Goal: Information Seeking & Learning: Check status

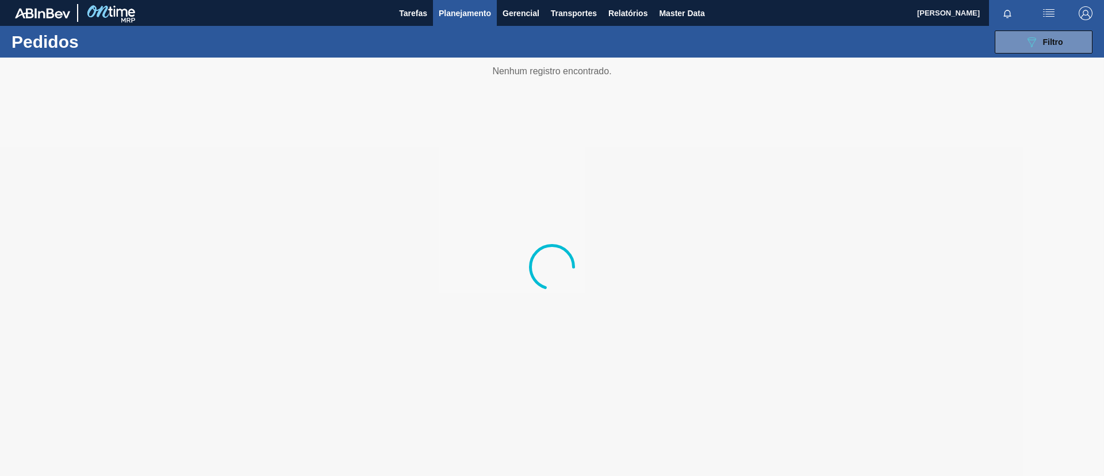
click at [1012, 41] on button "089F7B8B-B2A5-4AFE-B5C0-19BA573D28AC Filtro" at bounding box center [1044, 41] width 98 height 23
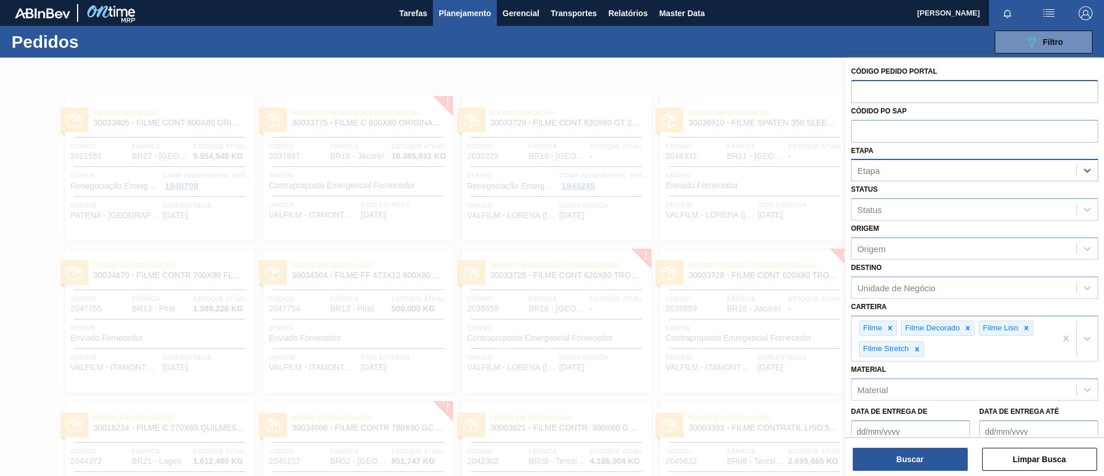
click at [958, 99] on input "text" at bounding box center [974, 91] width 247 height 22
paste input "text"
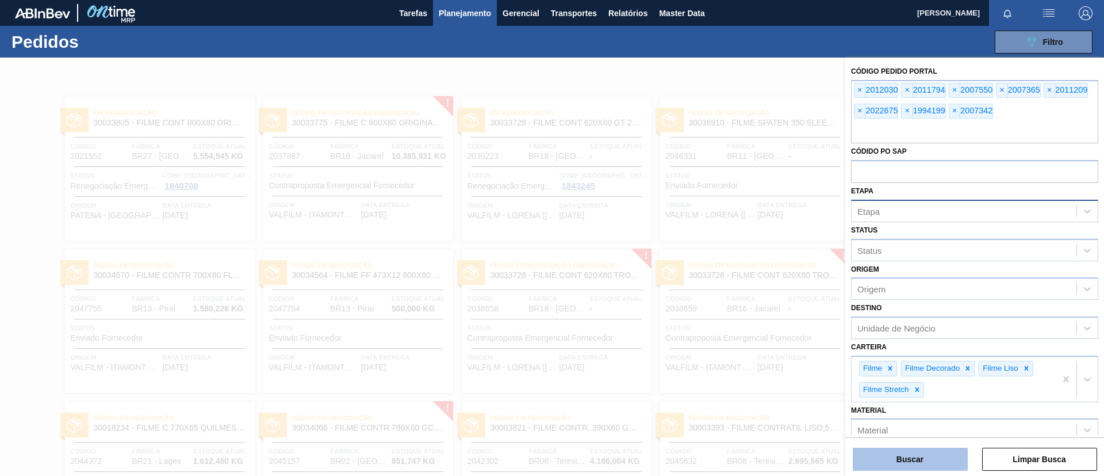
click at [938, 461] on button "Buscar" at bounding box center [910, 458] width 115 height 23
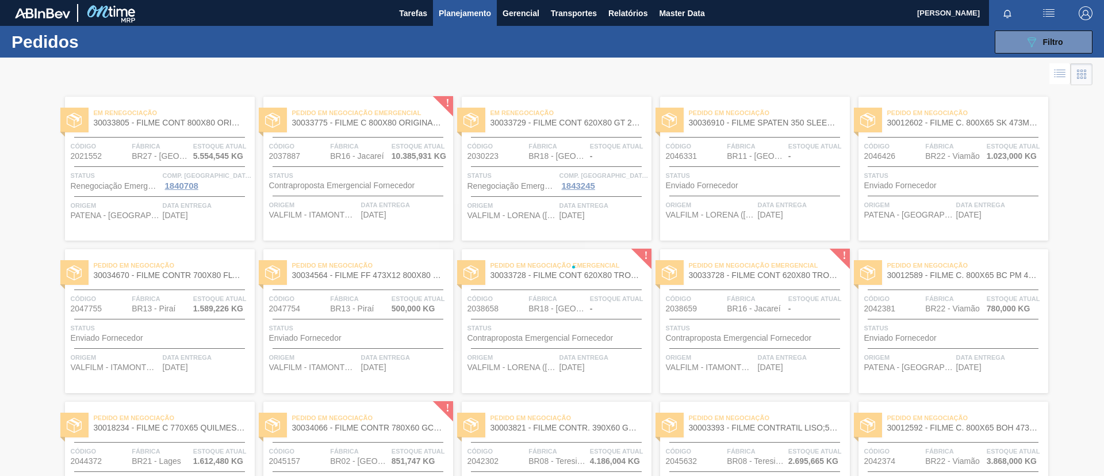
click at [935, 461] on div at bounding box center [552, 267] width 1104 height 418
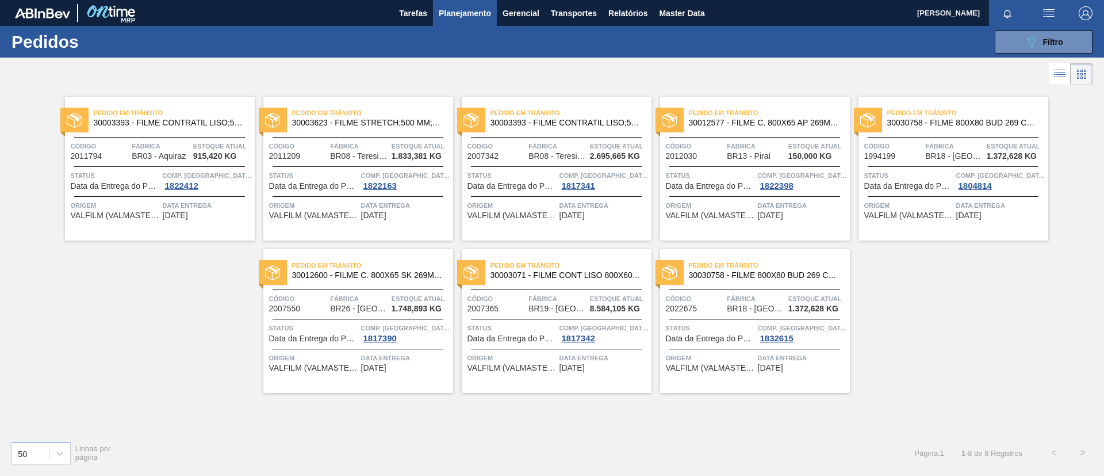
click at [814, 122] on span "30012577 - FILME C. 800X65 AP 269ML MP C15 429" at bounding box center [765, 122] width 152 height 9
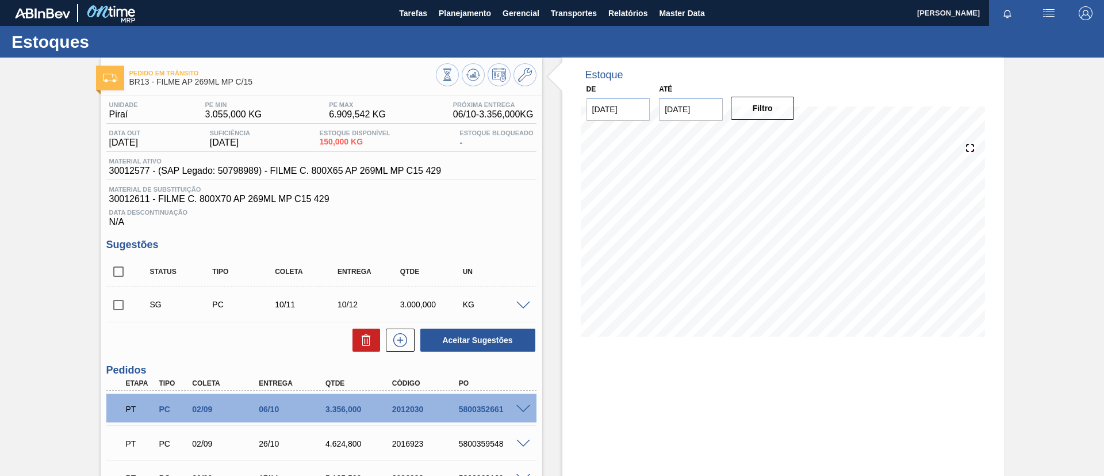
click at [682, 111] on input "20/10/2025" at bounding box center [691, 109] width 64 height 23
click at [784, 137] on button "Next Month" at bounding box center [788, 137] width 8 height 8
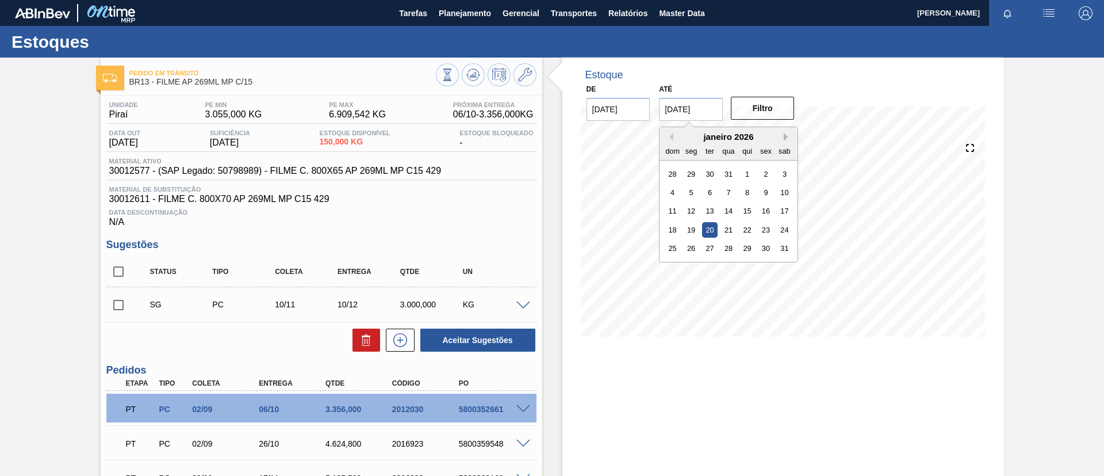
click at [784, 137] on button "Next Month" at bounding box center [788, 137] width 8 height 8
click at [747, 248] on div "30" at bounding box center [748, 248] width 16 height 16
type input "[DATE]"
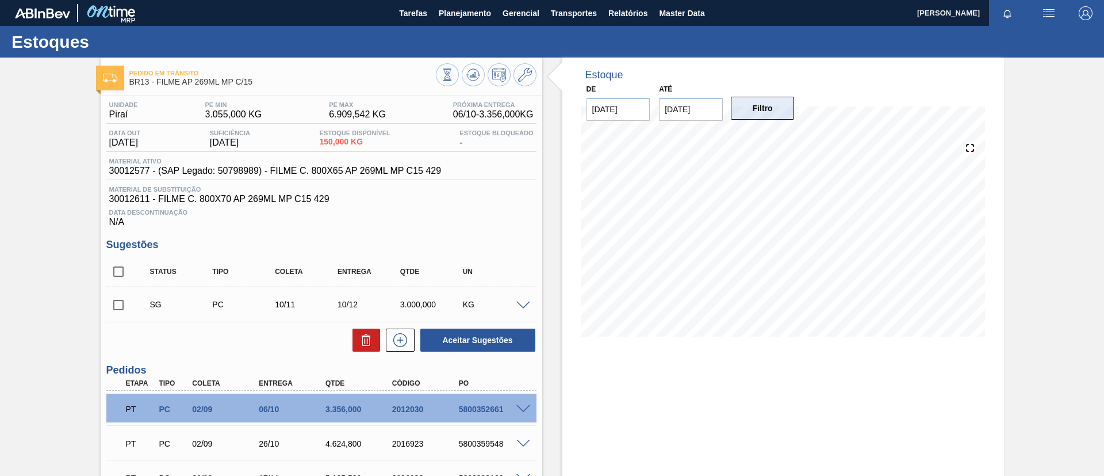
click at [766, 103] on button "Filtro" at bounding box center [763, 108] width 64 height 23
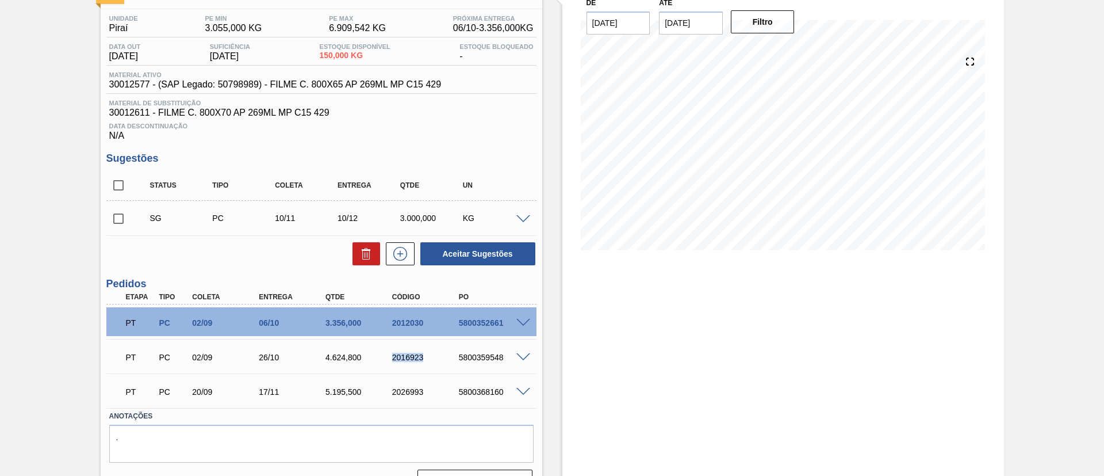
drag, startPoint x: 385, startPoint y: 354, endPoint x: 431, endPoint y: 361, distance: 46.4
click at [431, 361] on div "PT PC 02/09 26/10 4.624,800 2016923 5800359548" at bounding box center [318, 356] width 400 height 23
copy div "2016923"
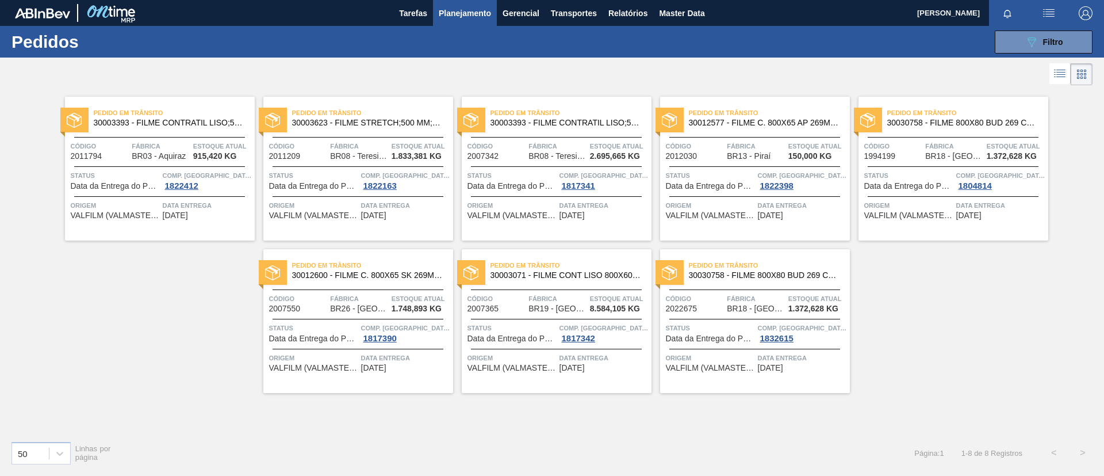
click at [763, 280] on div "Pedido em Trânsito 30030758 - FILME 800X80 BUD 269 C15 429" at bounding box center [755, 271] width 190 height 26
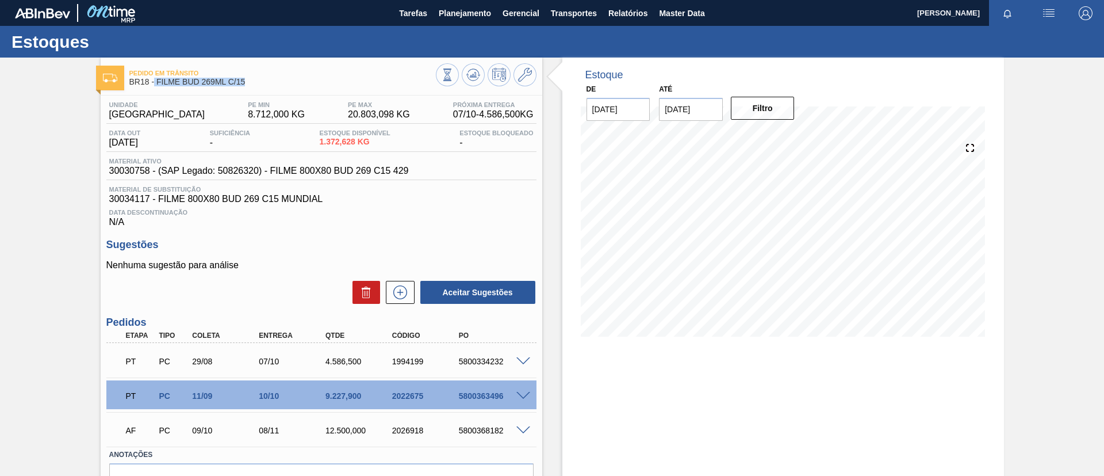
drag, startPoint x: 248, startPoint y: 81, endPoint x: 156, endPoint y: 86, distance: 92.2
click at [155, 84] on span "BR18 - FILME BUD 269ML C/15" at bounding box center [282, 82] width 307 height 9
click at [196, 105] on div "Unidade Pernambuco PE MIN 8.712,000 KG PE MAX 20.803,098 KG Próxima Entrega 07/…" at bounding box center [321, 112] width 430 height 22
drag, startPoint x: 250, startPoint y: 84, endPoint x: 155, endPoint y: 82, distance: 94.9
click at [155, 82] on span "BR18 - FILME BUD 269ML C/15" at bounding box center [282, 82] width 307 height 9
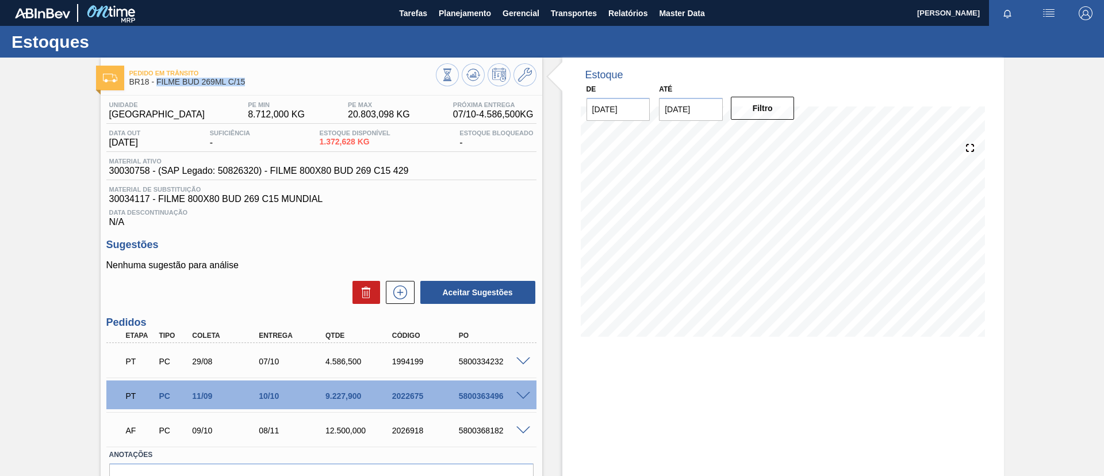
copy span "FILME BUD 269ML C/15"
drag, startPoint x: 445, startPoint y: 357, endPoint x: 541, endPoint y: 357, distance: 95.5
click at [541, 357] on div "Unidade Pernambuco PE MIN 8.712,000 KG PE MAX 20.803,098 KG Próxima Entrega 07/…" at bounding box center [322, 314] width 442 height 439
copy div "5800334232"
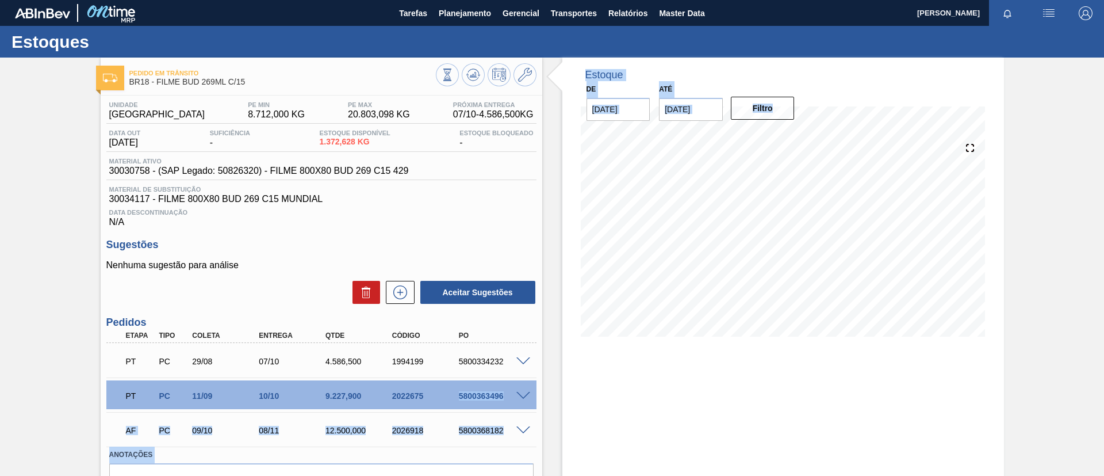
drag, startPoint x: 447, startPoint y: 392, endPoint x: 549, endPoint y: 405, distance: 102.2
click at [549, 405] on div "Pedido em Trânsito BR18 - FILME BUD 269ML C/15 Unidade Pernambuco PE MIN 8.712,…" at bounding box center [552, 299] width 1104 height 483
click at [427, 398] on div "2022675" at bounding box center [426, 395] width 75 height 9
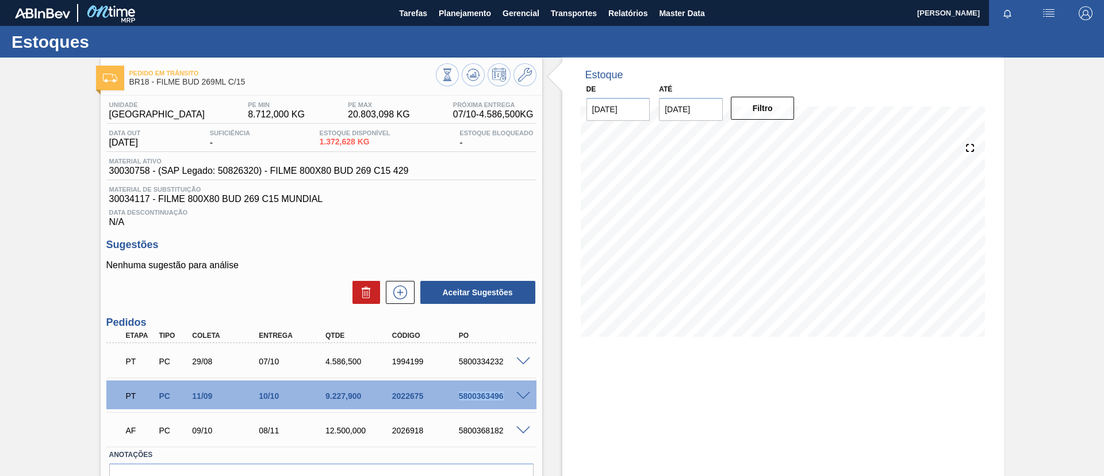
drag, startPoint x: 447, startPoint y: 396, endPoint x: 513, endPoint y: 397, distance: 66.1
click at [513, 397] on div "PT PC 11/09 10/10 9.227,900 2022675 5800363496" at bounding box center [321, 394] width 430 height 29
copy div "5800363496"
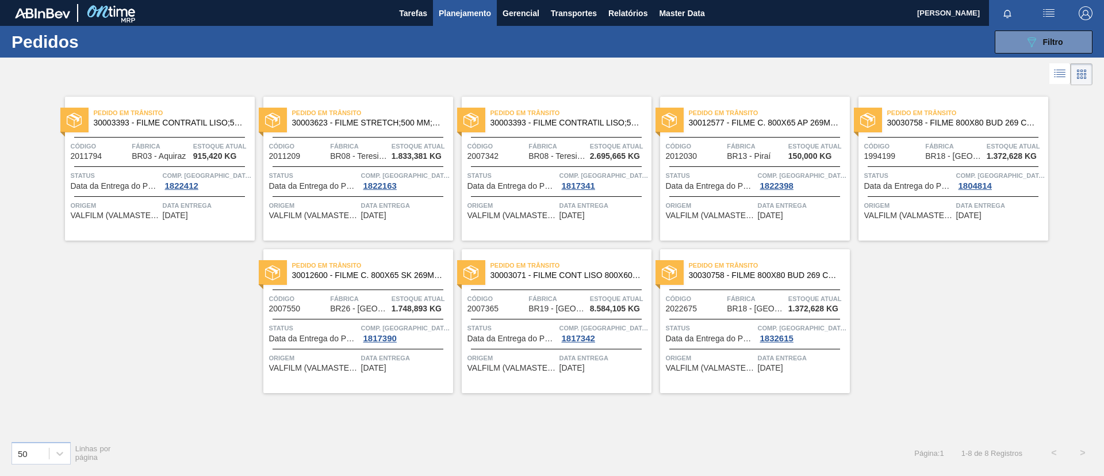
click at [623, 276] on span "30003071 - FILME CONT LISO 800X60 MICRAS" at bounding box center [567, 275] width 152 height 9
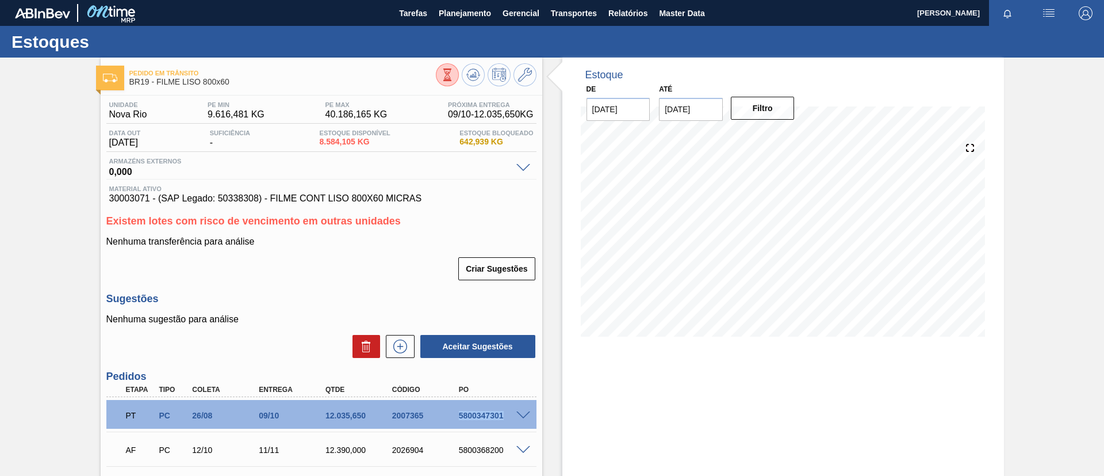
drag, startPoint x: 448, startPoint y: 422, endPoint x: 504, endPoint y: 416, distance: 56.0
click at [504, 416] on div "PT PC 26/08 09/10 12.035,650 2007365 5800347301" at bounding box center [318, 414] width 400 height 23
copy div "5800347301"
click at [503, 423] on div "PT PC 26/08 09/10 12.035,650 2007365 5800347301" at bounding box center [318, 414] width 400 height 23
drag, startPoint x: 250, startPoint y: 77, endPoint x: 156, endPoint y: 85, distance: 93.5
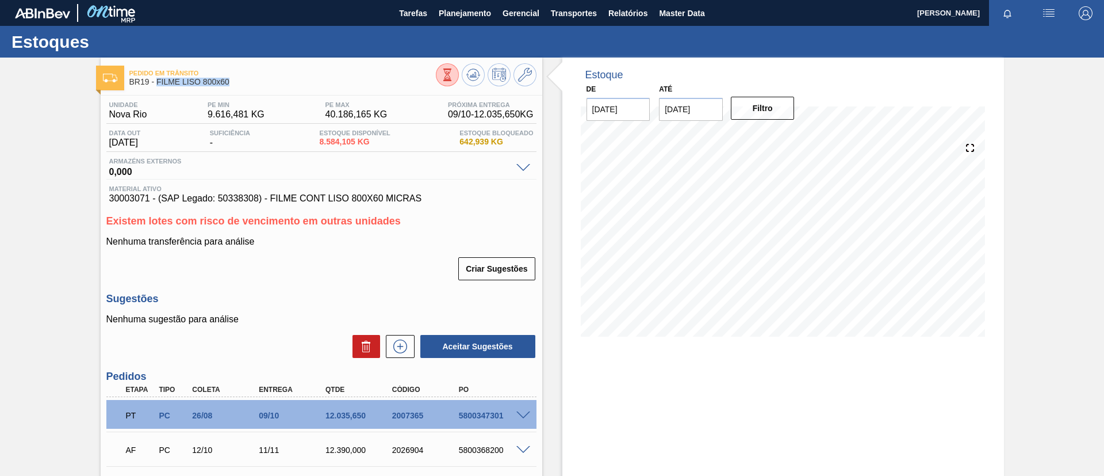
click at [156, 85] on span "BR19 - FILME LISO 800x60" at bounding box center [282, 82] width 307 height 9
copy span "FILME LISO 800x60"
click at [62, 117] on div "Pedido em Trânsito BR19 - FILME LISO 800x60 Unidade Nova Rio PE MIN 9.616,481 K…" at bounding box center [552, 326] width 1104 height 537
click at [475, 10] on span "Planejamento" at bounding box center [465, 13] width 52 height 14
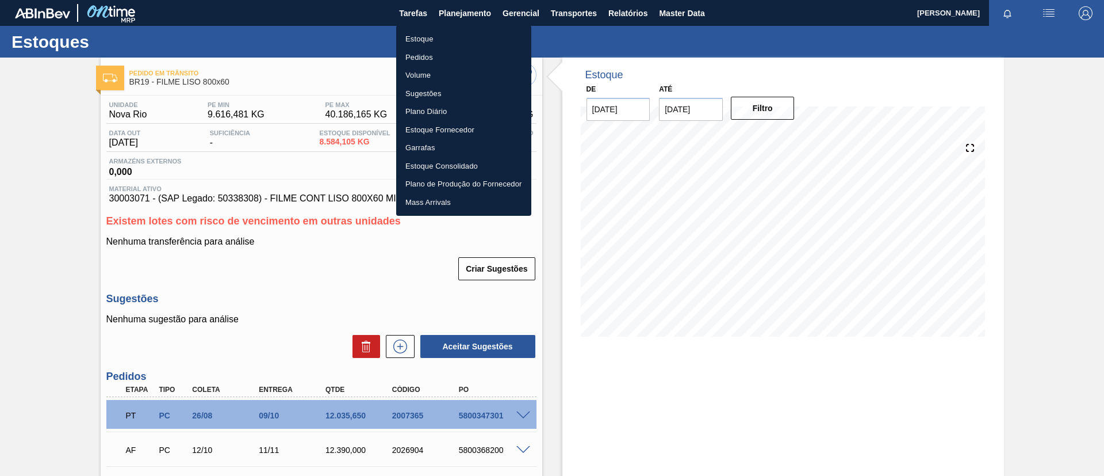
click at [466, 24] on div at bounding box center [552, 238] width 1104 height 476
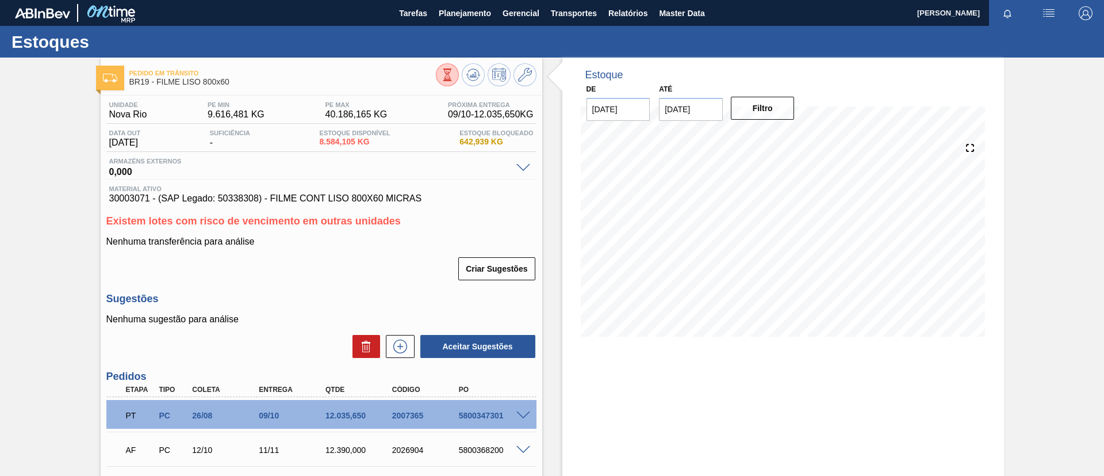
click at [464, 33] on ul "Estoque Pedidos Volume Sugestões Plano Diário Estoque Fornecedor Garrafas Estoq…" at bounding box center [463, 86] width 101 height 107
click at [477, 17] on span "Planejamento" at bounding box center [465, 13] width 52 height 14
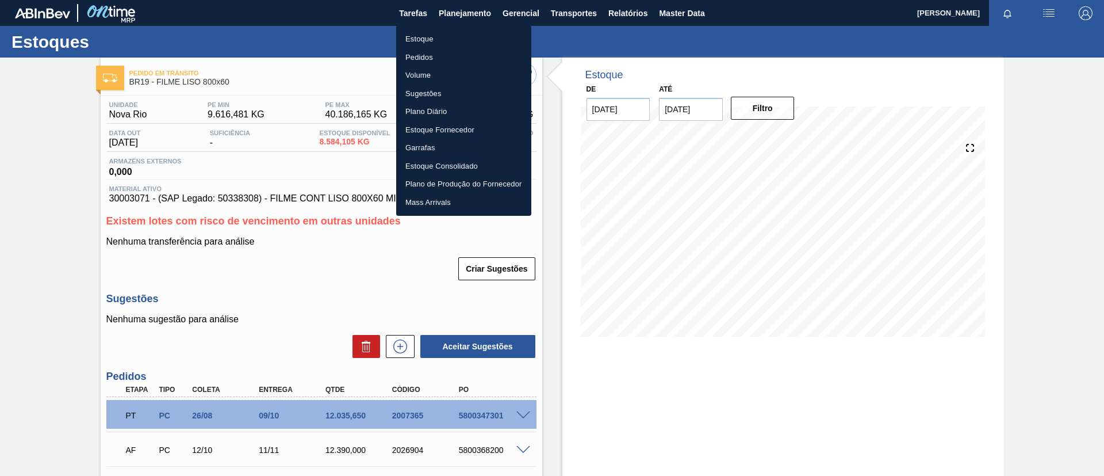
click at [464, 41] on li "Estoque" at bounding box center [463, 39] width 135 height 18
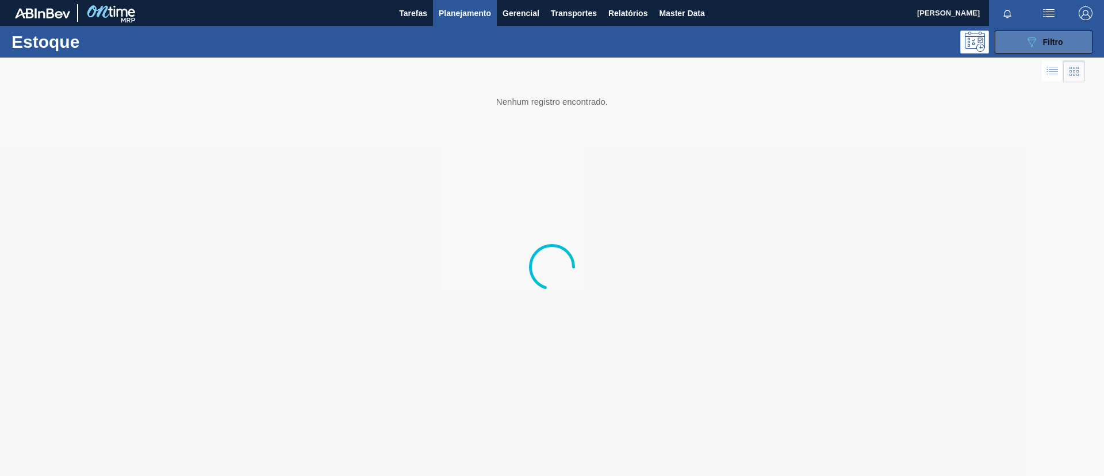
click at [1035, 52] on button "089F7B8B-B2A5-4AFE-B5C0-19BA573D28AC Filtro" at bounding box center [1044, 41] width 98 height 23
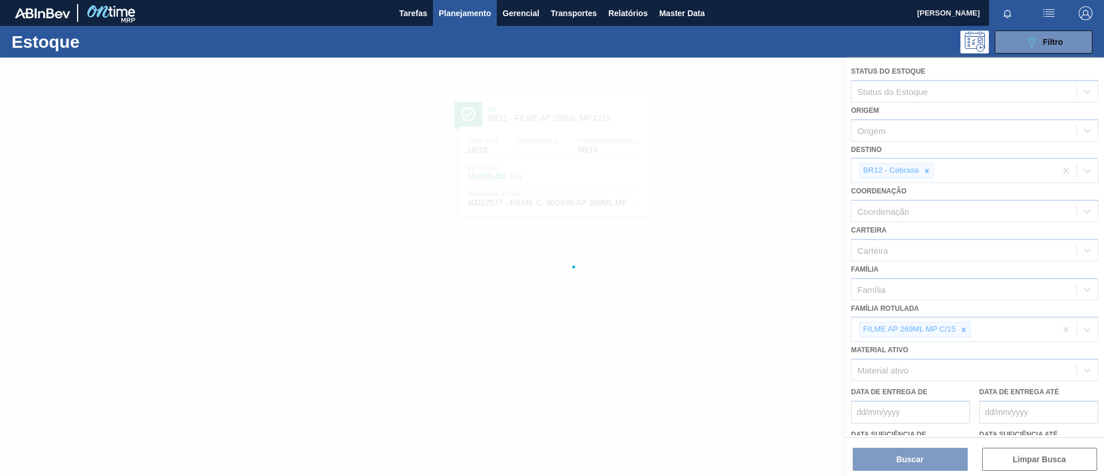
click at [966, 329] on div at bounding box center [552, 267] width 1104 height 418
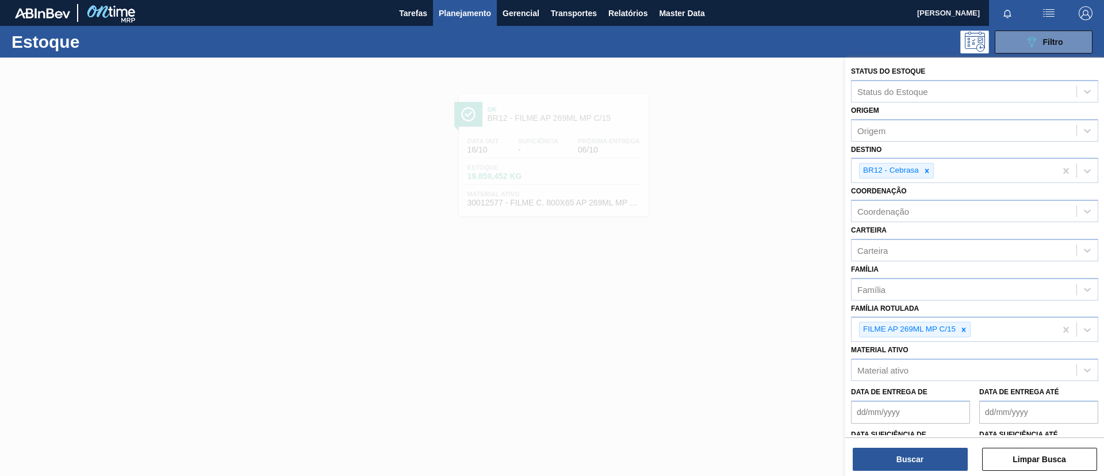
click at [966, 329] on icon at bounding box center [964, 330] width 8 height 8
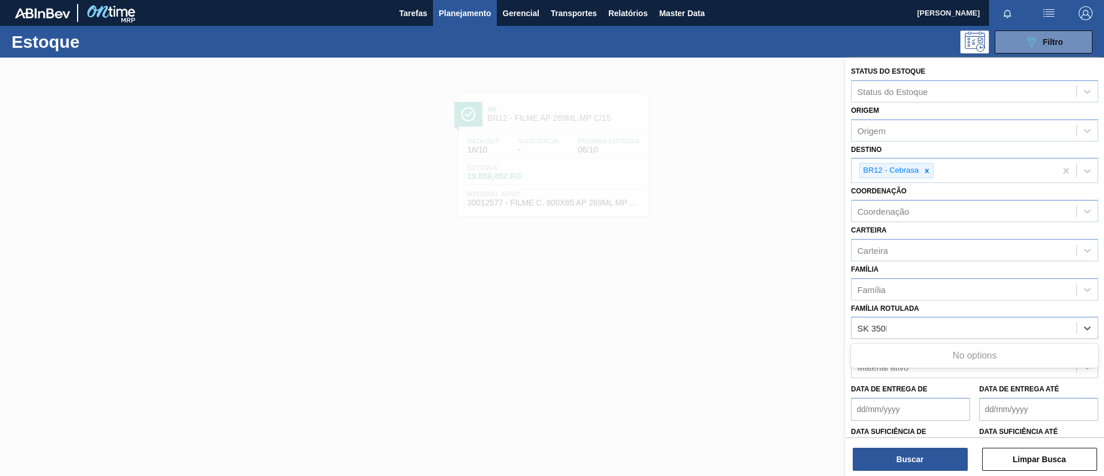
type Rotulada "SK 350ML"
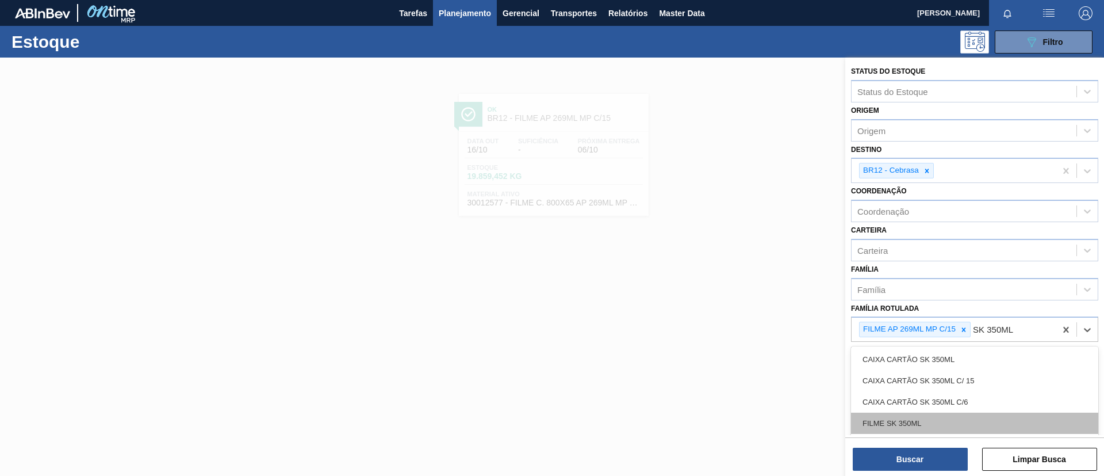
click at [937, 427] on div "FILME SK 350ML" at bounding box center [974, 422] width 247 height 21
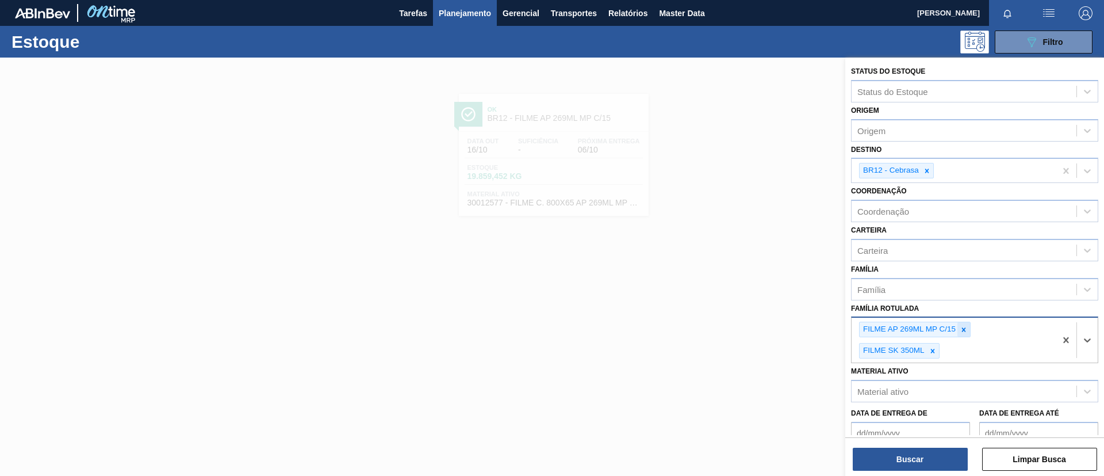
click at [966, 335] on div at bounding box center [964, 329] width 13 height 14
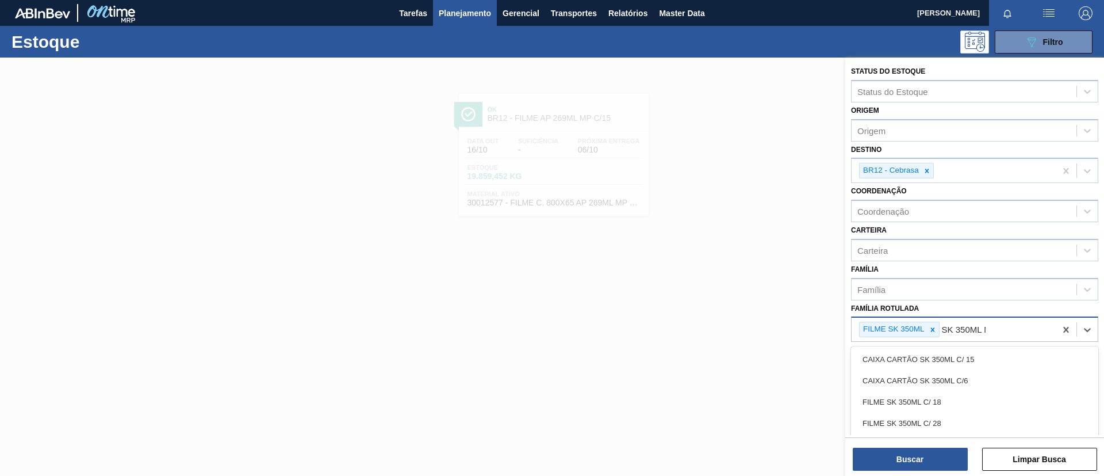
type Rotulada "SK 350ML MP"
click at [971, 360] on div "FILME SK 350ML MP C/ 18" at bounding box center [974, 359] width 247 height 21
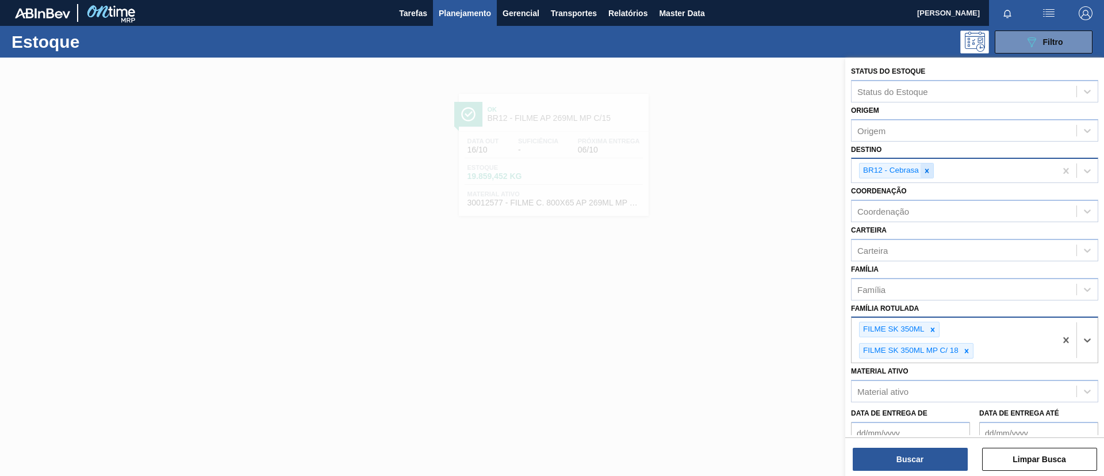
click at [929, 173] on icon at bounding box center [927, 171] width 8 height 8
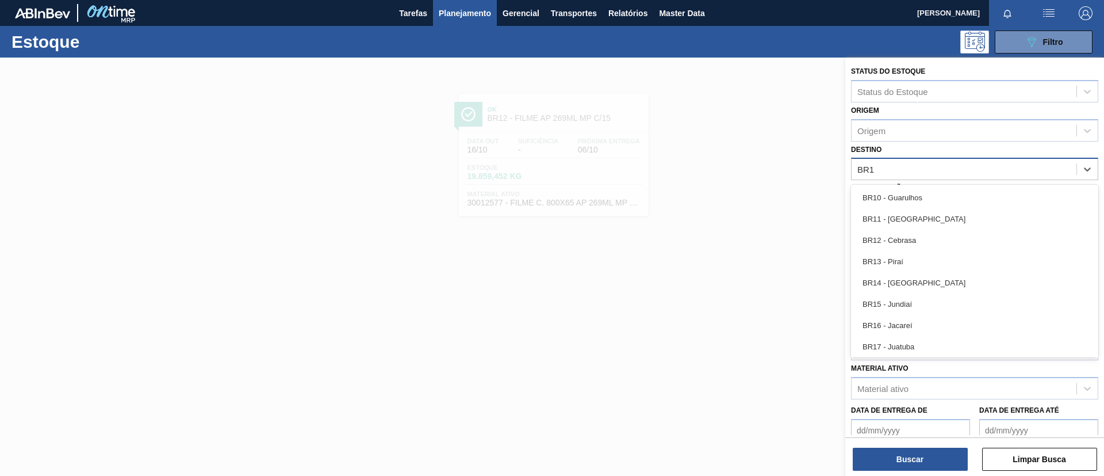
type input "BR16"
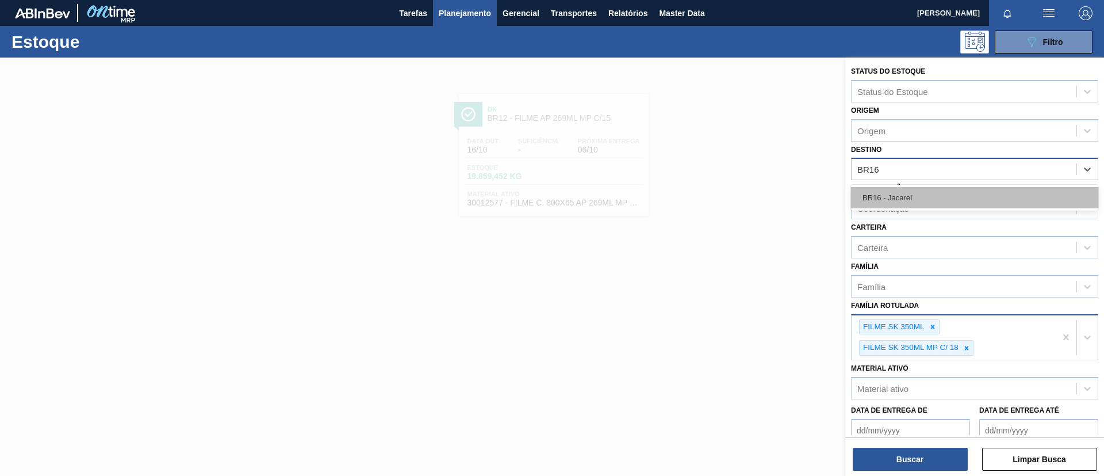
click at [940, 196] on div "BR16 - Jacareí" at bounding box center [974, 197] width 247 height 21
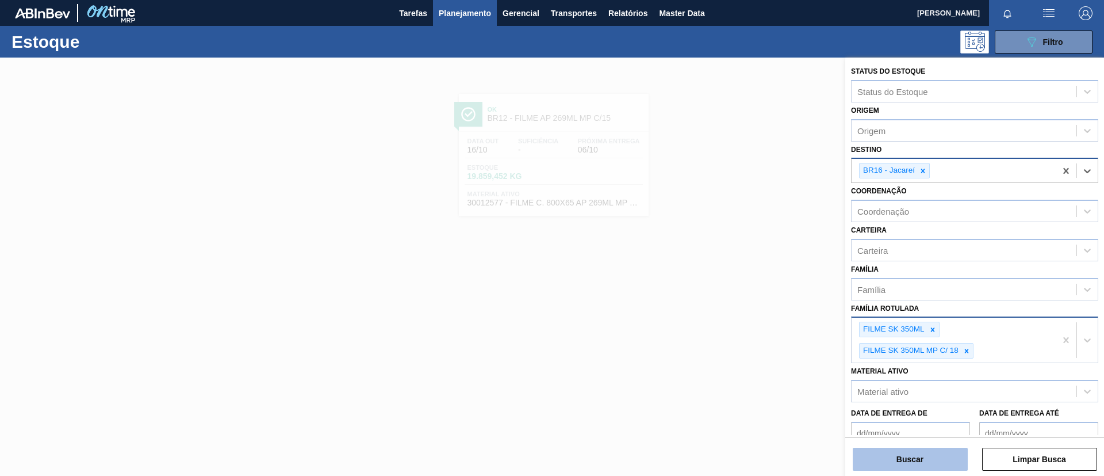
click at [906, 462] on button "Buscar" at bounding box center [910, 458] width 115 height 23
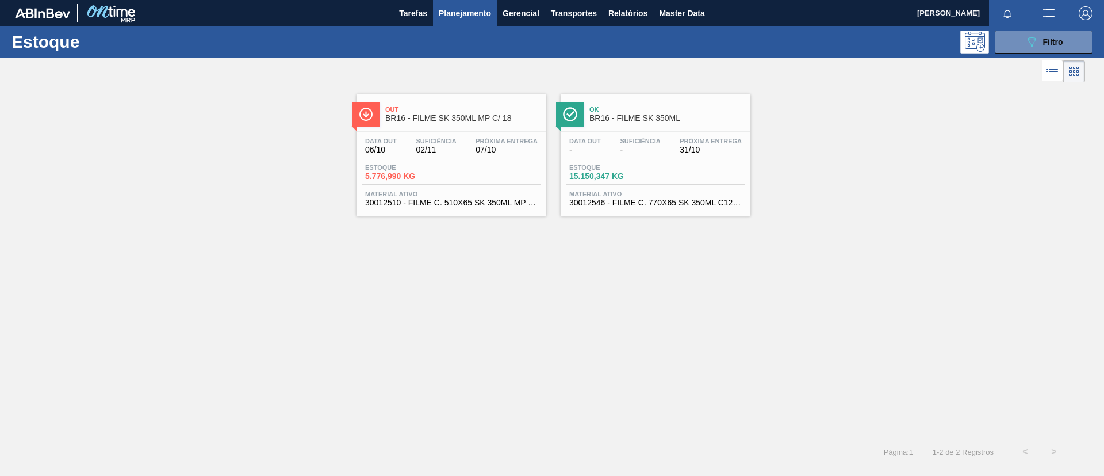
click at [500, 125] on div "Out BR16 - FILME SK 350ML MP C/ 18" at bounding box center [462, 114] width 155 height 26
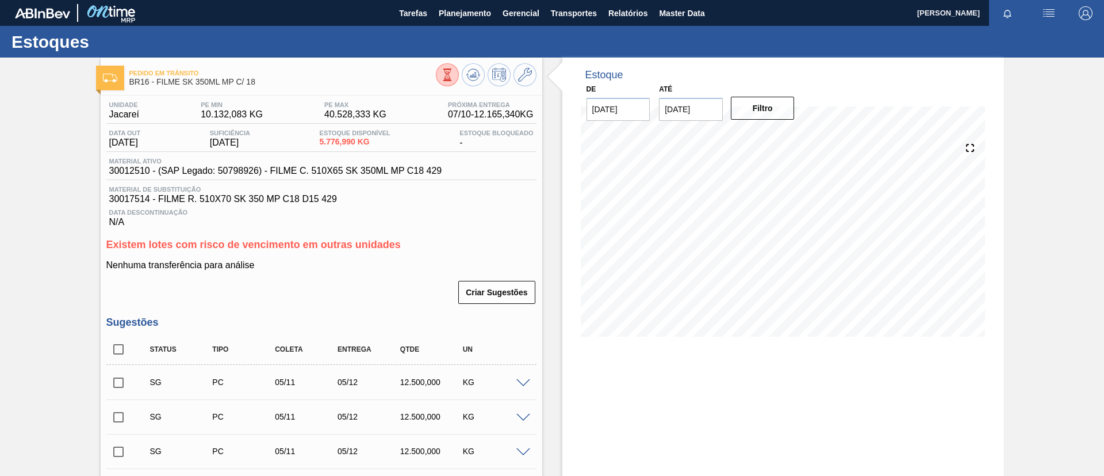
click at [0, 282] on div "Pedido em Trânsito BR16 - FILME SK 350ML MP C/ 18 Unidade Jacareí PE MIN 10.132…" at bounding box center [552, 379] width 1104 height 643
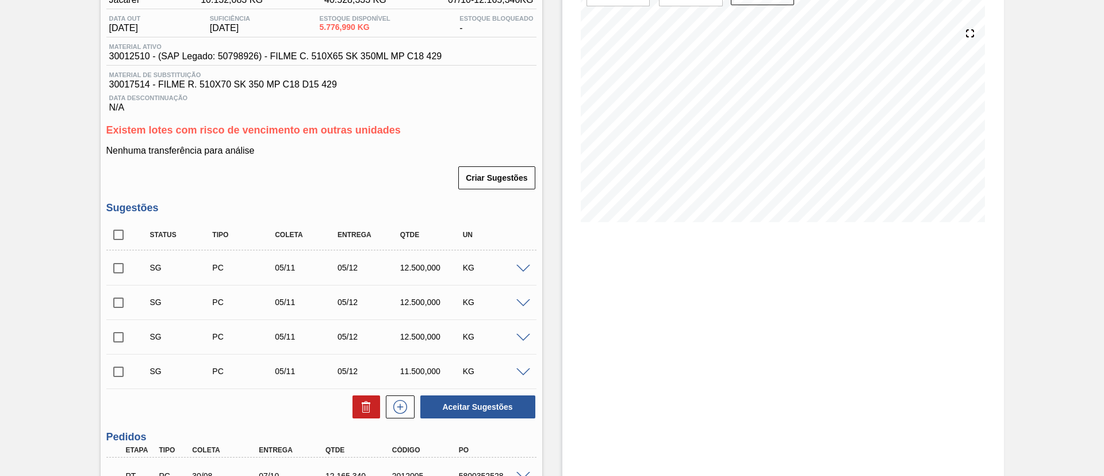
scroll to position [52, 0]
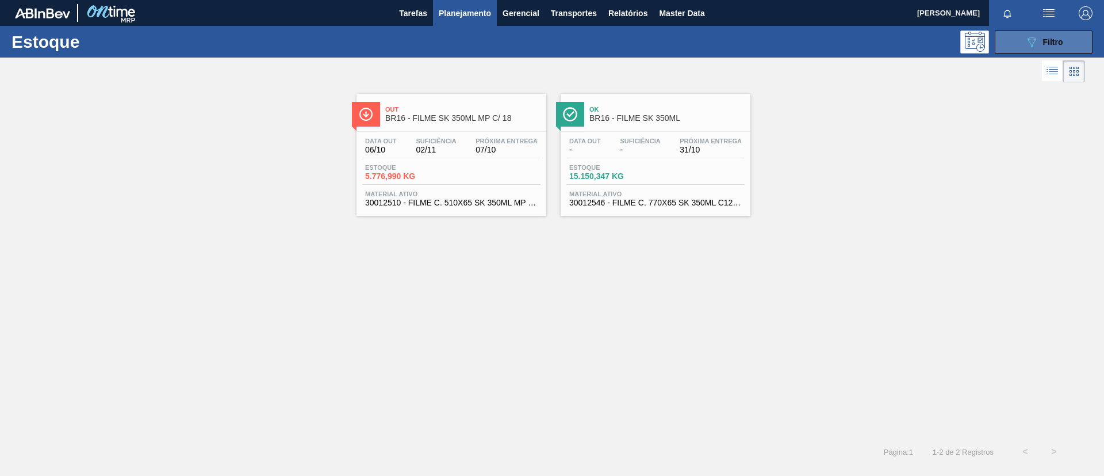
click at [1020, 41] on button "089F7B8B-B2A5-4AFE-B5C0-19BA573D28AC Filtro" at bounding box center [1044, 41] width 98 height 23
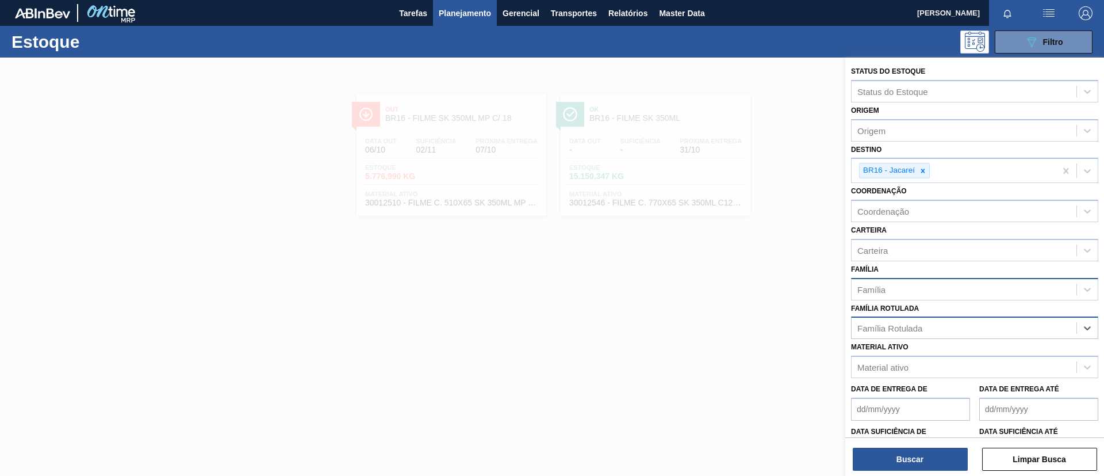
click at [923, 287] on div "Família" at bounding box center [964, 289] width 225 height 17
type input "Pref"
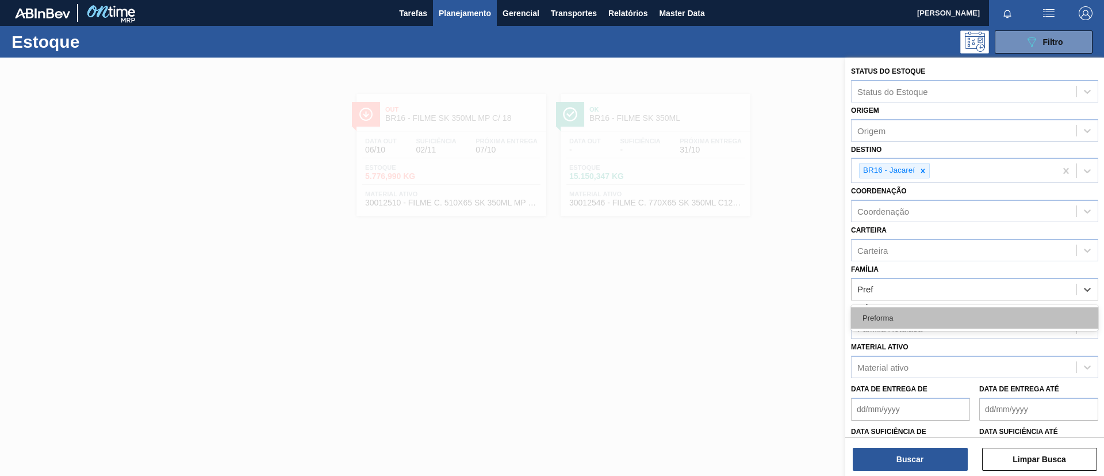
click at [918, 313] on div "Preforma" at bounding box center [974, 317] width 247 height 21
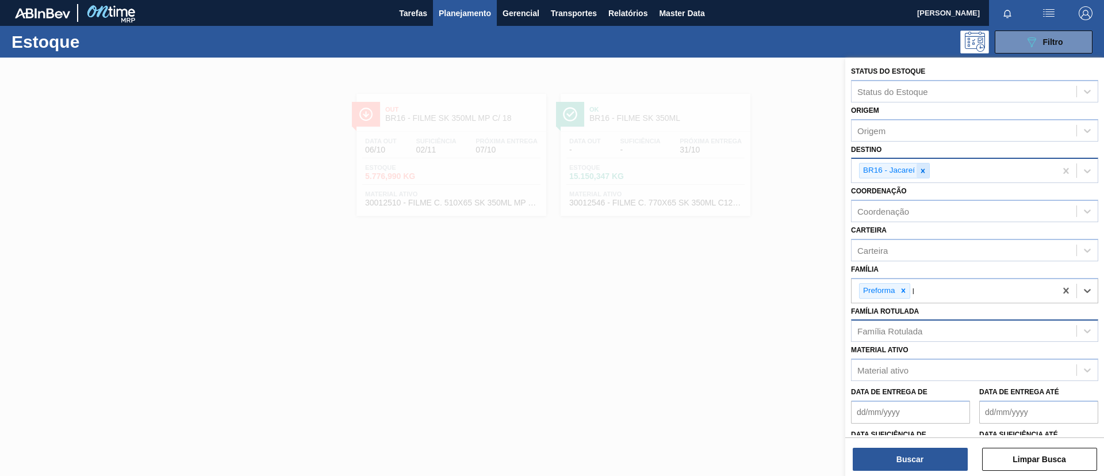
click at [924, 177] on div at bounding box center [923, 170] width 13 height 14
type input "B"
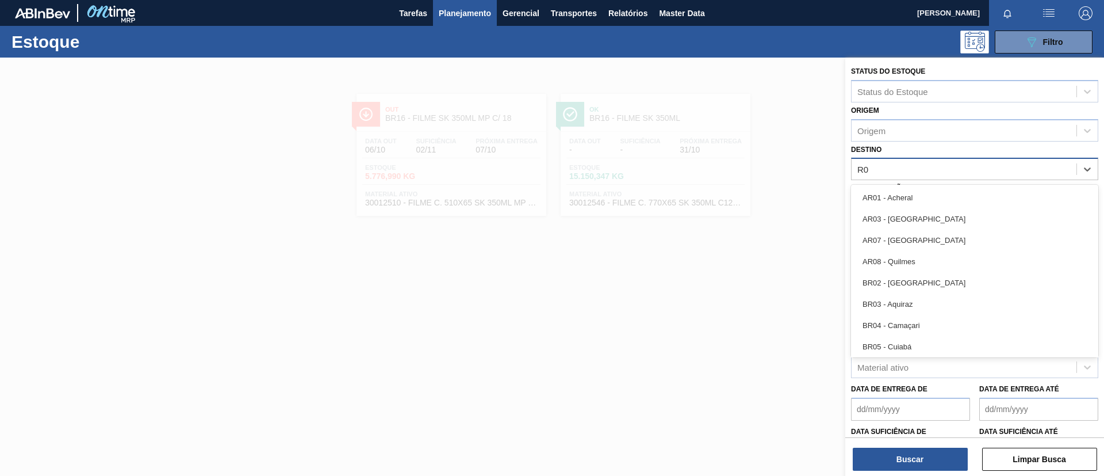
type input "R"
type input "BR04"
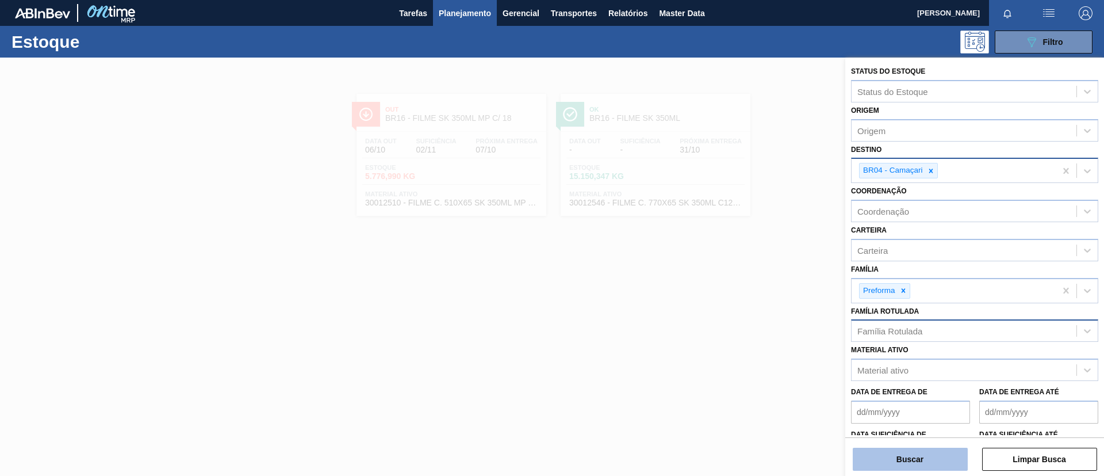
click at [939, 453] on button "Buscar" at bounding box center [910, 458] width 115 height 23
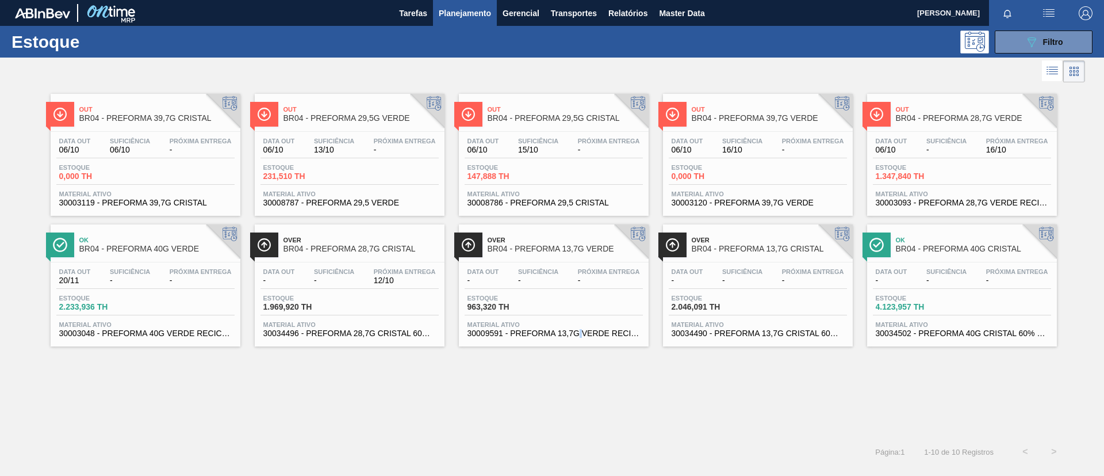
drag, startPoint x: 558, startPoint y: 123, endPoint x: 580, endPoint y: 388, distance: 266.0
click at [580, 388] on div "Out BR04 - PREFORMA 39,7G CRISTAL Data out 06/10 Suficiência 06/10 Próxima Entr…" at bounding box center [552, 261] width 1104 height 352
click at [198, 239] on span "Ok" at bounding box center [156, 239] width 155 height 7
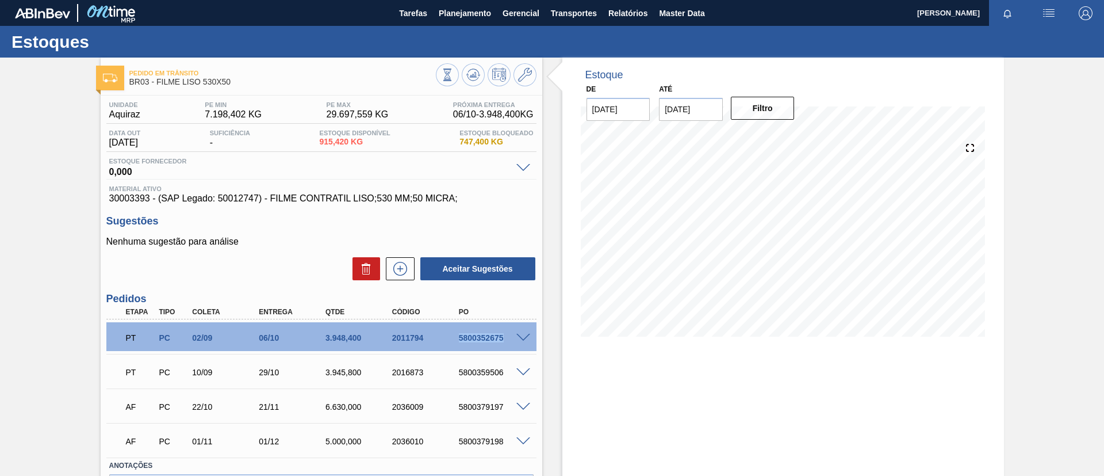
drag, startPoint x: 456, startPoint y: 340, endPoint x: 512, endPoint y: 345, distance: 56.6
click at [512, 345] on div "PT PC 02/09 06/10 3.948,400 2011794 5800352675" at bounding box center [318, 336] width 400 height 23
drag, startPoint x: 387, startPoint y: 338, endPoint x: 433, endPoint y: 339, distance: 46.0
click at [433, 339] on div "2011794" at bounding box center [418, 337] width 67 height 9
copy div "2011794"
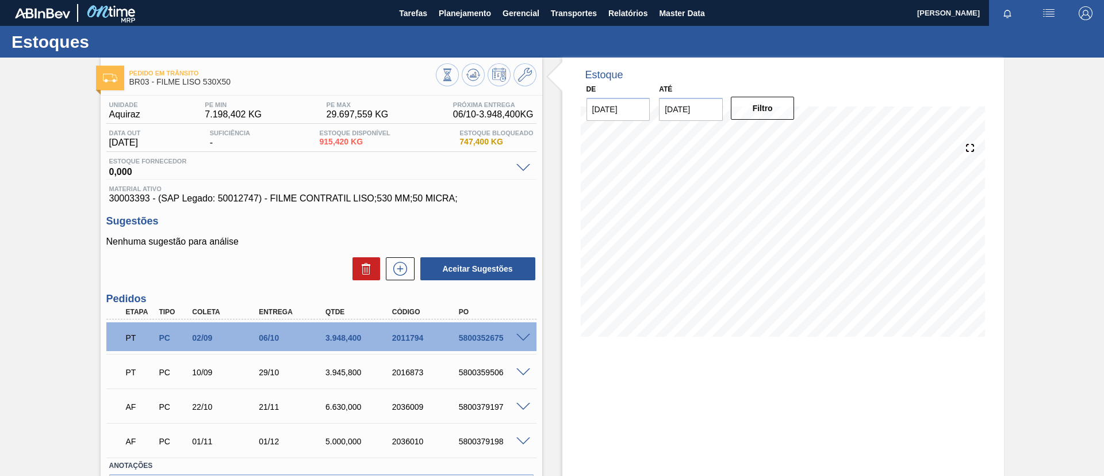
click at [458, 339] on div "5800352675" at bounding box center [493, 337] width 75 height 9
drag, startPoint x: 461, startPoint y: 341, endPoint x: 515, endPoint y: 341, distance: 53.5
click at [515, 341] on div "5800352675" at bounding box center [493, 337] width 75 height 9
copy div "5800352675"
drag, startPoint x: 211, startPoint y: 75, endPoint x: 151, endPoint y: 79, distance: 60.0
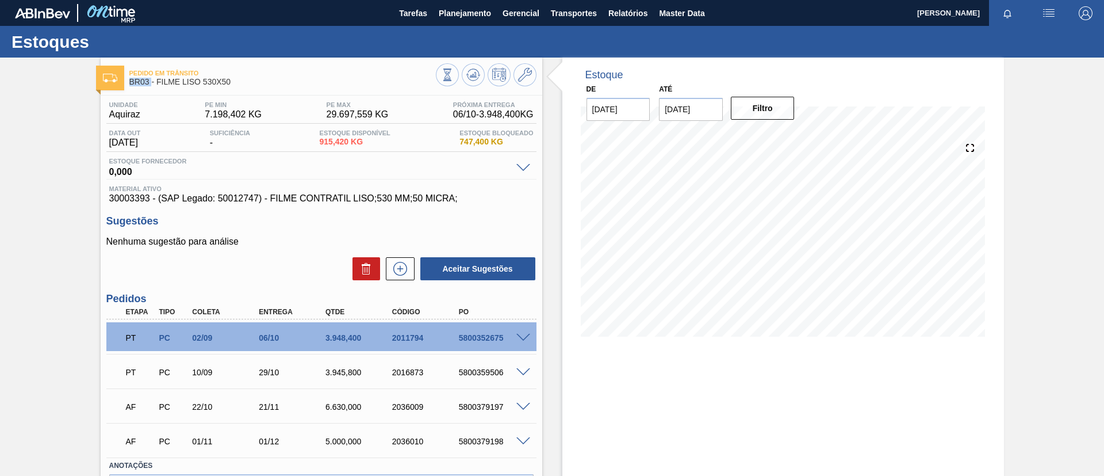
click at [151, 79] on div "Pedido em Trânsito BR03 - FILME LISO 530X50" at bounding box center [282, 78] width 307 height 26
drag, startPoint x: 160, startPoint y: 82, endPoint x: 172, endPoint y: 85, distance: 11.7
click at [162, 83] on span "BR03 - FILME LISO 530X50" at bounding box center [282, 82] width 307 height 9
drag, startPoint x: 242, startPoint y: 85, endPoint x: 158, endPoint y: 82, distance: 83.4
click at [158, 82] on span "BR03 - FILME LISO 530X50" at bounding box center [282, 82] width 307 height 9
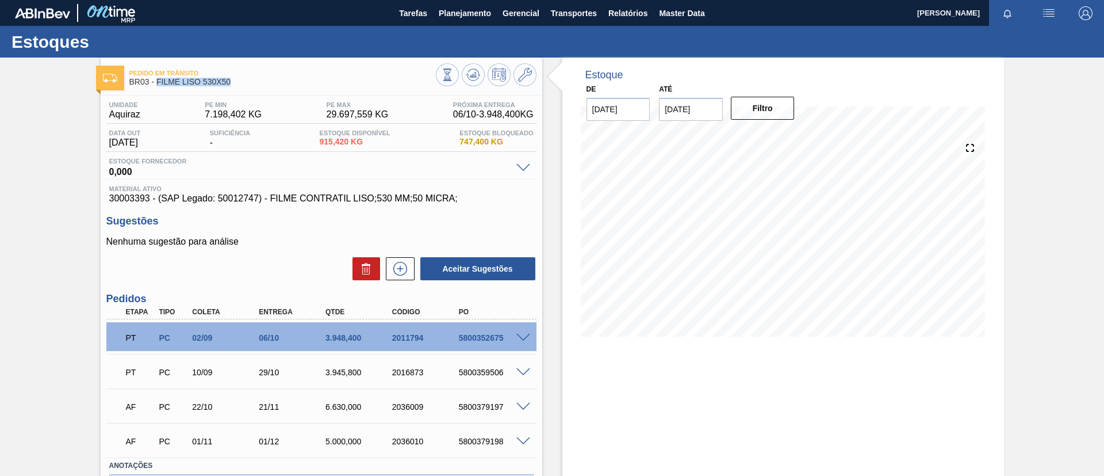
copy span "FILME LISO 530X50"
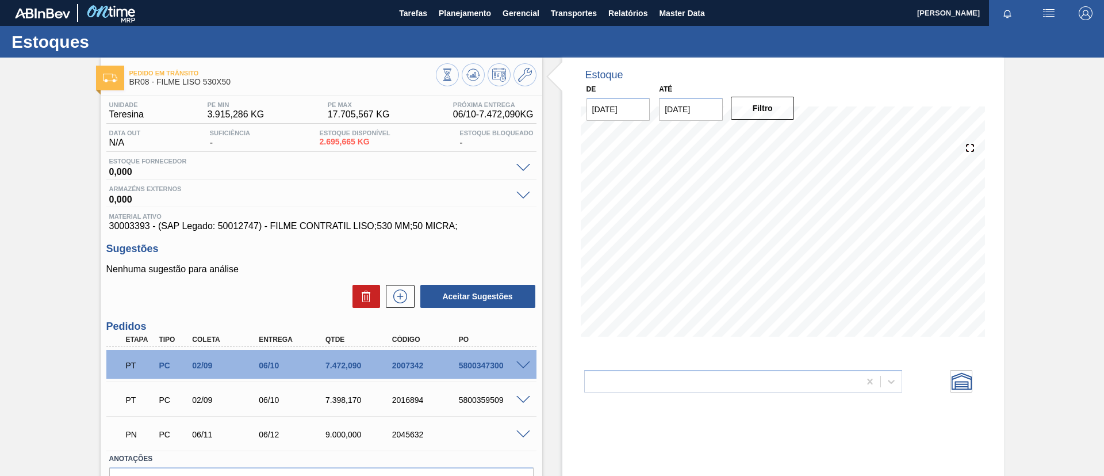
click at [518, 365] on span at bounding box center [523, 365] width 14 height 9
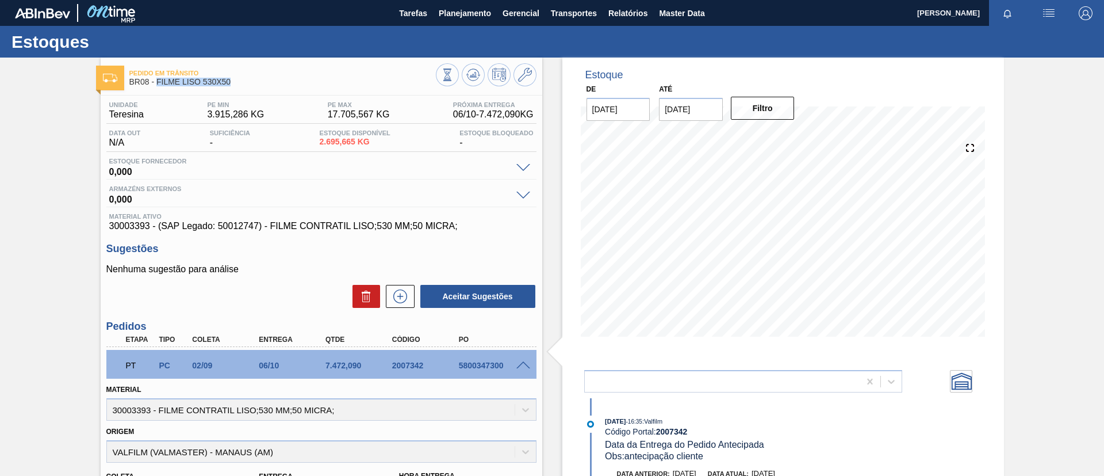
drag, startPoint x: 242, startPoint y: 81, endPoint x: 156, endPoint y: 79, distance: 85.7
click at [156, 79] on span "BR08 - FILME LISO 530X50" at bounding box center [282, 82] width 307 height 9
copy span "FILME LISO 530X50"
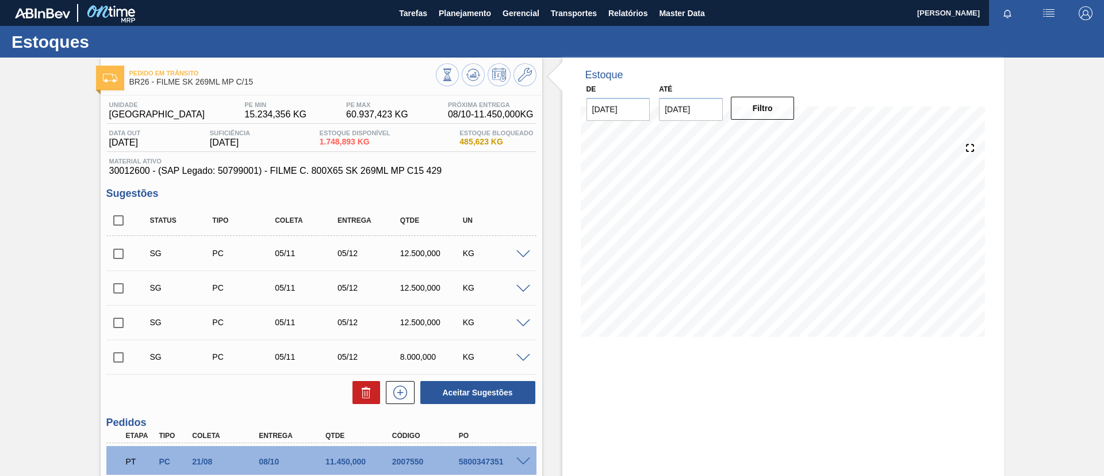
scroll to position [86, 0]
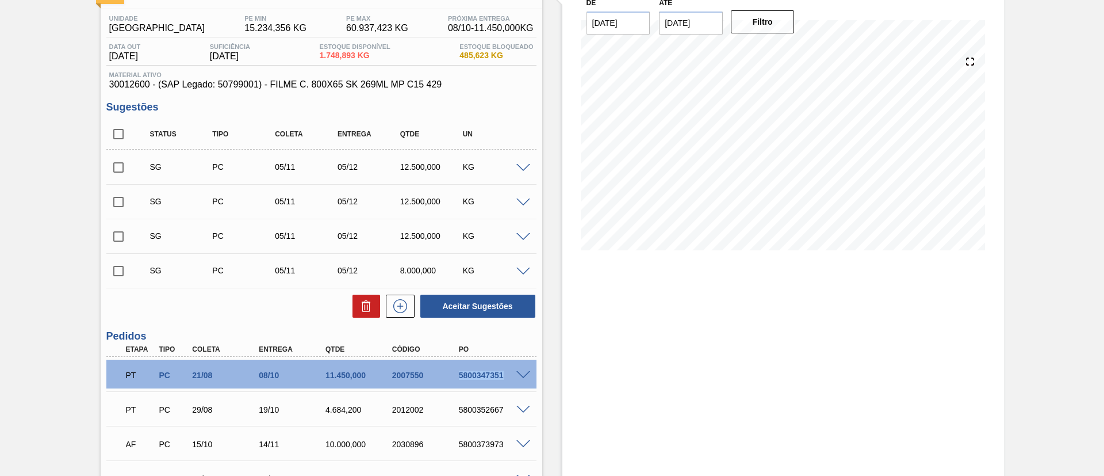
drag, startPoint x: 451, startPoint y: 368, endPoint x: 512, endPoint y: 373, distance: 61.7
click at [512, 373] on div "PT PC 21/08 08/10 11.450,000 2007550 5800347351" at bounding box center [321, 373] width 430 height 29
copy div "5800347351"
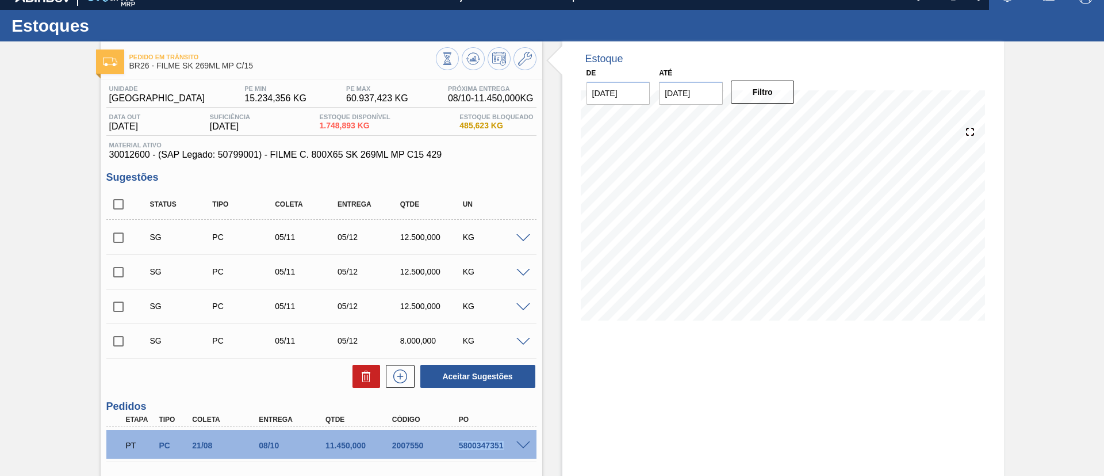
scroll to position [0, 0]
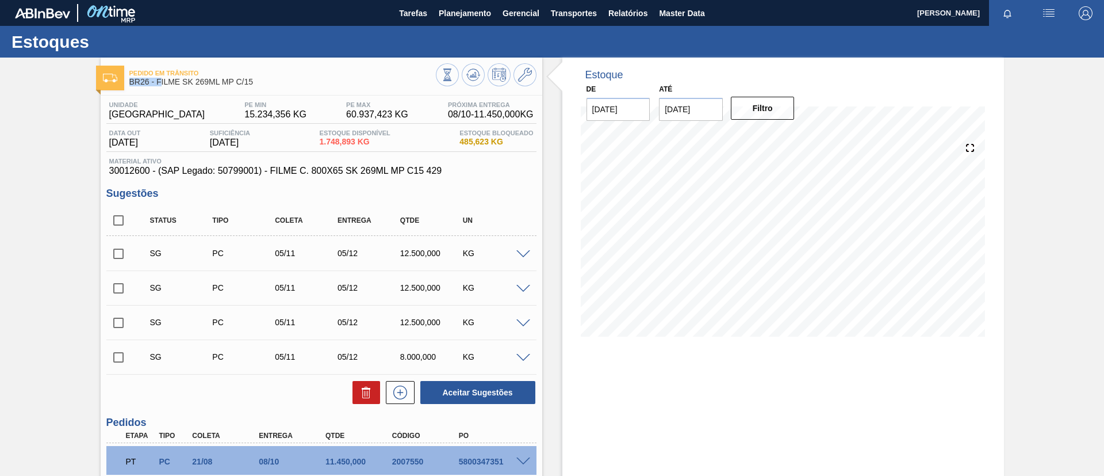
drag, startPoint x: 263, startPoint y: 81, endPoint x: 166, endPoint y: 84, distance: 96.7
click at [161, 83] on div "Pedido em Trânsito BR26 - FILME SK 269ML MP C/15" at bounding box center [282, 78] width 307 height 26
click at [167, 84] on span "BR26 - FILME SK 269ML MP C/15" at bounding box center [282, 82] width 307 height 9
drag, startPoint x: 256, startPoint y: 84, endPoint x: 157, endPoint y: 85, distance: 98.9
click at [157, 85] on span "BR26 - FILME SK 269ML MP C/15" at bounding box center [282, 82] width 307 height 9
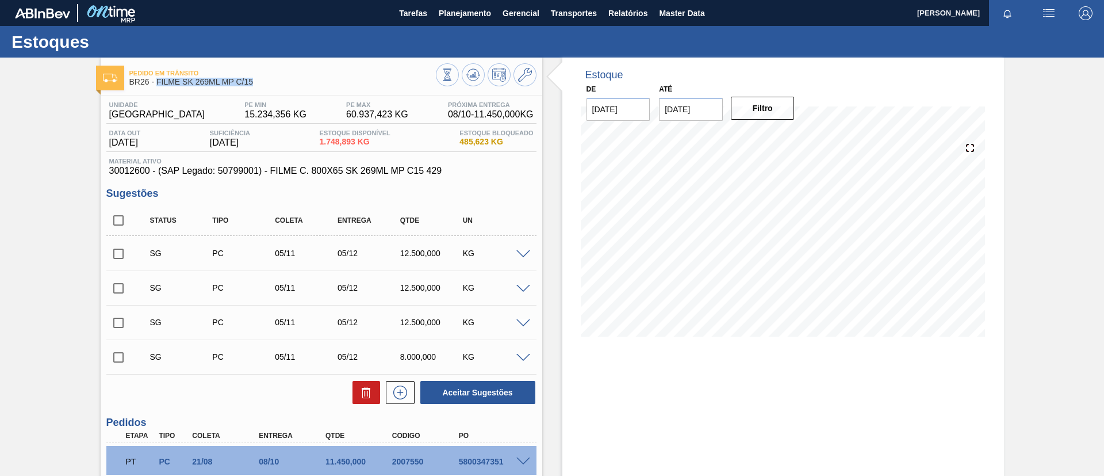
copy span "FILME SK 269ML MP C/15"
click at [0, 171] on div "Pedido em Trânsito BR26 - FILME SK 269ML MP C/15 Unidade Uberlândia PE MIN 15.2…" at bounding box center [552, 367] width 1104 height 618
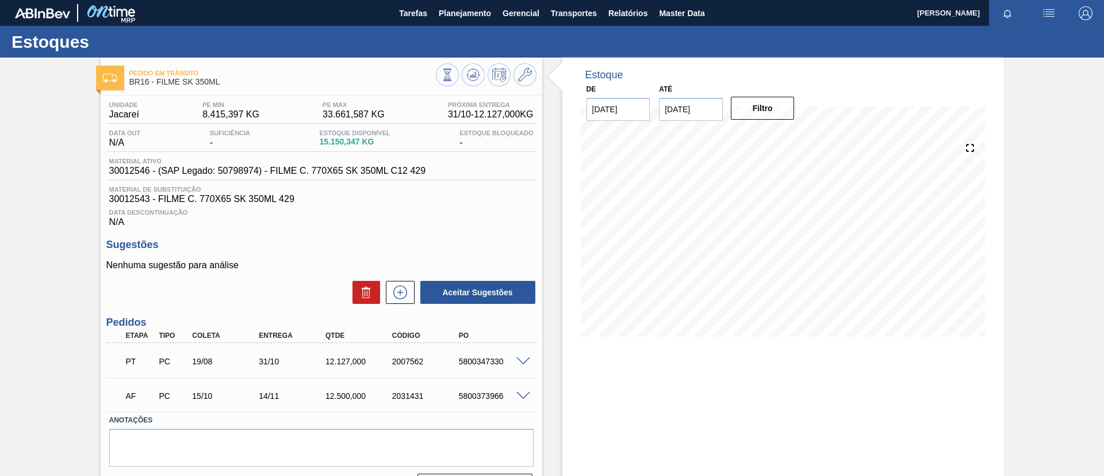
click at [526, 365] on div "5800347330" at bounding box center [493, 361] width 75 height 9
click at [523, 362] on span at bounding box center [523, 361] width 14 height 9
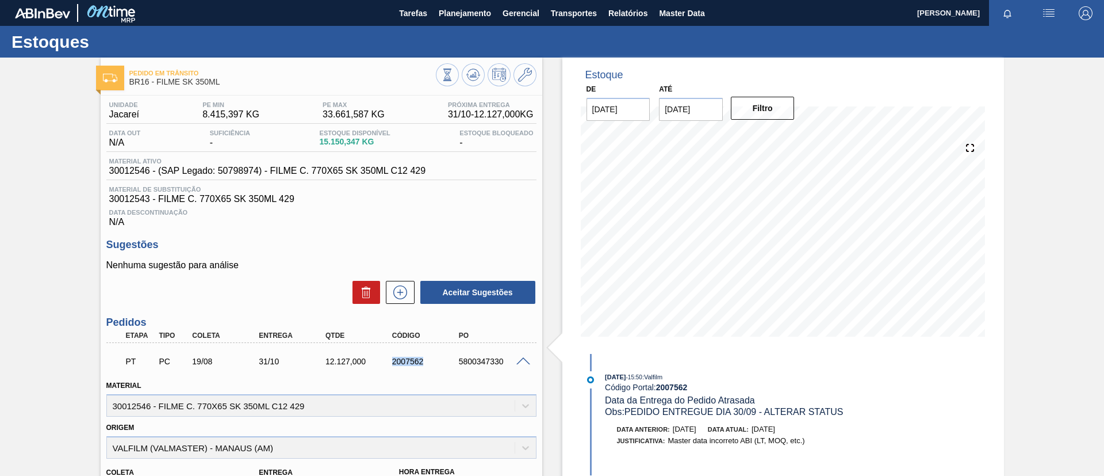
drag, startPoint x: 390, startPoint y: 358, endPoint x: 426, endPoint y: 366, distance: 36.6
click at [426, 366] on div "PT PC 19/08 31/10 12.127,000 2007562 5800347330" at bounding box center [318, 360] width 400 height 23
copy div "2007562"
drag, startPoint x: 0, startPoint y: 137, endPoint x: 13, endPoint y: 131, distance: 14.4
click at [1, 136] on div "Pedido em Trânsito BR16 - FILME SK 350ML Unidade Jacareí PE MIN 8.415,397 KG PE…" at bounding box center [552, 422] width 1104 height 728
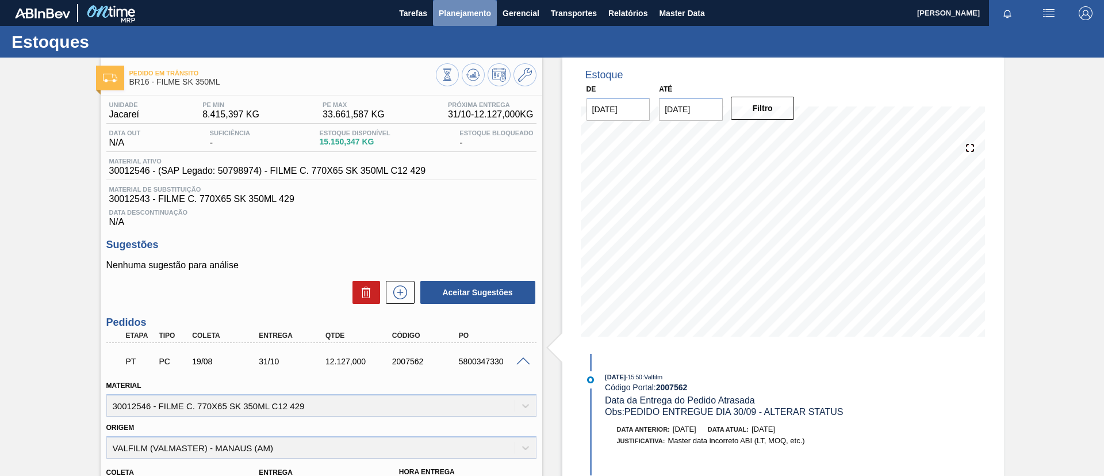
click at [485, 15] on span "Planejamento" at bounding box center [465, 13] width 52 height 14
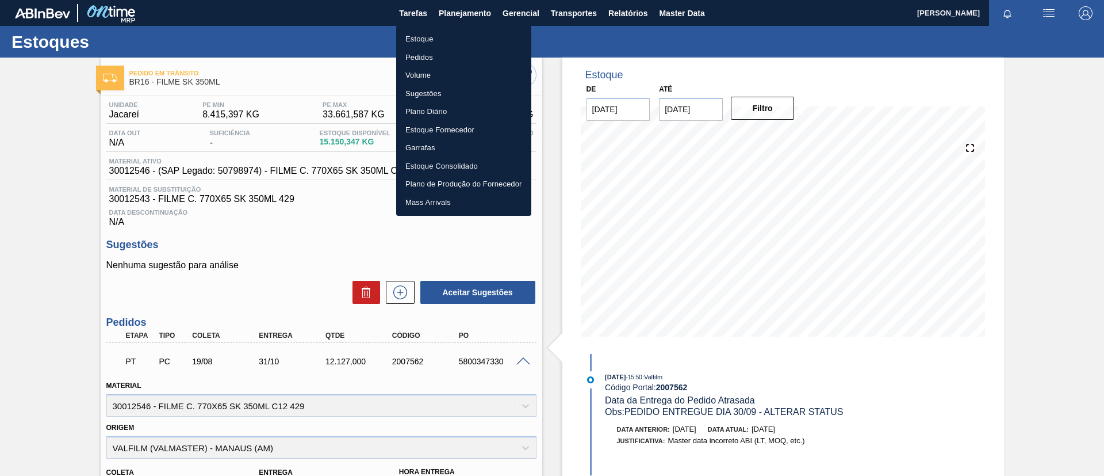
click at [482, 39] on li "Estoque" at bounding box center [463, 39] width 135 height 18
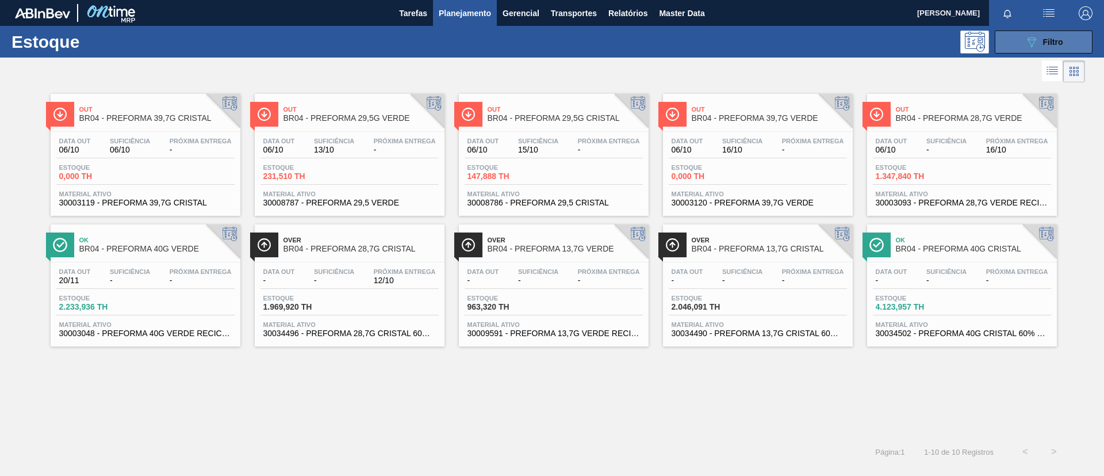
click at [1028, 39] on icon at bounding box center [1032, 42] width 9 height 10
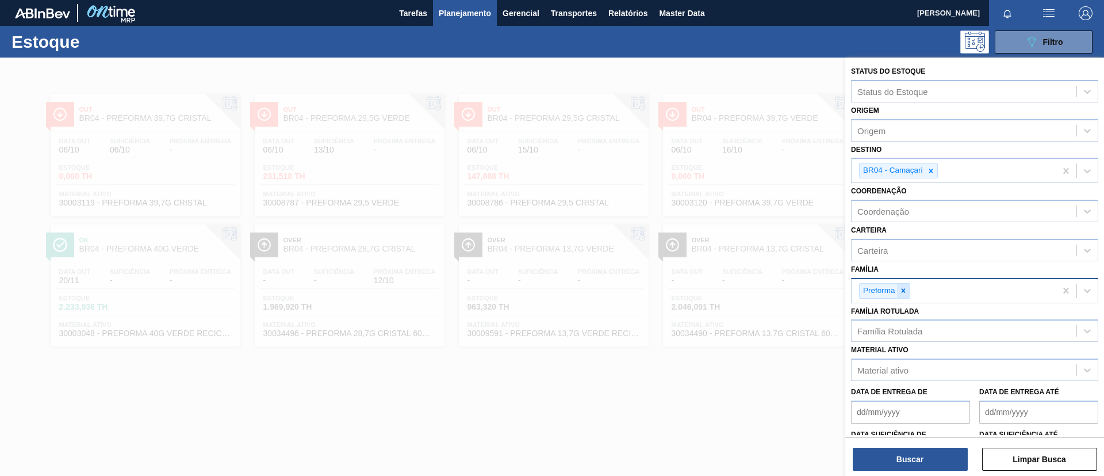
click at [905, 288] on icon at bounding box center [904, 290] width 8 height 8
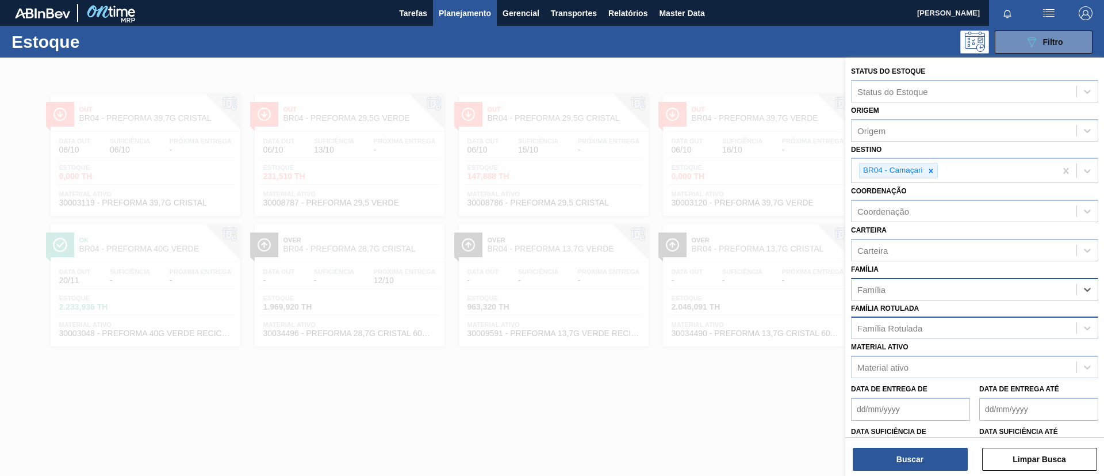
click at [913, 317] on div "Família Rotulada" at bounding box center [974, 327] width 247 height 22
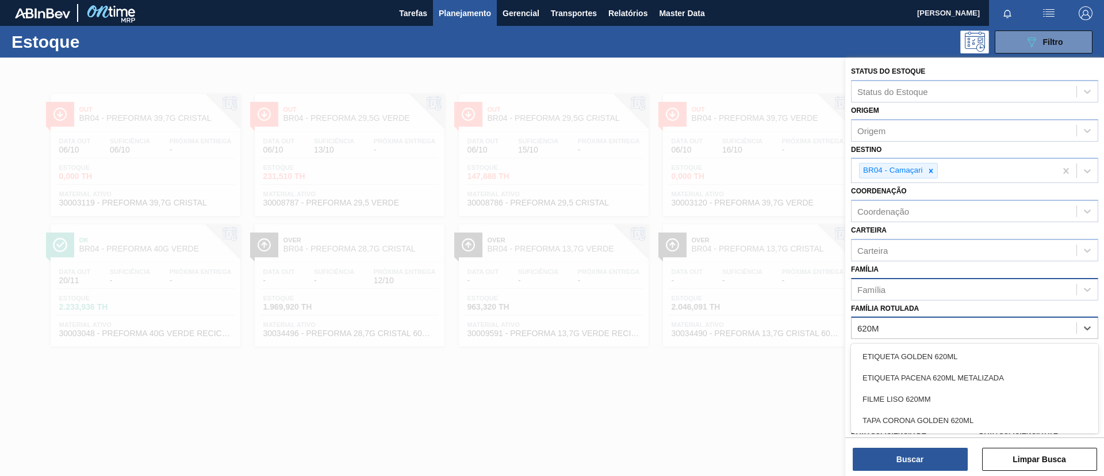
type Rotulada "620MM"
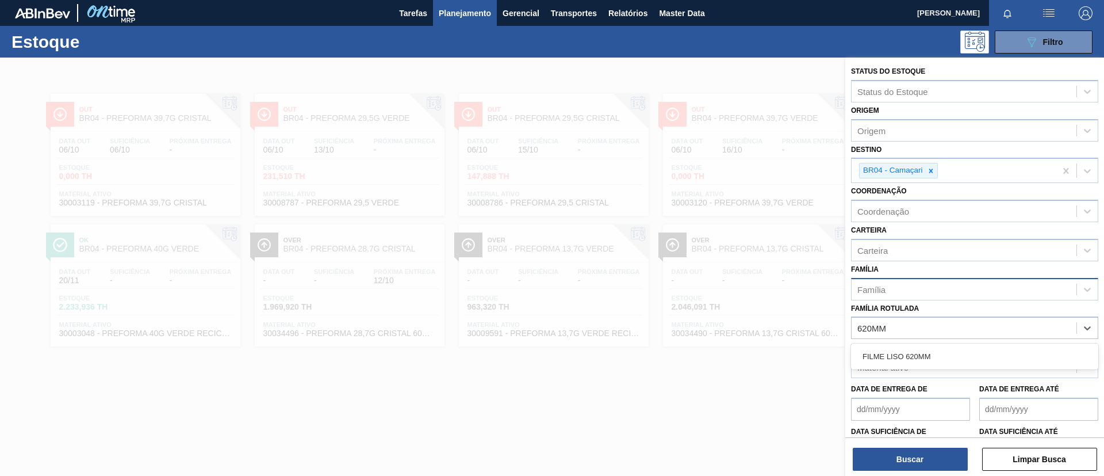
click at [939, 357] on div "FILME LISO 620MM" at bounding box center [974, 356] width 247 height 21
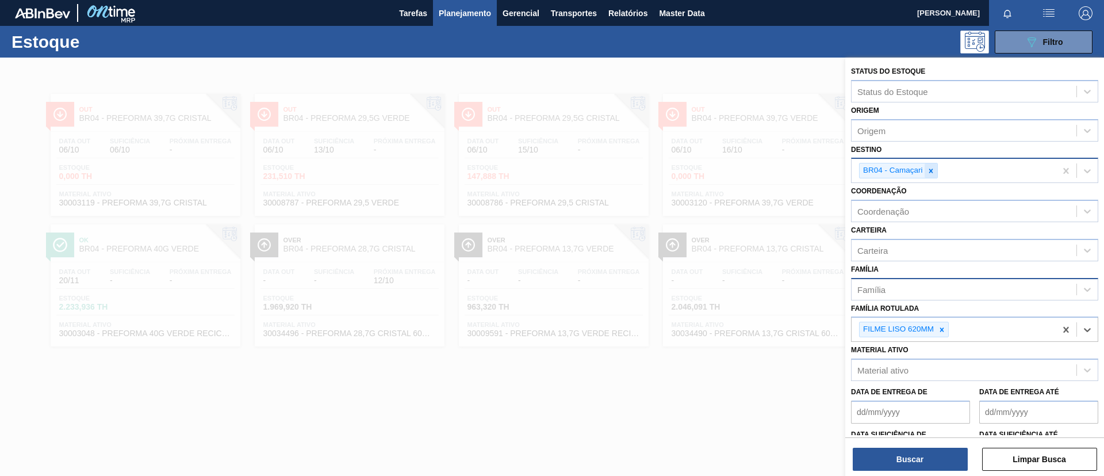
click at [930, 175] on div at bounding box center [931, 170] width 13 height 14
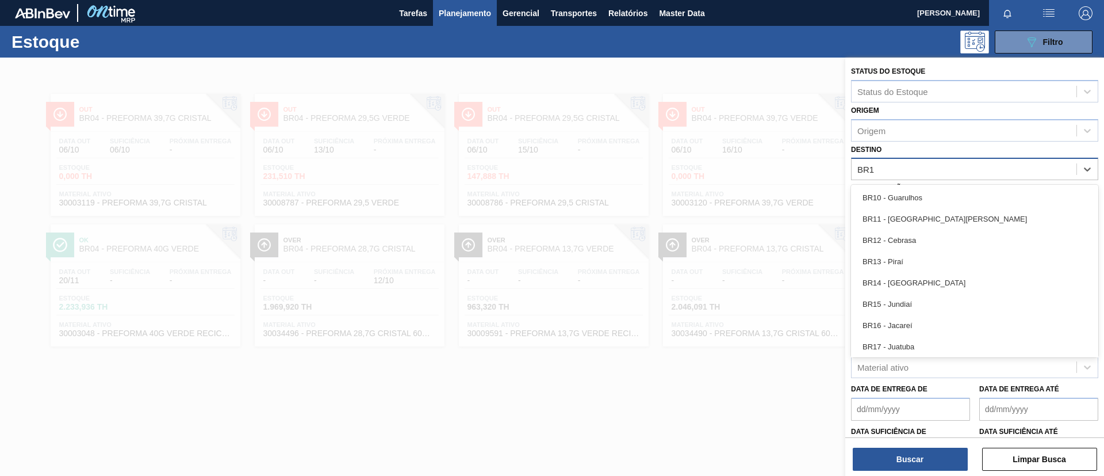
type input "BR16"
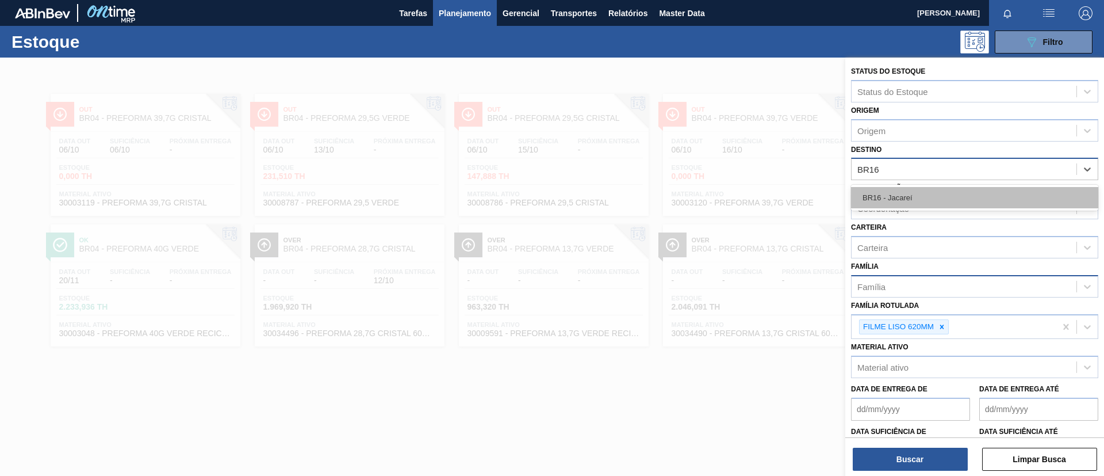
click at [936, 195] on div "BR16 - Jacareí" at bounding box center [974, 197] width 247 height 21
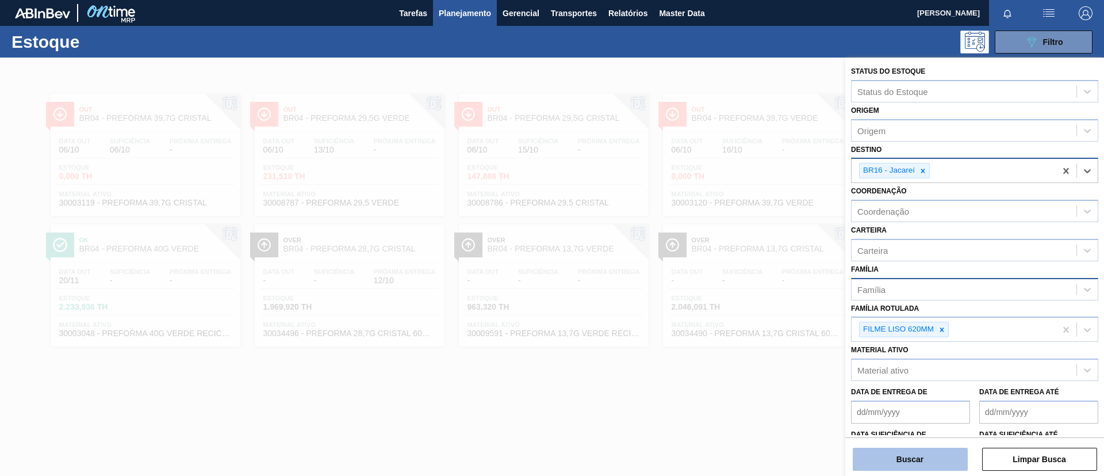
click at [909, 459] on button "Buscar" at bounding box center [910, 458] width 115 height 23
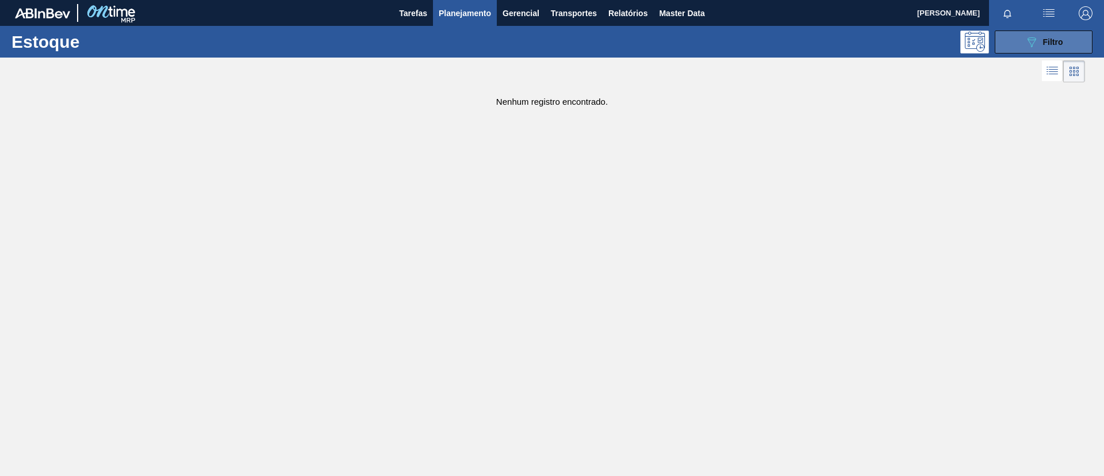
click at [1021, 40] on button "089F7B8B-B2A5-4AFE-B5C0-19BA573D28AC Filtro" at bounding box center [1044, 41] width 98 height 23
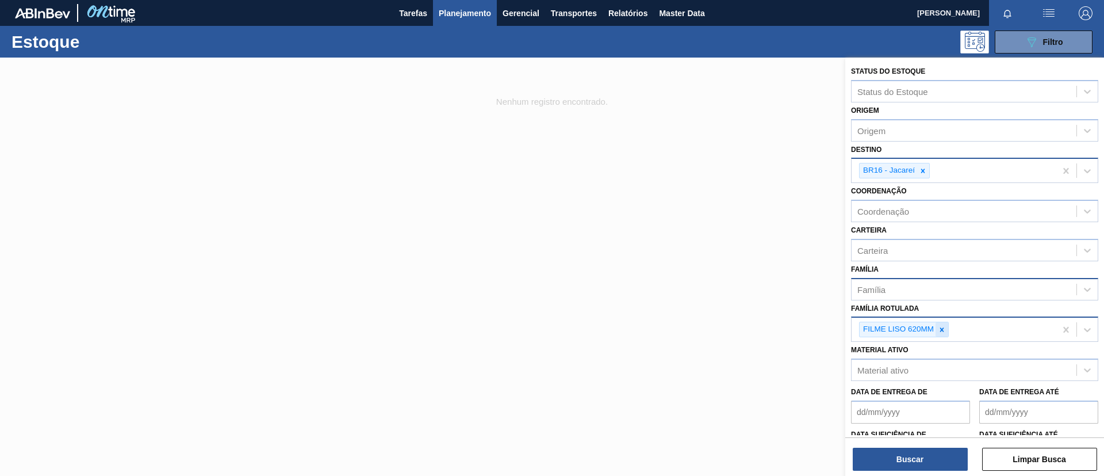
click at [946, 330] on icon at bounding box center [942, 330] width 8 height 8
click at [950, 285] on div "Família" at bounding box center [964, 289] width 225 height 17
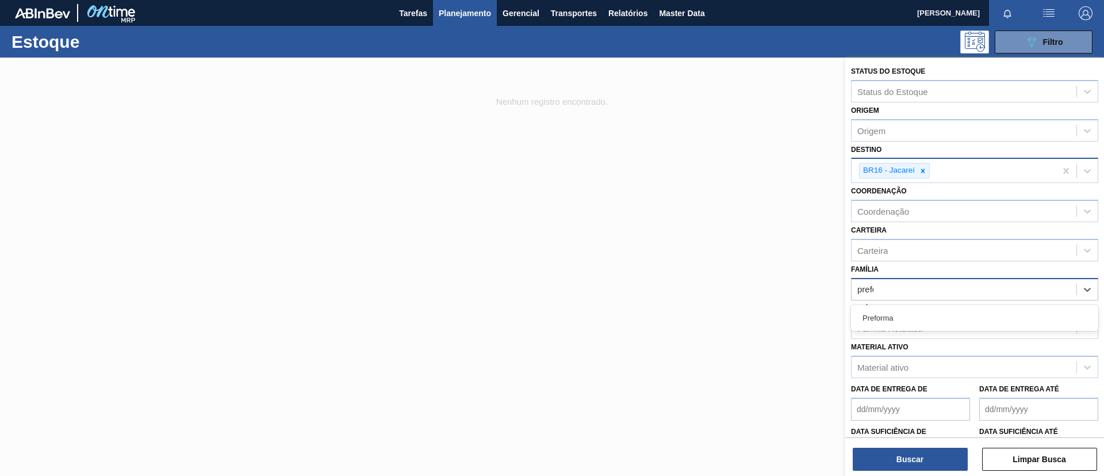
type input "prefor"
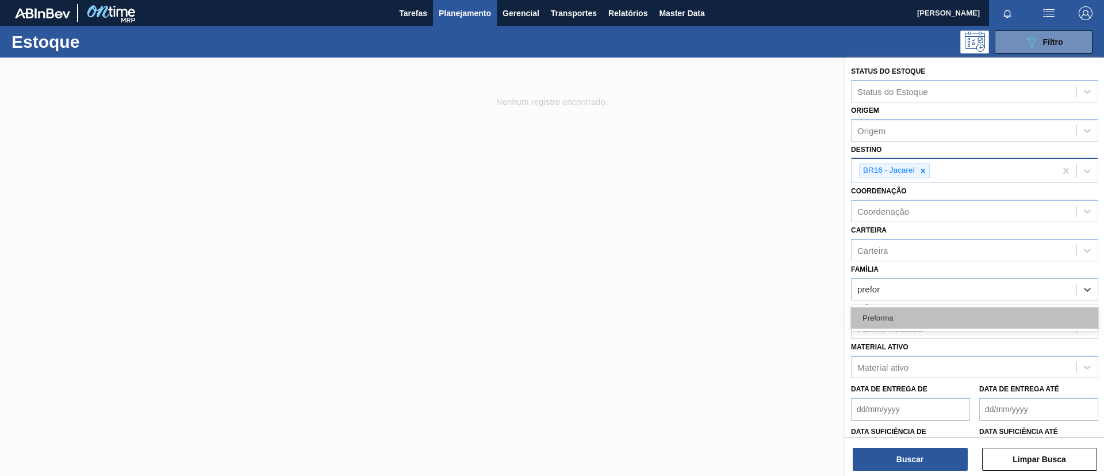
click at [918, 311] on div "Preforma" at bounding box center [974, 317] width 247 height 21
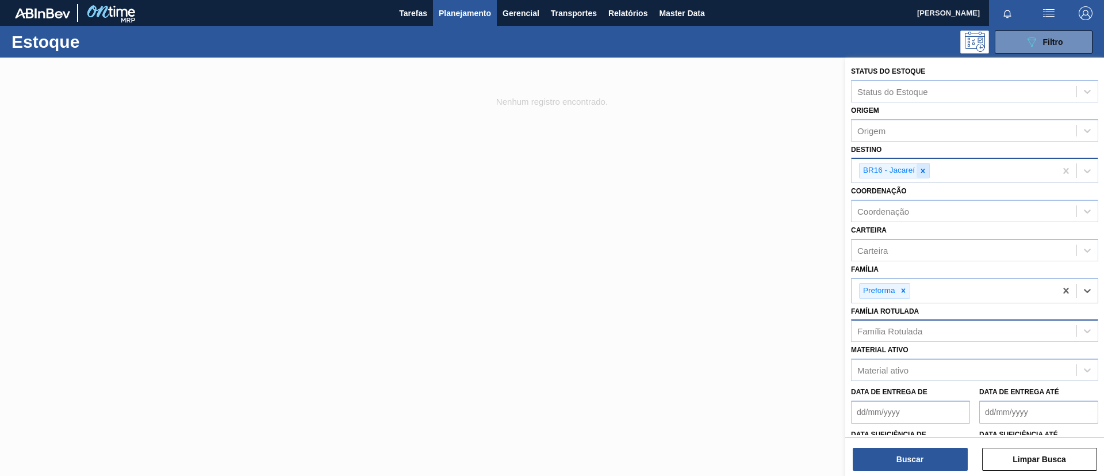
click at [929, 177] on div at bounding box center [923, 170] width 13 height 14
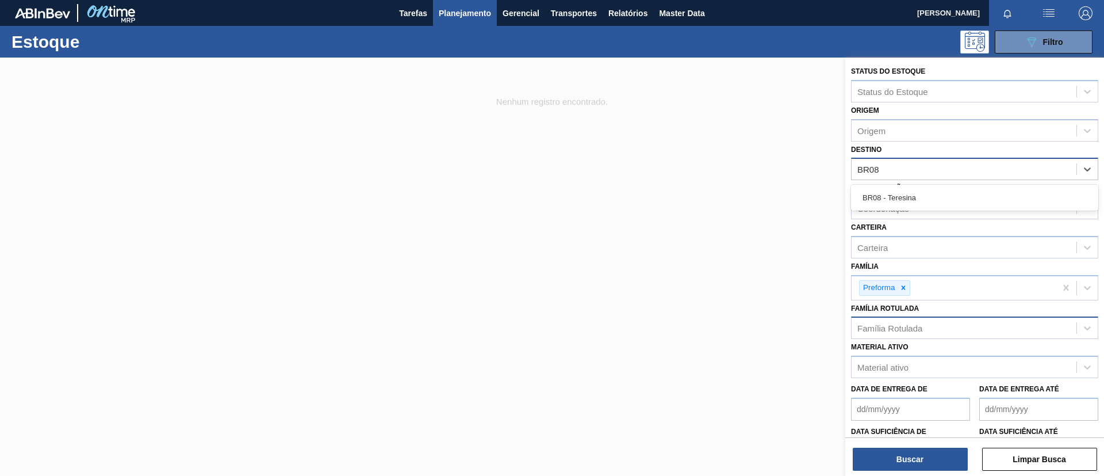
type input "BR08"
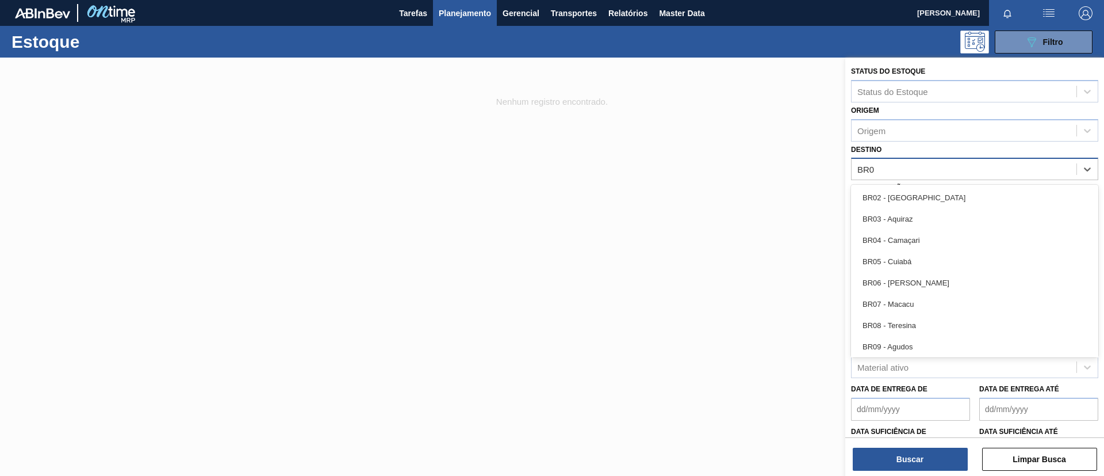
type input "BR08"
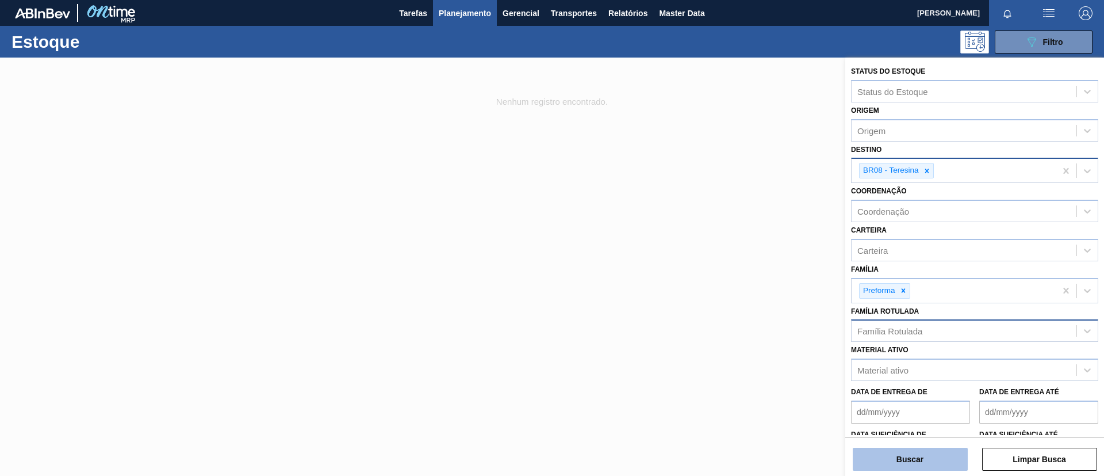
click at [937, 457] on button "Buscar" at bounding box center [910, 458] width 115 height 23
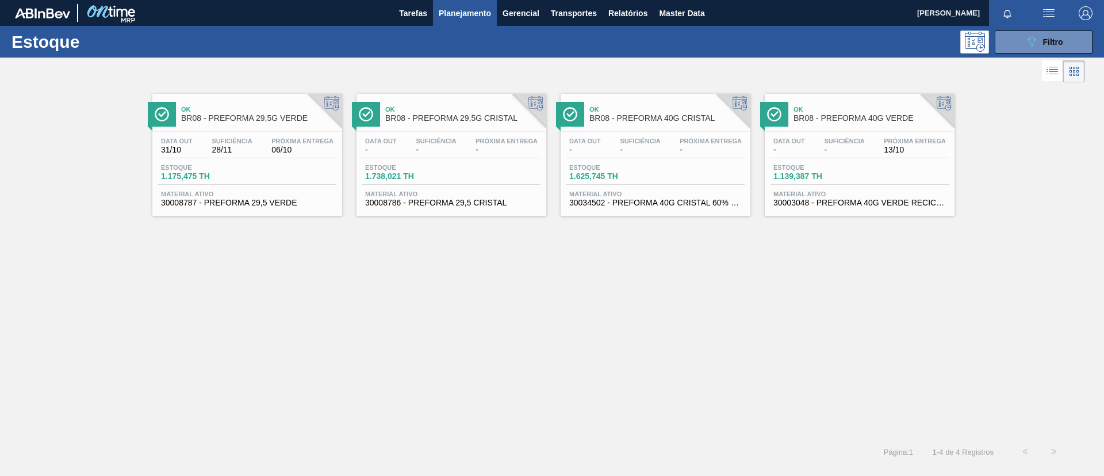
click at [1020, 391] on div "Ok BR08 - PREFORMA 29,5G VERDE Data out 31/10 Suficiência 28/11 Próxima Entrega…" at bounding box center [552, 261] width 1104 height 352
click at [1040, 39] on div "089F7B8B-B2A5-4AFE-B5C0-19BA573D28AC Filtro" at bounding box center [1044, 42] width 39 height 14
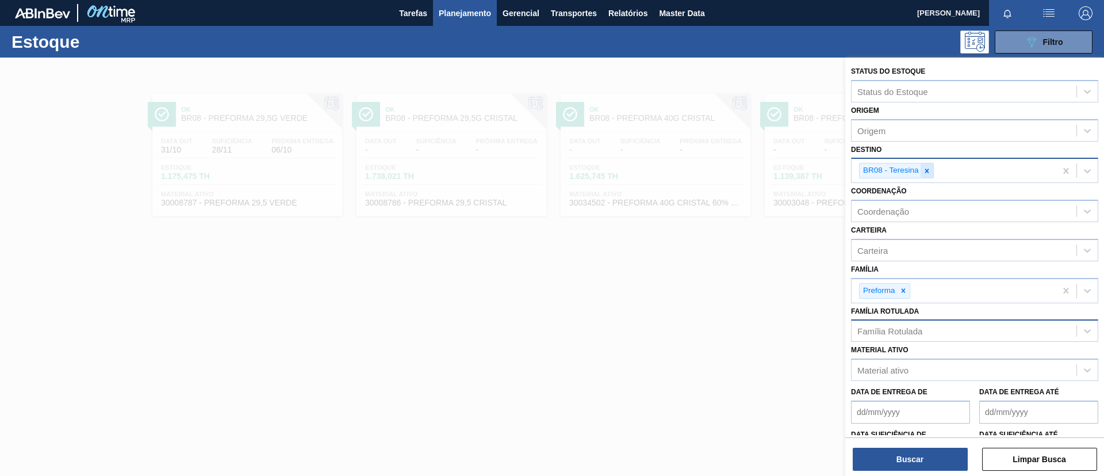
click at [931, 171] on icon at bounding box center [927, 171] width 8 height 8
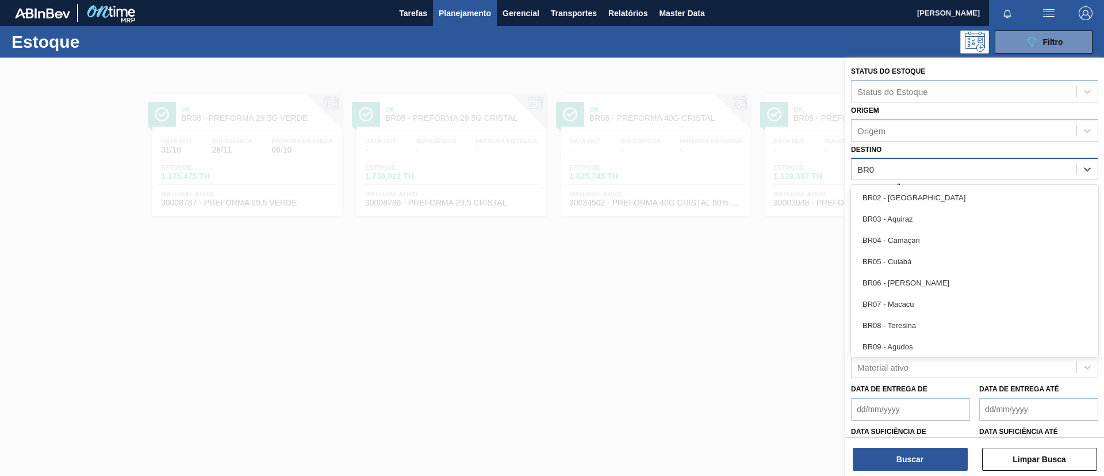
type input "BR03"
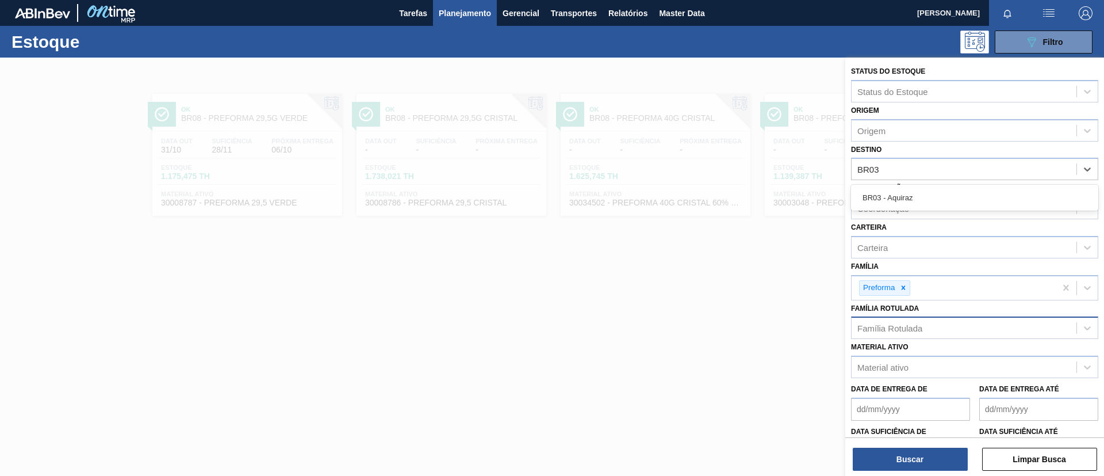
click at [941, 193] on div "BR03 - Aquiraz" at bounding box center [974, 197] width 247 height 21
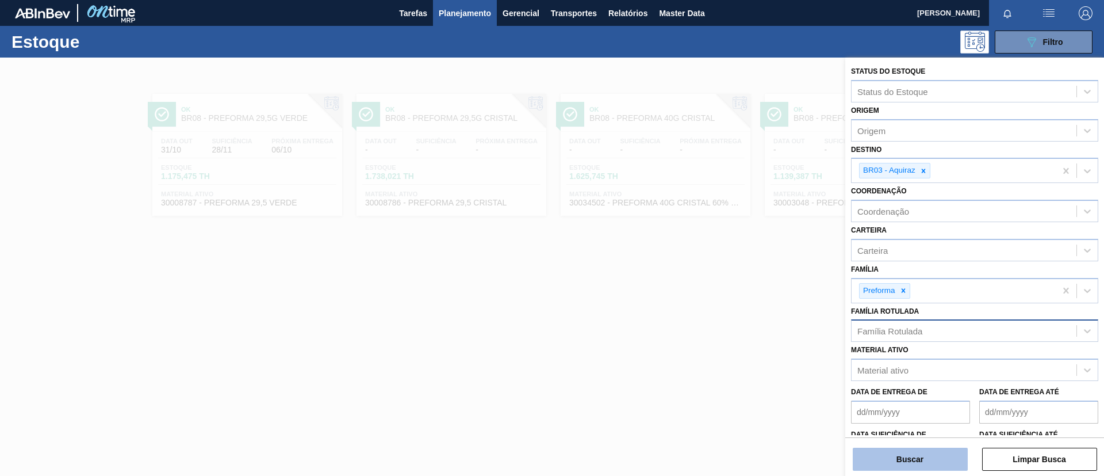
click at [898, 457] on button "Buscar" at bounding box center [910, 458] width 115 height 23
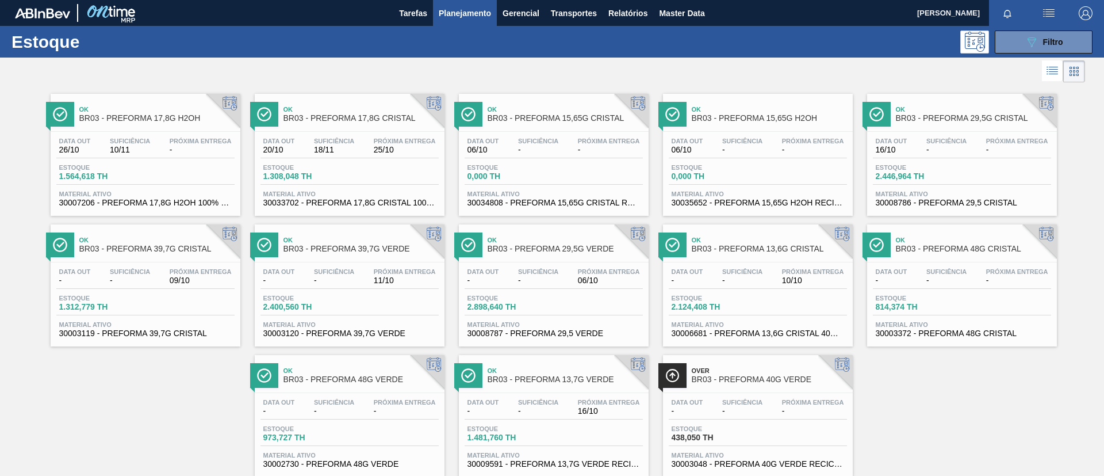
click at [743, 132] on div "Data out 06/10 Suficiência - Próxima Entrega - Estoque 0,000 TH Material ativo …" at bounding box center [758, 171] width 190 height 78
click at [1043, 50] on button "089F7B8B-B2A5-4AFE-B5C0-19BA573D28AC Filtro" at bounding box center [1044, 41] width 98 height 23
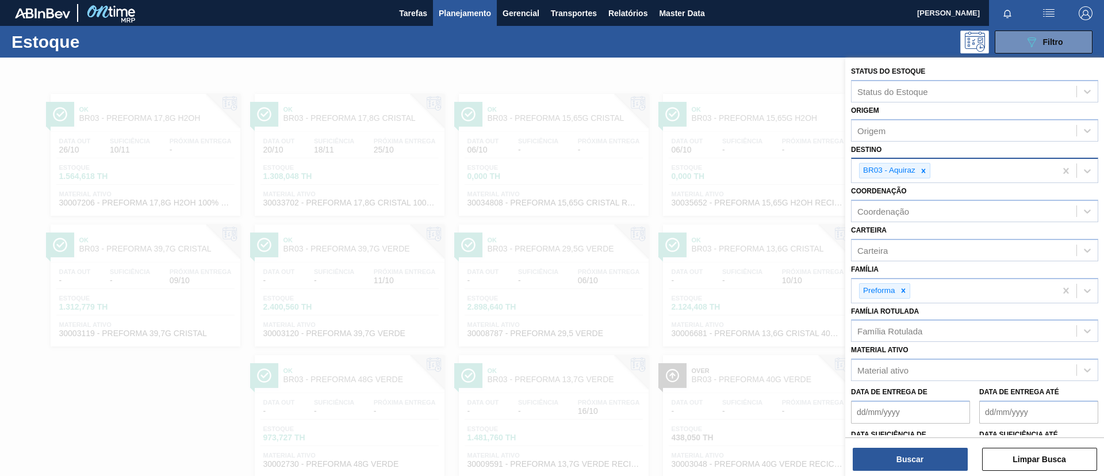
click at [935, 164] on div "BR03 - Aquiraz" at bounding box center [954, 171] width 204 height 24
click at [930, 160] on div "BR03 - Aquiraz" at bounding box center [954, 171] width 204 height 24
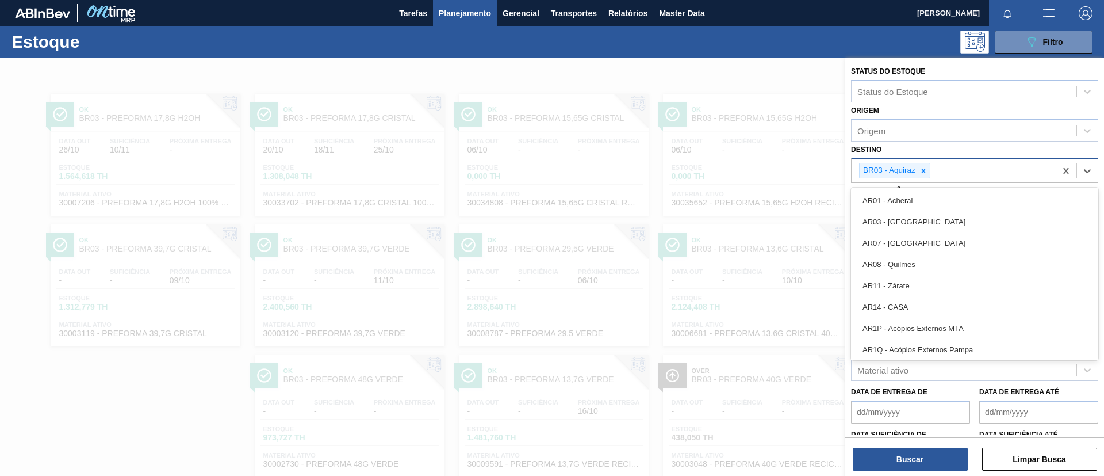
click at [920, 182] on div "BR03 - Aquiraz" at bounding box center [974, 170] width 247 height 25
click at [928, 163] on div at bounding box center [923, 170] width 13 height 14
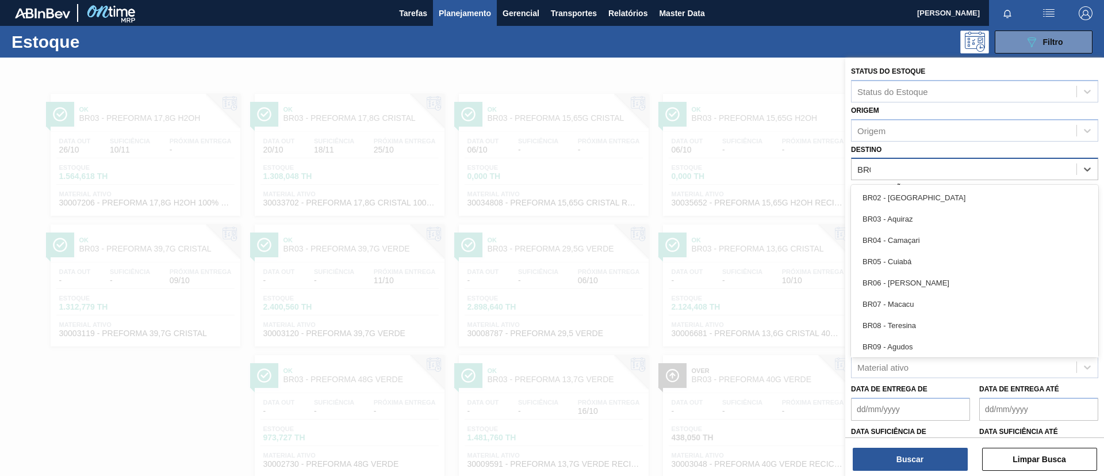
type input "BR04"
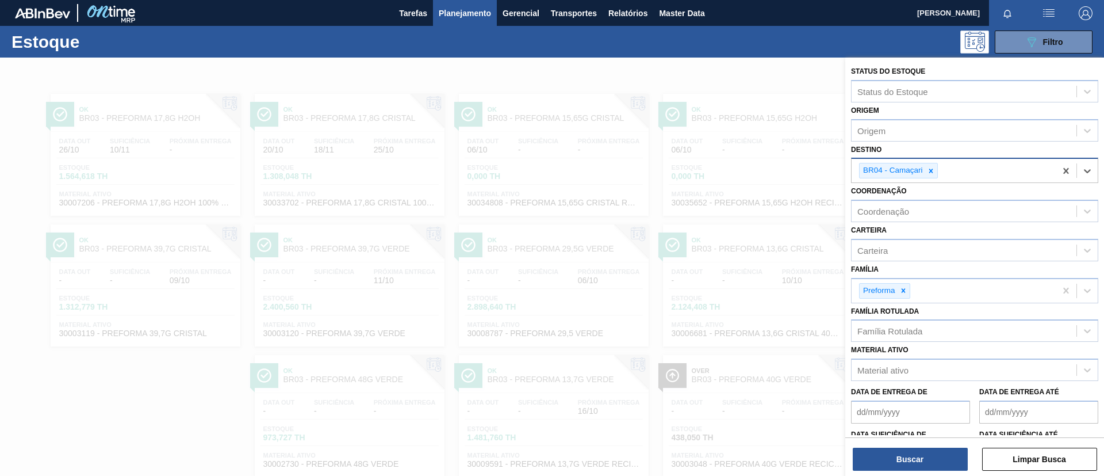
click at [897, 435] on div "Status do Estoque Status do Estoque Origem Origem Destino option BR04 - Camaçar…" at bounding box center [974, 268] width 259 height 420
click at [909, 450] on button "Buscar" at bounding box center [910, 458] width 115 height 23
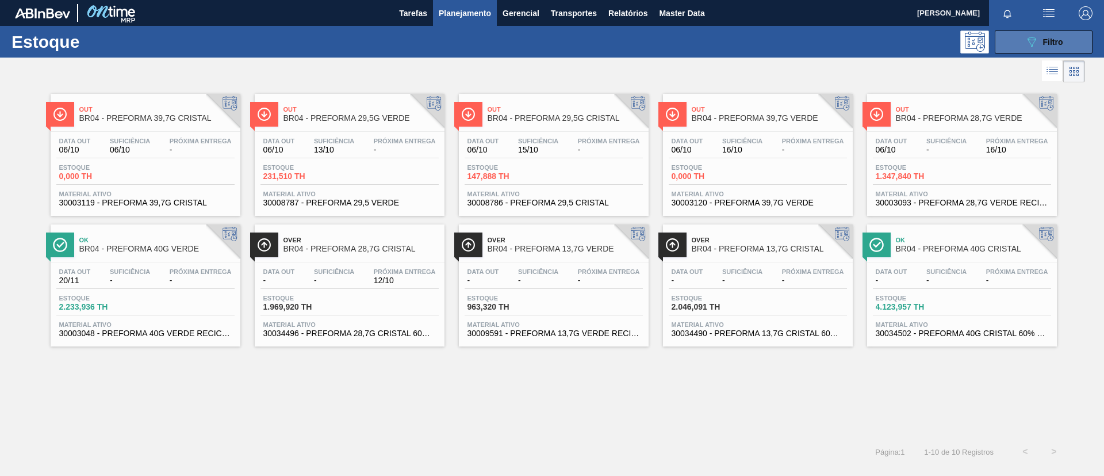
click at [1017, 42] on button "089F7B8B-B2A5-4AFE-B5C0-19BA573D28AC Filtro" at bounding box center [1044, 41] width 98 height 23
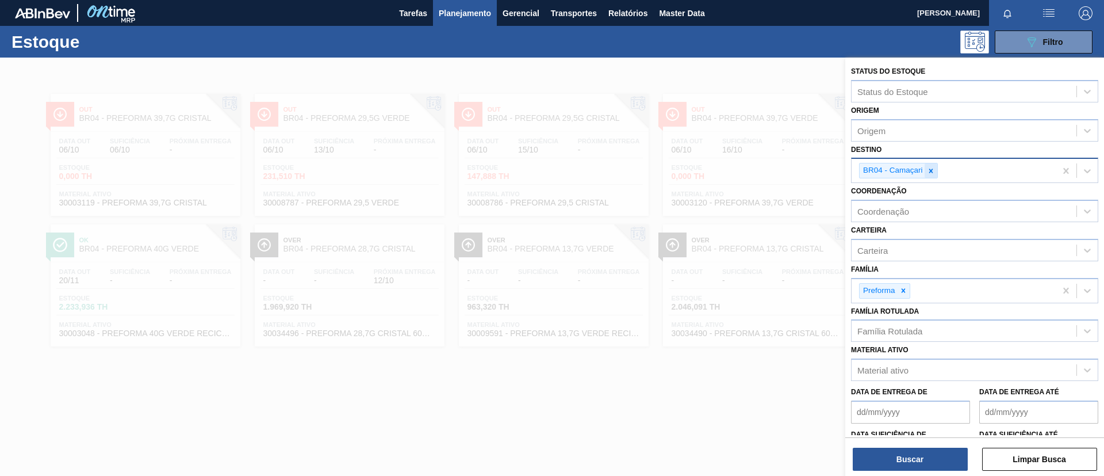
click at [930, 171] on icon at bounding box center [931, 171] width 4 height 4
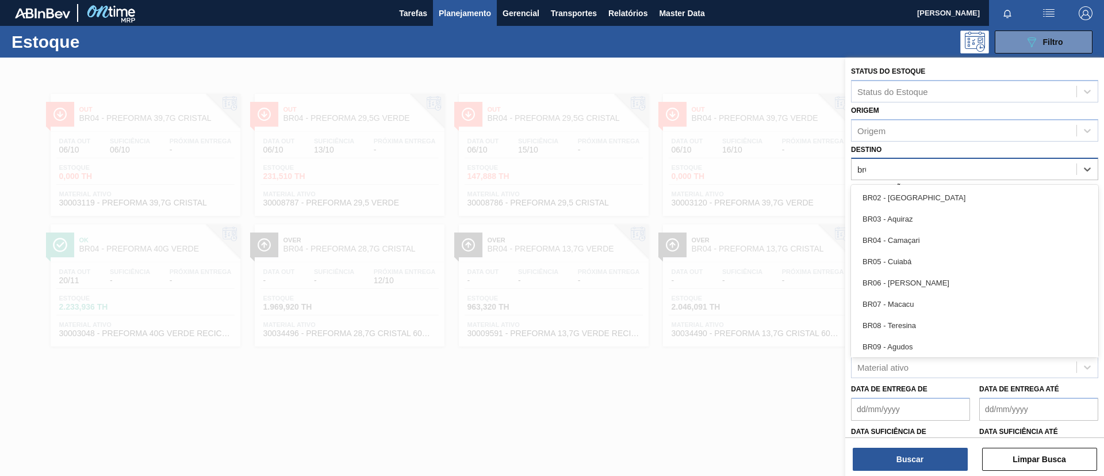
type input "br03"
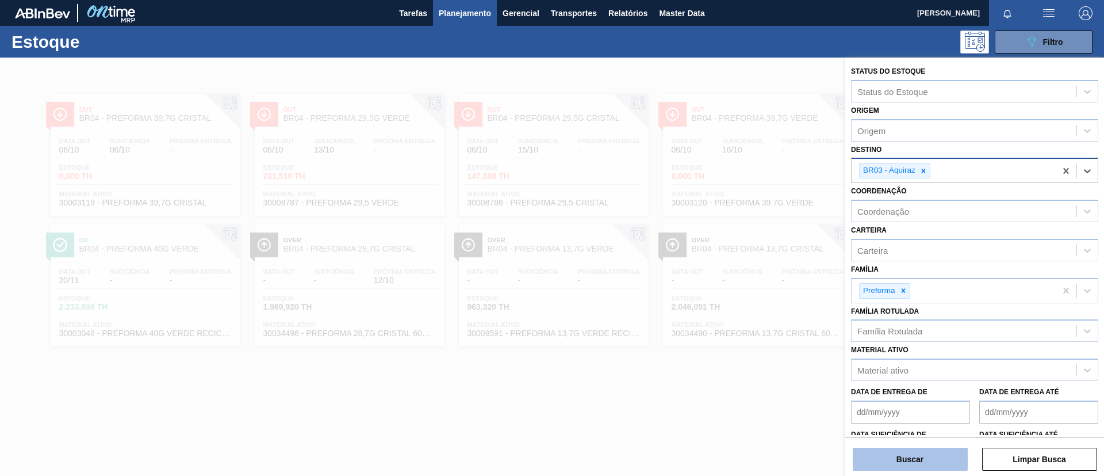
click at [925, 461] on button "Buscar" at bounding box center [910, 458] width 115 height 23
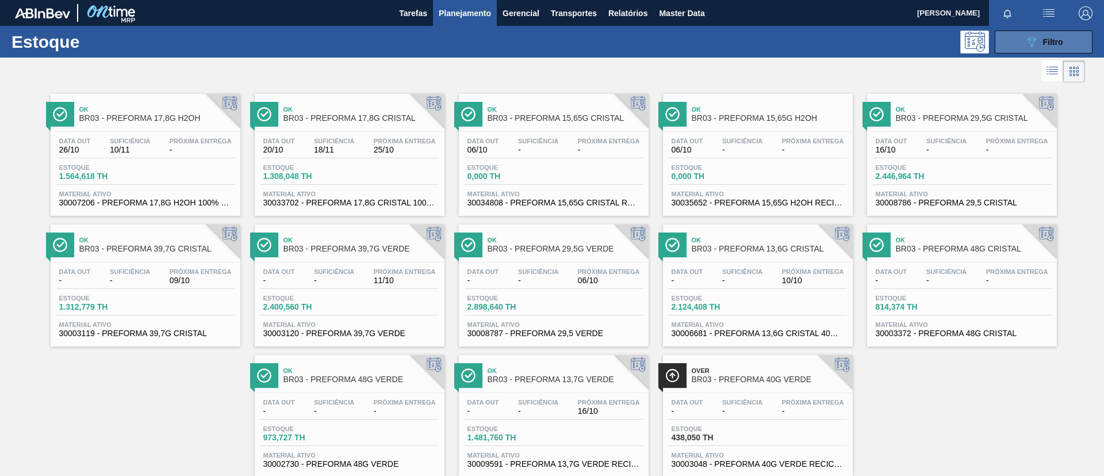
click at [1036, 44] on icon "089F7B8B-B2A5-4AFE-B5C0-19BA573D28AC" at bounding box center [1032, 42] width 14 height 14
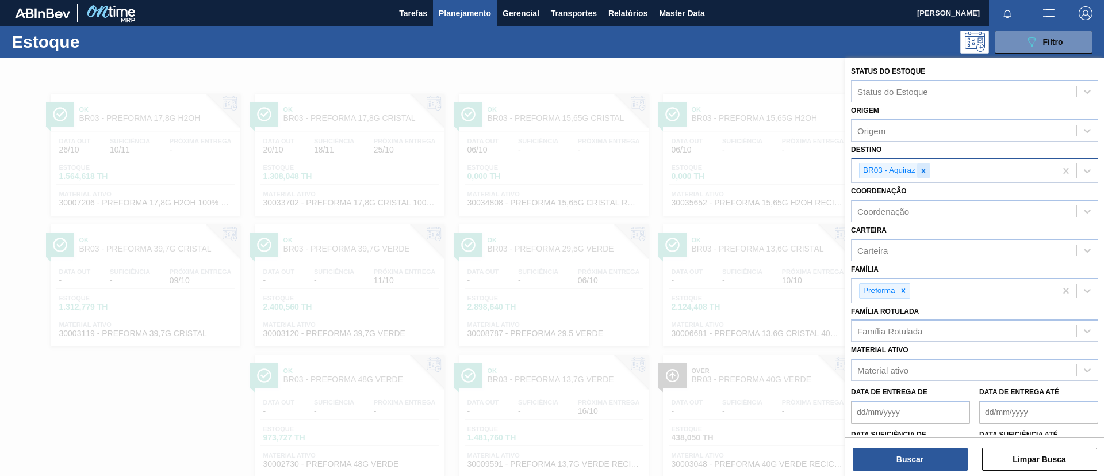
click at [923, 171] on icon at bounding box center [924, 171] width 4 height 4
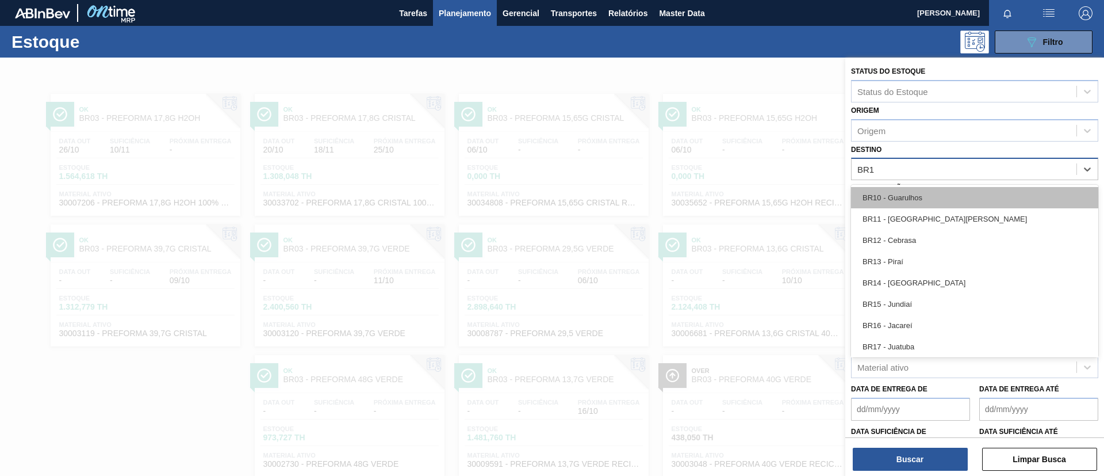
type input "BR12"
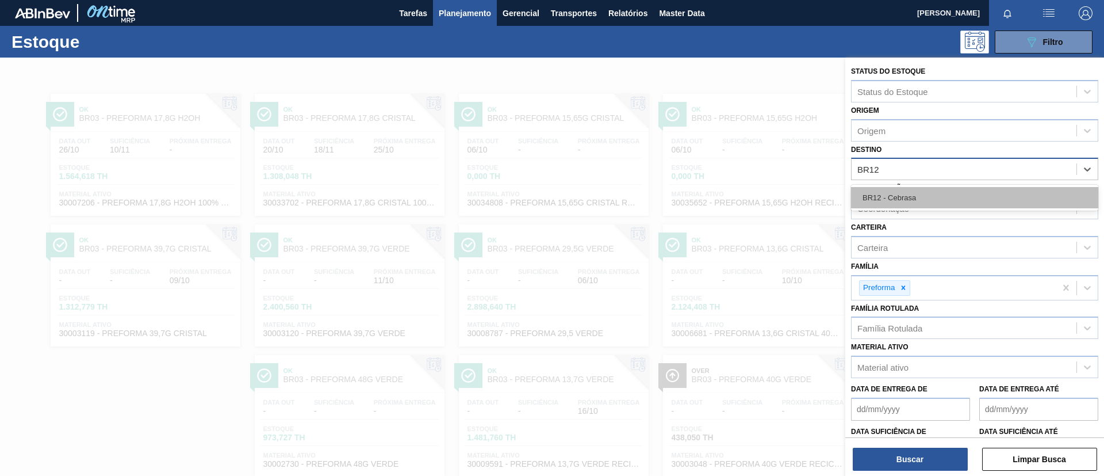
click at [914, 206] on div "BR12 - Cebrasa" at bounding box center [974, 197] width 247 height 21
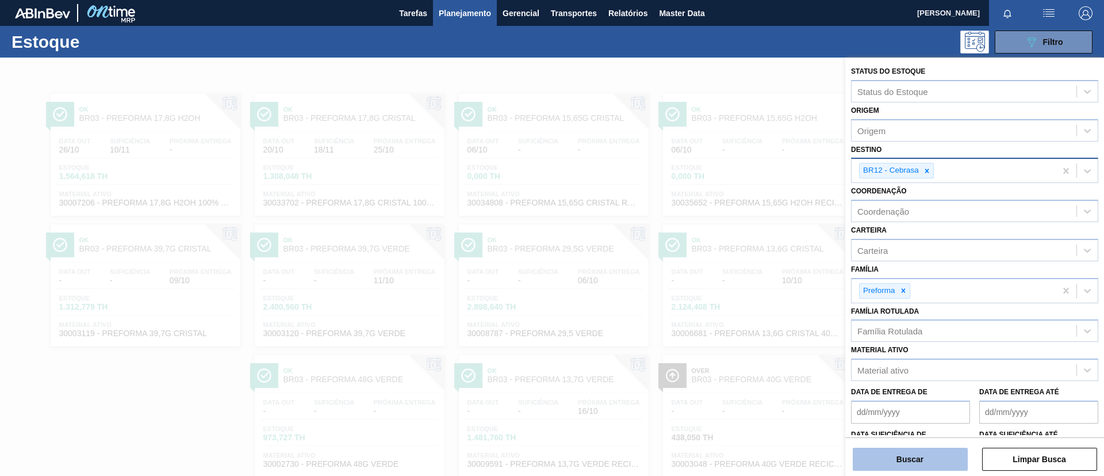
click at [920, 456] on button "Buscar" at bounding box center [910, 458] width 115 height 23
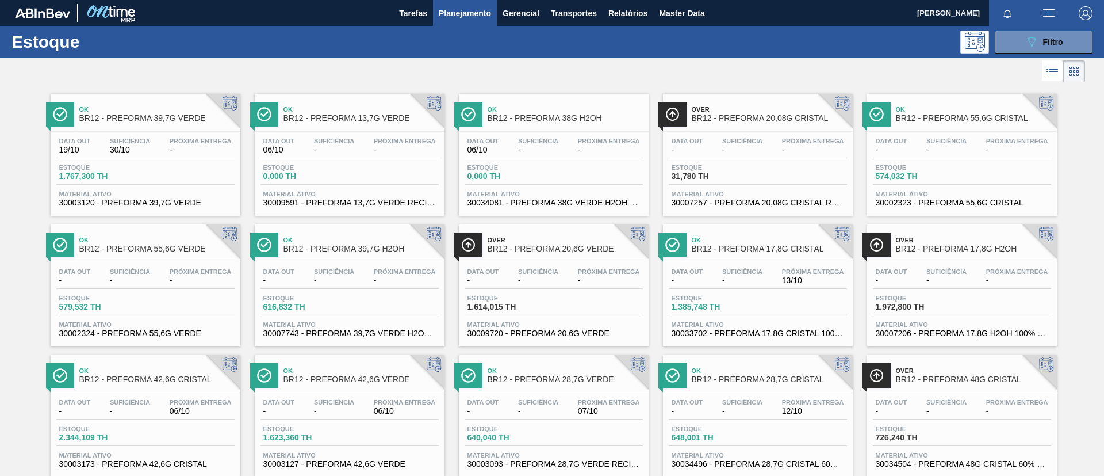
click at [591, 136] on div "Data out 06/10 Suficiência - Próxima Entrega - Estoque 0,000 TH Material ativo …" at bounding box center [554, 171] width 190 height 78
click at [1043, 52] on button "089F7B8B-B2A5-4AFE-B5C0-19BA573D28AC Filtro" at bounding box center [1044, 41] width 98 height 23
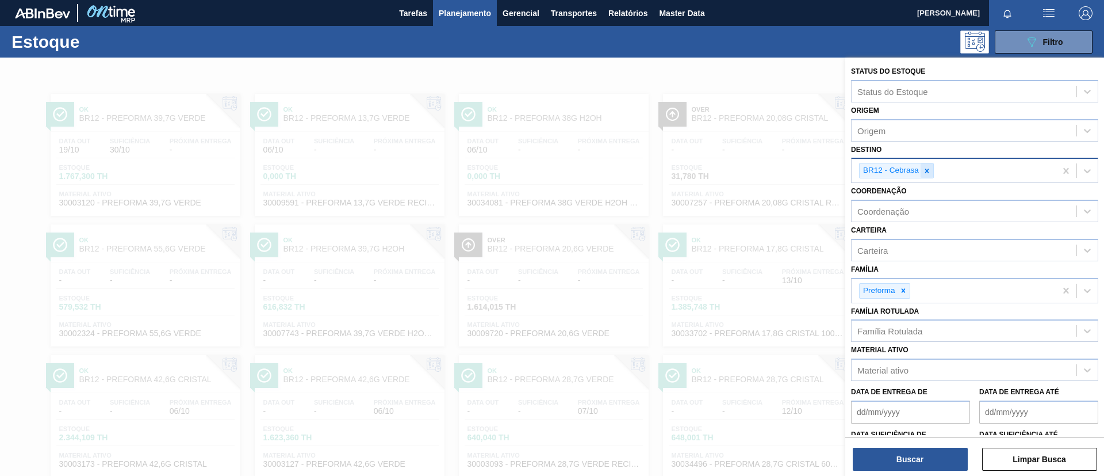
click at [930, 168] on icon at bounding box center [927, 171] width 8 height 8
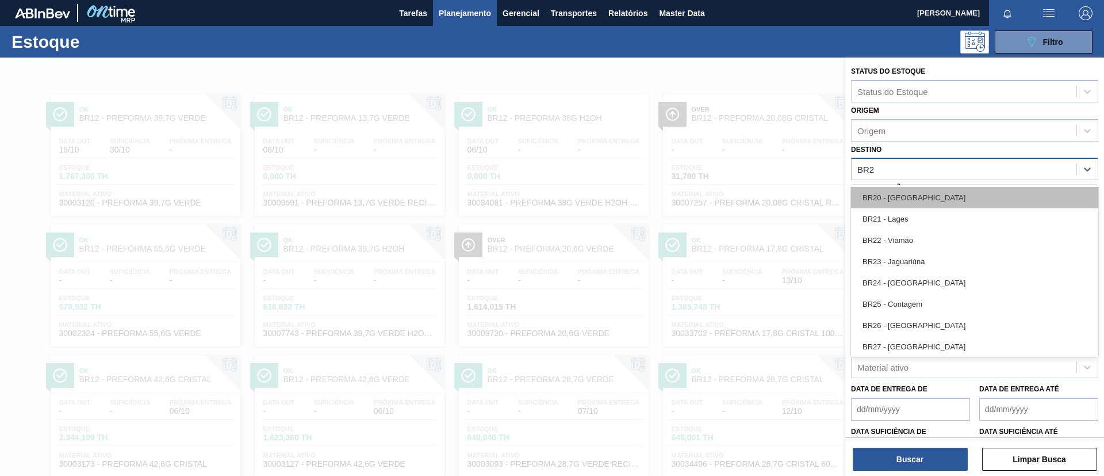
type input "BR27"
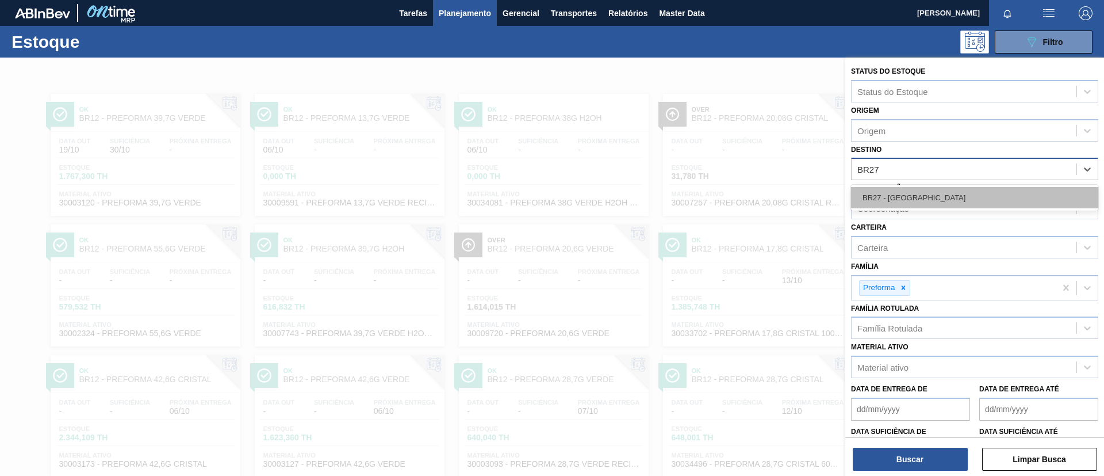
click at [923, 190] on div "BR27 - Nova Minas" at bounding box center [974, 197] width 247 height 21
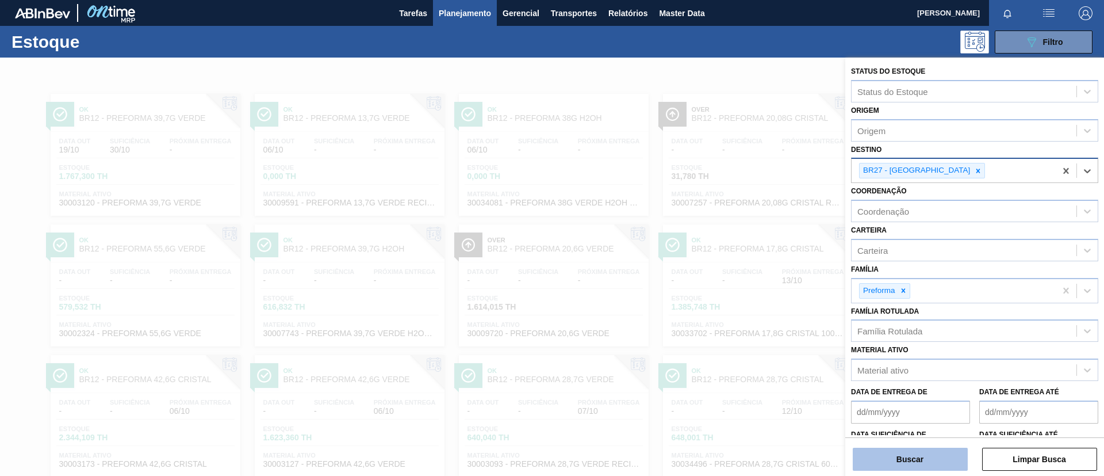
click at [913, 458] on button "Buscar" at bounding box center [910, 458] width 115 height 23
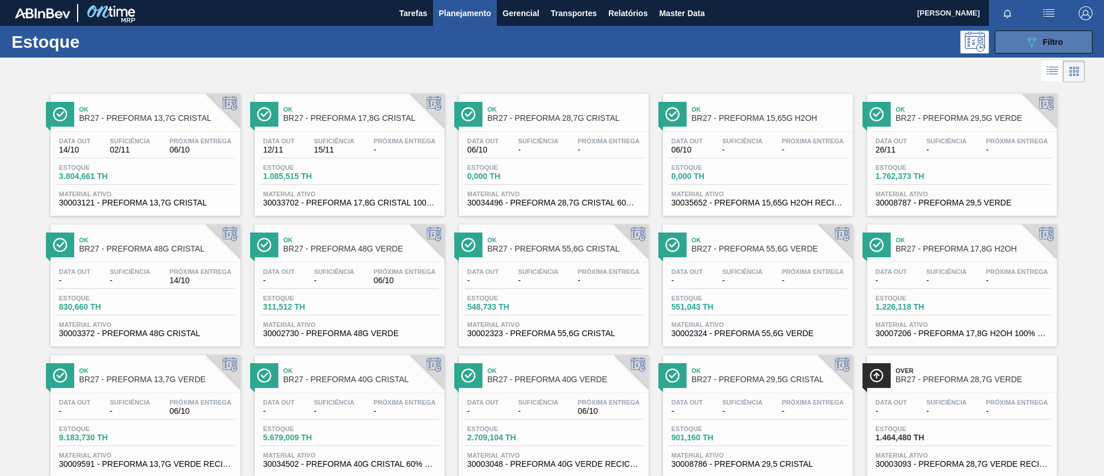
click at [1021, 50] on button "089F7B8B-B2A5-4AFE-B5C0-19BA573D28AC Filtro" at bounding box center [1044, 41] width 98 height 23
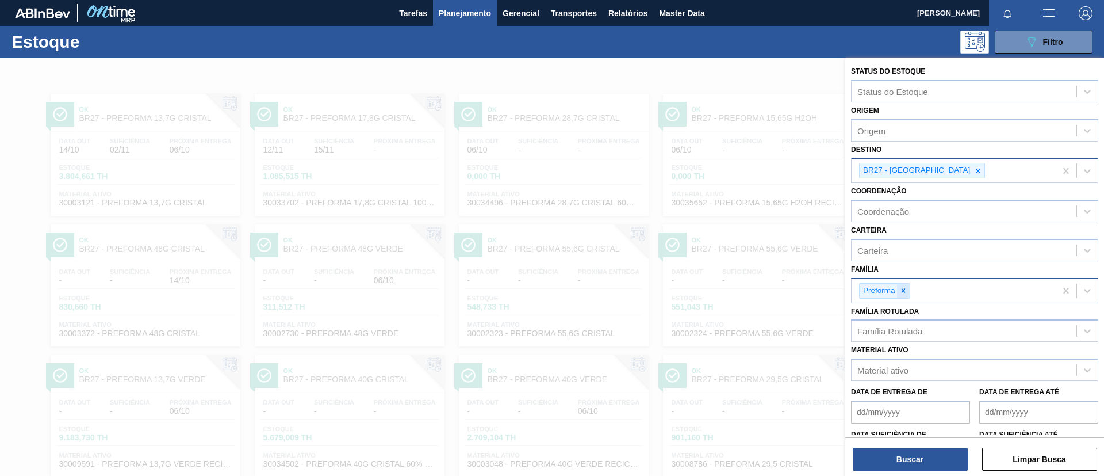
click at [906, 292] on icon at bounding box center [904, 290] width 8 height 8
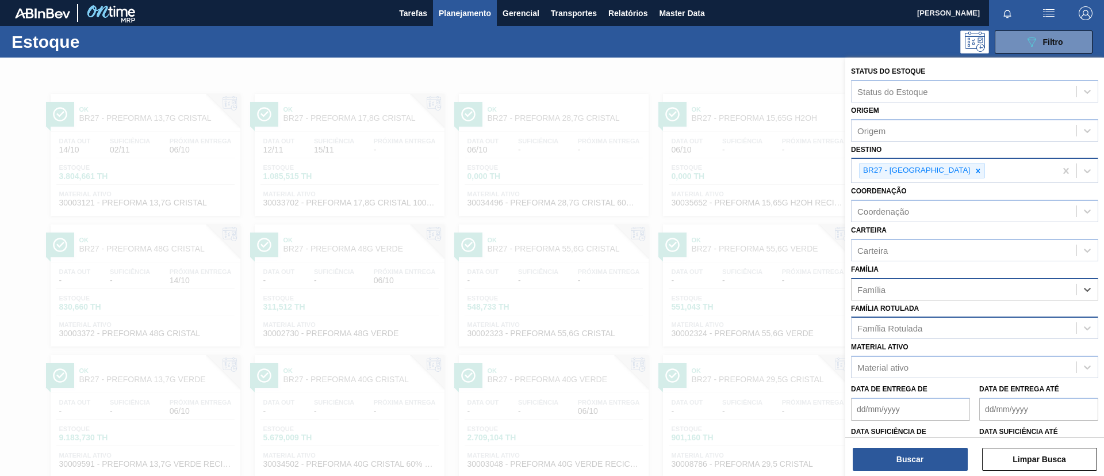
click at [918, 324] on div "Família Rotulada" at bounding box center [964, 328] width 225 height 17
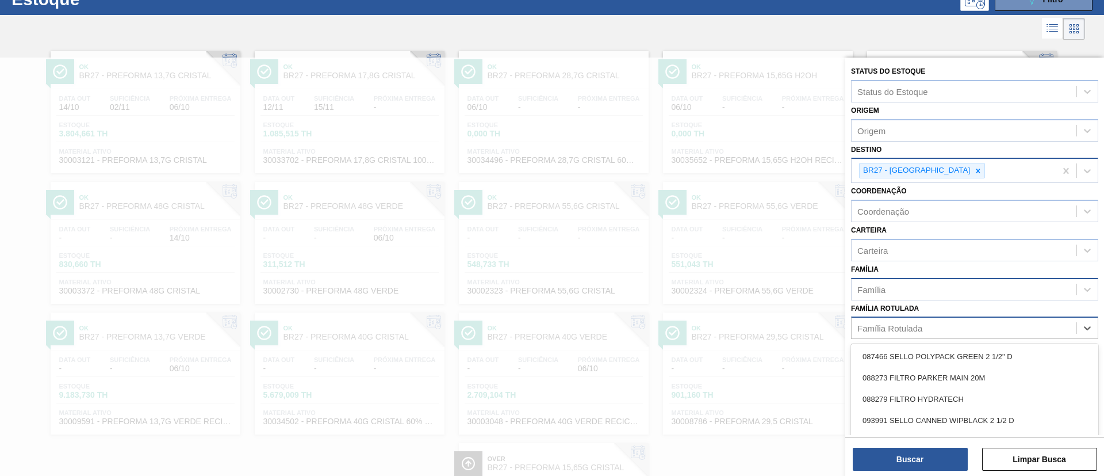
scroll to position [45, 0]
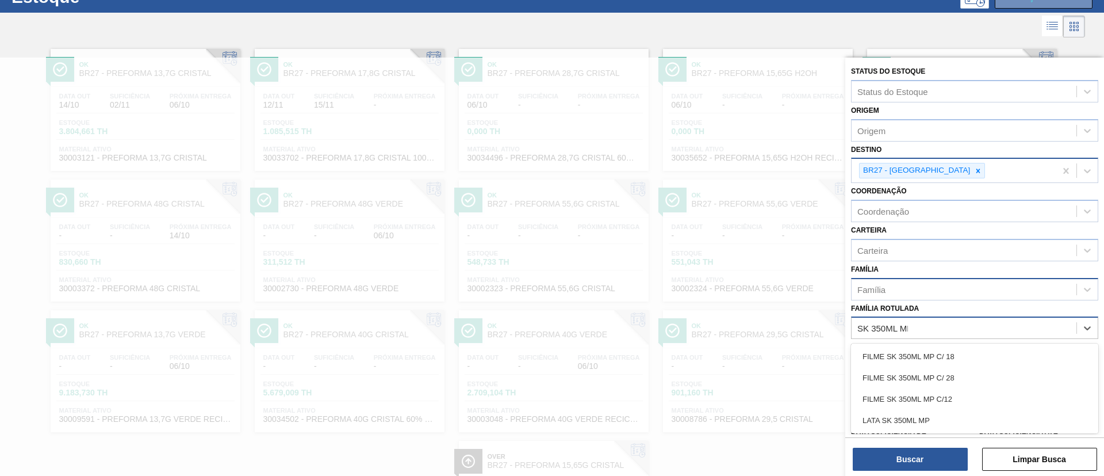
type Rotulada "SK 350ML MP"
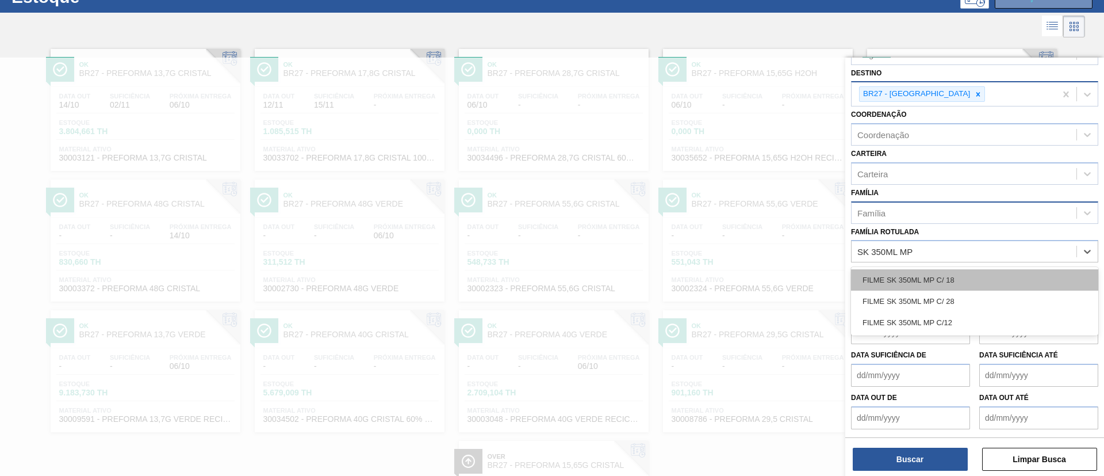
click at [954, 286] on div "FILME SK 350ML MP C/ 18" at bounding box center [974, 279] width 247 height 21
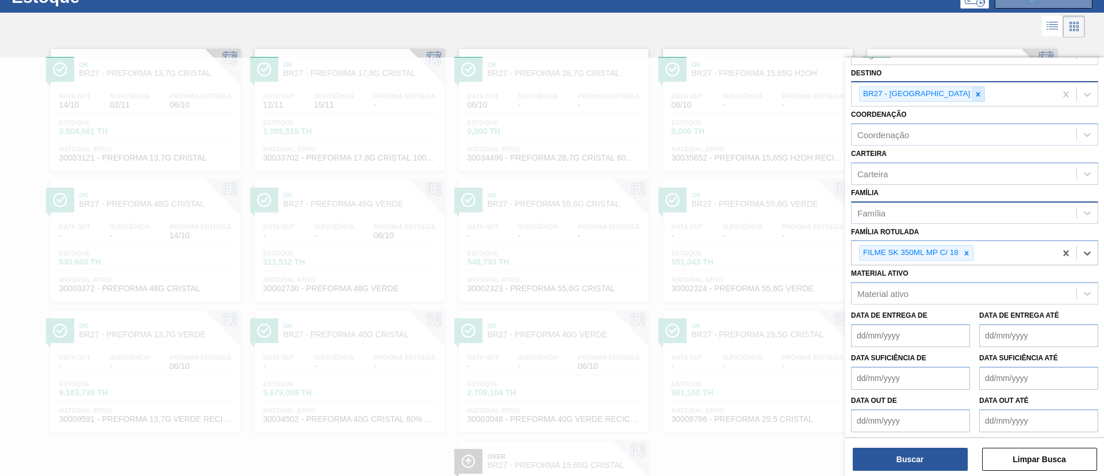
click at [972, 92] on div at bounding box center [978, 94] width 13 height 14
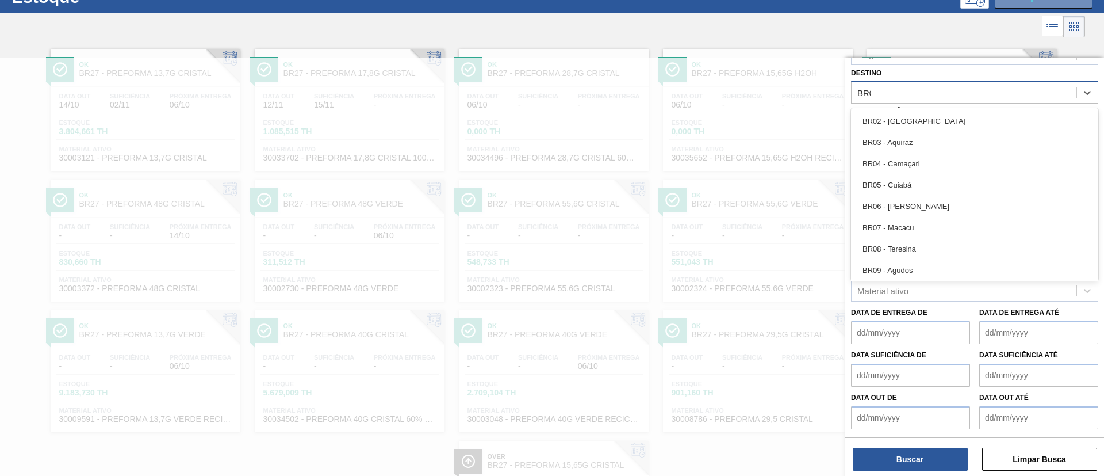
type input "BR04"
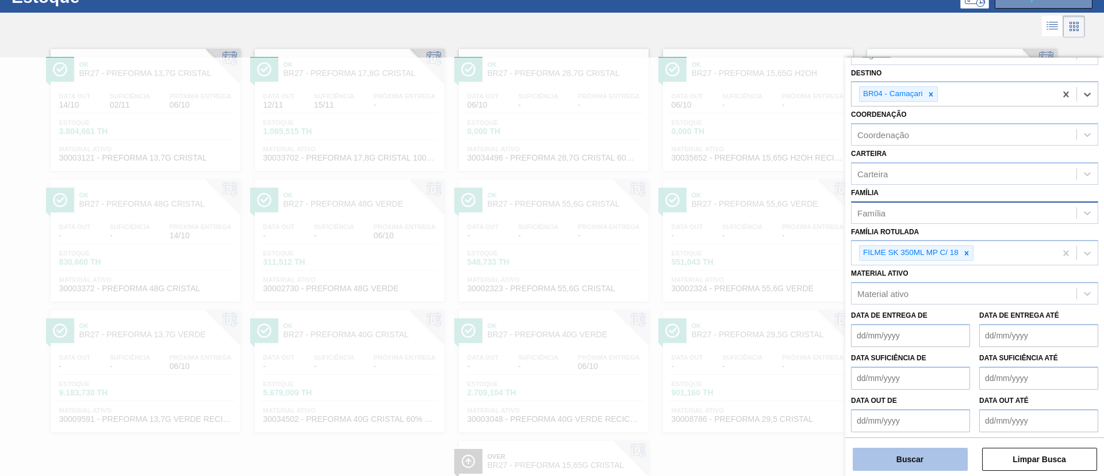
click at [914, 447] on button "Buscar" at bounding box center [910, 458] width 115 height 23
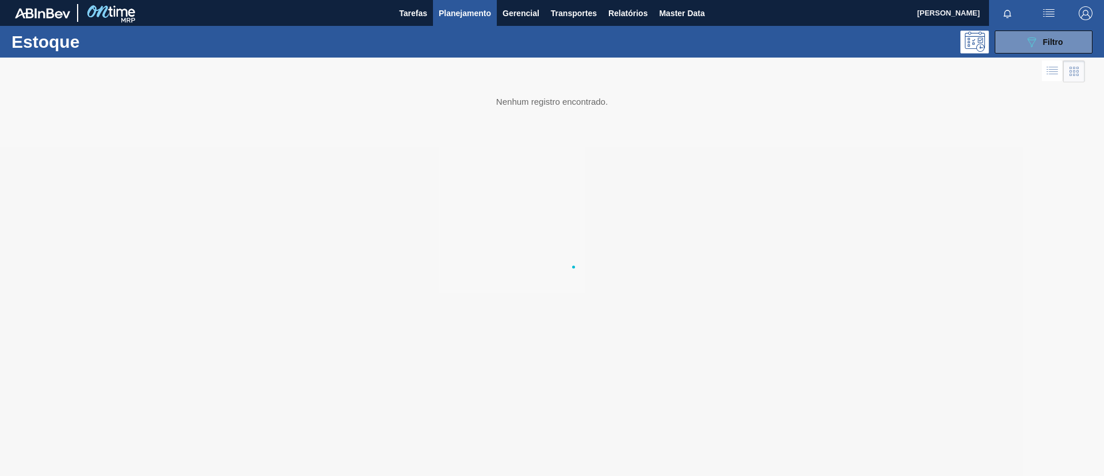
scroll to position [0, 0]
click at [1019, 36] on button "089F7B8B-B2A5-4AFE-B5C0-19BA573D28AC Filtro" at bounding box center [1044, 41] width 98 height 23
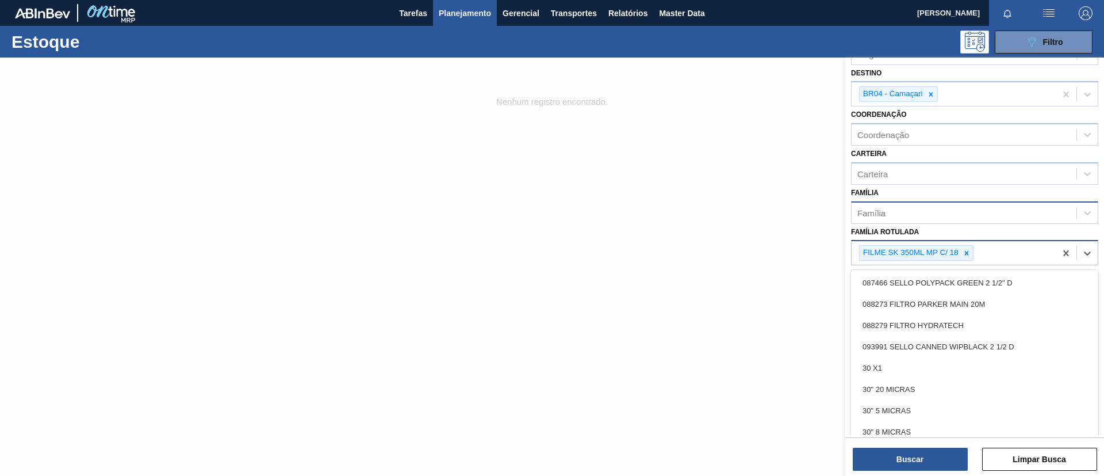
click at [974, 252] on div "FILME SK 350ML MP C/ 18" at bounding box center [954, 253] width 204 height 24
drag, startPoint x: 975, startPoint y: 273, endPoint x: 975, endPoint y: 255, distance: 17.3
click at [975, 265] on div "option FILME SK 350ML MP C/ 18, selected. option 087466 SELLO POLYPACK GREEN 2 …" at bounding box center [974, 252] width 247 height 25
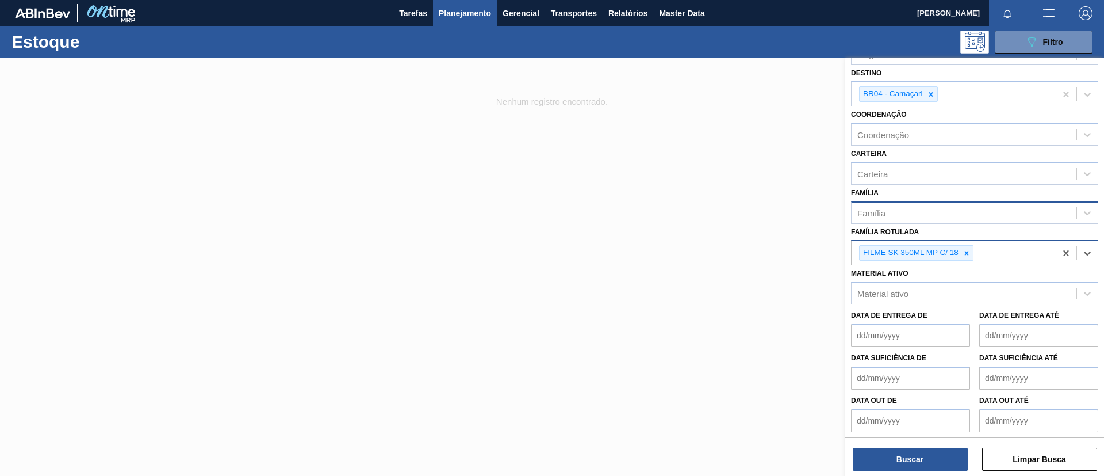
click at [973, 252] on div "FILME SK 350ML MP C/ 18" at bounding box center [954, 253] width 204 height 24
click at [966, 254] on icon at bounding box center [967, 253] width 4 height 4
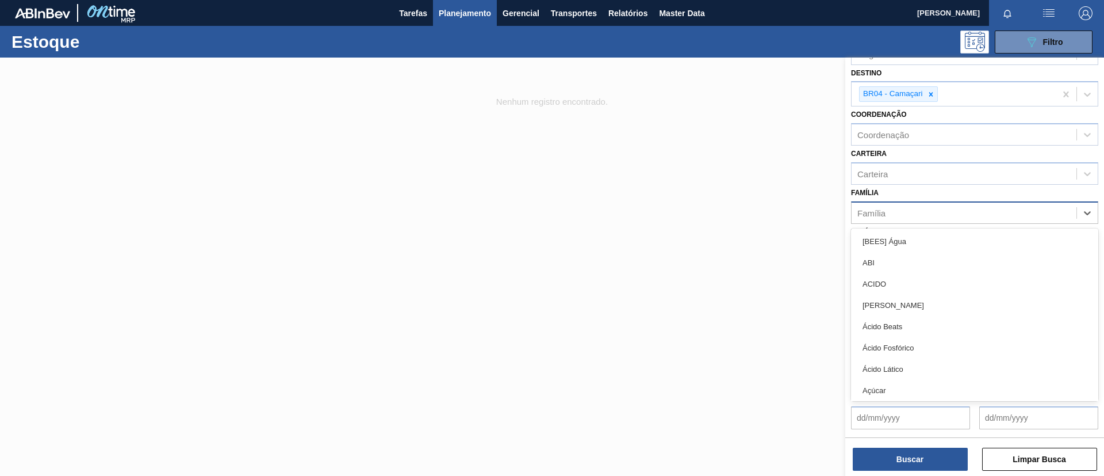
click at [955, 210] on div "Família" at bounding box center [964, 212] width 225 height 17
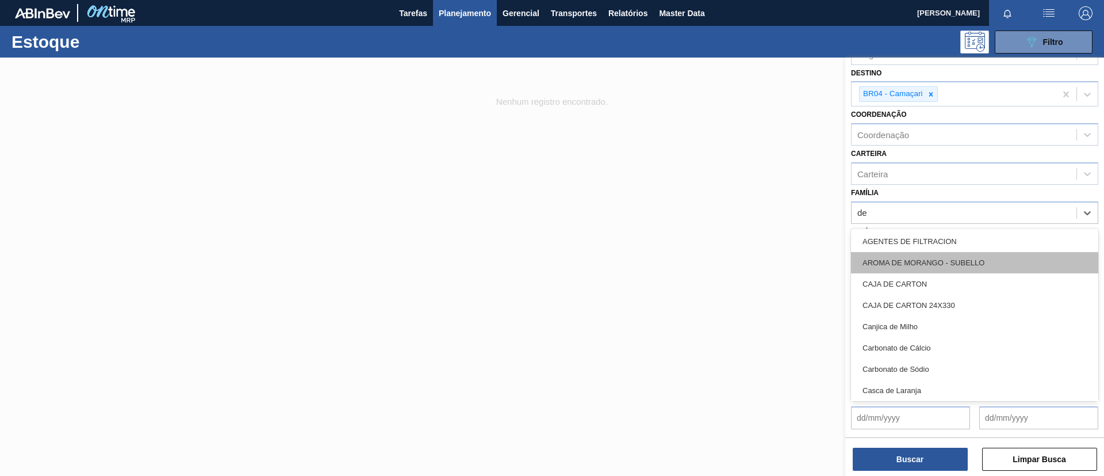
type input "dec"
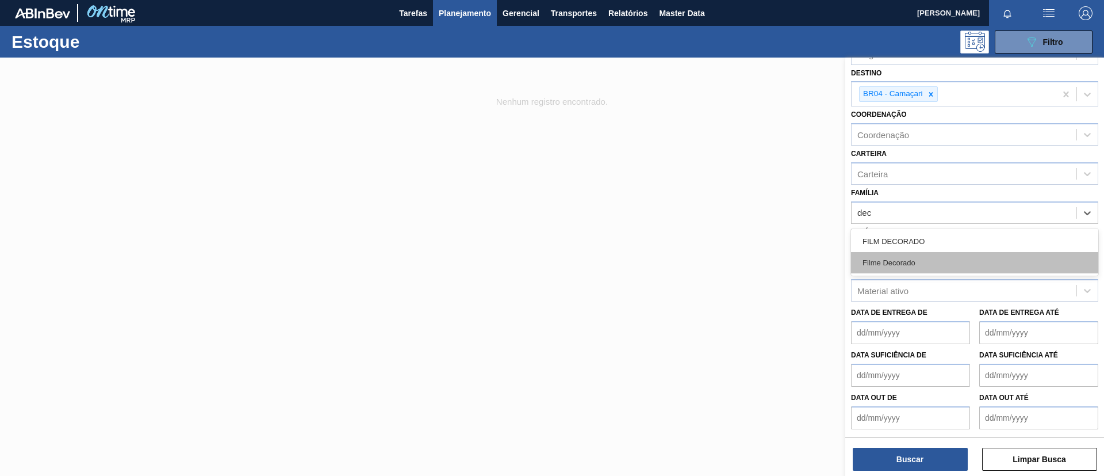
click at [951, 260] on div "Filme Decorado" at bounding box center [974, 262] width 247 height 21
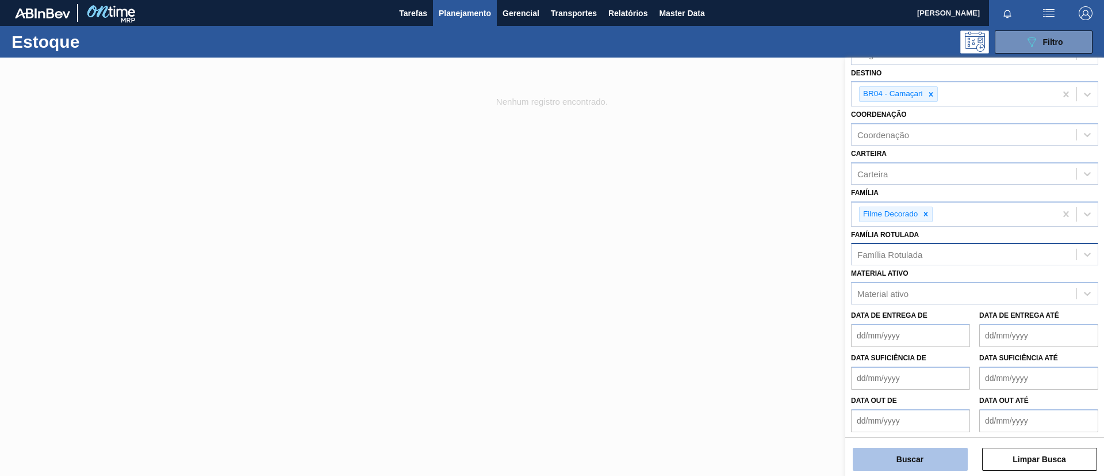
click at [929, 451] on button "Buscar" at bounding box center [910, 458] width 115 height 23
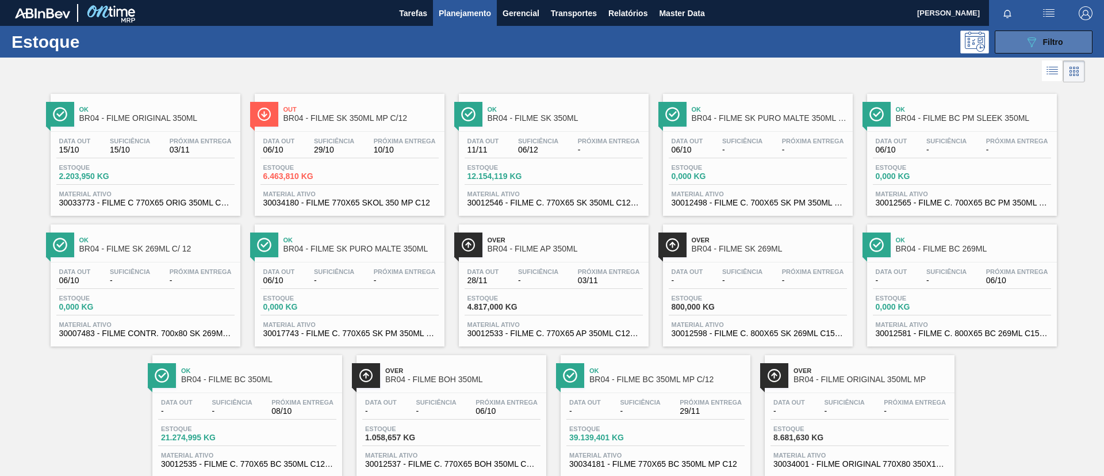
click at [1044, 36] on div "089F7B8B-B2A5-4AFE-B5C0-19BA573D28AC Filtro" at bounding box center [1044, 42] width 39 height 14
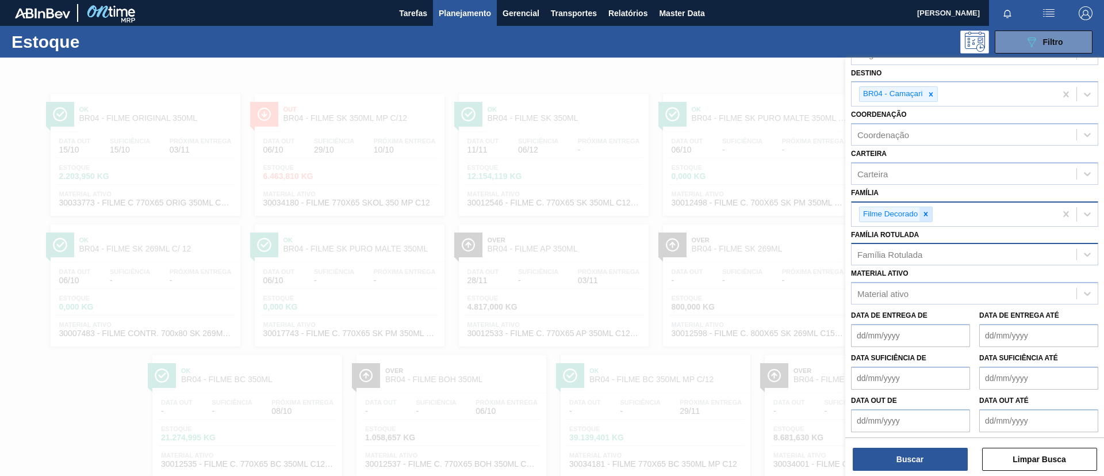
click at [928, 205] on div "Filme Decorado" at bounding box center [954, 214] width 204 height 24
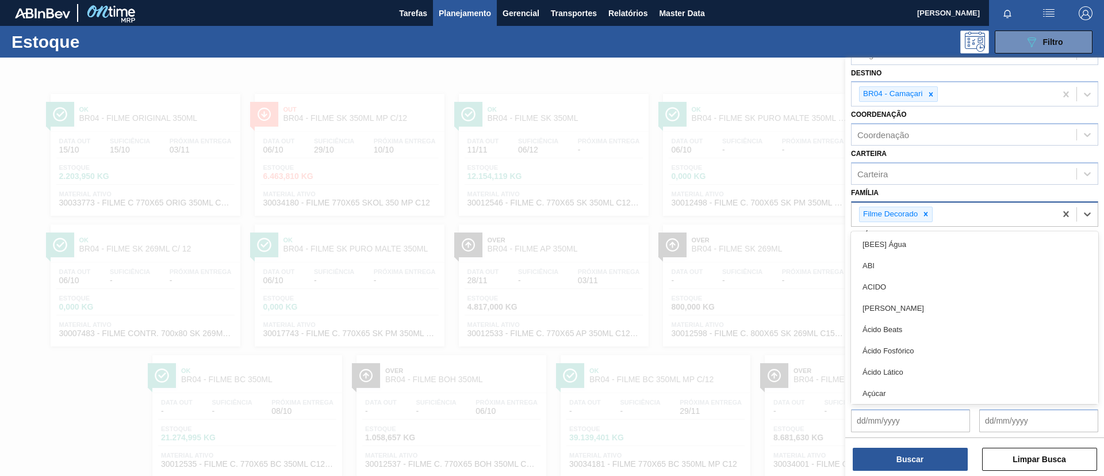
click at [931, 212] on div at bounding box center [926, 214] width 13 height 14
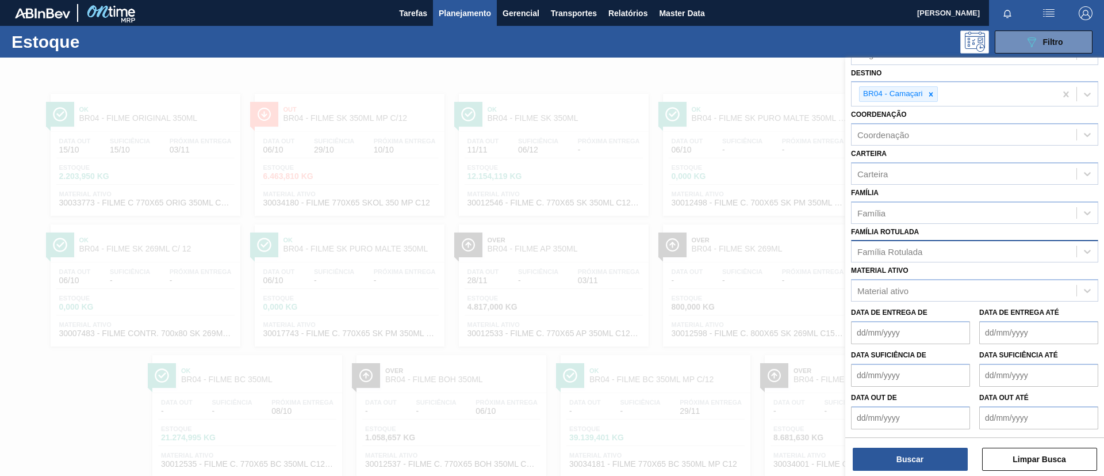
click at [779, 179] on div at bounding box center [552, 296] width 1104 height 476
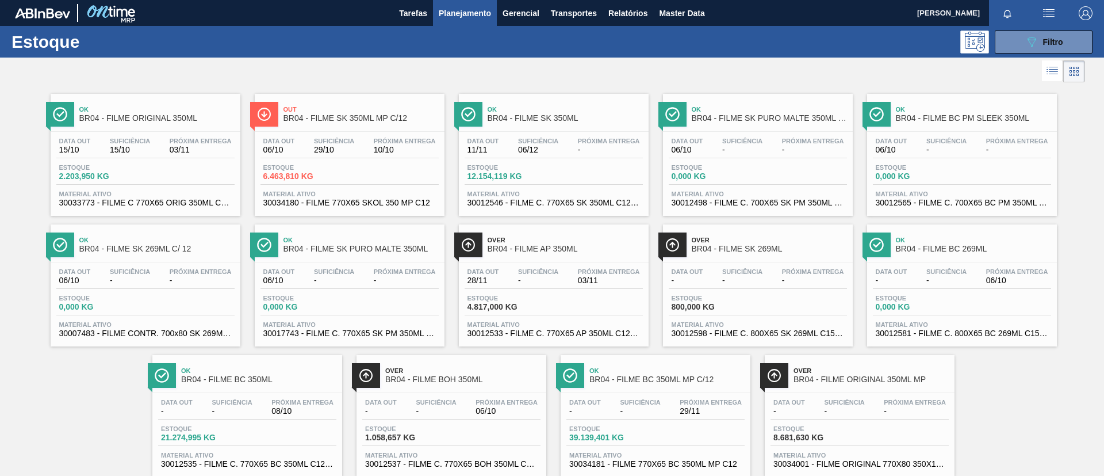
click at [1035, 26] on div "Estoque 089F7B8B-B2A5-4AFE-B5C0-19BA573D28AC Filtro" at bounding box center [552, 42] width 1104 height 32
click at [1035, 43] on icon "089F7B8B-B2A5-4AFE-B5C0-19BA573D28AC" at bounding box center [1032, 42] width 14 height 14
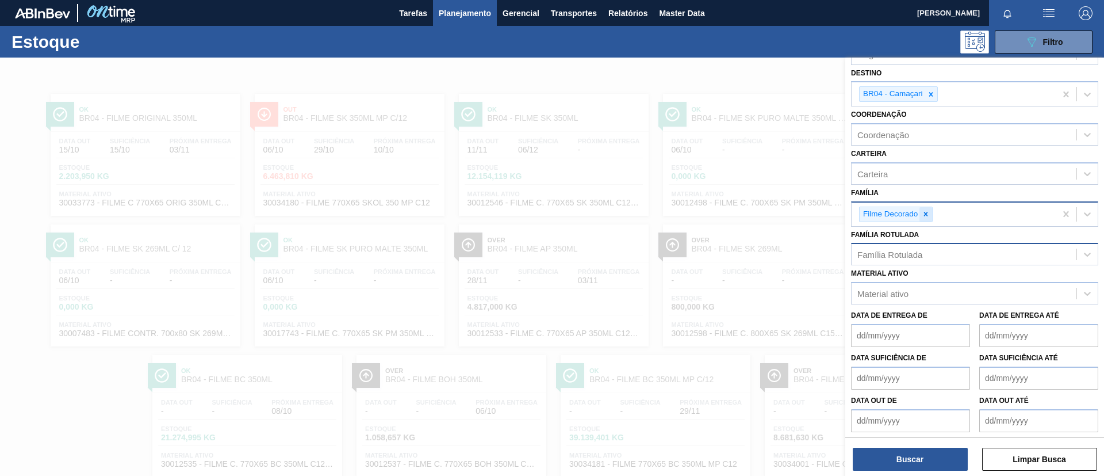
click at [927, 213] on icon at bounding box center [926, 214] width 4 height 4
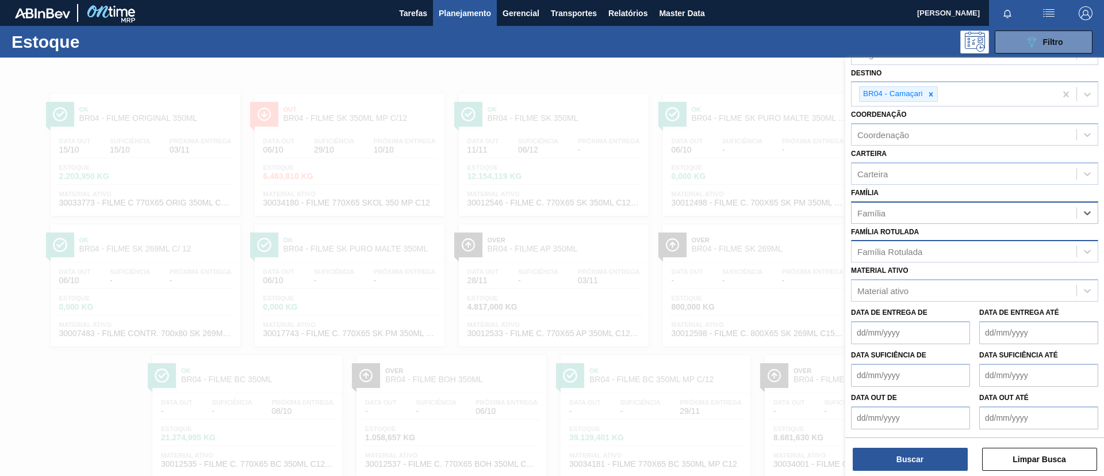
click at [929, 248] on div "Família Rotulada" at bounding box center [964, 251] width 225 height 17
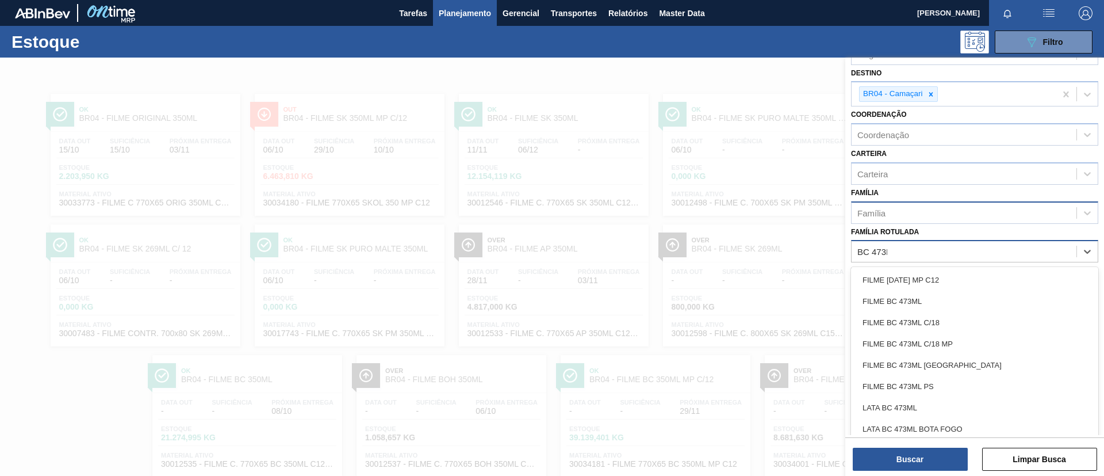
type Rotulada "BC 473ML"
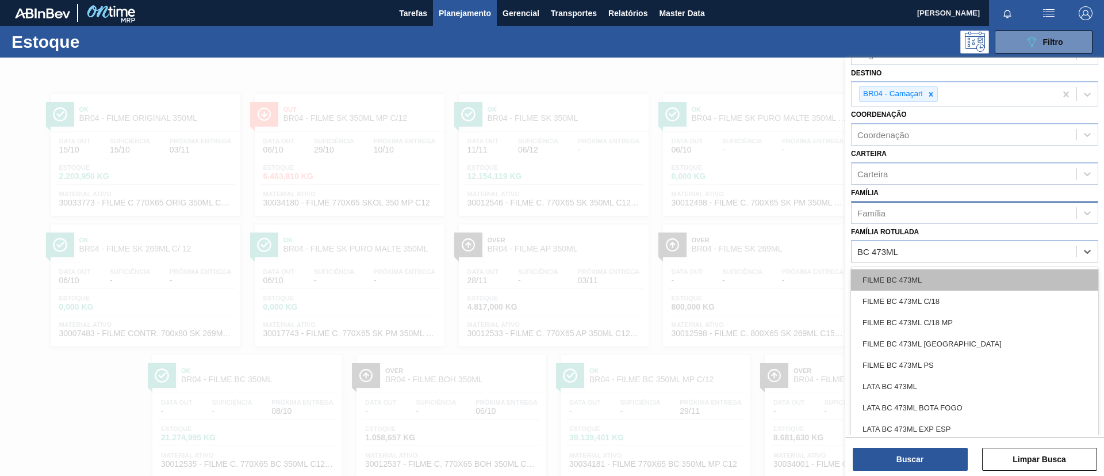
click at [935, 277] on div "FILME BC 473ML" at bounding box center [974, 279] width 247 height 21
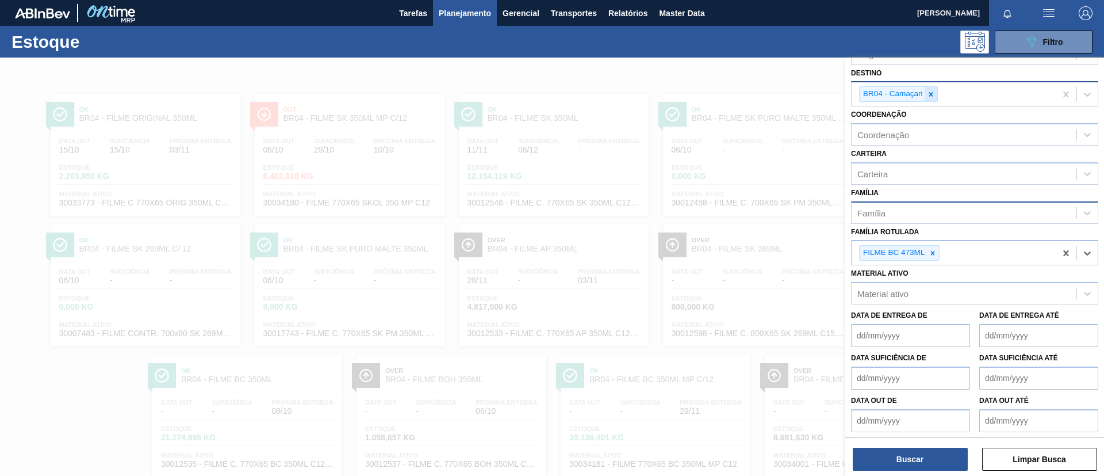
click at [932, 93] on icon at bounding box center [931, 94] width 4 height 4
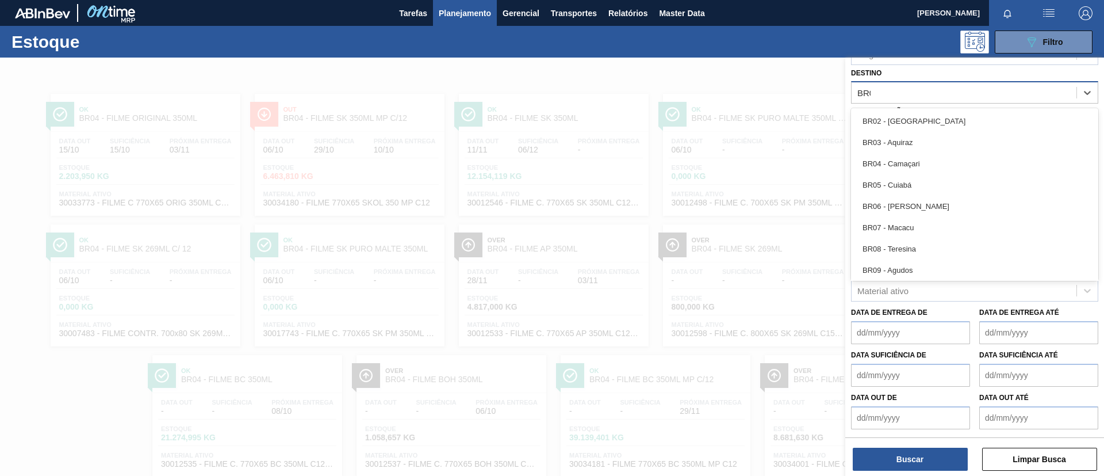
type input "BR02"
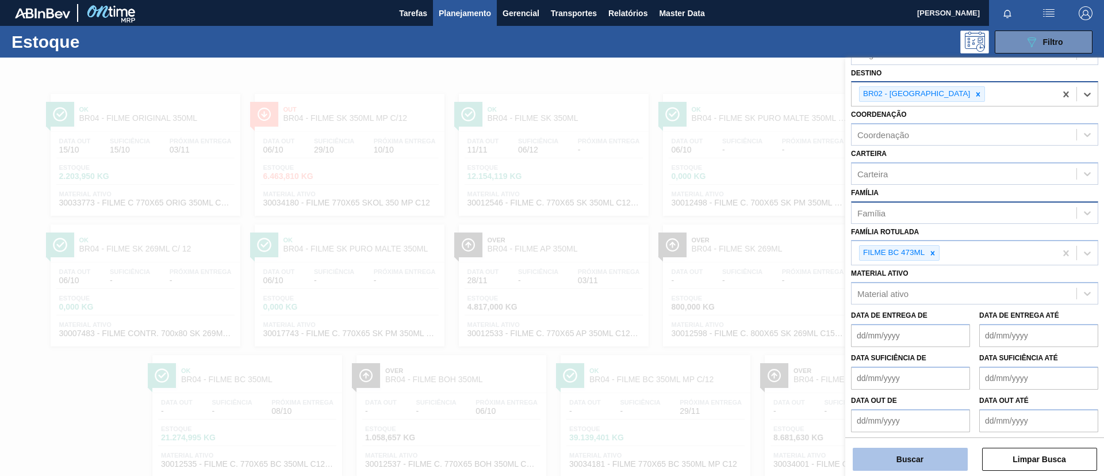
click at [917, 453] on button "Buscar" at bounding box center [910, 458] width 115 height 23
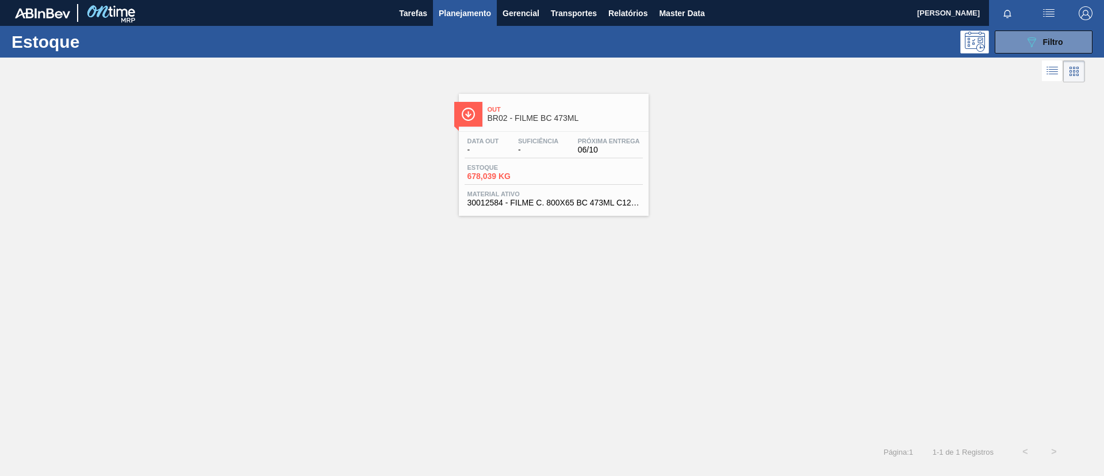
click at [445, 18] on span "Planejamento" at bounding box center [465, 13] width 52 height 14
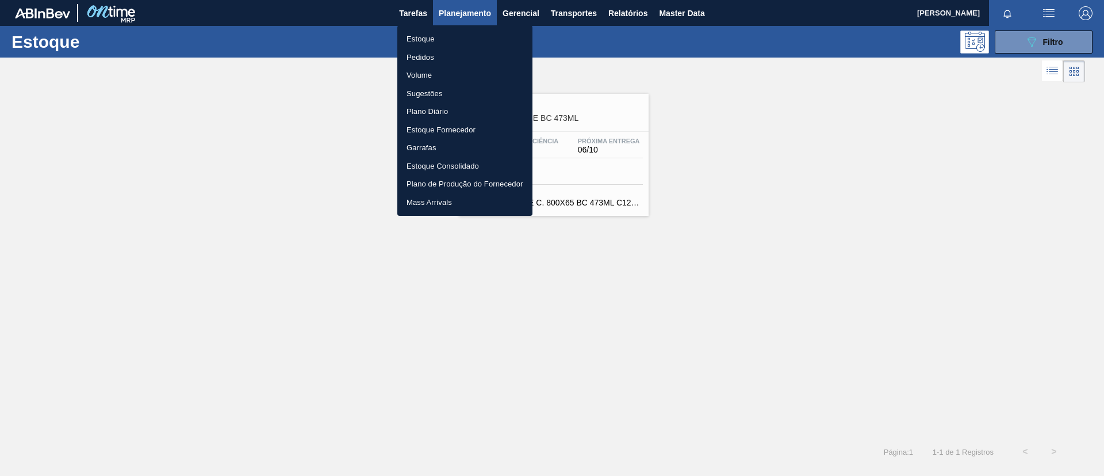
click at [442, 32] on li "Estoque" at bounding box center [464, 39] width 135 height 18
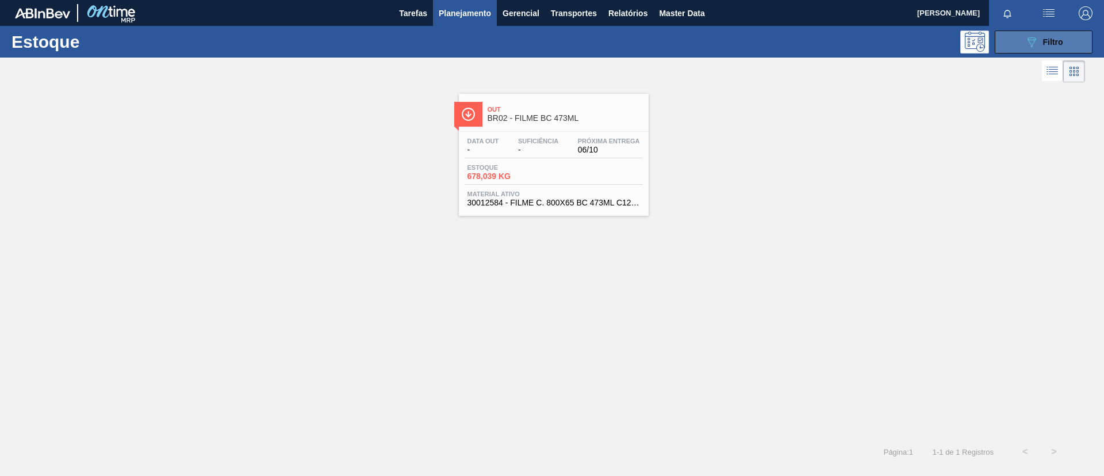
click at [1031, 32] on button "089F7B8B-B2A5-4AFE-B5C0-19BA573D28AC Filtro" at bounding box center [1044, 41] width 98 height 23
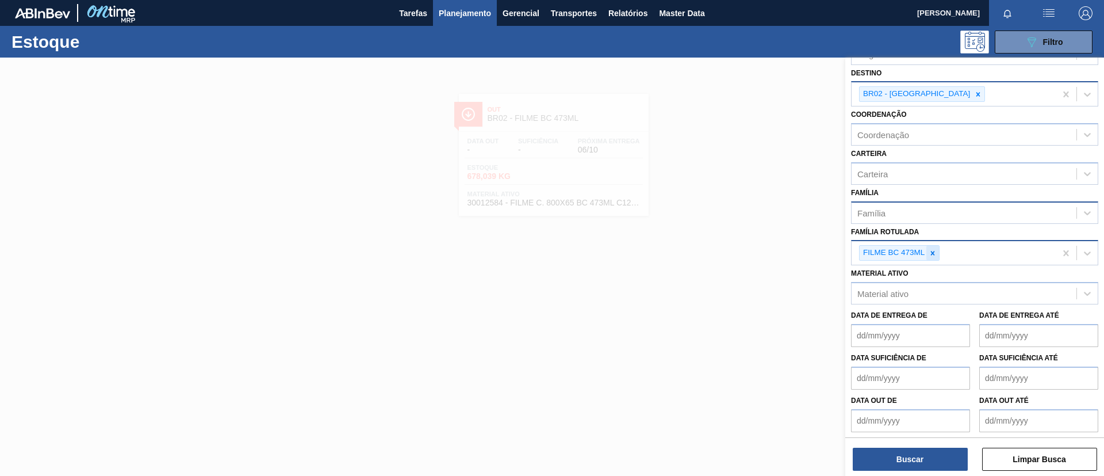
click at [929, 249] on icon at bounding box center [933, 253] width 8 height 8
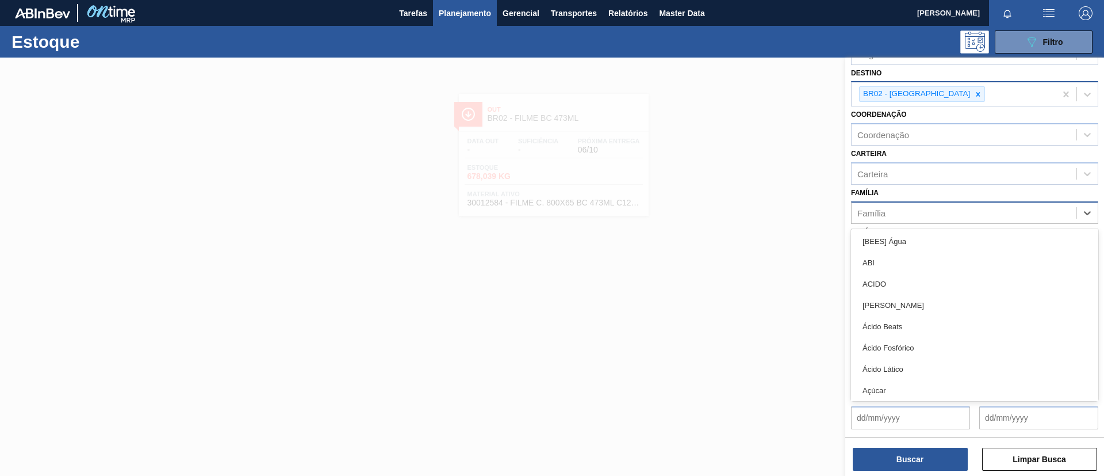
click at [924, 212] on div "Família" at bounding box center [964, 212] width 225 height 17
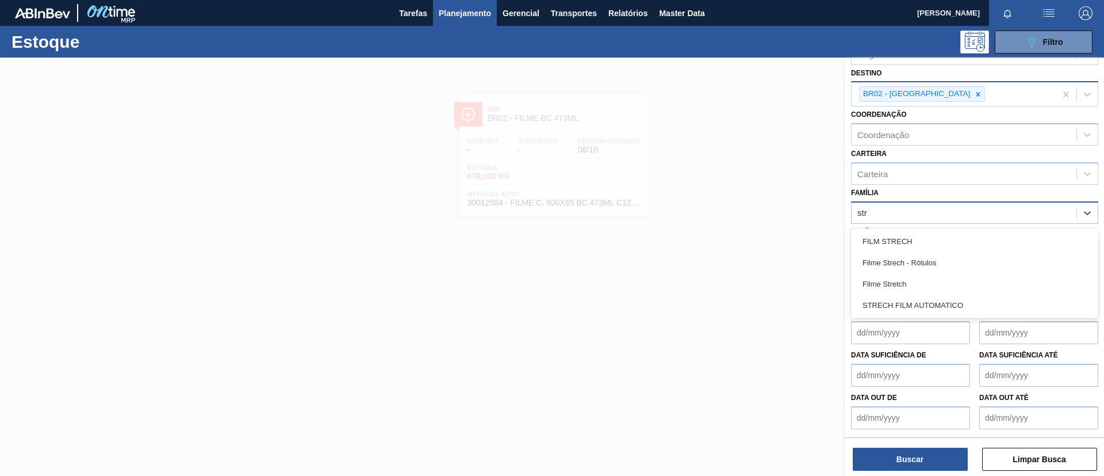
type input "stre"
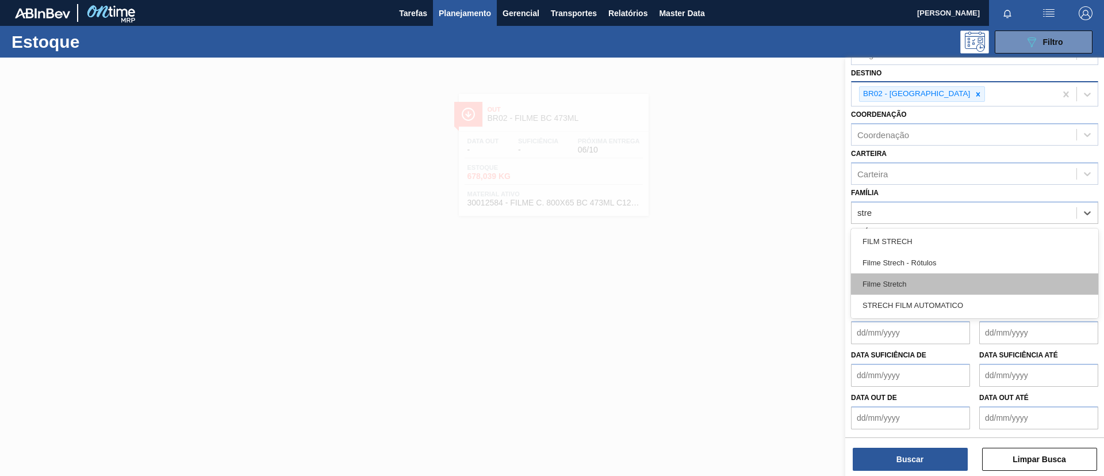
click at [927, 285] on div "Filme Stretch" at bounding box center [974, 283] width 247 height 21
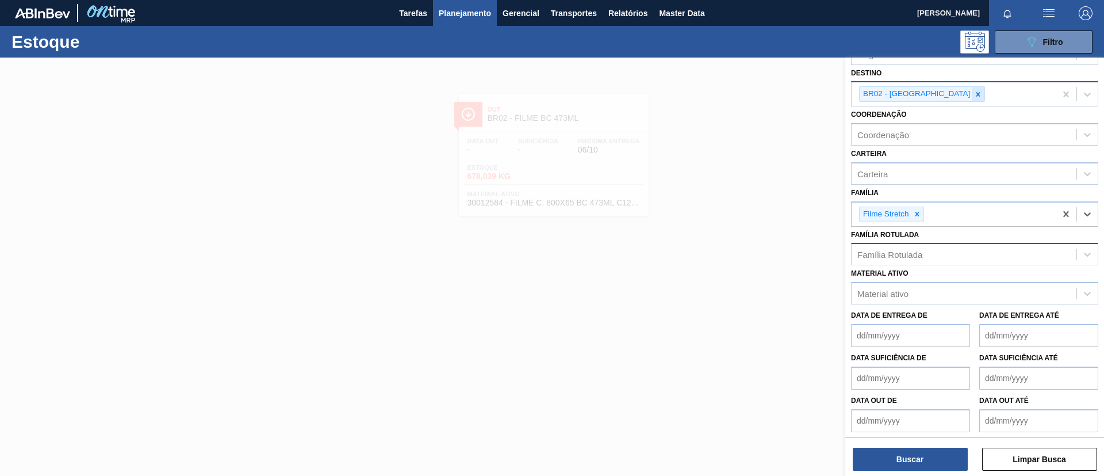
click at [974, 92] on icon at bounding box center [978, 94] width 8 height 8
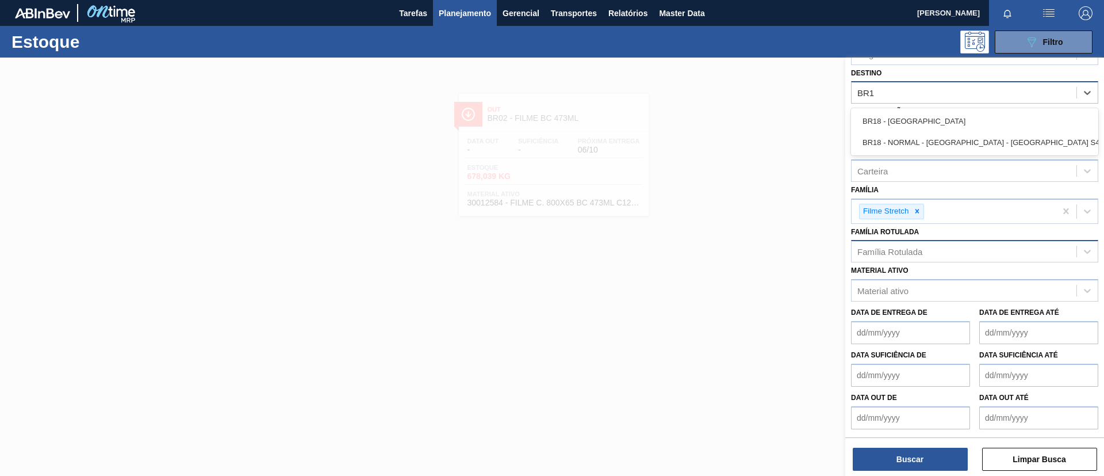
type input "BR18"
drag, startPoint x: 935, startPoint y: 113, endPoint x: 935, endPoint y: 123, distance: 10.4
click at [935, 113] on div "BR18 - Pernambuco" at bounding box center [974, 120] width 247 height 21
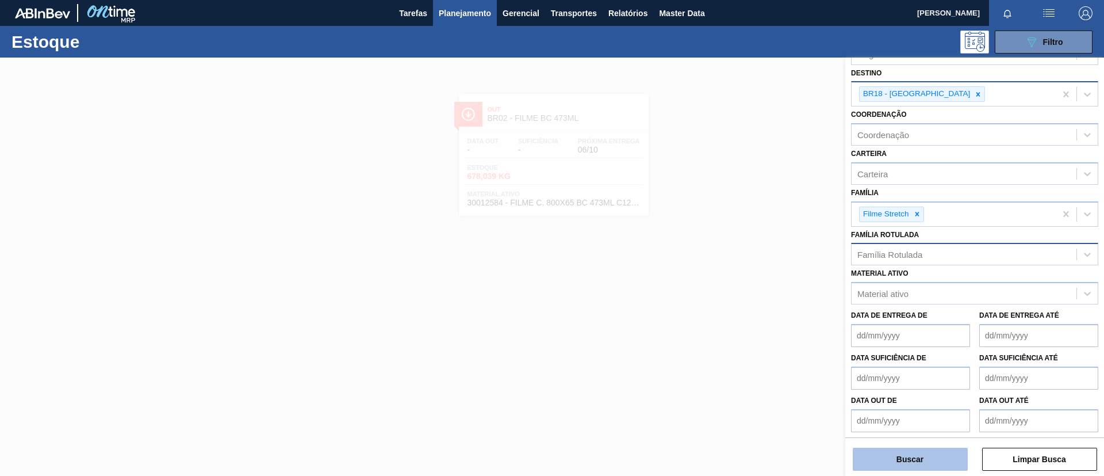
click at [920, 454] on button "Buscar" at bounding box center [910, 458] width 115 height 23
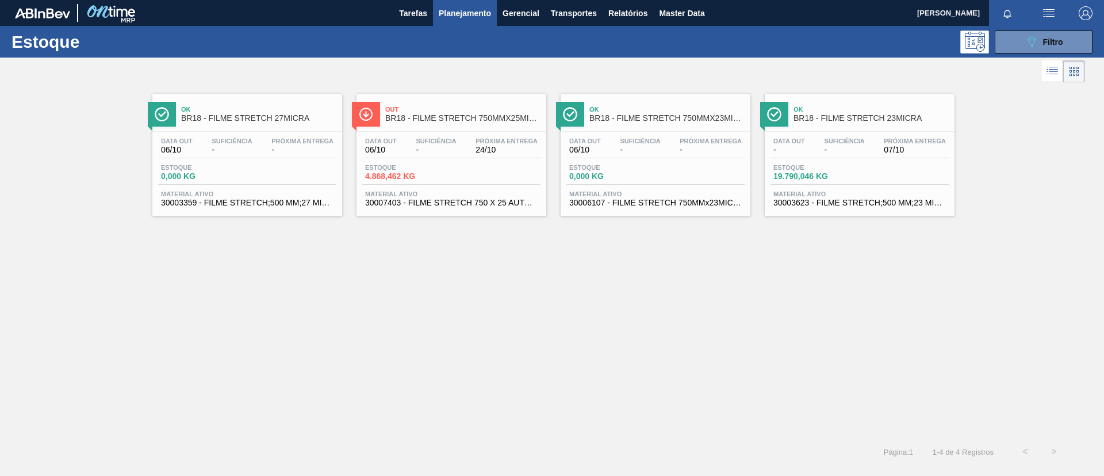
click at [886, 123] on div "Ok BR18 - FILME STRETCH 23MICRA" at bounding box center [871, 114] width 155 height 26
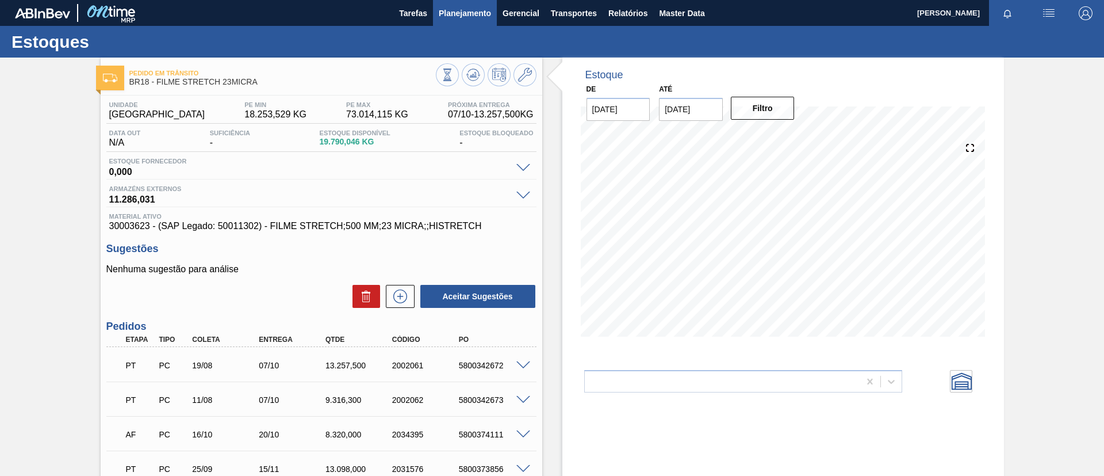
click at [457, 13] on span "Planejamento" at bounding box center [465, 13] width 52 height 14
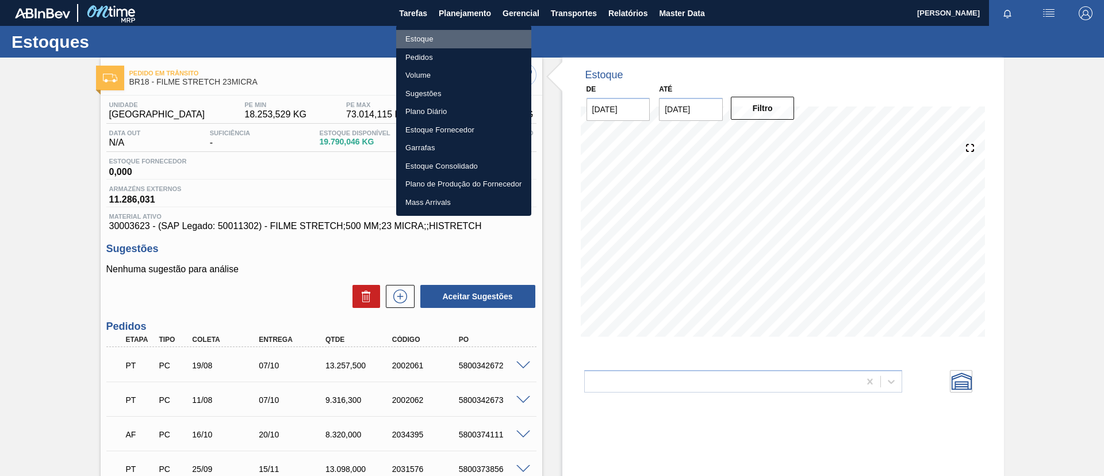
drag, startPoint x: 450, startPoint y: 45, endPoint x: 518, endPoint y: 48, distance: 67.9
click at [450, 45] on li "Estoque" at bounding box center [463, 39] width 135 height 18
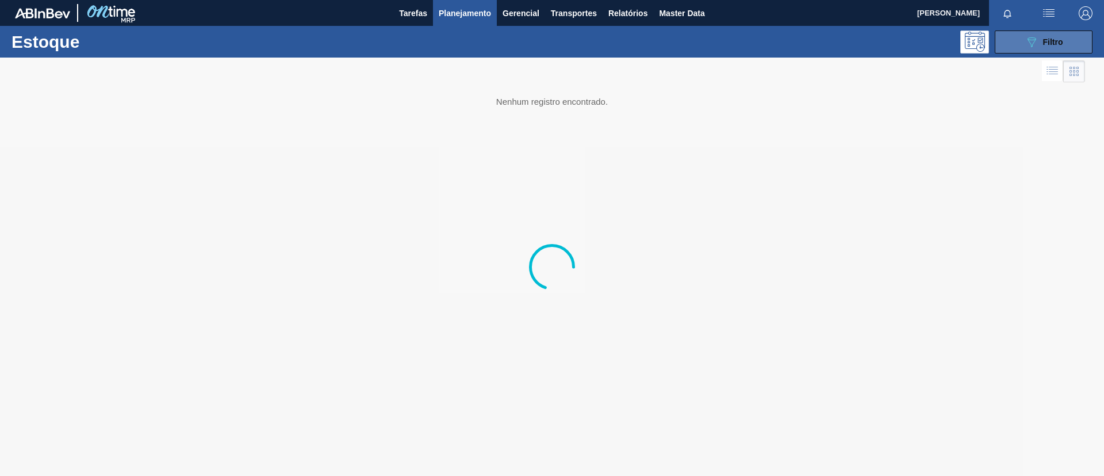
click at [1021, 37] on button "089F7B8B-B2A5-4AFE-B5C0-19BA573D28AC Filtro" at bounding box center [1044, 41] width 98 height 23
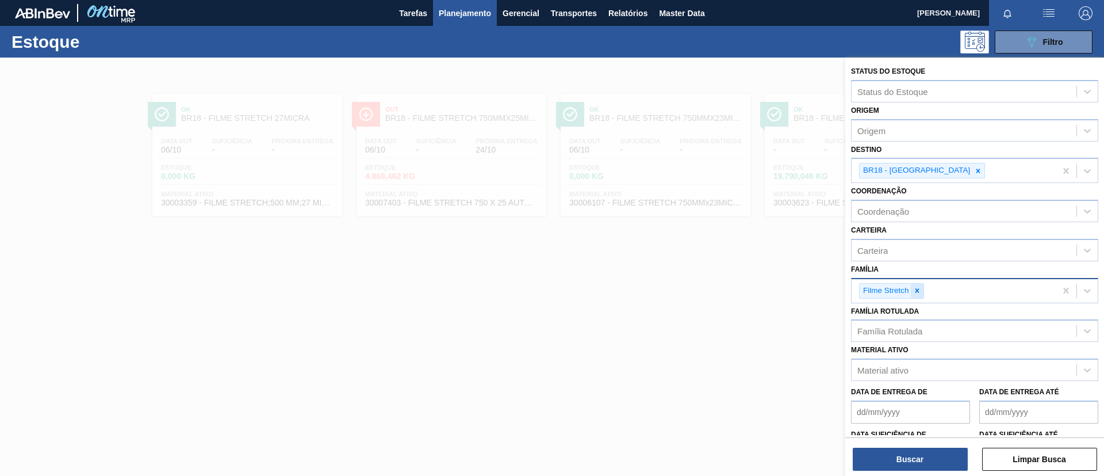
click at [917, 293] on icon at bounding box center [917, 290] width 8 height 8
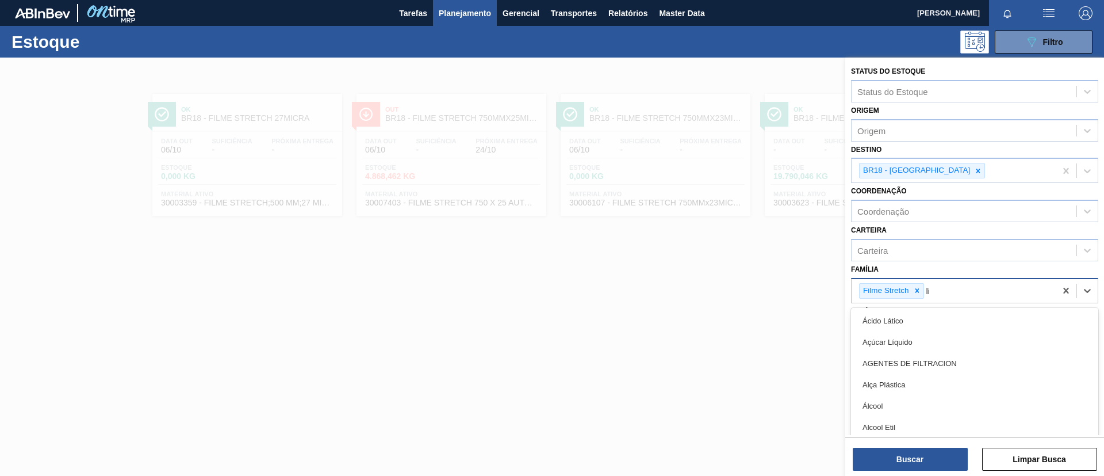
type input "liso"
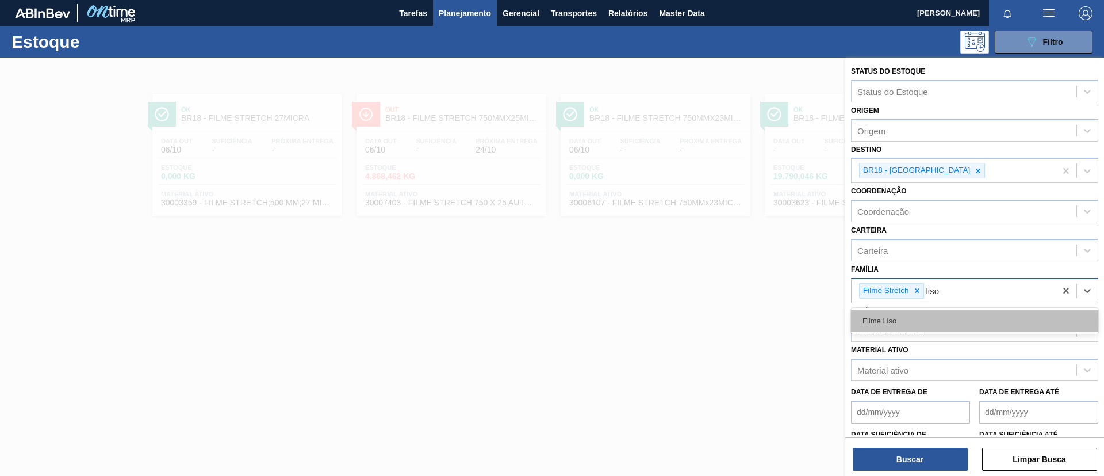
click at [931, 311] on div "Filme Liso" at bounding box center [974, 320] width 247 height 21
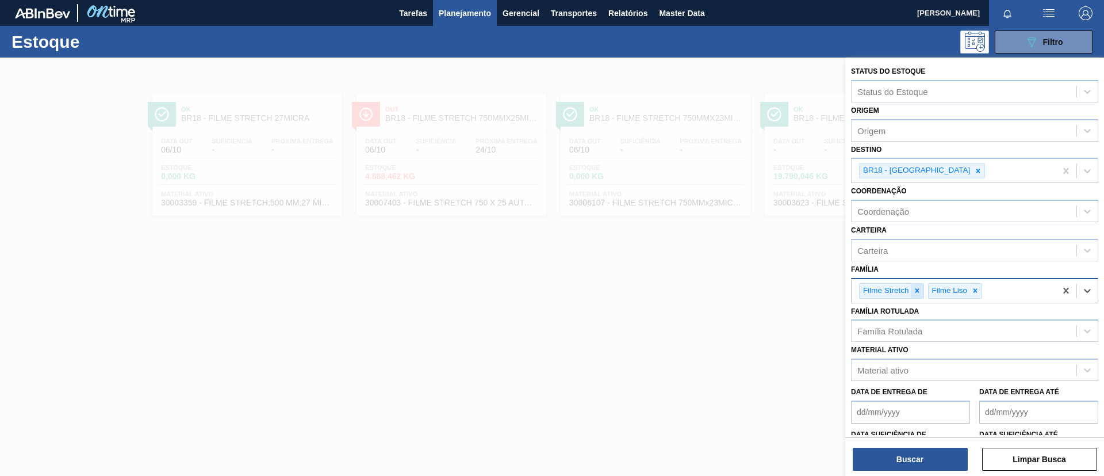
click at [919, 290] on icon at bounding box center [917, 290] width 8 height 8
click at [974, 169] on icon at bounding box center [978, 171] width 8 height 8
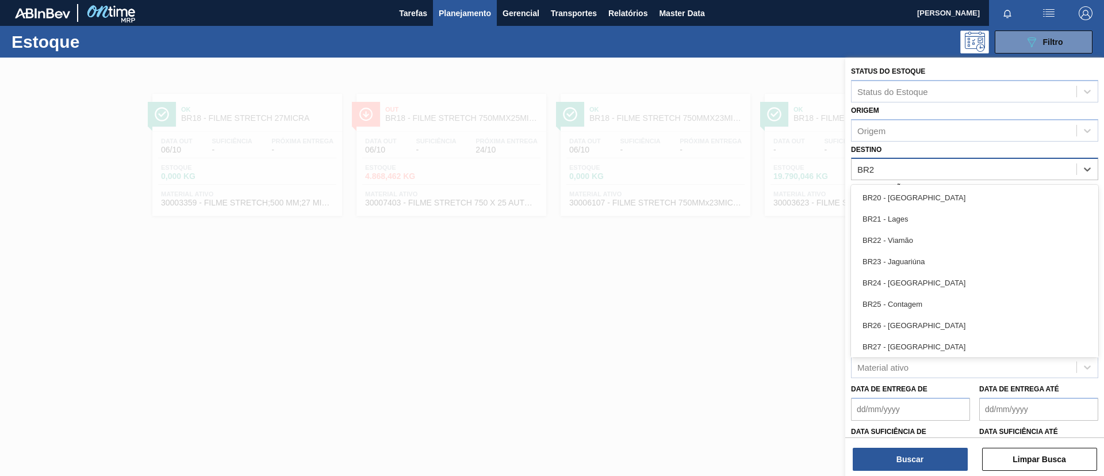
type input "BR28"
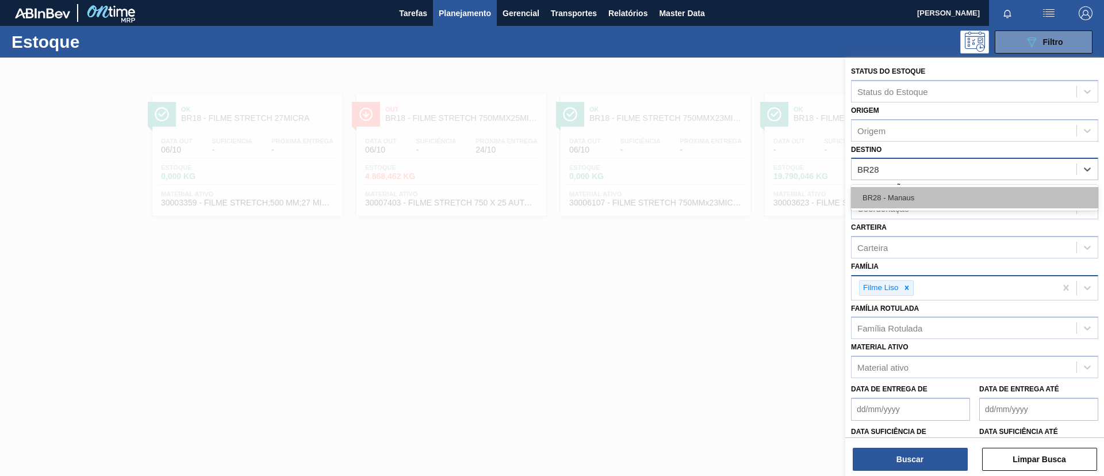
click at [959, 187] on div "BR28 - Manaus" at bounding box center [974, 197] width 247 height 21
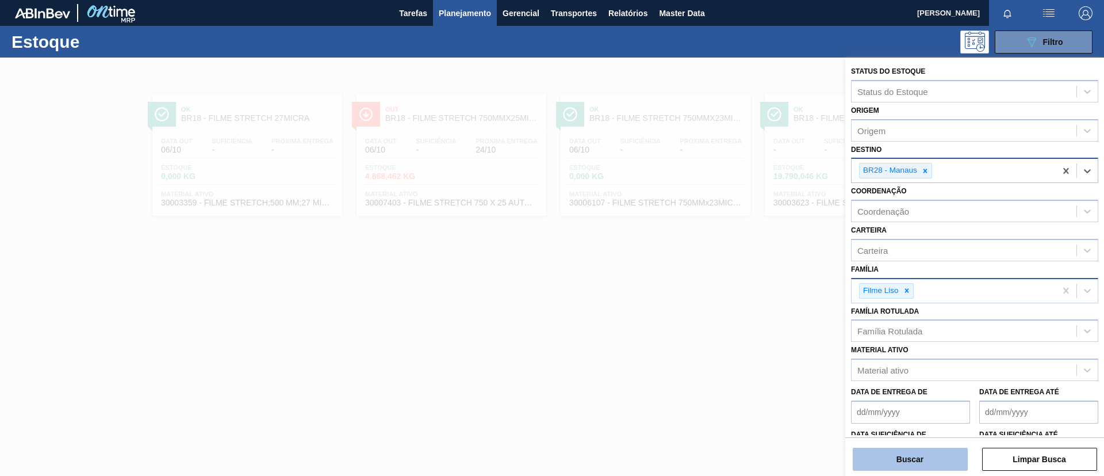
click at [905, 469] on button "Buscar" at bounding box center [910, 458] width 115 height 23
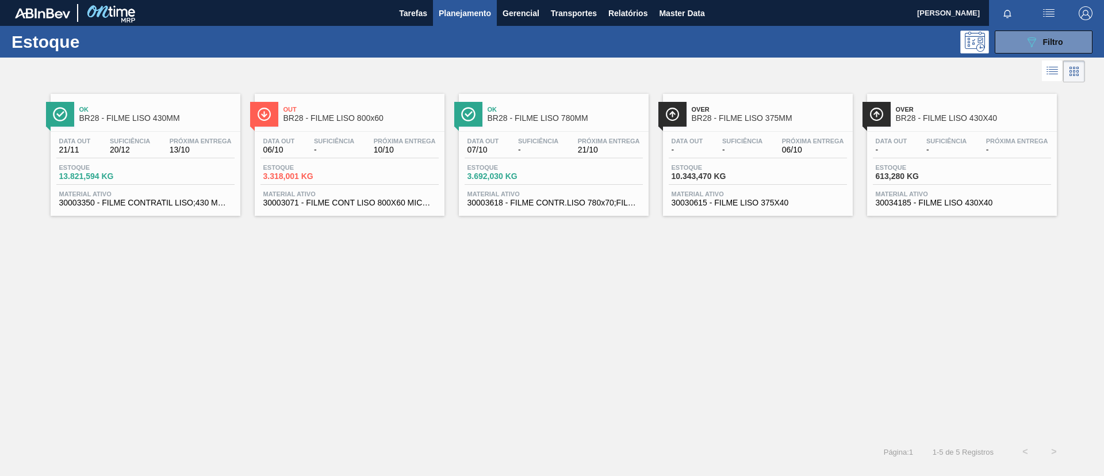
click at [528, 101] on div "Ok BR28 - FILME LISO 780MM" at bounding box center [565, 114] width 155 height 26
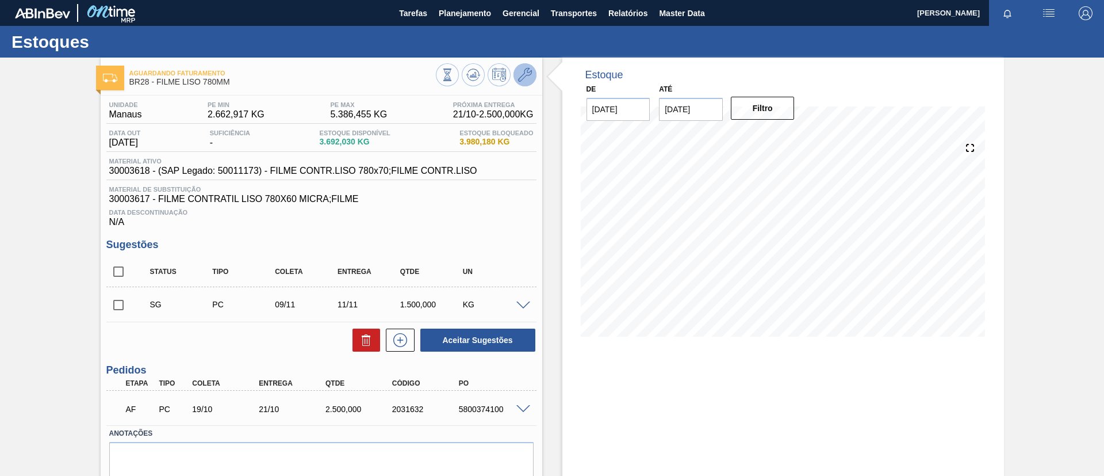
click at [530, 75] on icon at bounding box center [525, 75] width 14 height 14
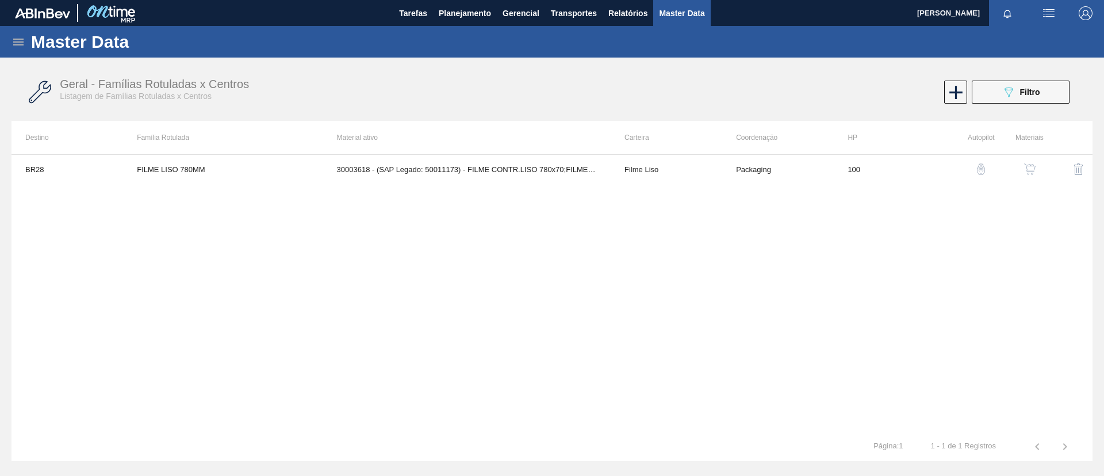
click at [1032, 164] on img "button" at bounding box center [1030, 169] width 12 height 12
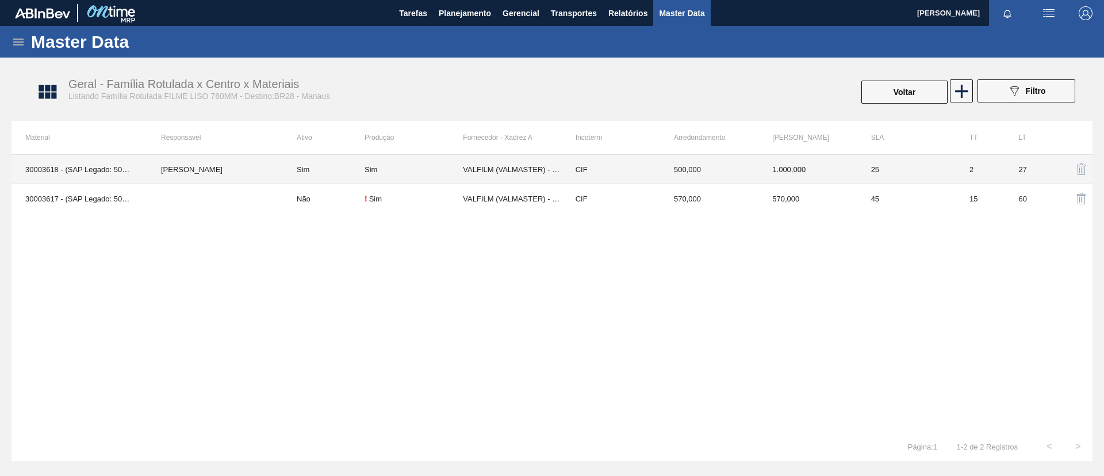
click at [341, 162] on td "Sim" at bounding box center [324, 169] width 82 height 29
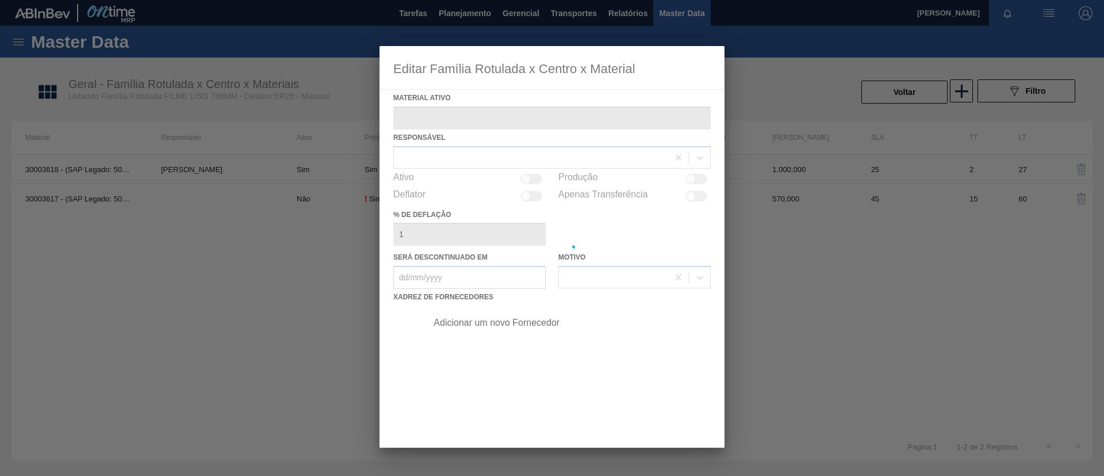
type ativo "30003618 - (SAP Legado: 50011173) - FILME CONTR.LISO 780x70;FILME CONTR.LISO"
checkbox input "true"
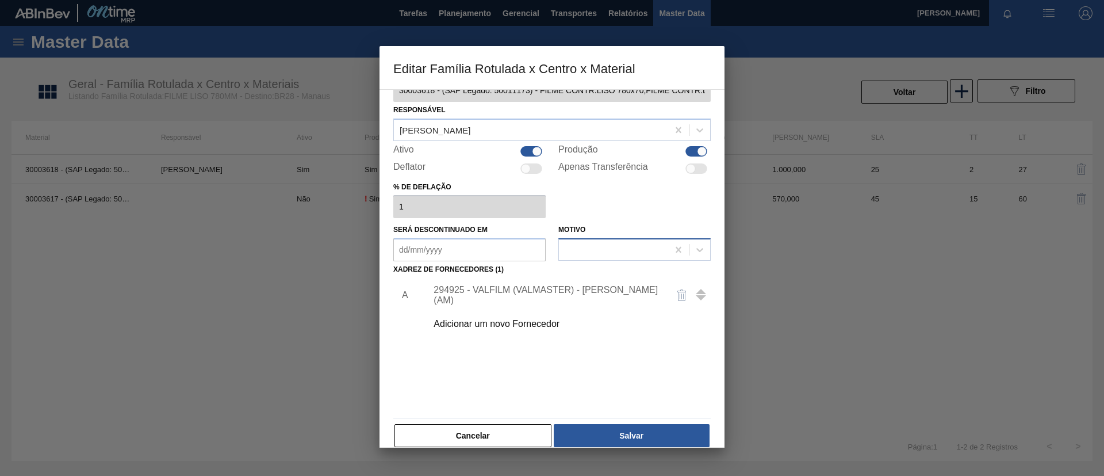
scroll to position [43, 0]
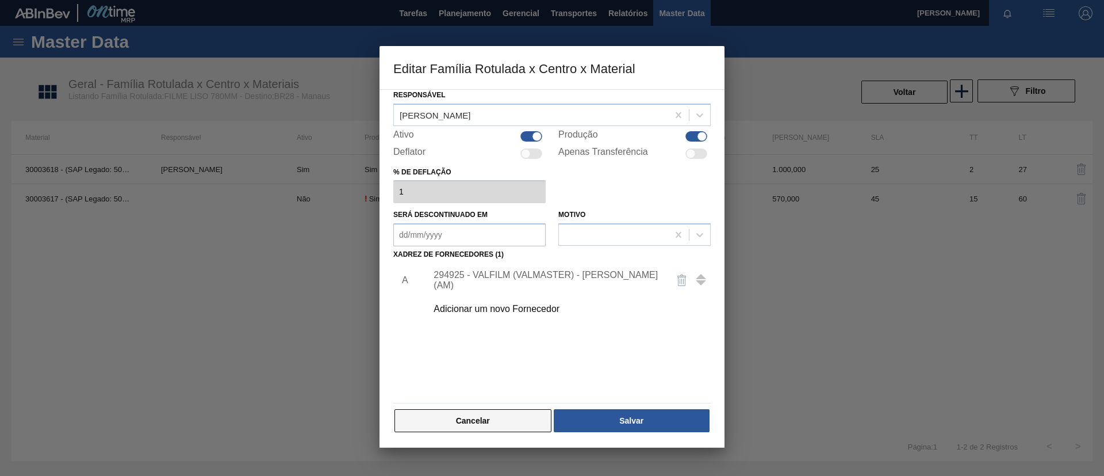
click at [434, 427] on button "Cancelar" at bounding box center [473, 420] width 157 height 23
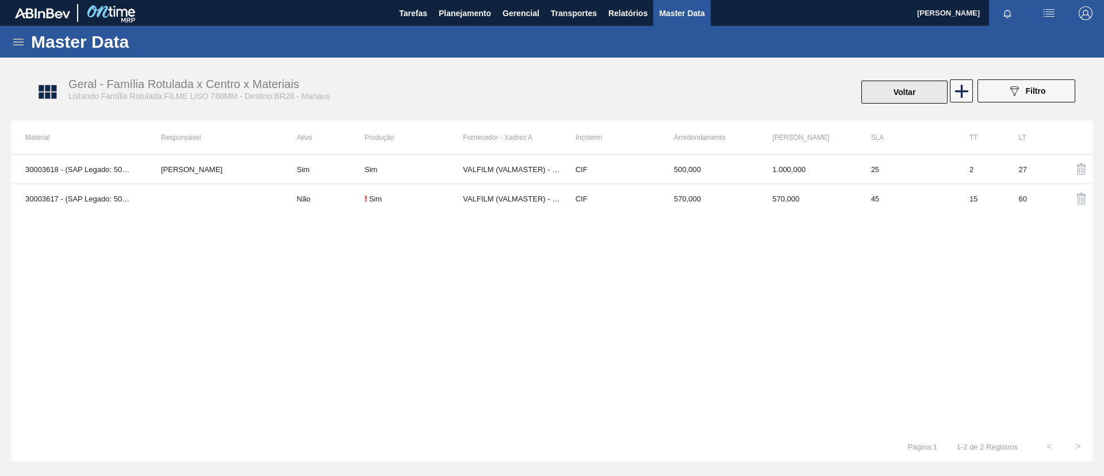
click at [880, 93] on button "Voltar" at bounding box center [905, 92] width 86 height 23
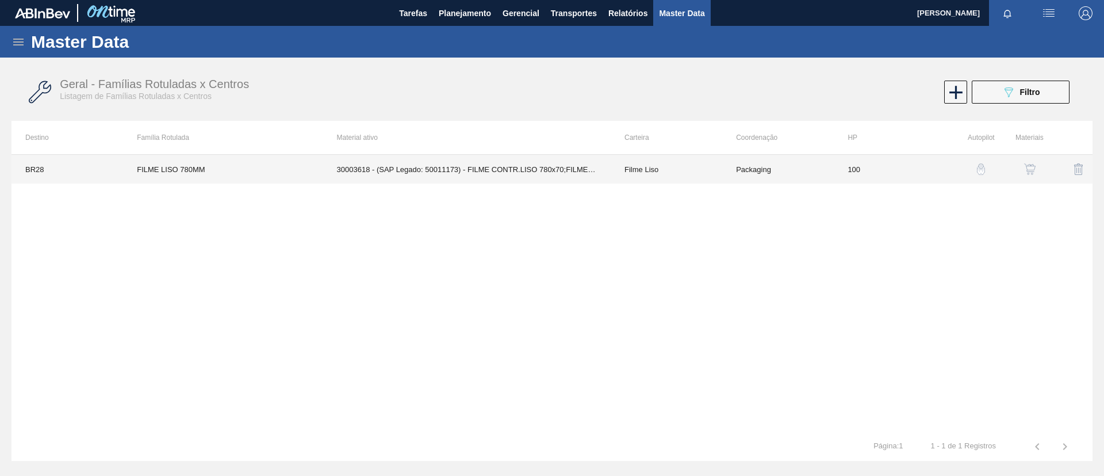
click at [204, 177] on td "FILME LISO 780MM" at bounding box center [223, 169] width 200 height 29
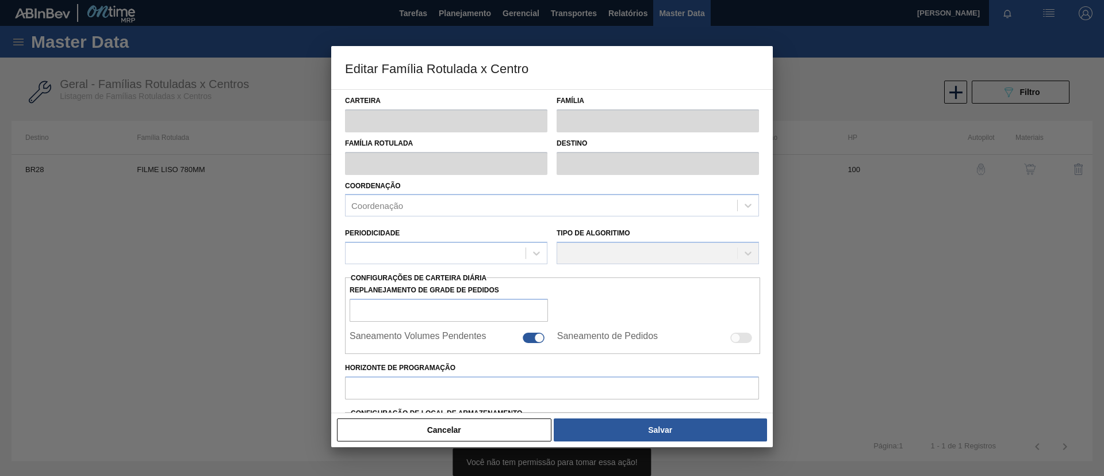
type input "Filme Liso"
type input "FILME LISO 780MM"
type input "BR28 - Manaus"
type input "100"
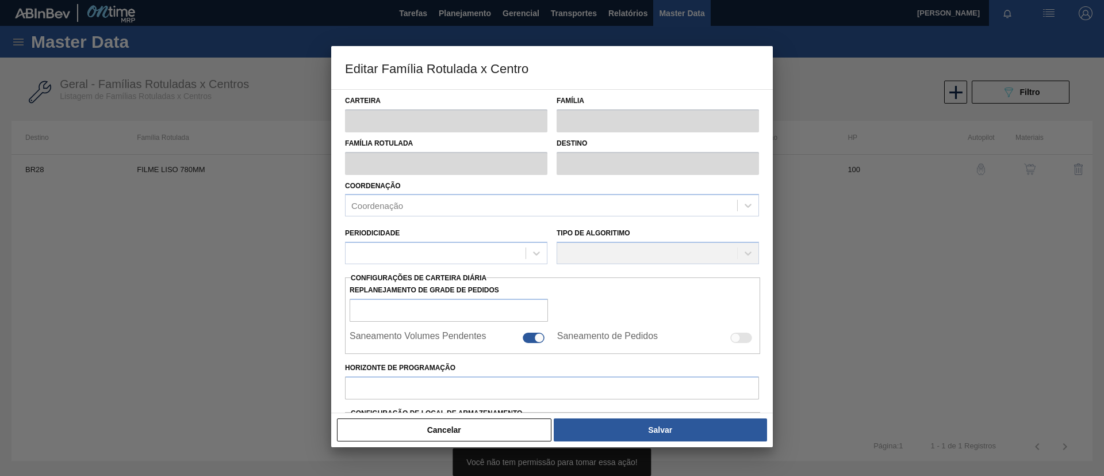
type input "2.662,917"
type input "5.386,455"
type input "67"
type input "4.478,700"
checkbox input "true"
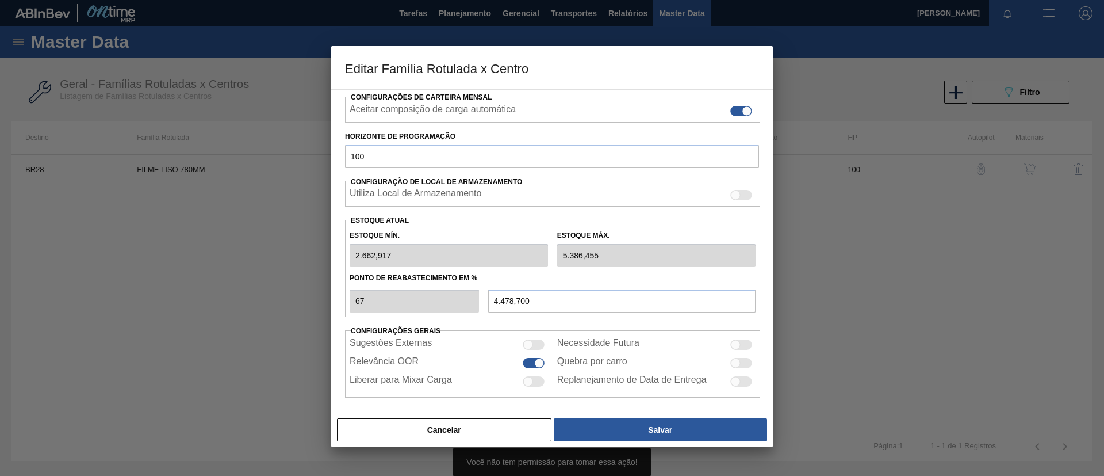
scroll to position [188, 0]
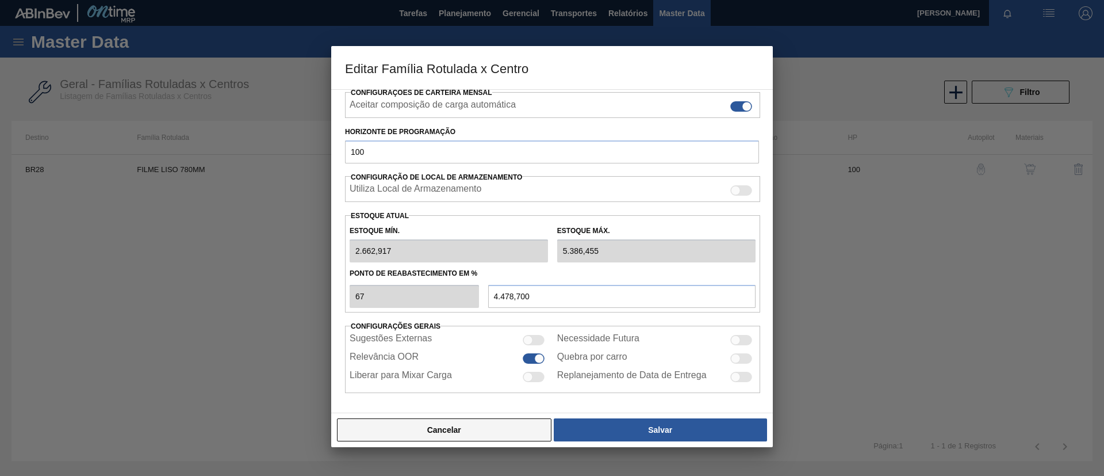
click at [466, 439] on button "Cancelar" at bounding box center [444, 429] width 215 height 23
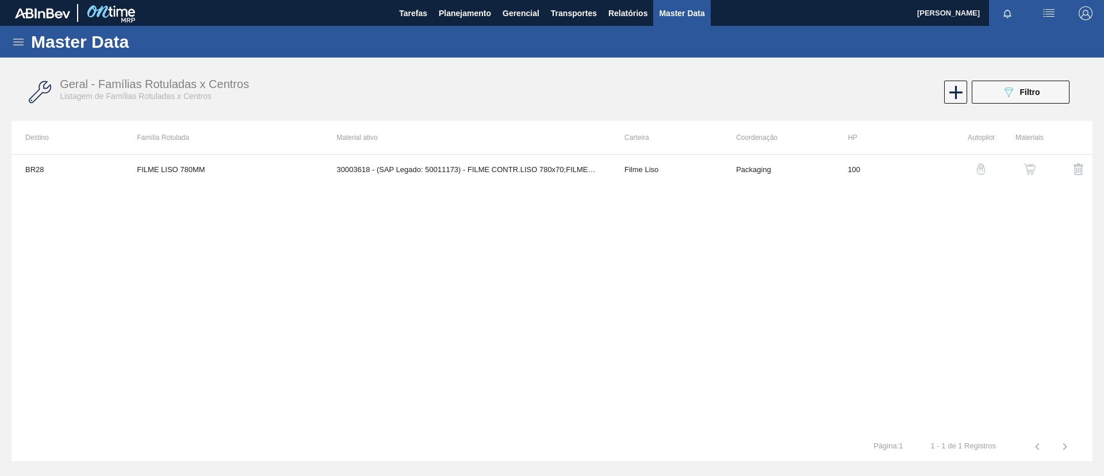
click at [1025, 164] on img "button" at bounding box center [1030, 169] width 12 height 12
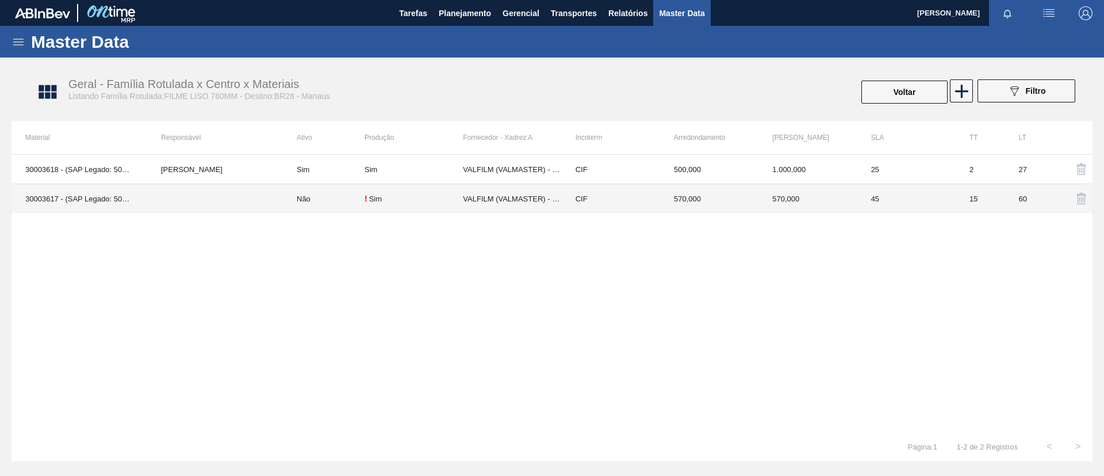
click at [236, 189] on td at bounding box center [215, 198] width 136 height 29
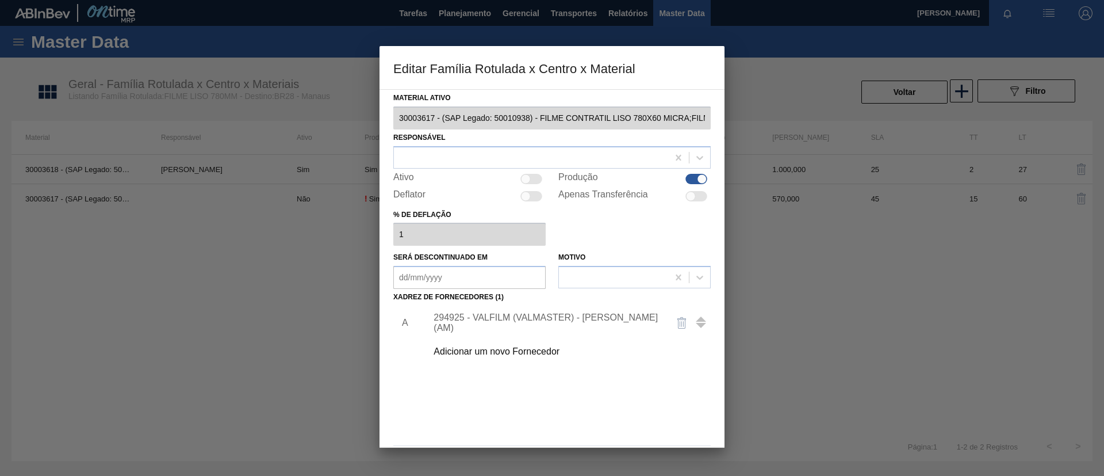
scroll to position [43, 0]
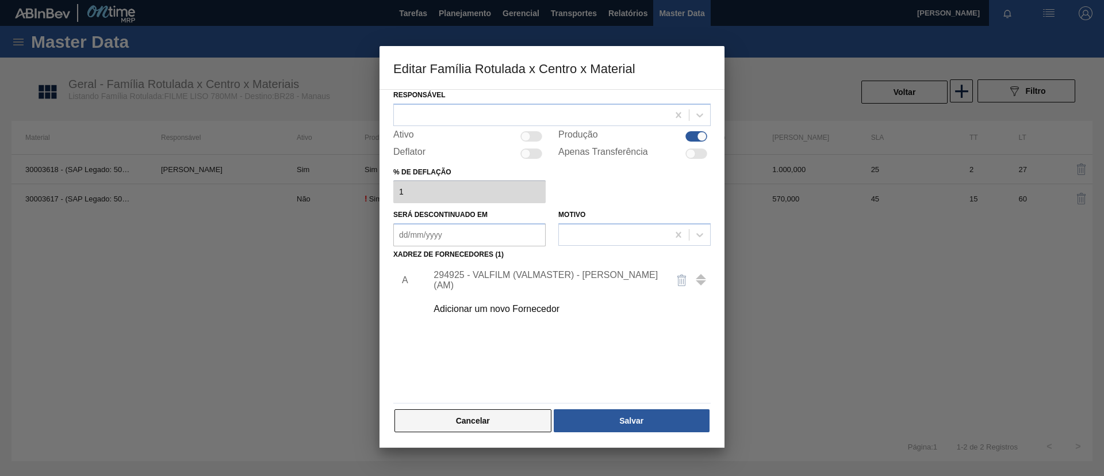
click at [477, 412] on button "Cancelar" at bounding box center [473, 420] width 157 height 23
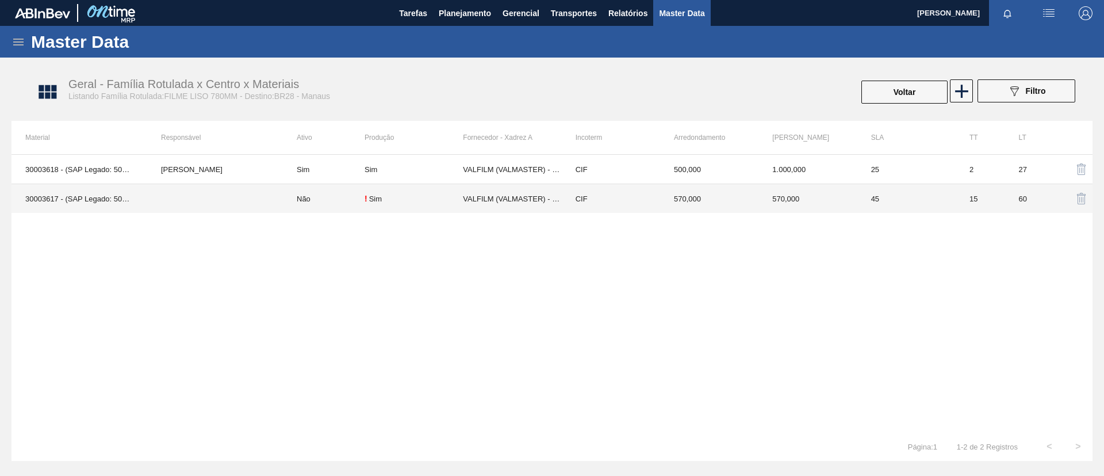
click at [571, 190] on td "CIF" at bounding box center [611, 198] width 98 height 29
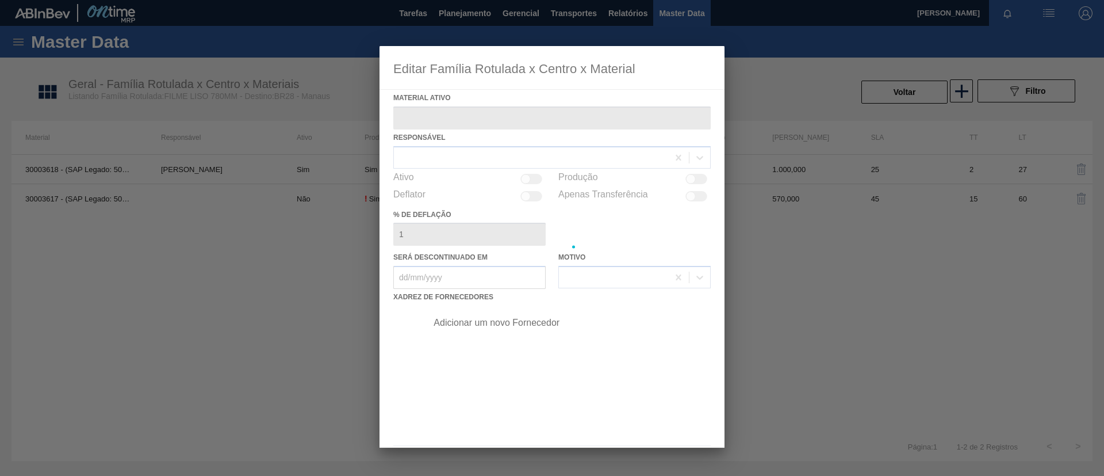
type ativo "30003617 - (SAP Legado: 50010938) - FILME CONTRATIL LISO 780X60 MICRA;FILME"
checkbox input "true"
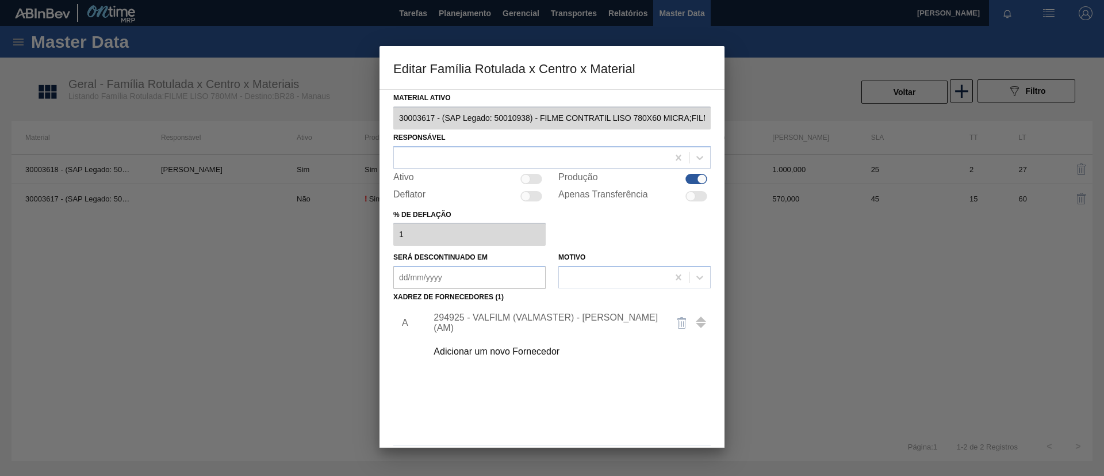
click at [539, 172] on div "Ativo" at bounding box center [469, 179] width 152 height 14
click at [526, 175] on div at bounding box center [526, 179] width 10 height 10
checkbox input "true"
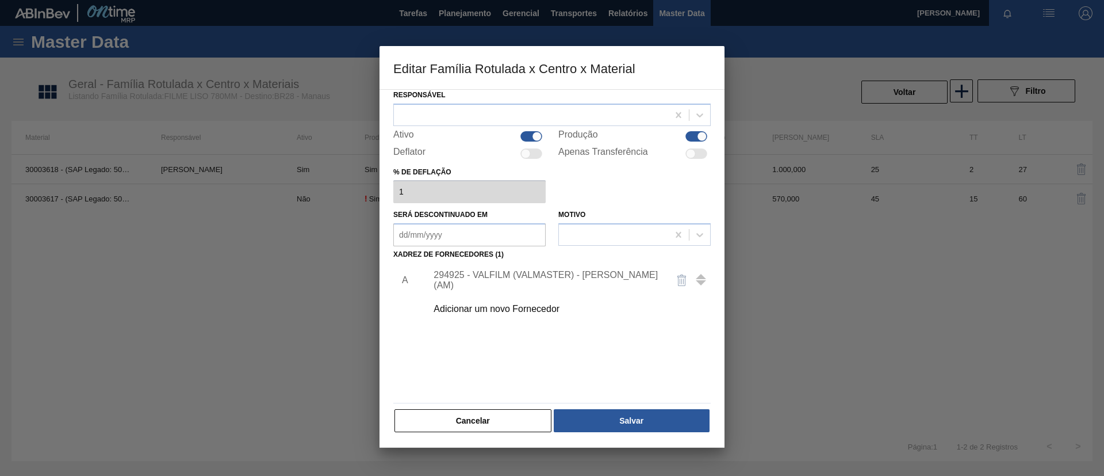
click at [586, 265] on div "A 294925 - VALFILM (VALMASTER) - MANAUS (AM) Adicionar um novo Fornecedor" at bounding box center [552, 293] width 327 height 60
click at [594, 277] on div "294925 - VALFILM (VALMASTER) - MANAUS (AM)" at bounding box center [546, 280] width 225 height 21
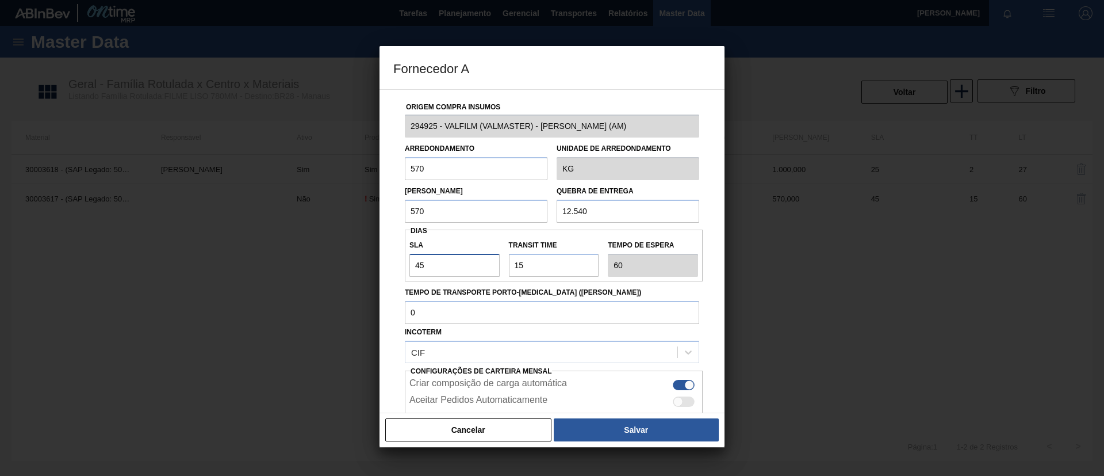
drag, startPoint x: 474, startPoint y: 269, endPoint x: 382, endPoint y: 262, distance: 92.3
click at [340, 274] on div "Fornecedor A Origem Compra Insumos 294925 - VALFILM (VALMASTER) - MANAUS (AM) A…" at bounding box center [552, 238] width 1104 height 476
type input "3"
type input "18"
type input "30"
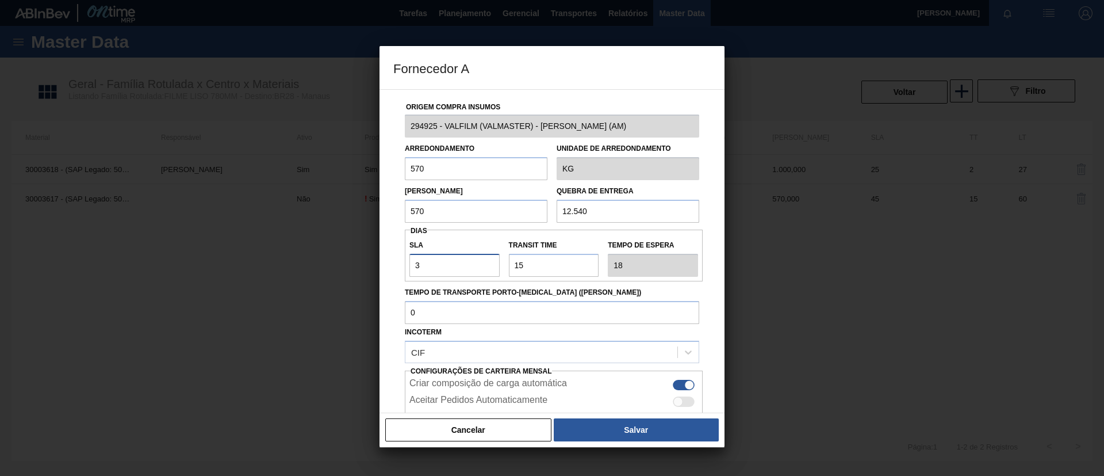
type input "45"
type input "30"
drag, startPoint x: 573, startPoint y: 267, endPoint x: 433, endPoint y: 269, distance: 140.3
click at [433, 269] on div "SLA 30 Transit Time Tempo de espera 45" at bounding box center [554, 255] width 298 height 43
type input "3"
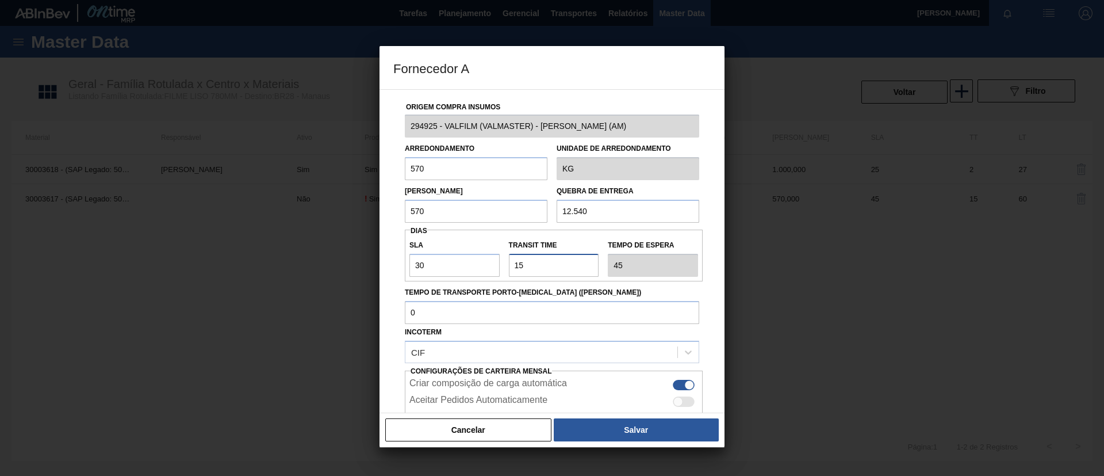
type input "33"
type input "30"
type input "60"
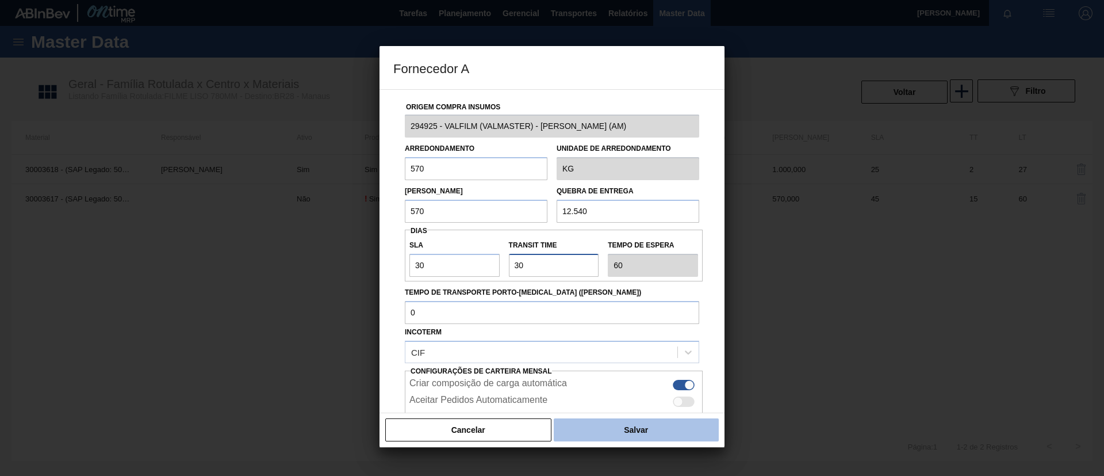
type input "30"
click at [643, 433] on button "Salvar" at bounding box center [636, 429] width 165 height 23
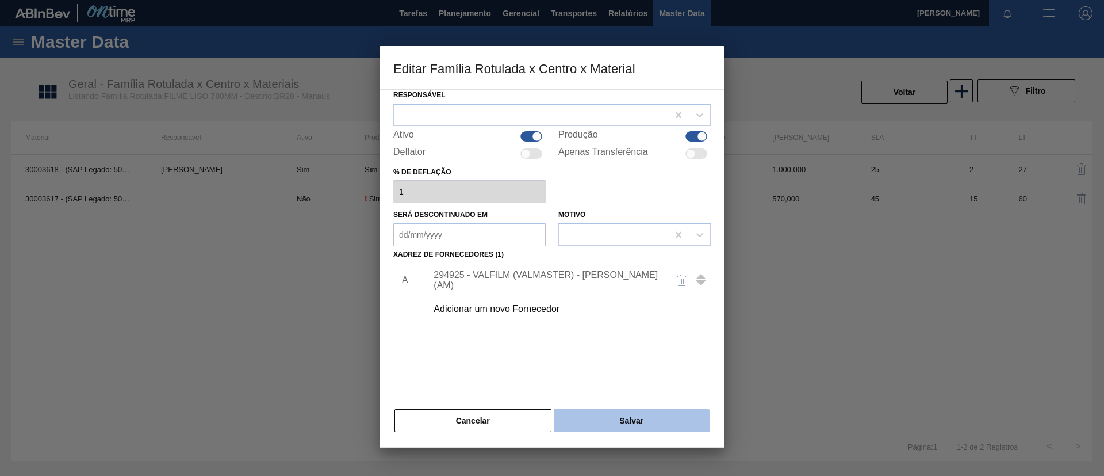
click at [634, 420] on button "Salvar" at bounding box center [632, 420] width 156 height 23
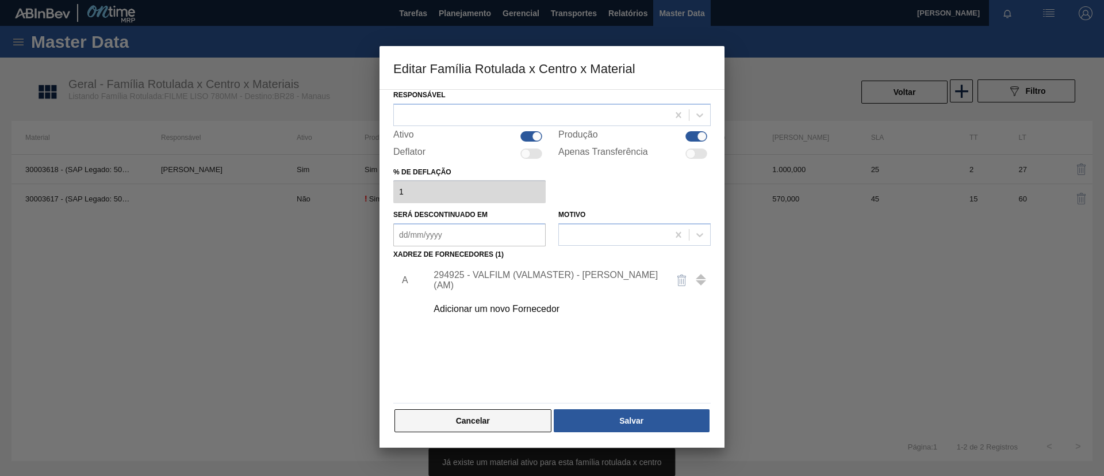
click at [479, 412] on button "Cancelar" at bounding box center [473, 420] width 157 height 23
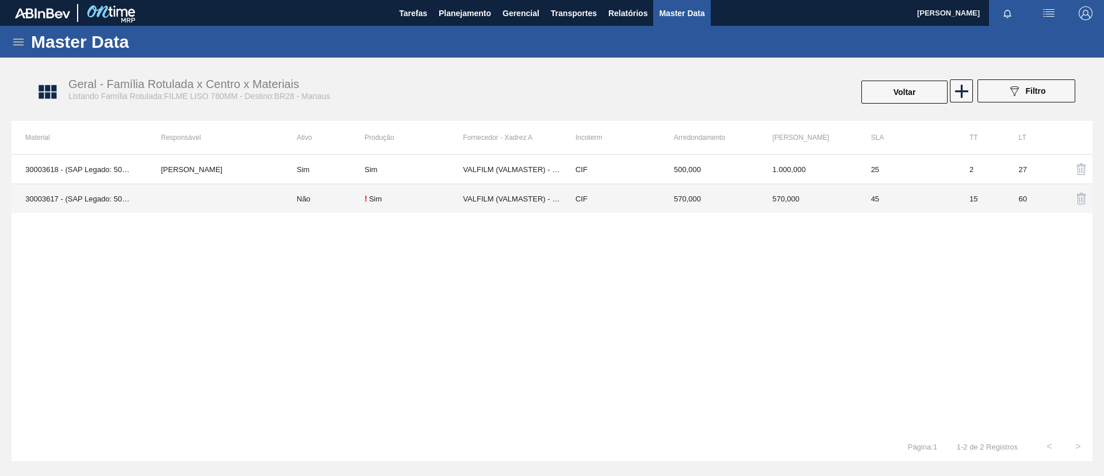
click at [286, 153] on th "Ativo" at bounding box center [324, 137] width 82 height 33
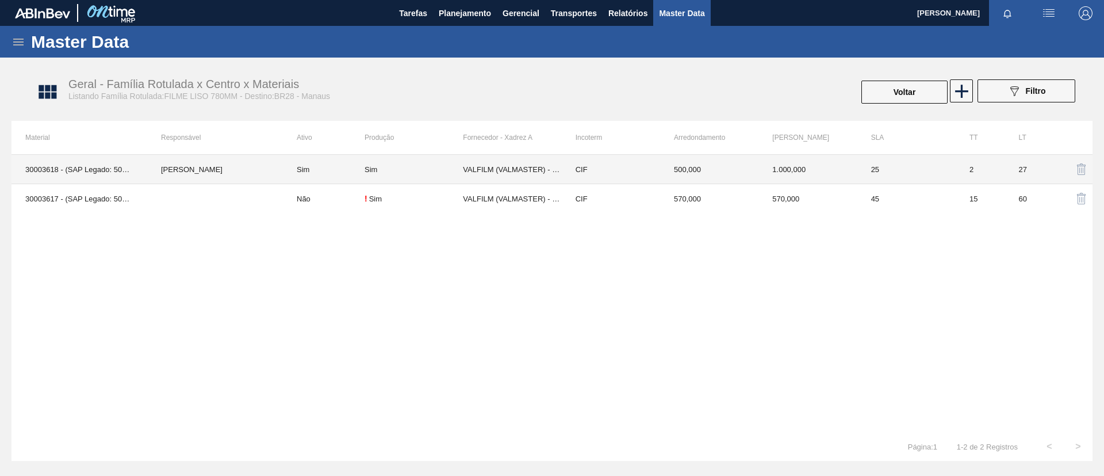
click at [297, 168] on td "Sim" at bounding box center [324, 169] width 82 height 29
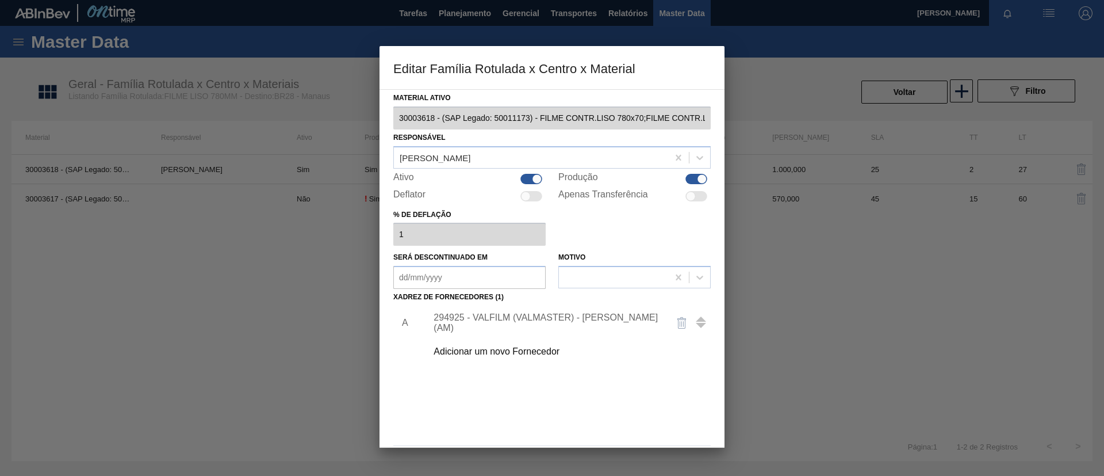
click at [525, 177] on div at bounding box center [531, 179] width 22 height 10
checkbox input "false"
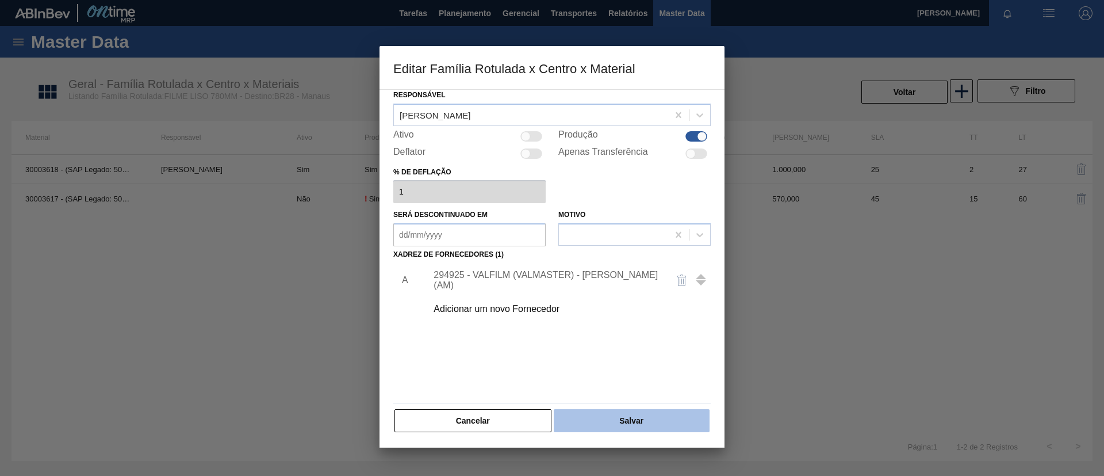
click at [625, 416] on button "Salvar" at bounding box center [632, 420] width 156 height 23
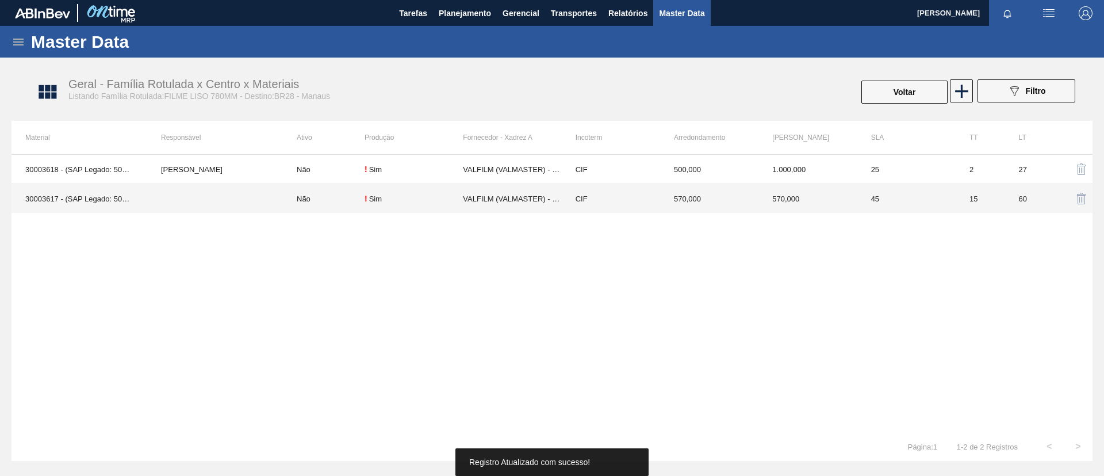
click at [369, 206] on td "! Sim" at bounding box center [414, 198] width 98 height 29
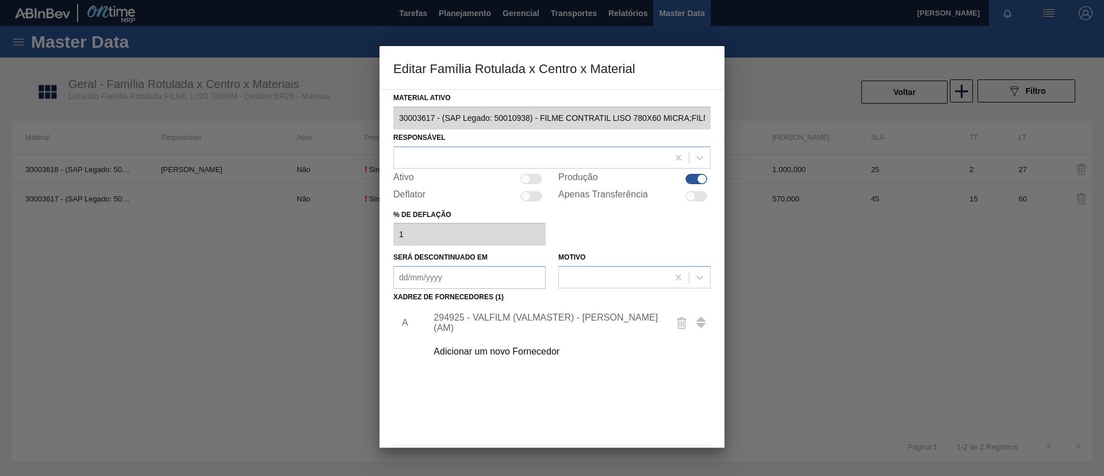
click at [532, 177] on div at bounding box center [531, 179] width 22 height 10
checkbox input "true"
click at [593, 318] on div "294925 - VALFILM (VALMASTER) - MANAUS (AM)" at bounding box center [546, 322] width 225 height 21
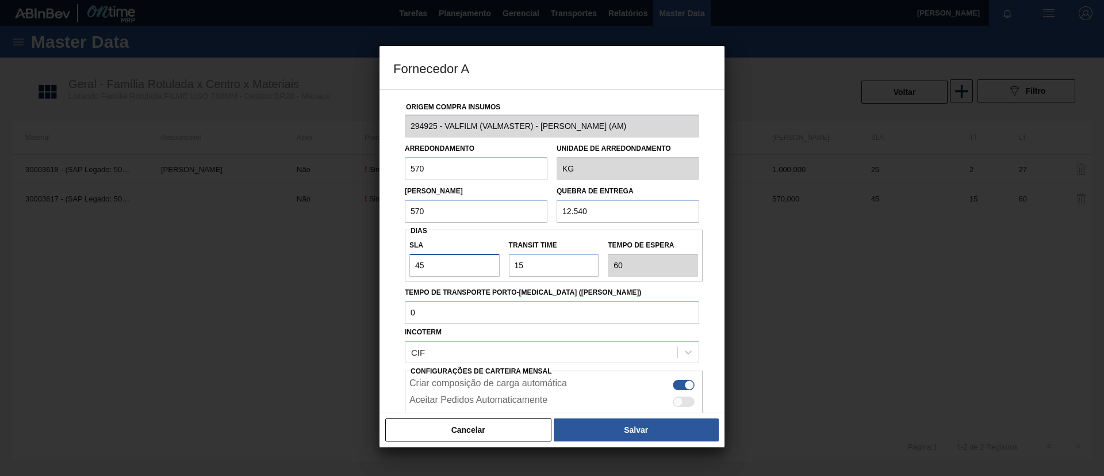
drag, startPoint x: 460, startPoint y: 258, endPoint x: 345, endPoint y: 267, distance: 116.0
click at [345, 267] on div "Fornecedor A Origem Compra Insumos 294925 - VALFILM (VALMASTER) - MANAUS (AM) A…" at bounding box center [552, 238] width 1104 height 476
type input "3"
type input "18"
type input "30"
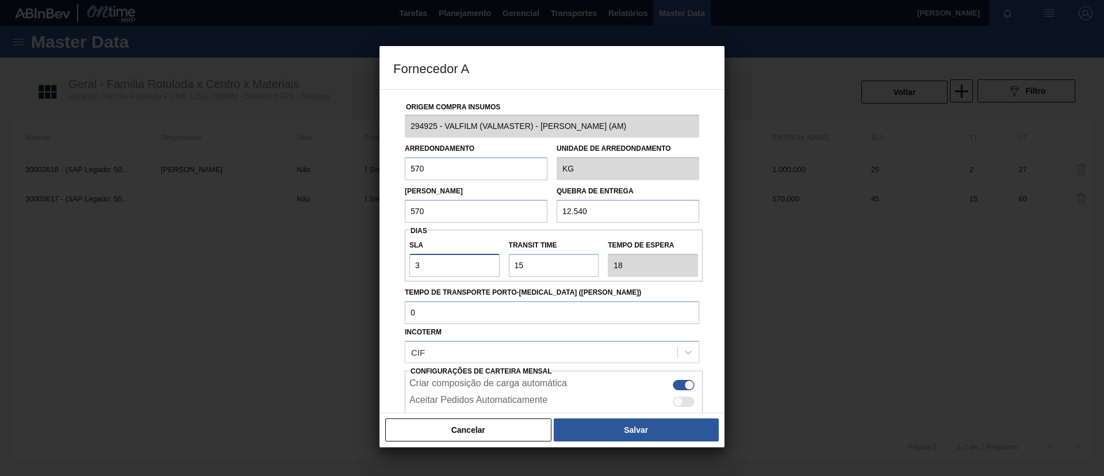
type input "45"
type input "30"
drag, startPoint x: 553, startPoint y: 258, endPoint x: 476, endPoint y: 259, distance: 77.1
click at [477, 259] on div "SLA 30 Transit Time Tempo de espera 45" at bounding box center [554, 255] width 298 height 43
type input "3"
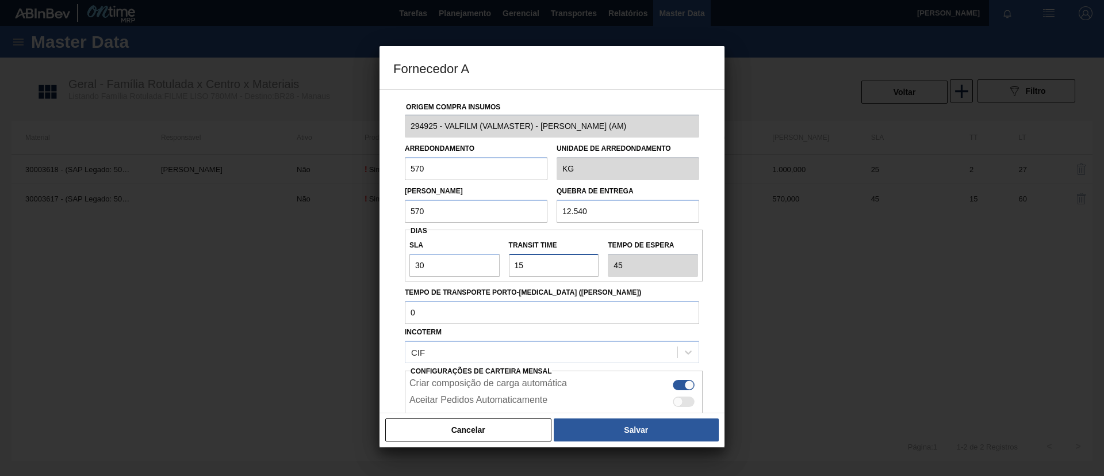
type input "33"
drag, startPoint x: 531, startPoint y: 269, endPoint x: 473, endPoint y: 273, distance: 58.2
click at [473, 273] on div "SLA 30 Transit Time Tempo de espera 33" at bounding box center [554, 255] width 298 height 43
type input "1"
type input "31"
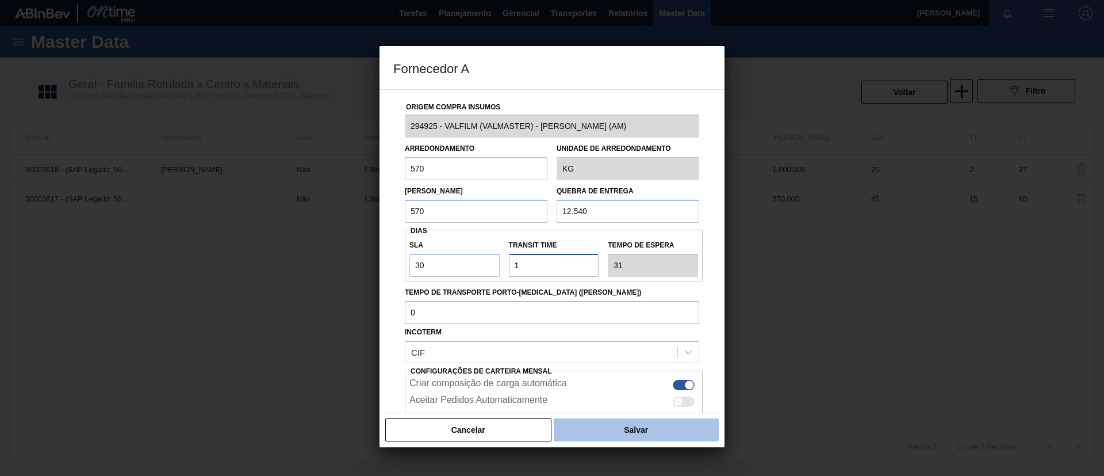
type input "1"
click at [618, 434] on button "Salvar" at bounding box center [636, 429] width 165 height 23
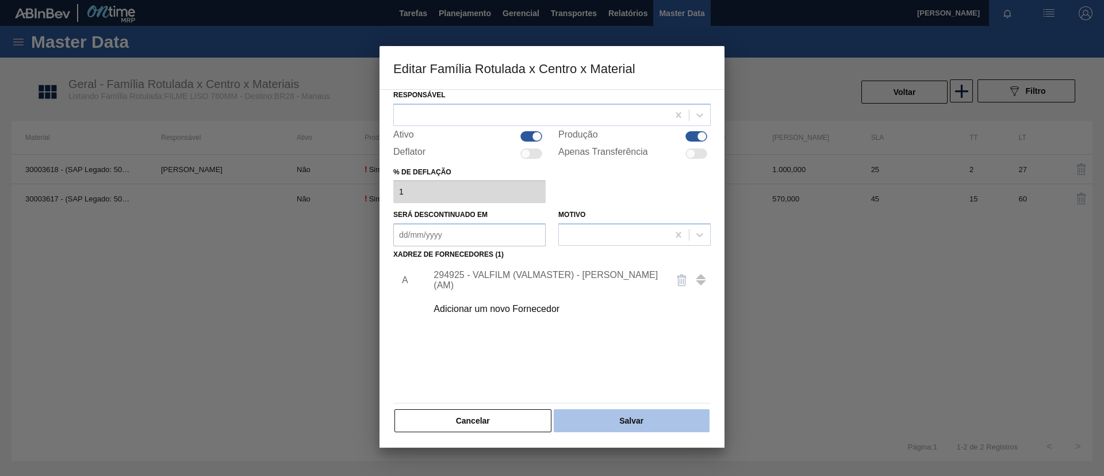
click at [646, 422] on button "Salvar" at bounding box center [632, 420] width 156 height 23
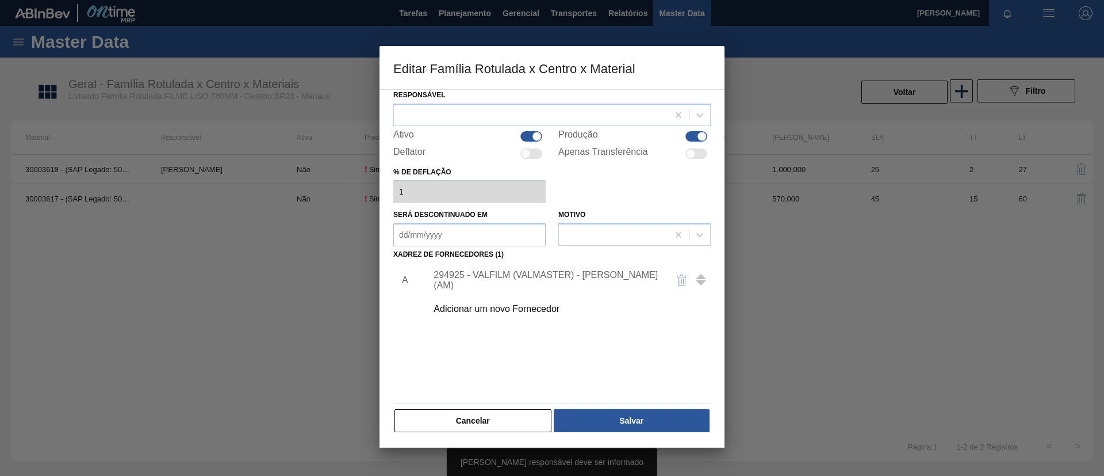
click at [607, 401] on div "Material ativo 30003617 - (SAP Legado: 50010938) - FILME CONTRATIL LISO 780X60 …" at bounding box center [551, 240] width 317 height 386
click at [451, 99] on div "Responsável" at bounding box center [551, 106] width 317 height 39
click at [456, 107] on div at bounding box center [531, 114] width 274 height 17
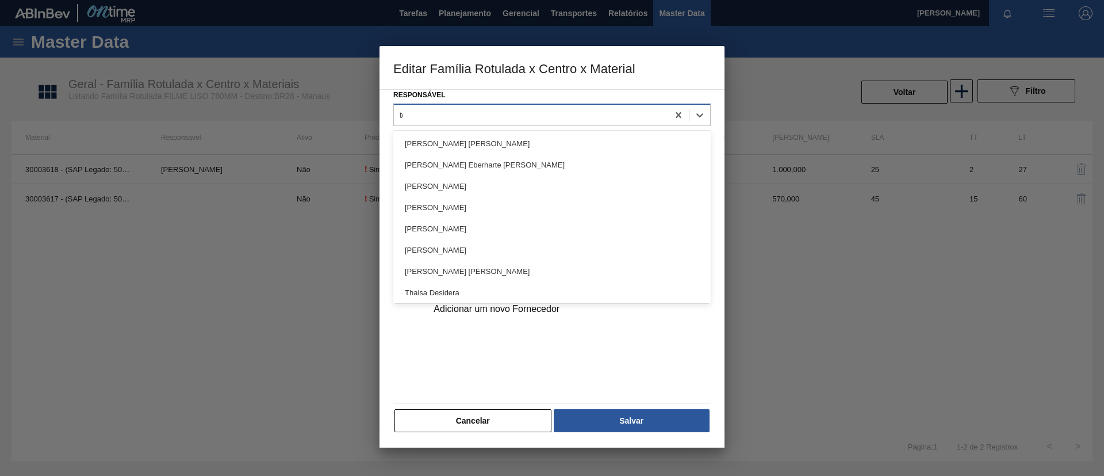
type input "tom"
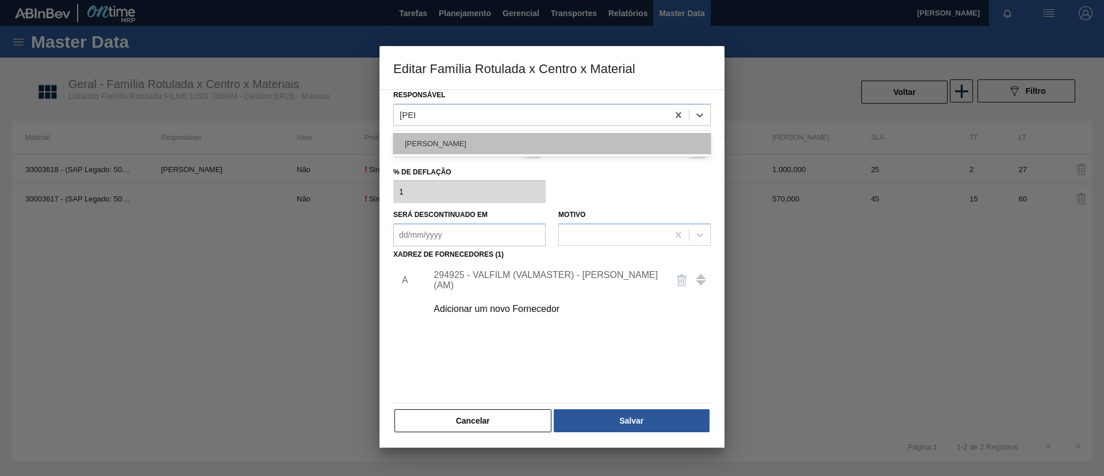
click at [498, 140] on div "[PERSON_NAME]" at bounding box center [551, 143] width 317 height 21
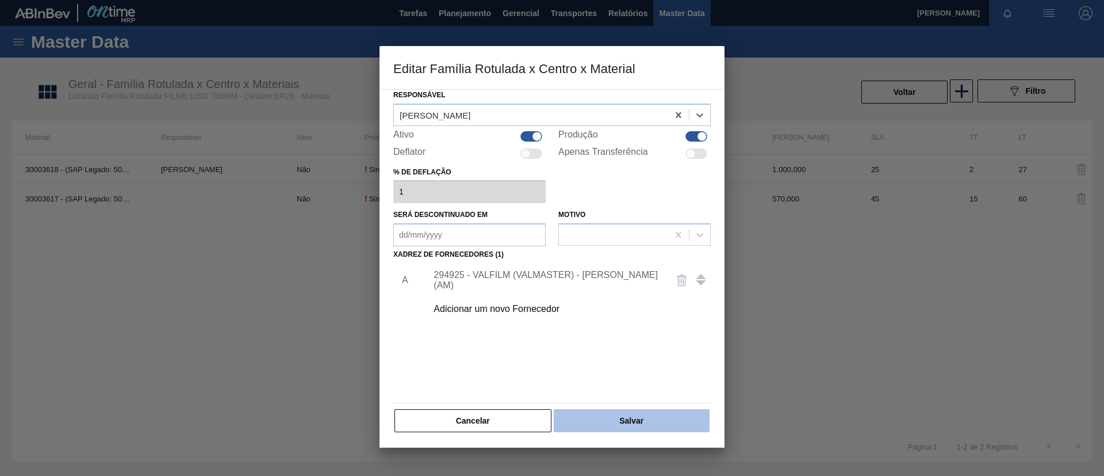
click at [642, 416] on button "Salvar" at bounding box center [632, 420] width 156 height 23
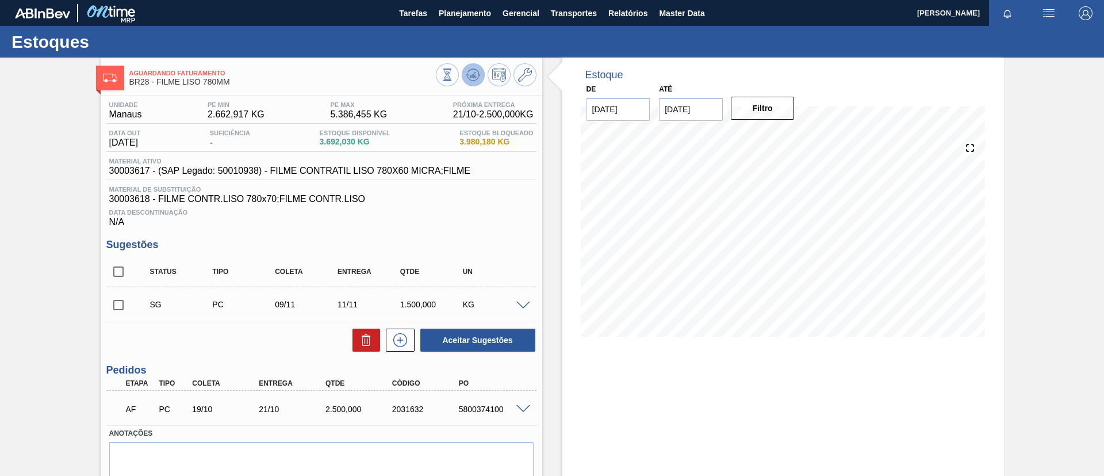
click at [470, 74] on icon at bounding box center [473, 75] width 14 height 14
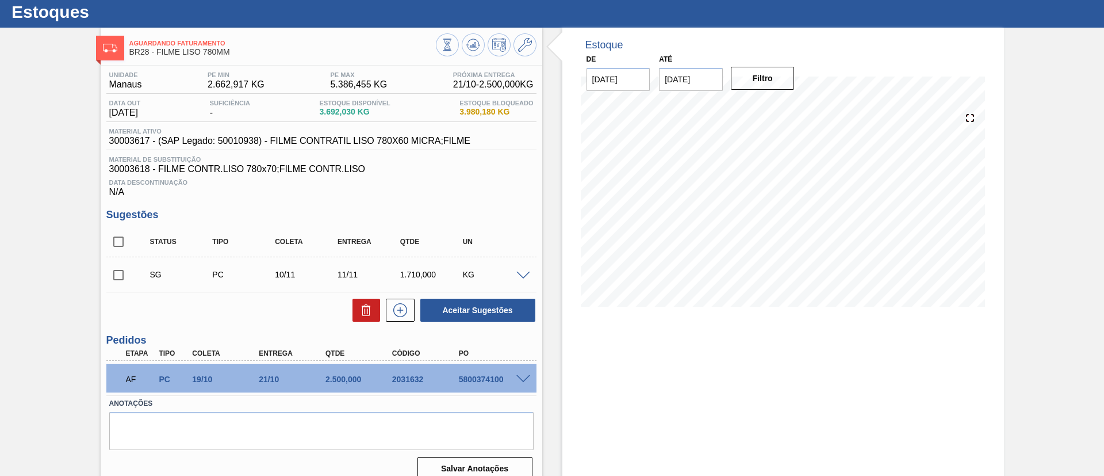
scroll to position [44, 0]
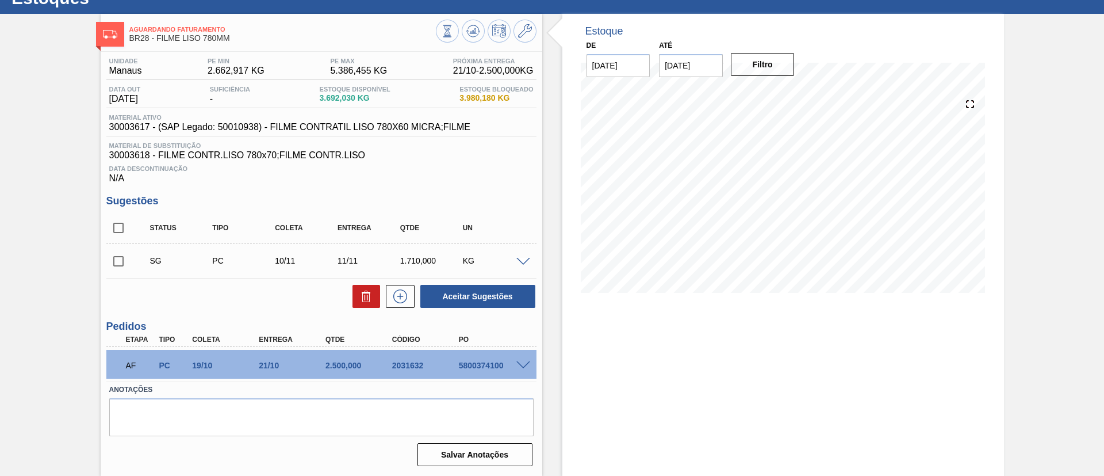
click at [518, 368] on span at bounding box center [523, 365] width 14 height 9
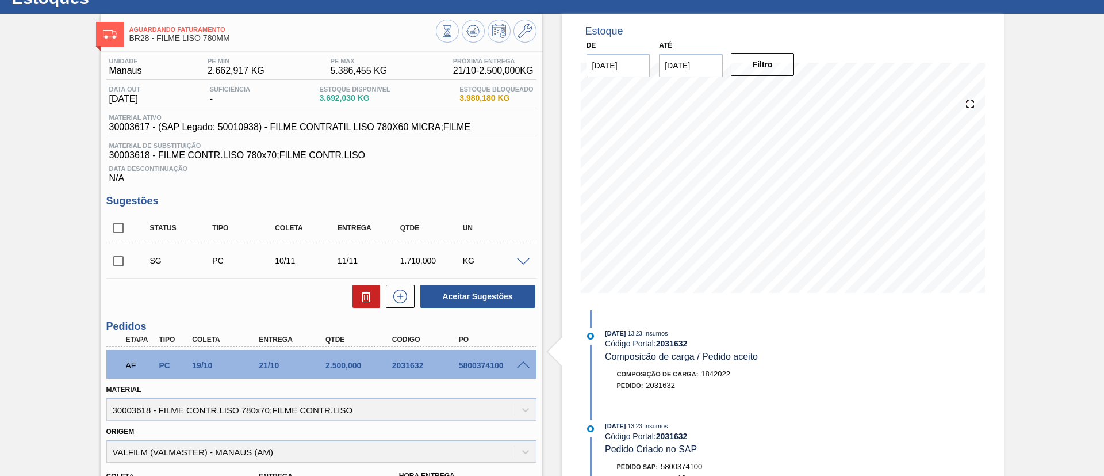
scroll to position [130, 0]
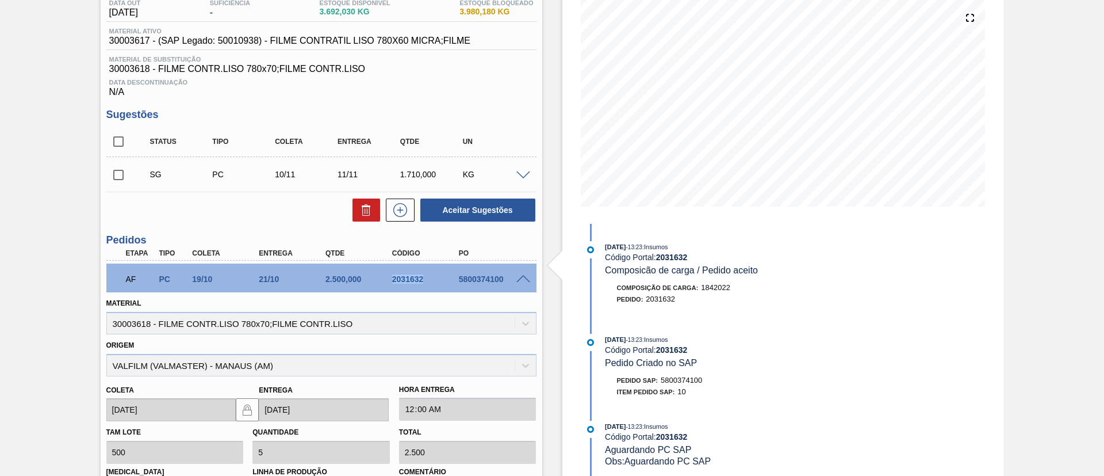
drag, startPoint x: 378, startPoint y: 282, endPoint x: 425, endPoint y: 289, distance: 47.7
click at [425, 289] on div "AF PC 19/10 21/10 2.500,000 2031632 5800374100" at bounding box center [321, 277] width 430 height 29
copy div "2031632"
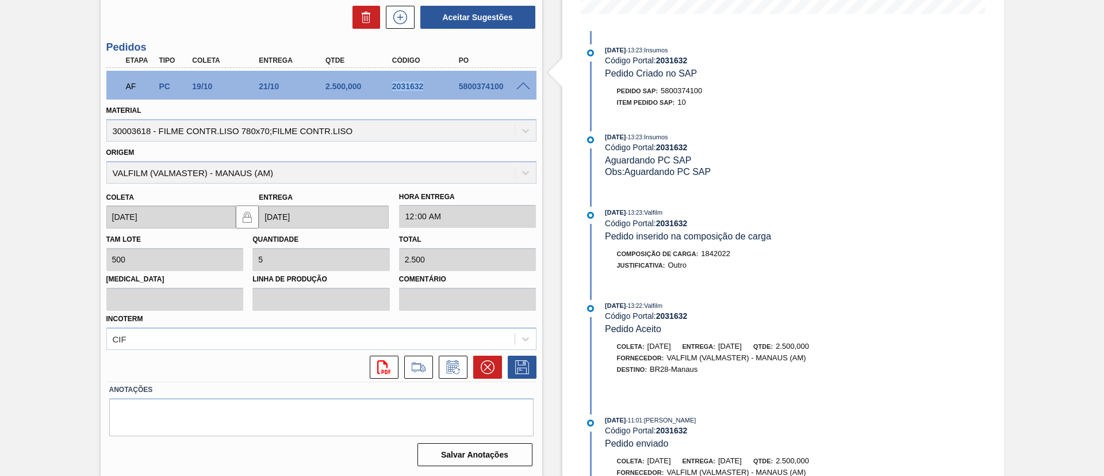
scroll to position [186, 0]
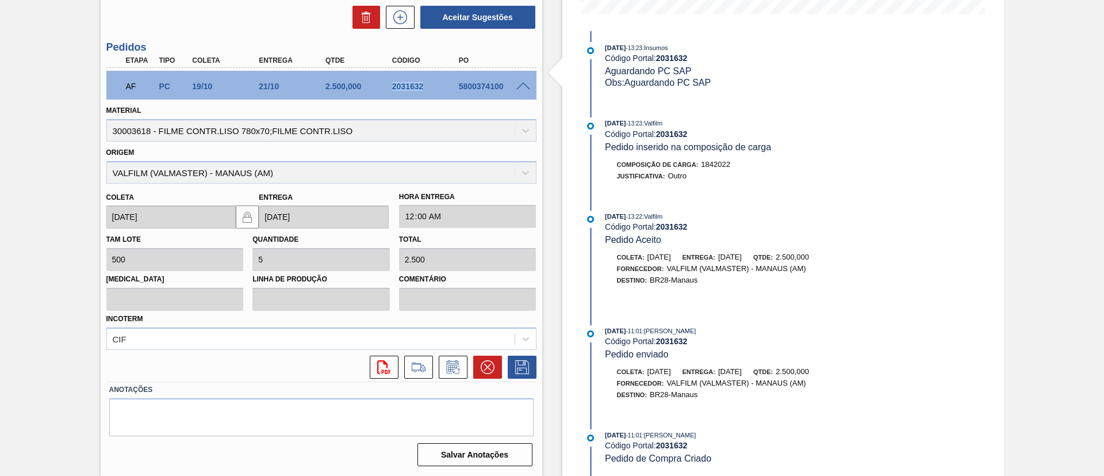
copy div "2031632"
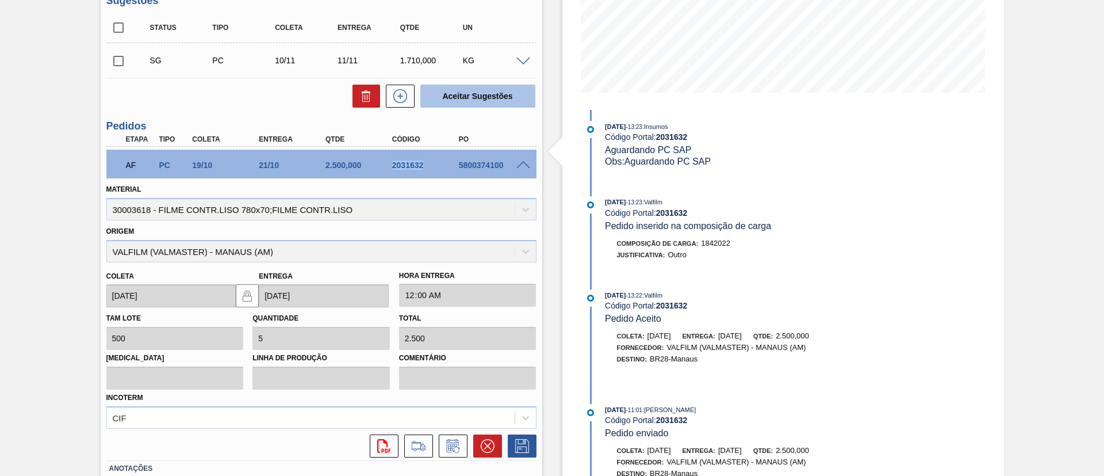
scroll to position [150, 0]
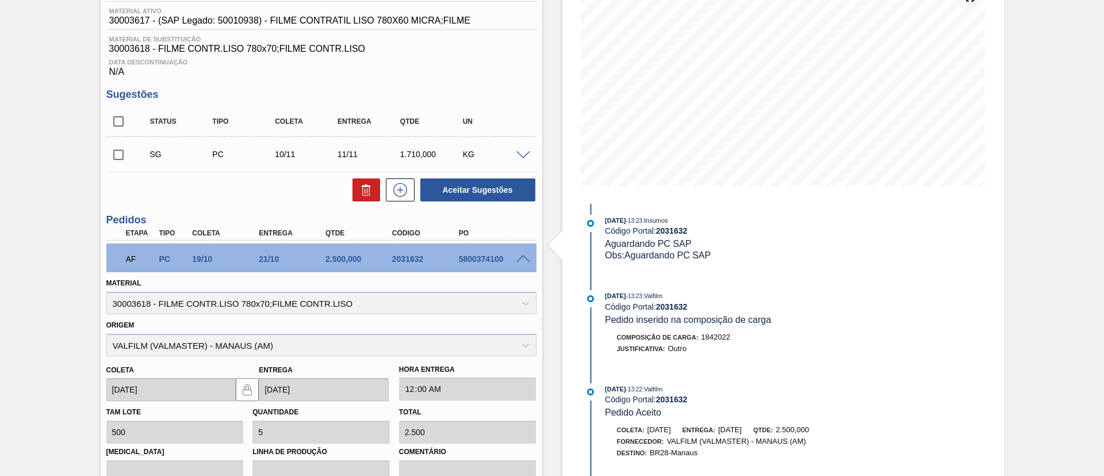
click at [523, 263] on div "5800374100" at bounding box center [493, 258] width 75 height 9
click at [520, 254] on div at bounding box center [525, 258] width 23 height 9
click at [519, 256] on span at bounding box center [523, 259] width 14 height 9
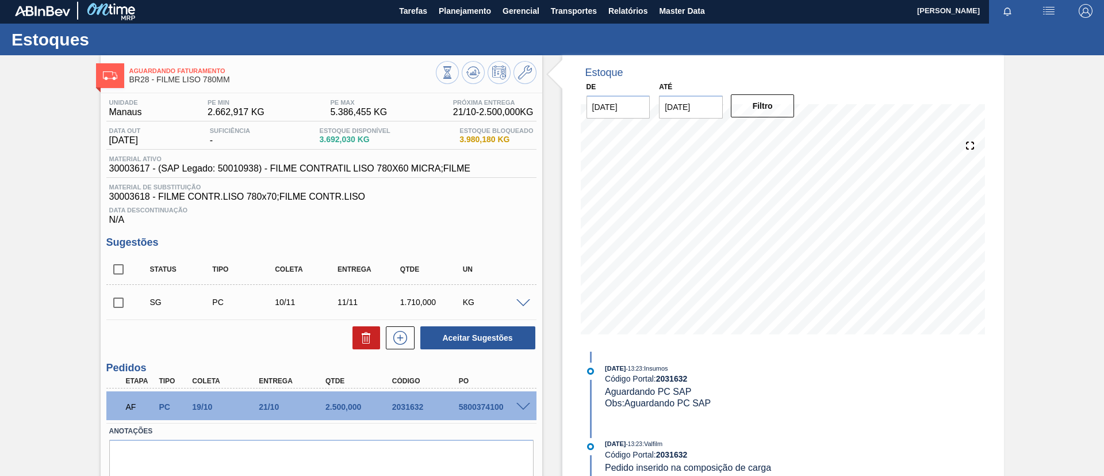
scroll to position [0, 0]
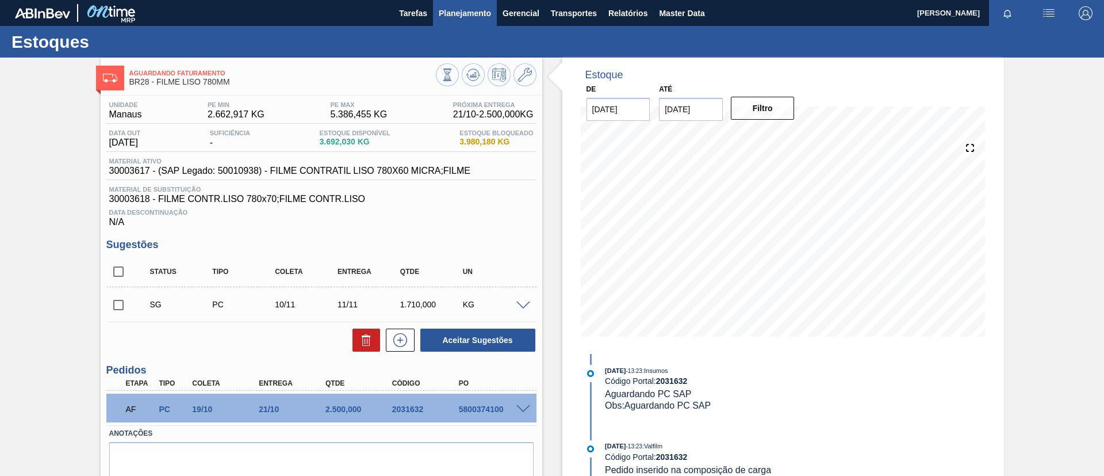
click at [455, 14] on span "Planejamento" at bounding box center [465, 13] width 52 height 14
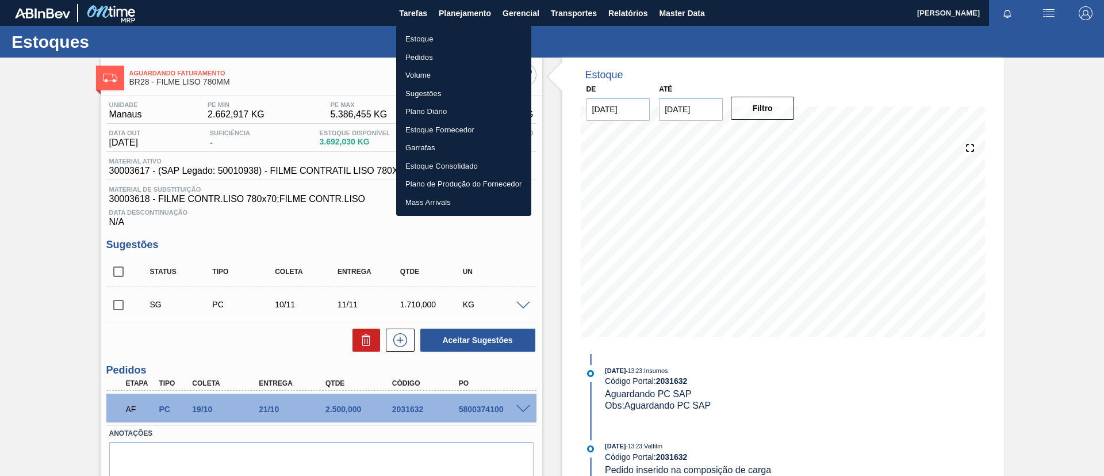
click at [441, 28] on ul "Estoque Pedidos Volume Sugestões Plano Diário Estoque Fornecedor Garrafas Estoq…" at bounding box center [463, 120] width 135 height 190
click at [448, 33] on li "Estoque" at bounding box center [463, 39] width 135 height 18
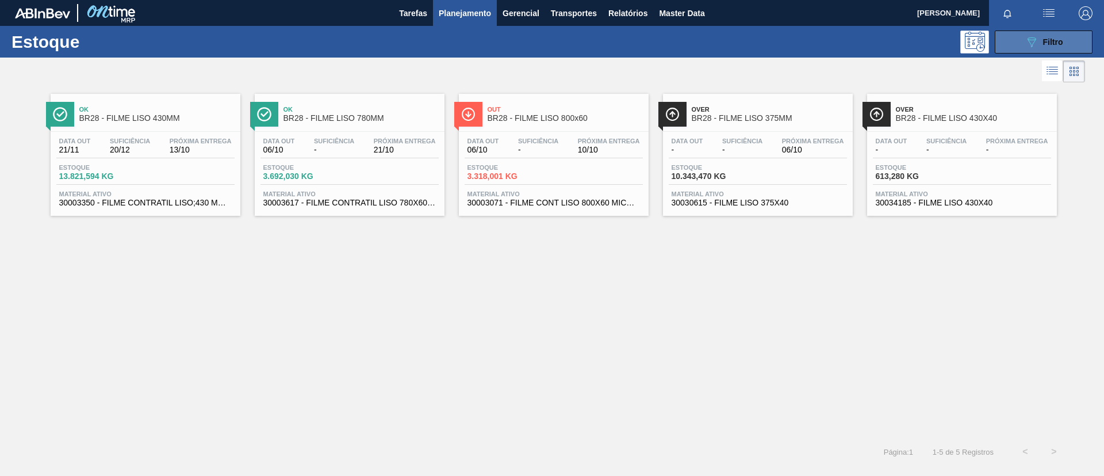
click at [1053, 45] on span "Filtro" at bounding box center [1053, 41] width 20 height 9
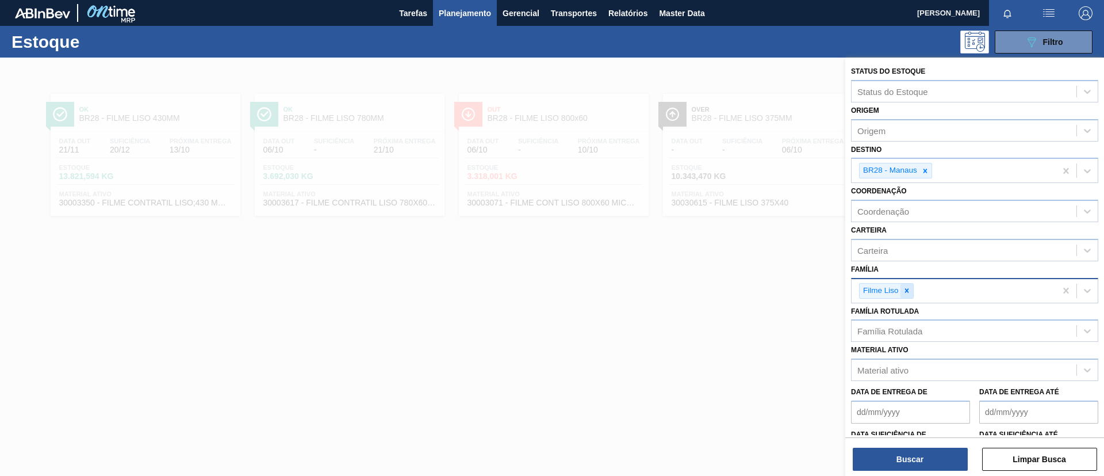
click at [909, 295] on div at bounding box center [907, 291] width 13 height 14
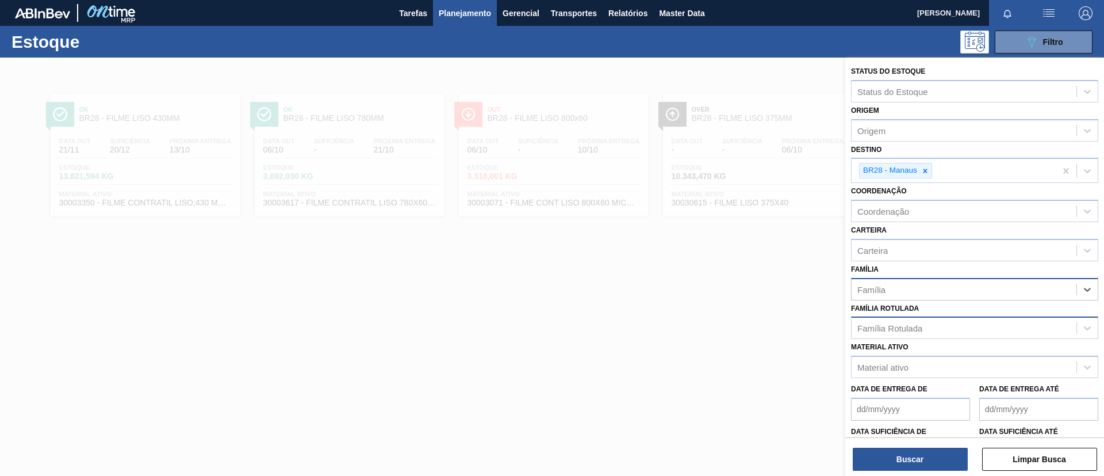
click at [915, 324] on div "Família Rotulada" at bounding box center [890, 328] width 65 height 10
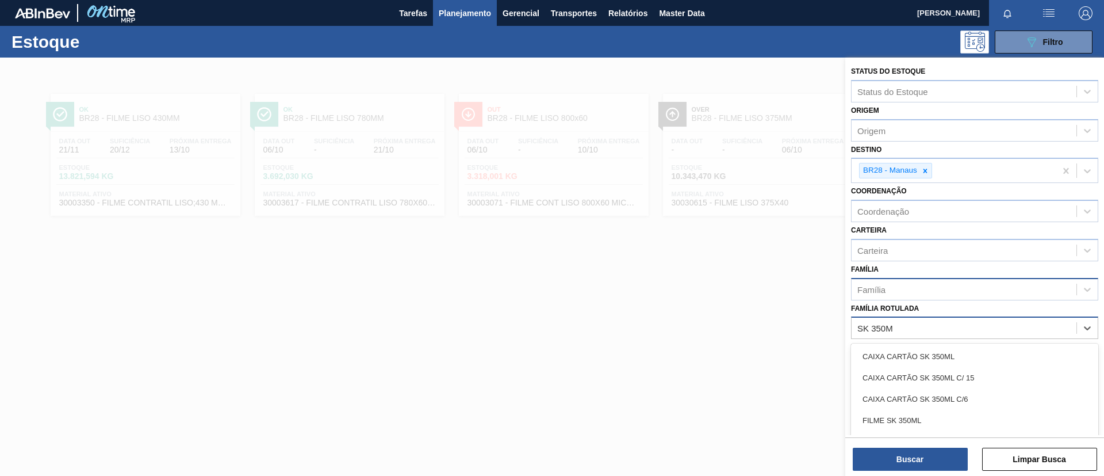
type Rotulada "SK 350ML"
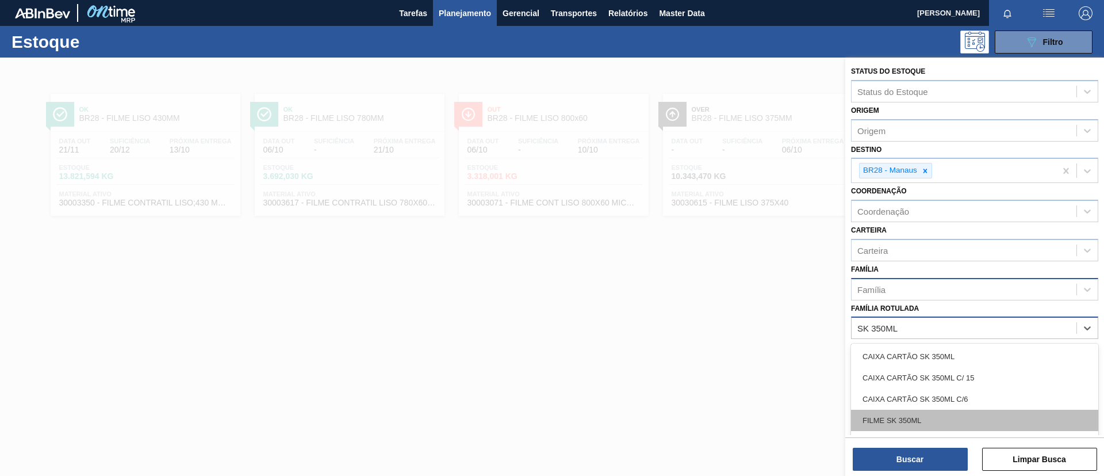
click at [940, 413] on div "FILME SK 350ML" at bounding box center [974, 419] width 247 height 21
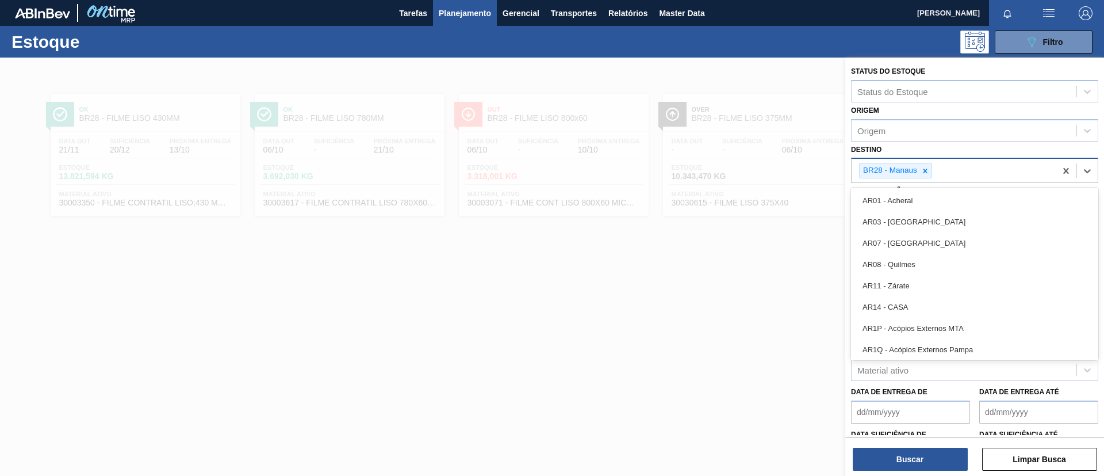
click at [913, 178] on div "BR28 - Manaus" at bounding box center [954, 171] width 204 height 24
click at [923, 172] on icon at bounding box center [925, 171] width 8 height 8
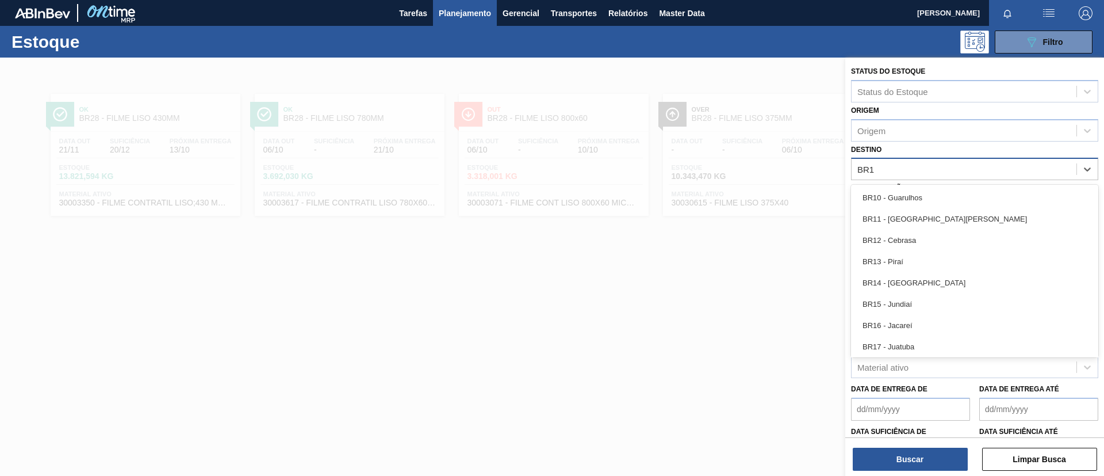
type input "BR16"
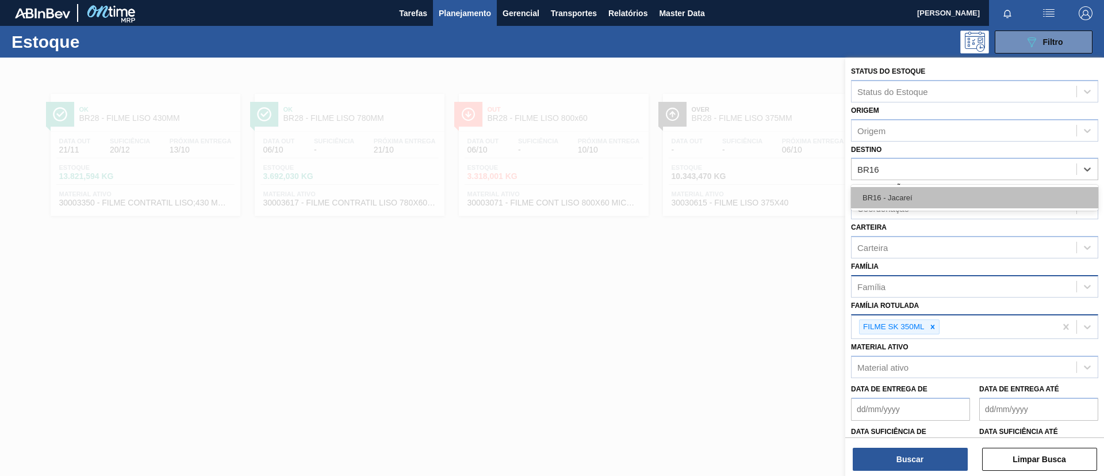
click at [932, 193] on div "BR16 - Jacareí" at bounding box center [974, 197] width 247 height 21
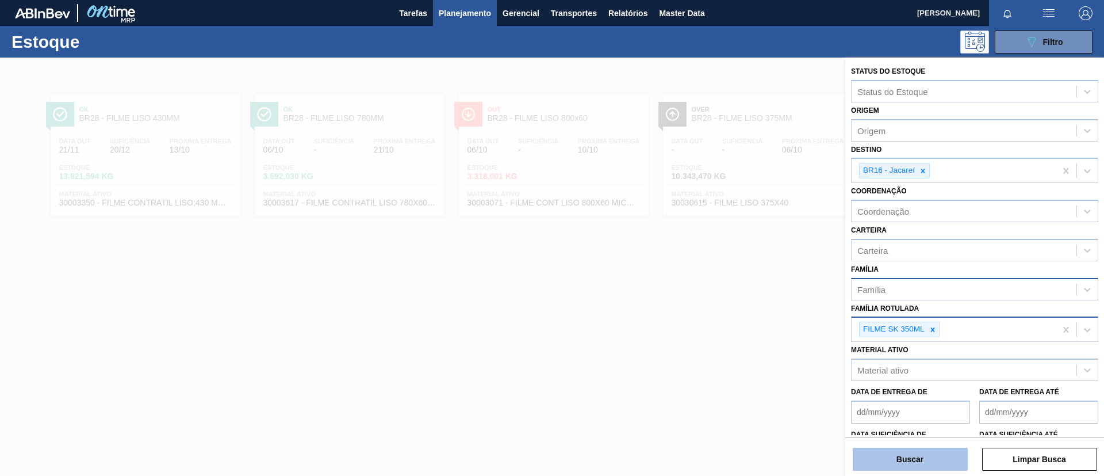
click at [910, 449] on button "Buscar" at bounding box center [910, 458] width 115 height 23
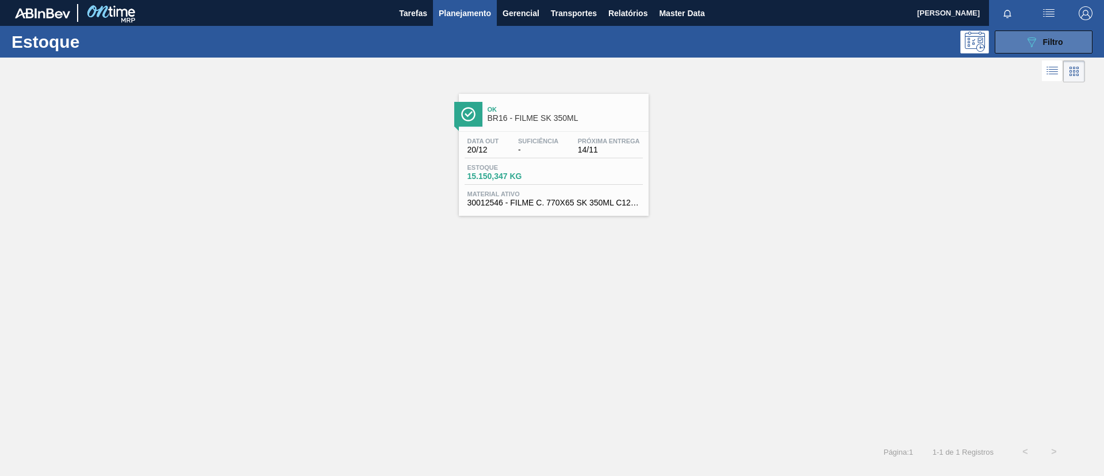
click at [1025, 41] on icon "089F7B8B-B2A5-4AFE-B5C0-19BA573D28AC" at bounding box center [1032, 42] width 14 height 14
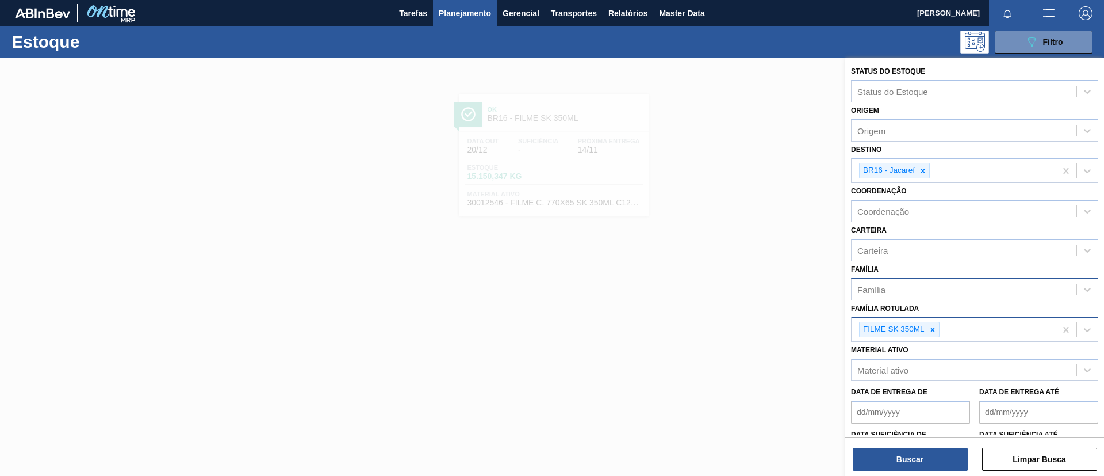
click at [934, 320] on div "FILME SK 350ML" at bounding box center [954, 329] width 204 height 24
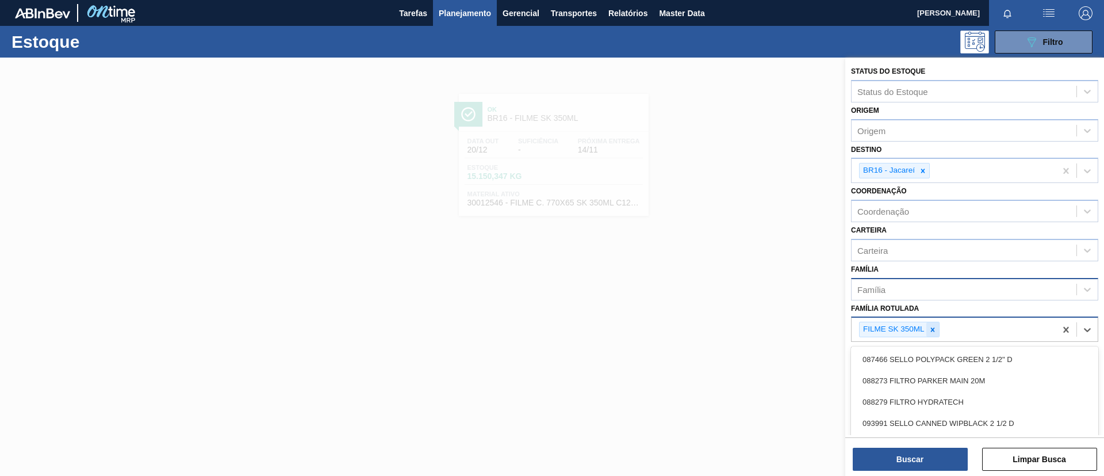
click at [935, 326] on icon at bounding box center [933, 330] width 8 height 8
type Rotulada "SK 350ML MP"
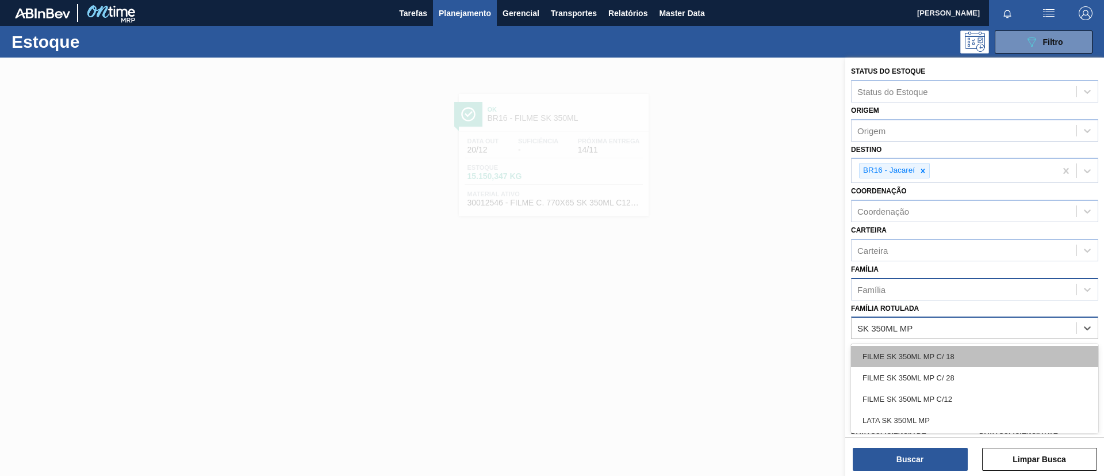
click at [942, 355] on div "FILME SK 350ML MP C/ 18" at bounding box center [974, 356] width 247 height 21
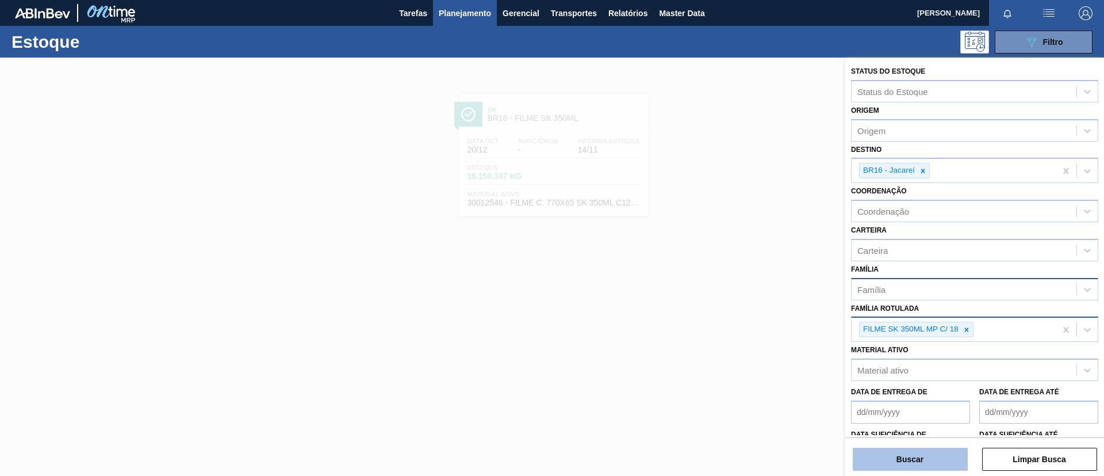
click at [920, 449] on button "Buscar" at bounding box center [910, 458] width 115 height 23
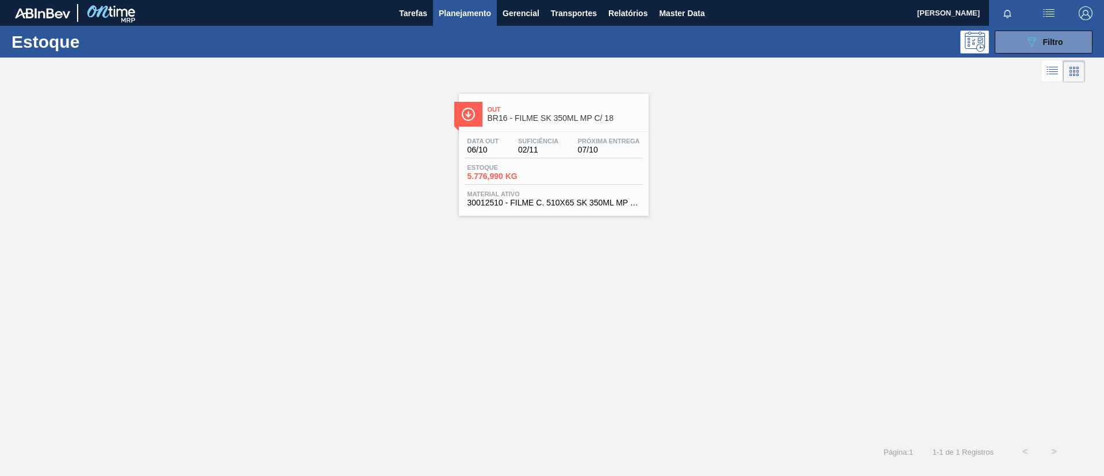
click at [557, 116] on span "BR16 - FILME SK 350ML MP C/ 18" at bounding box center [565, 118] width 155 height 9
click at [1082, 37] on button "089F7B8B-B2A5-4AFE-B5C0-19BA573D28AC Filtro" at bounding box center [1044, 41] width 98 height 23
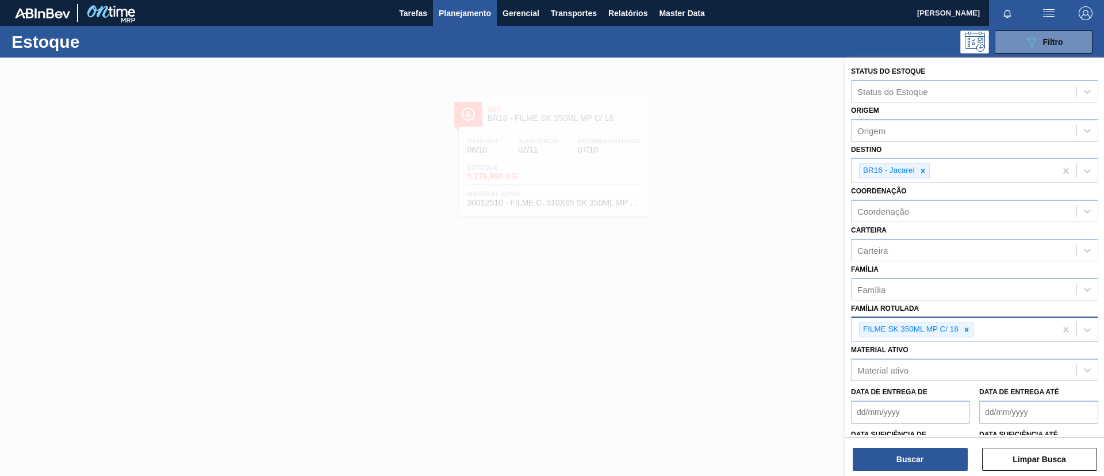
click at [969, 338] on div "FILME SK 350ML MP C/ 18" at bounding box center [954, 329] width 204 height 24
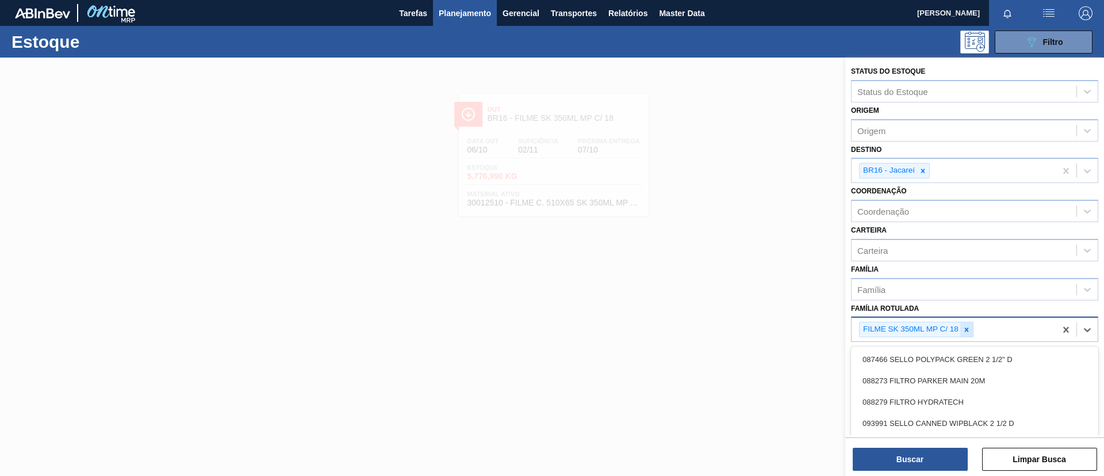
click at [968, 335] on div at bounding box center [966, 329] width 13 height 14
type Rotulada "BC 269ML MP"
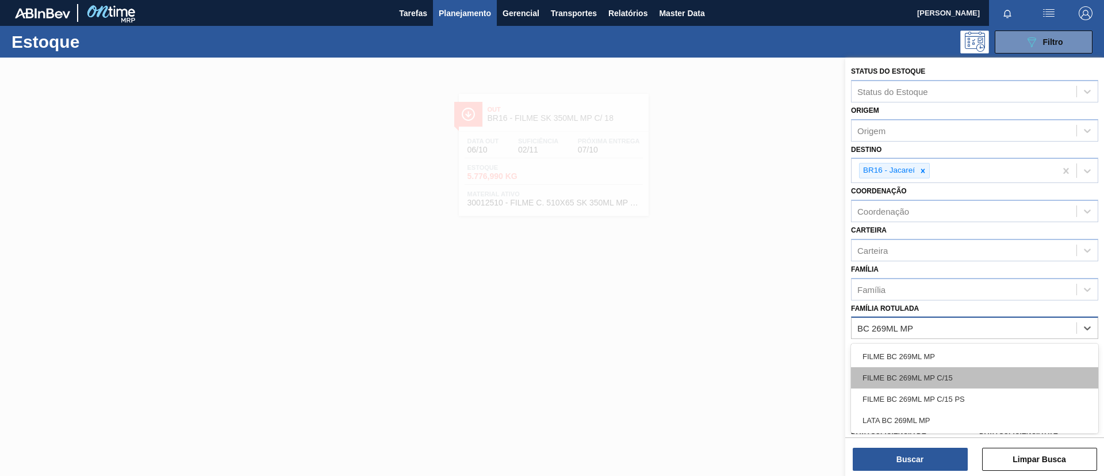
click at [981, 367] on div "FILME BC 269ML MP C/15" at bounding box center [974, 377] width 247 height 21
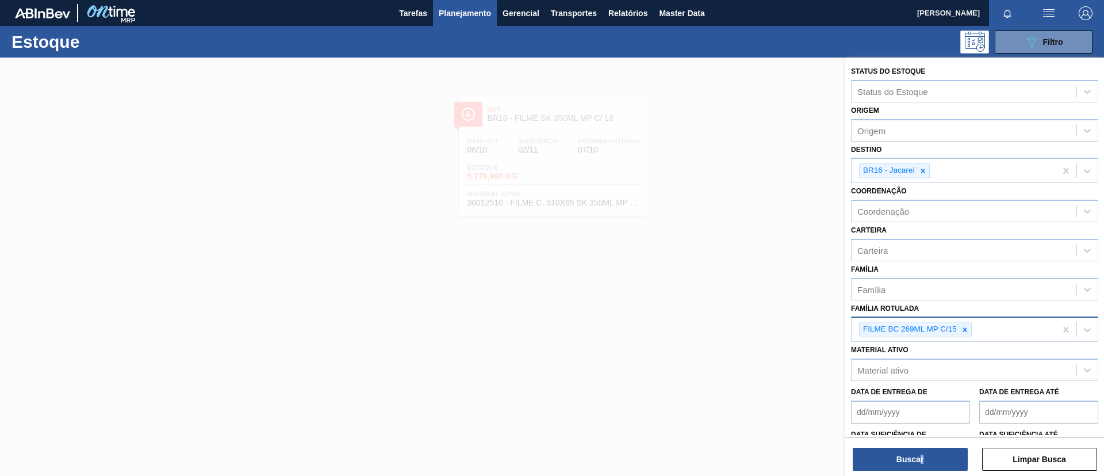
click at [925, 444] on div "Buscar Limpar Busca" at bounding box center [974, 453] width 259 height 32
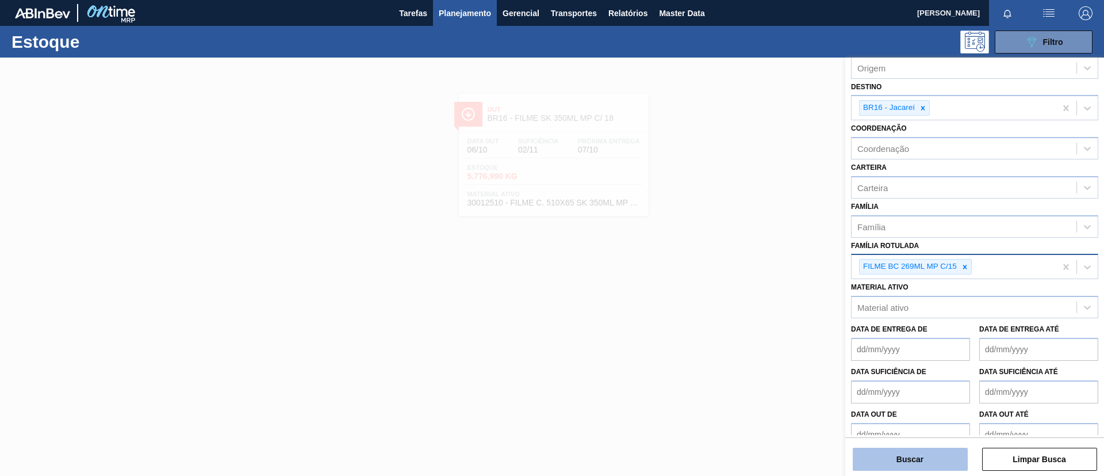
click at [928, 446] on div "Buscar Limpar Busca" at bounding box center [974, 453] width 259 height 32
click at [932, 457] on button "Buscar" at bounding box center [910, 458] width 115 height 23
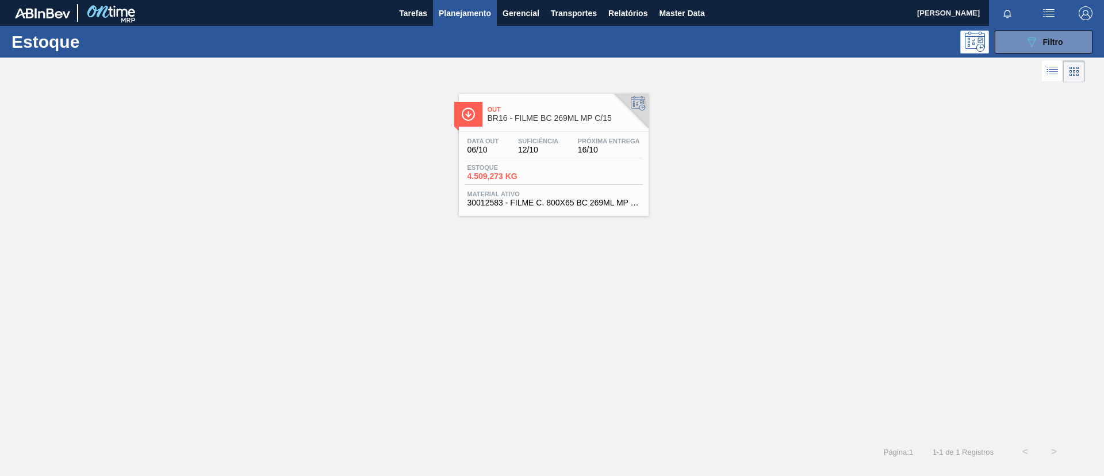
click at [604, 172] on div "Estoque 4.509,273 KG" at bounding box center [554, 174] width 178 height 21
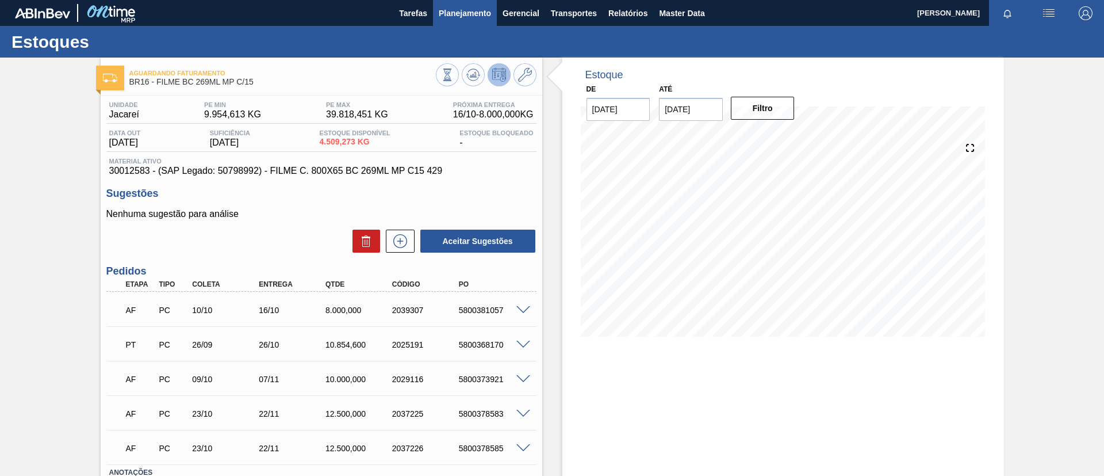
click at [454, 19] on span "Planejamento" at bounding box center [465, 13] width 52 height 14
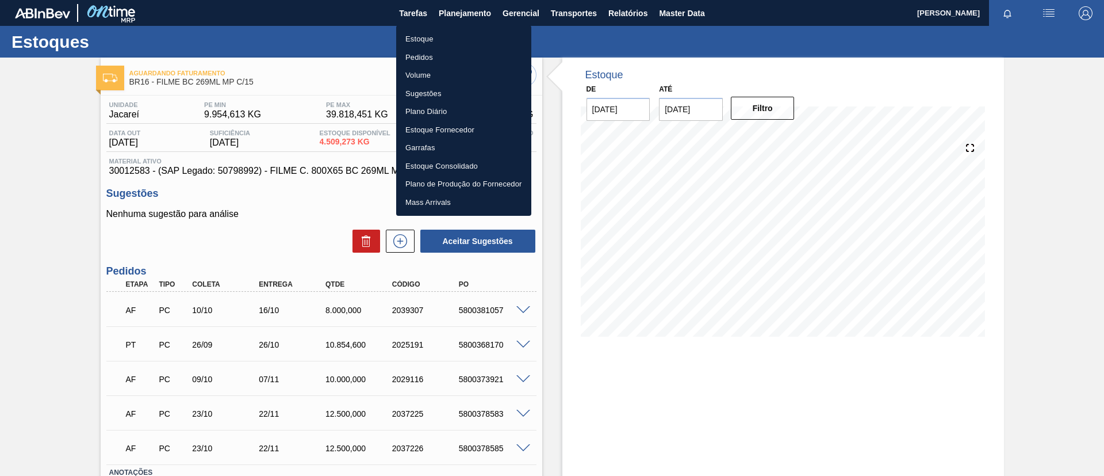
click at [445, 34] on li "Estoque" at bounding box center [463, 39] width 135 height 18
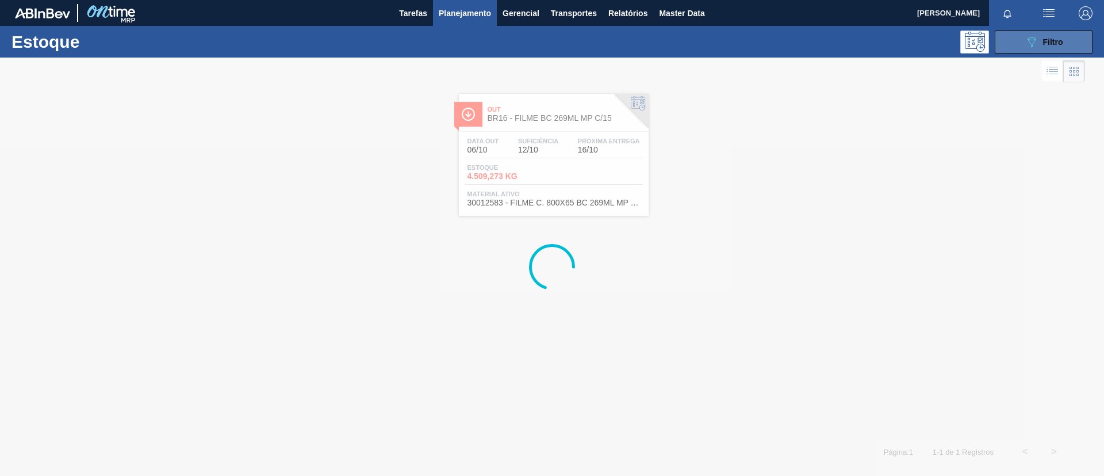
click at [1027, 42] on icon "089F7B8B-B2A5-4AFE-B5C0-19BA573D28AC" at bounding box center [1032, 42] width 14 height 14
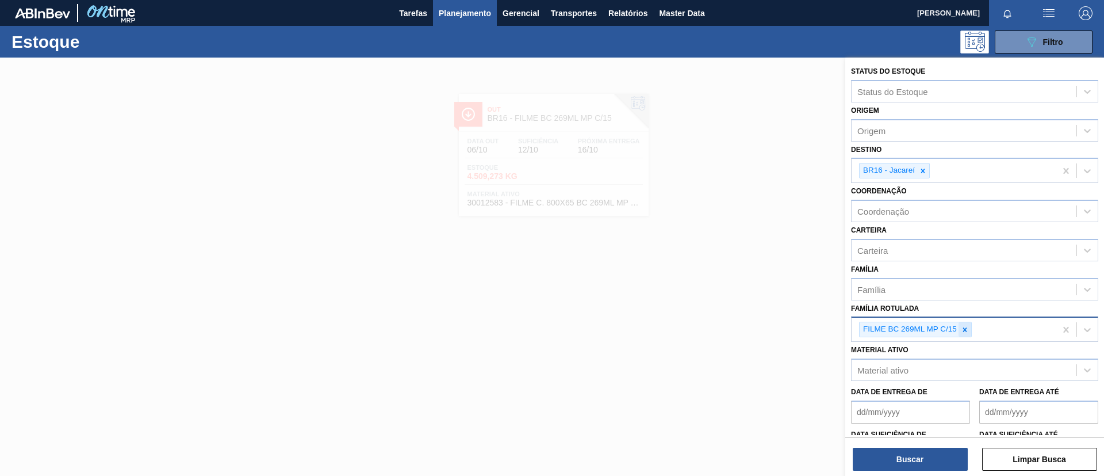
click at [965, 328] on icon at bounding box center [965, 329] width 4 height 4
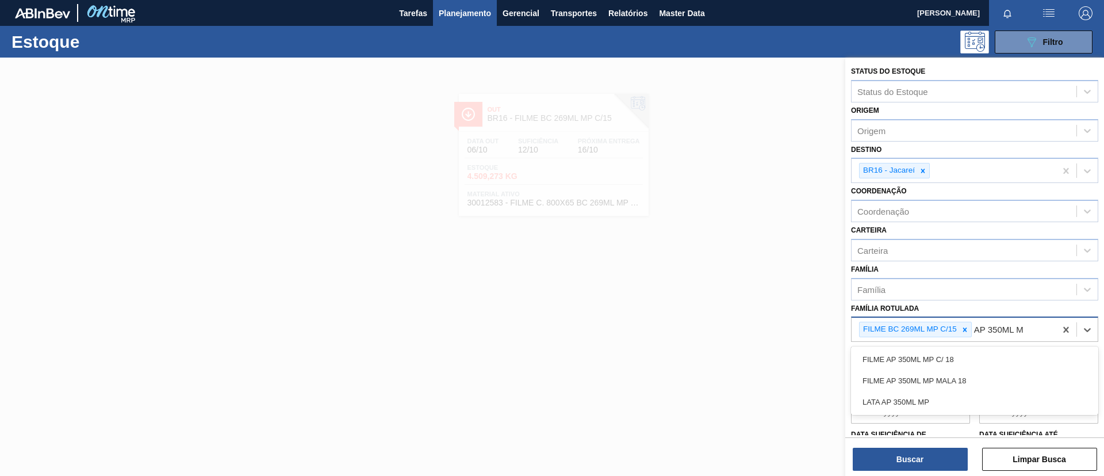
type Rotulada "AP 350ML MP"
click at [975, 353] on div "FILME AP 350ML MP C/ 18" at bounding box center [974, 359] width 247 height 21
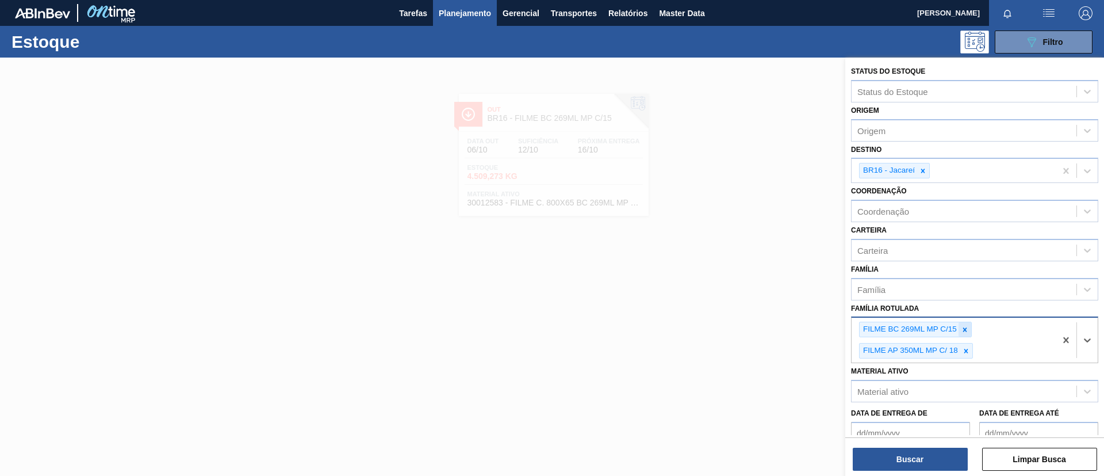
click at [966, 327] on icon at bounding box center [965, 330] width 8 height 8
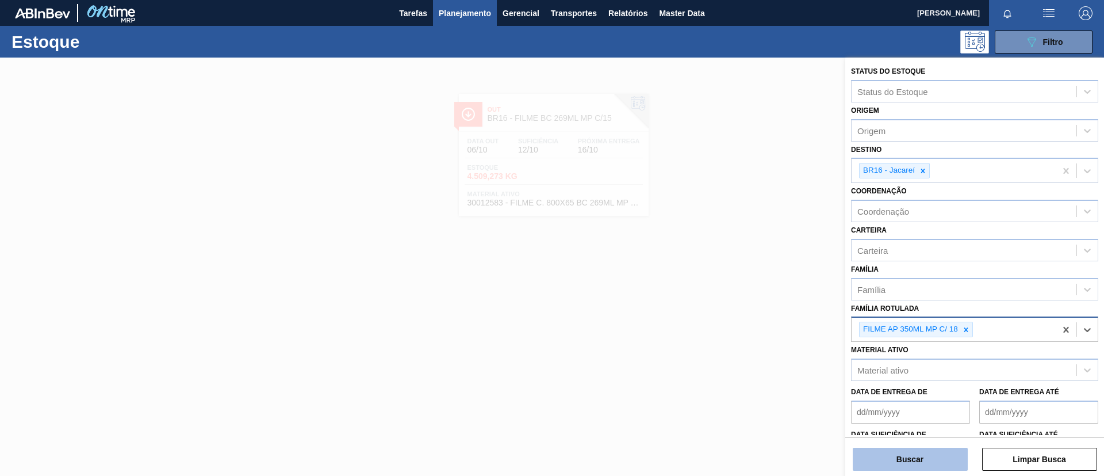
click at [910, 457] on button "Buscar" at bounding box center [910, 458] width 115 height 23
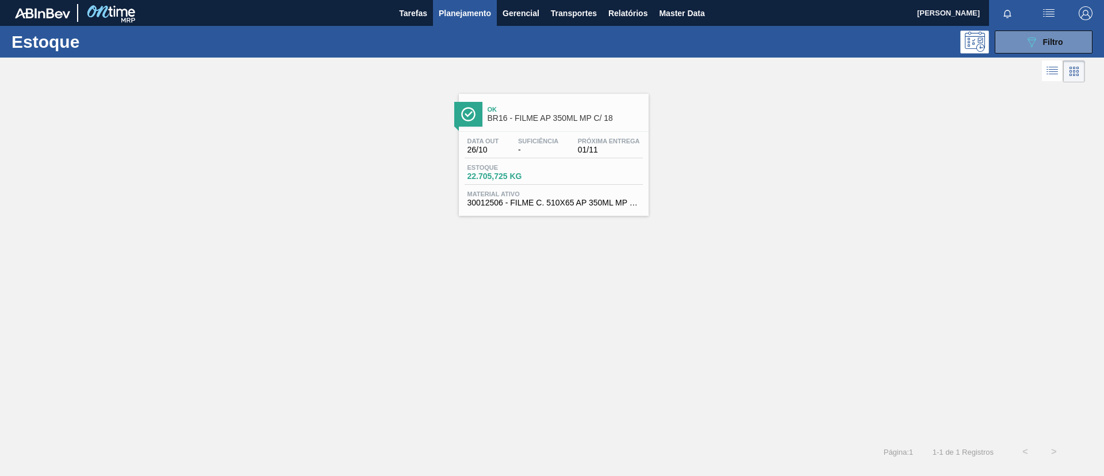
click at [521, 110] on span "Ok" at bounding box center [565, 109] width 155 height 7
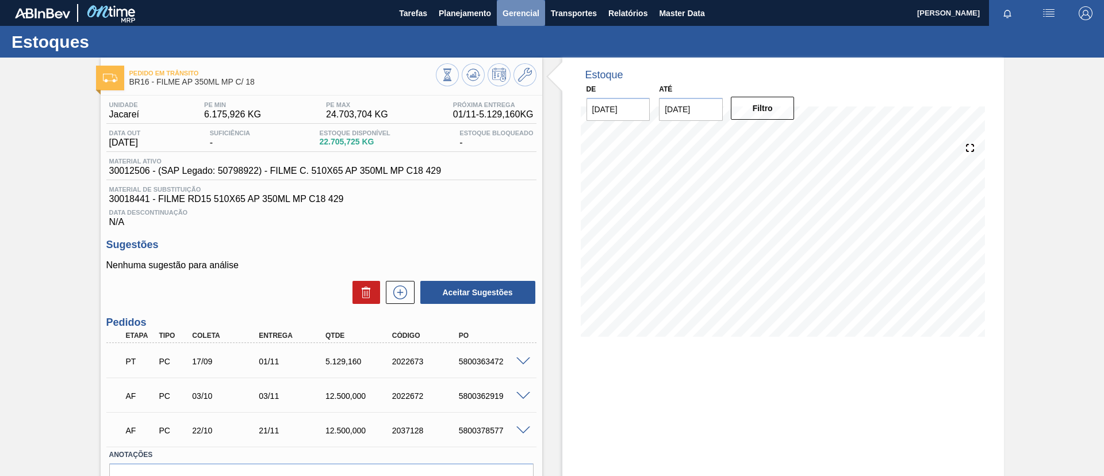
click at [499, 6] on button "Gerencial" at bounding box center [521, 13] width 48 height 26
click at [473, 12] on div at bounding box center [552, 238] width 1104 height 476
click at [466, 13] on span "Planejamento" at bounding box center [465, 13] width 52 height 14
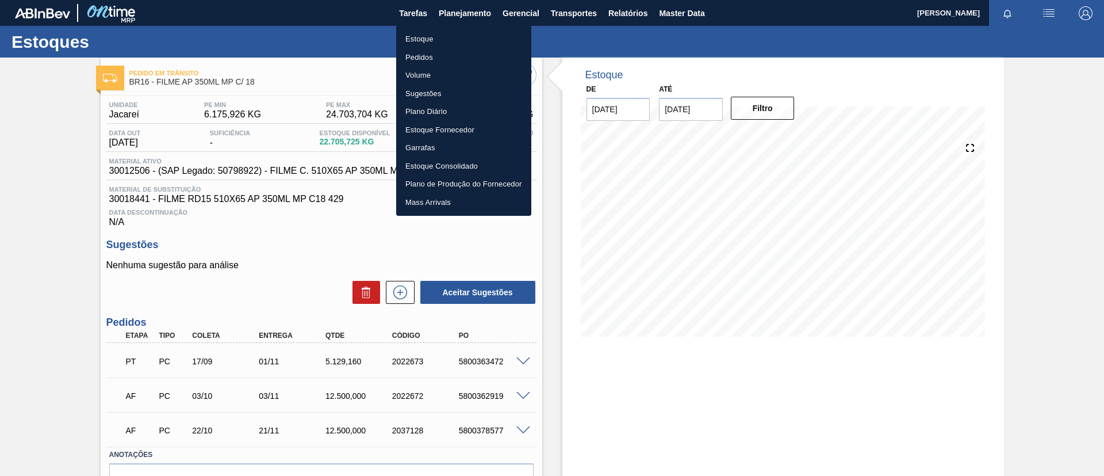
click at [457, 35] on li "Estoque" at bounding box center [463, 39] width 135 height 18
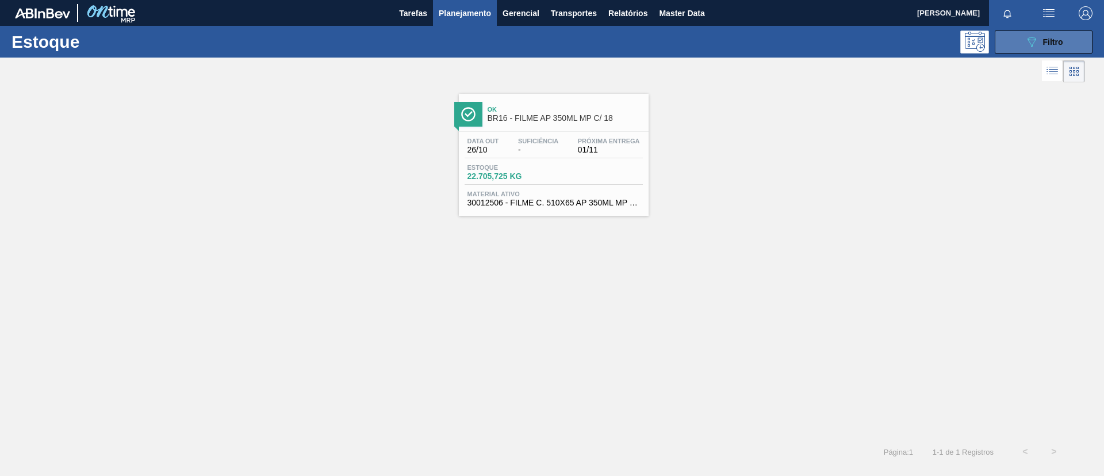
drag, startPoint x: 1097, startPoint y: 50, endPoint x: 1091, endPoint y: 51, distance: 5.9
click at [1092, 51] on div "089F7B8B-B2A5-4AFE-B5C0-19BA573D28AC Filtro" at bounding box center [1043, 41] width 109 height 23
click at [1084, 48] on button "089F7B8B-B2A5-4AFE-B5C0-19BA573D28AC Filtro" at bounding box center [1044, 41] width 98 height 23
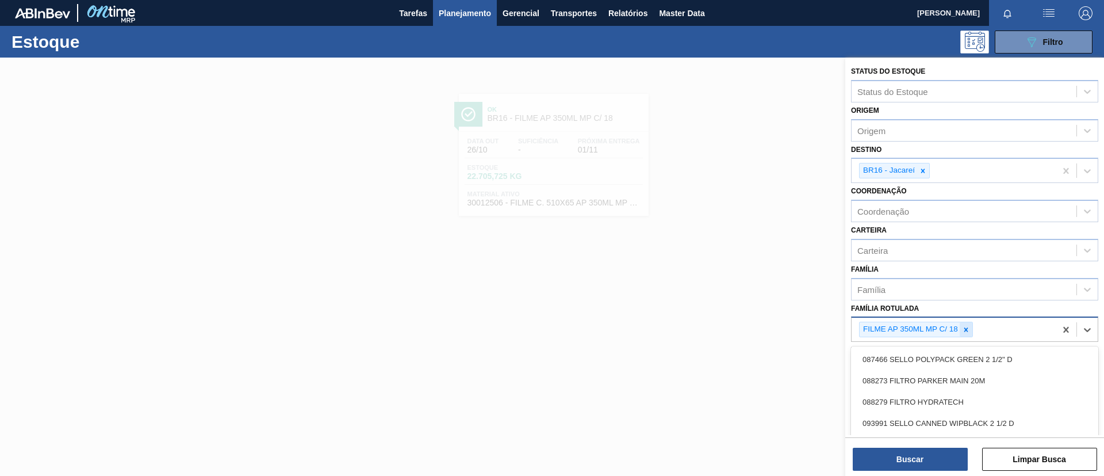
click at [964, 322] on div "FILME AP 350ML MP C/ 18" at bounding box center [916, 329] width 114 height 16
click at [964, 322] on div at bounding box center [966, 329] width 13 height 14
type Rotulada "800X60"
click at [942, 376] on div "FILME LISO 800x60" at bounding box center [974, 377] width 247 height 21
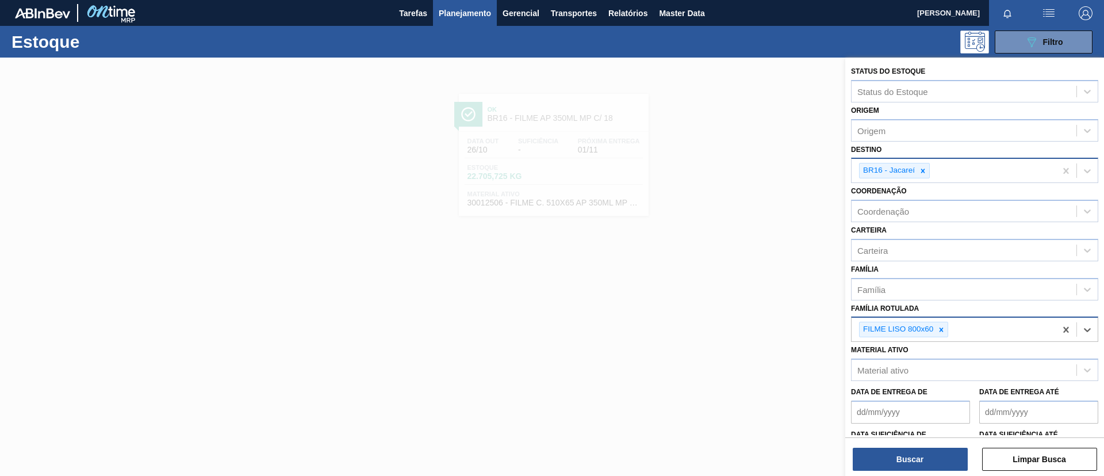
click at [927, 173] on div at bounding box center [923, 170] width 13 height 14
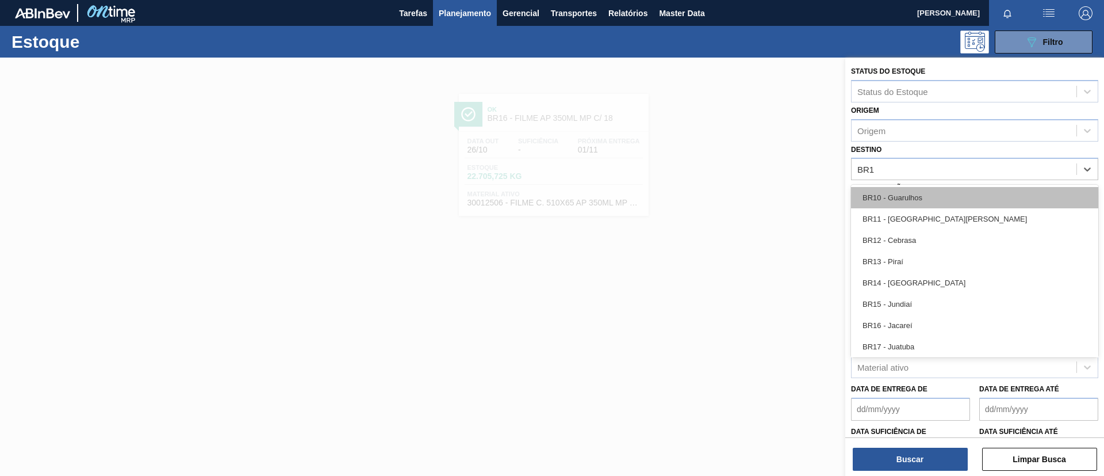
type input "BR19"
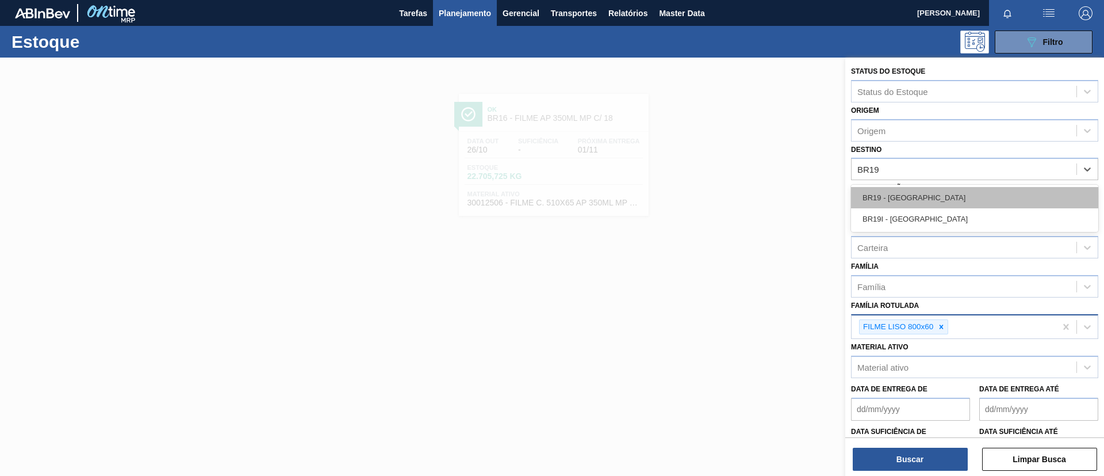
click at [929, 192] on div "BR19 - Nova Rio" at bounding box center [974, 197] width 247 height 21
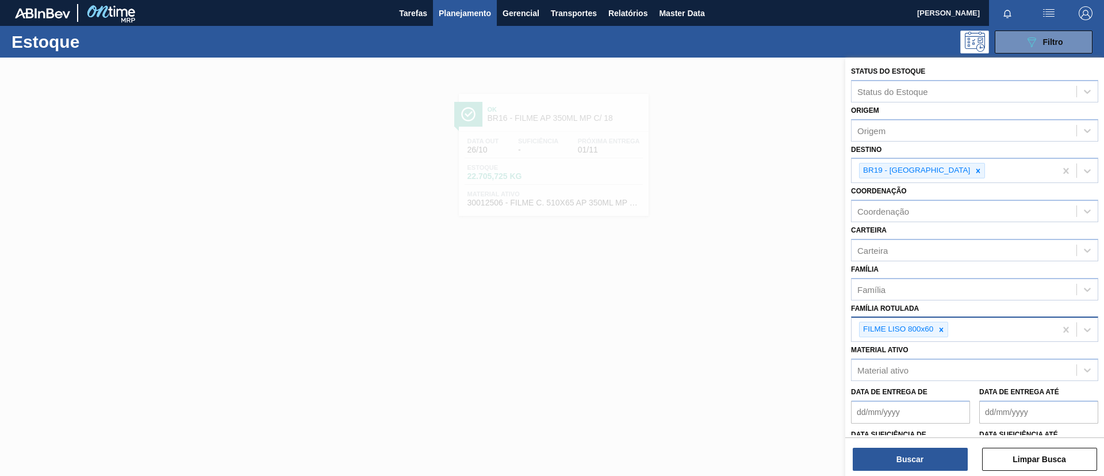
click at [924, 439] on div "Buscar Limpar Busca" at bounding box center [974, 453] width 259 height 32
click at [921, 456] on button "Buscar" at bounding box center [910, 458] width 115 height 23
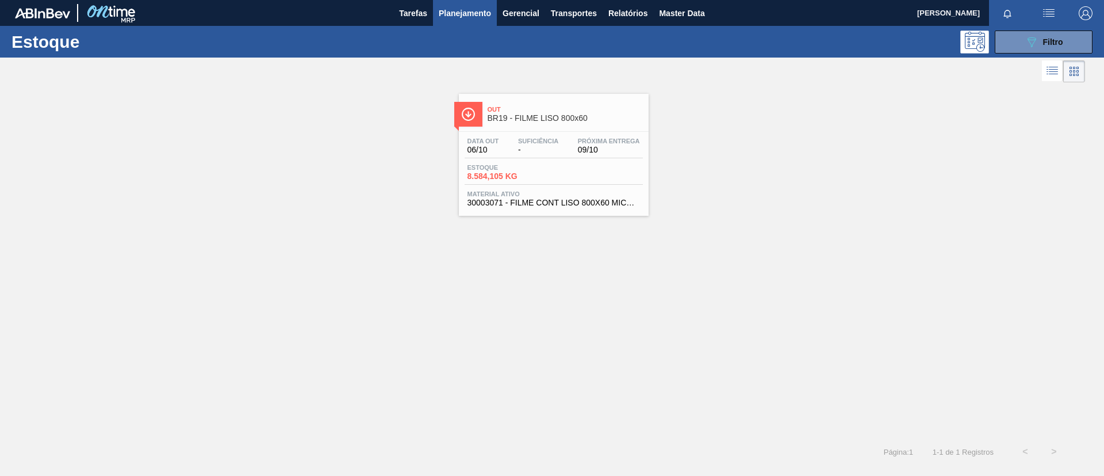
click at [581, 162] on div "Data out 06/10 Suficiência - Próxima Entrega 09/10 Estoque 8.584,105 KG Materia…" at bounding box center [554, 171] width 190 height 78
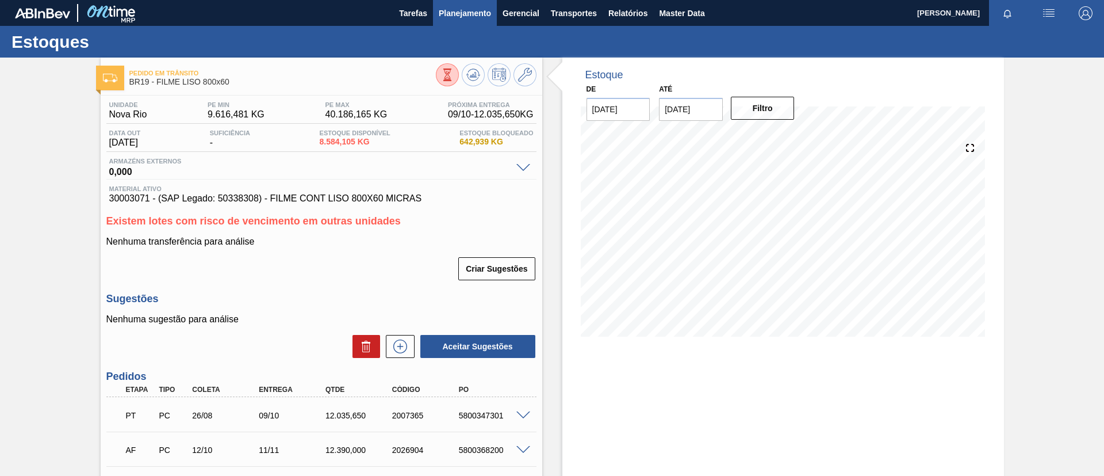
click at [441, 18] on span "Planejamento" at bounding box center [465, 13] width 52 height 14
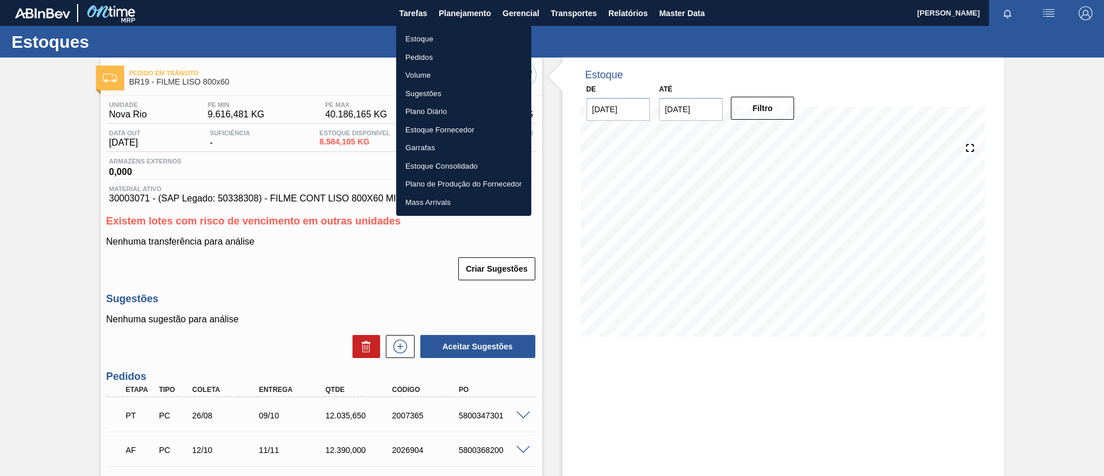
click at [440, 33] on li "Estoque" at bounding box center [463, 39] width 135 height 18
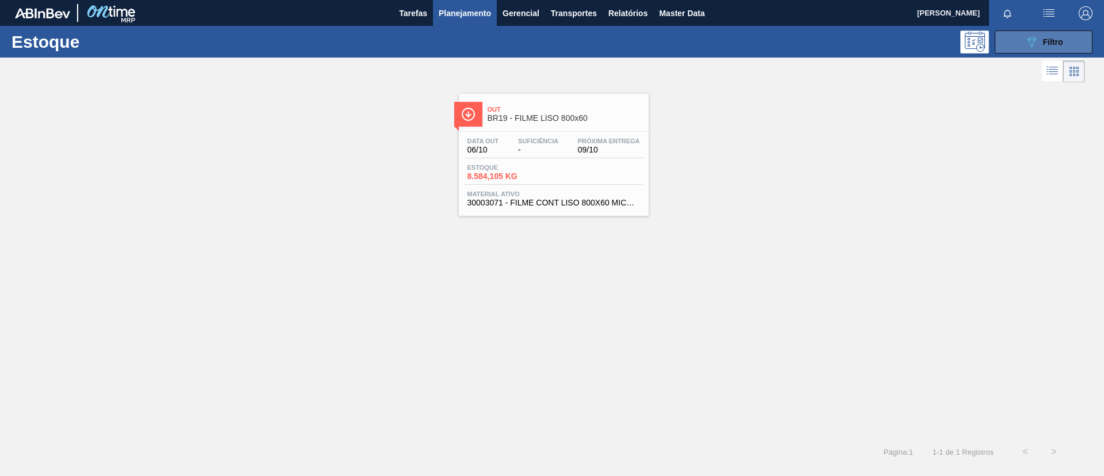
click at [1053, 41] on span "Filtro" at bounding box center [1053, 41] width 20 height 9
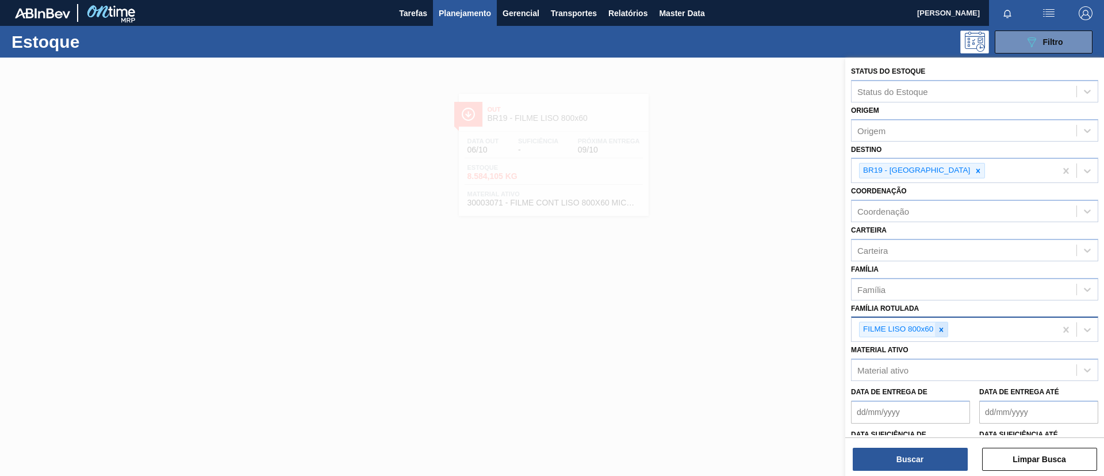
click at [940, 328] on icon at bounding box center [942, 329] width 4 height 4
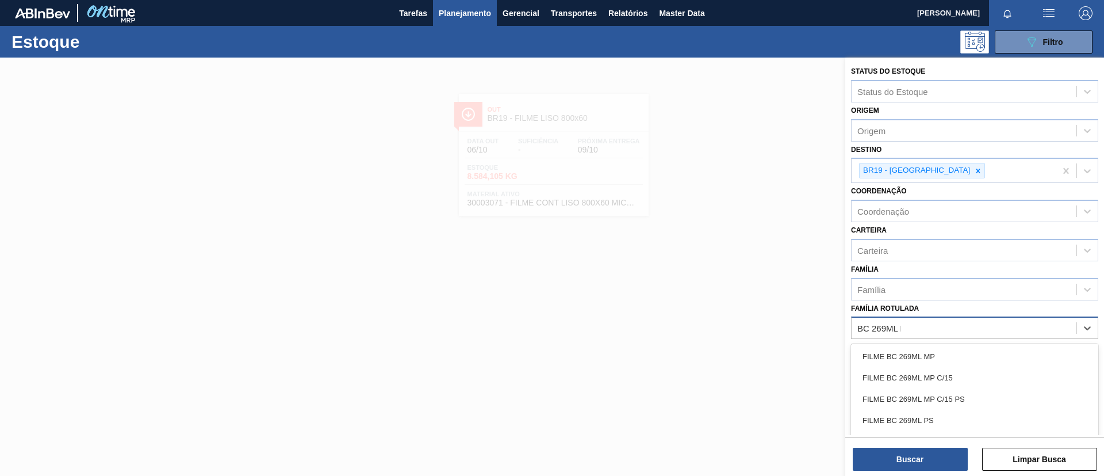
type Rotulada "BC 269ML MP"
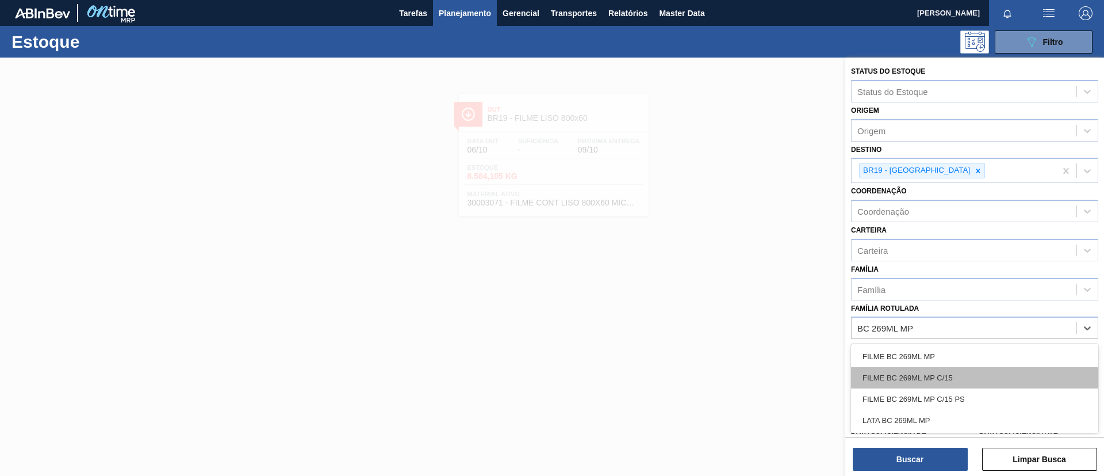
click at [968, 370] on div "FILME BC 269ML MP C/15" at bounding box center [974, 377] width 247 height 21
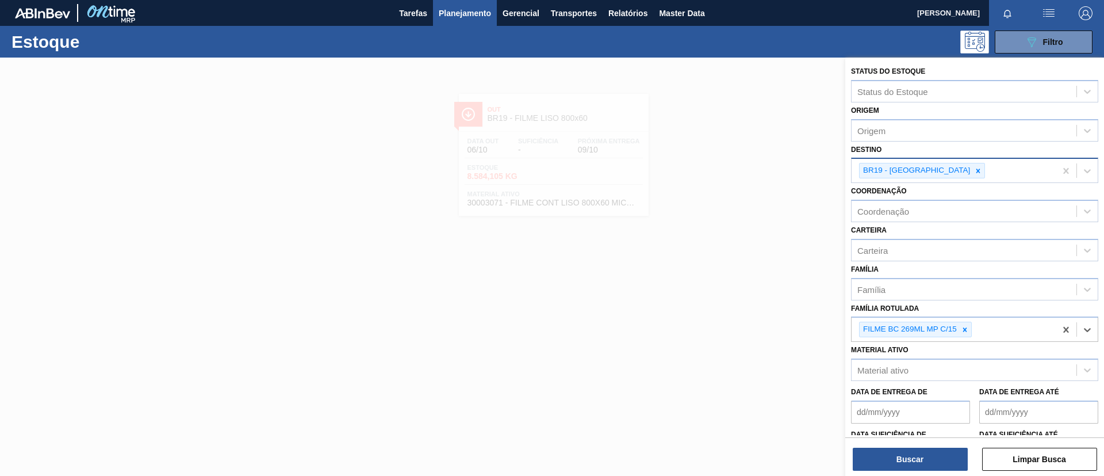
click at [918, 171] on div "BR19 - Nova Rio" at bounding box center [916, 170] width 112 height 14
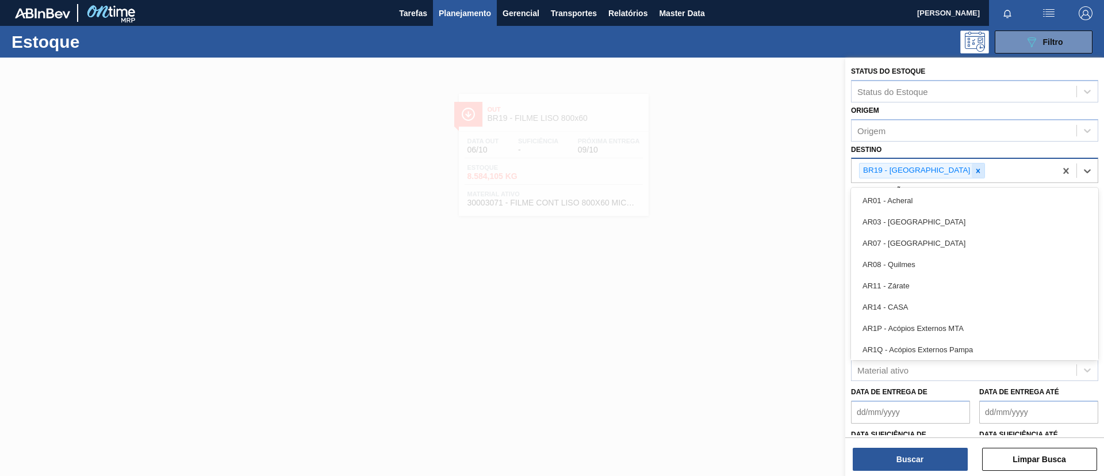
click at [977, 171] on icon at bounding box center [979, 171] width 4 height 4
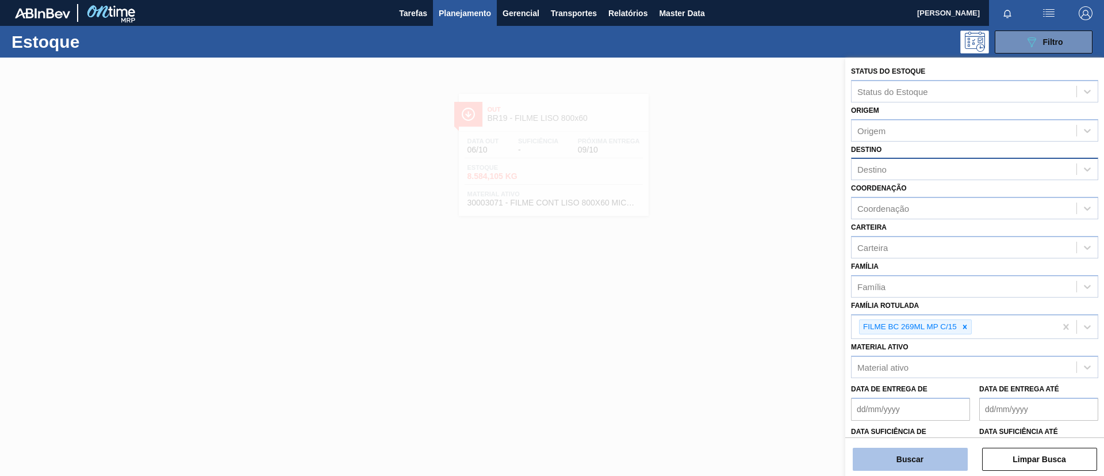
click at [913, 460] on button "Buscar" at bounding box center [910, 458] width 115 height 23
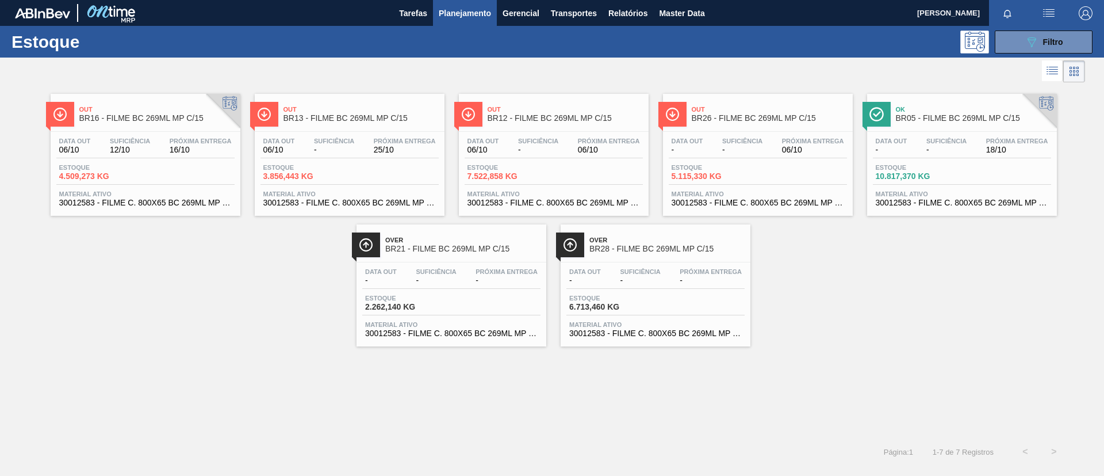
drag, startPoint x: 351, startPoint y: 148, endPoint x: 350, endPoint y: 156, distance: 7.6
click at [351, 149] on span "-" at bounding box center [334, 150] width 40 height 9
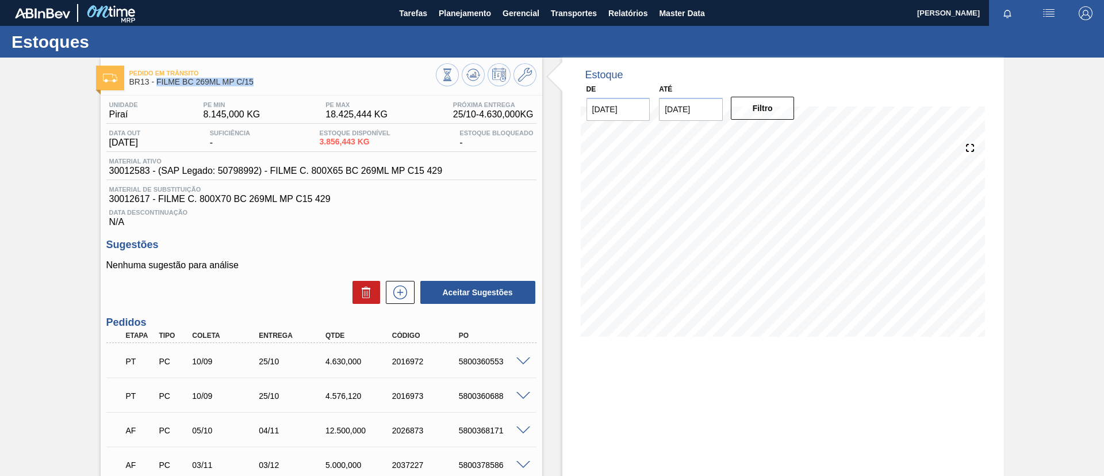
drag, startPoint x: 275, startPoint y: 87, endPoint x: 158, endPoint y: 89, distance: 117.3
click at [158, 89] on div "Pedido em Trânsito BR13 - FILME BC 269ML MP C/15" at bounding box center [282, 78] width 307 height 26
copy span "FILME BC 269ML MP C/15"
click at [439, 17] on span "Planejamento" at bounding box center [465, 13] width 52 height 14
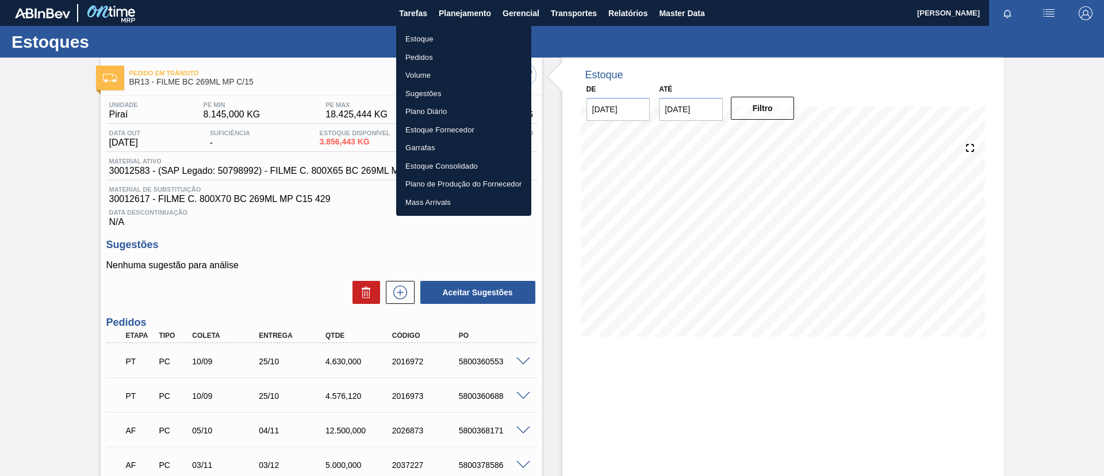
click at [442, 28] on ul "Estoque Pedidos Volume Sugestões Plano Diário Estoque Fornecedor Garrafas Estoq…" at bounding box center [463, 120] width 135 height 190
drag, startPoint x: 446, startPoint y: 33, endPoint x: 783, endPoint y: 48, distance: 337.4
click at [447, 33] on li "Estoque" at bounding box center [463, 39] width 135 height 18
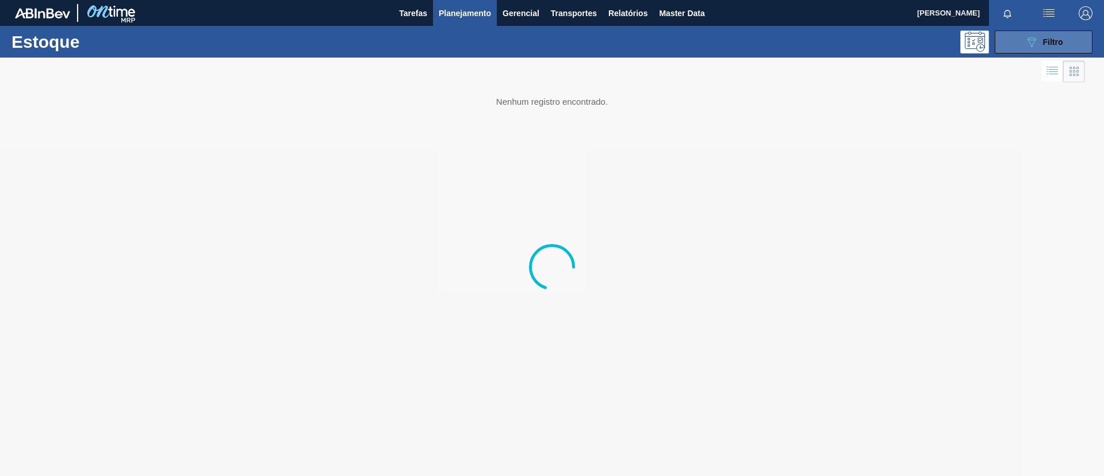
click at [1002, 39] on button "089F7B8B-B2A5-4AFE-B5C0-19BA573D28AC Filtro" at bounding box center [1044, 41] width 98 height 23
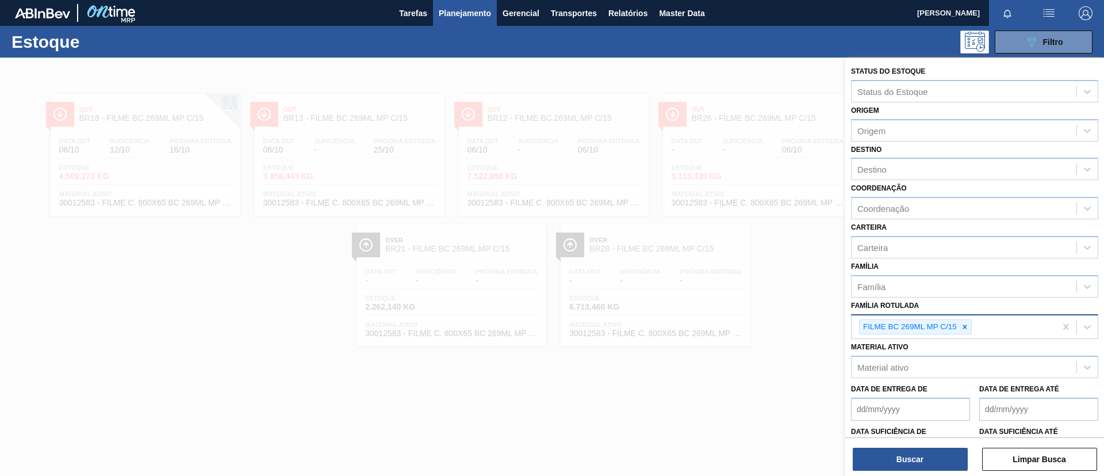
click at [963, 324] on icon at bounding box center [965, 327] width 8 height 8
paste Rotulada "FILME SK 350ML MP C/ 18"
type Rotulada "FILME SK 350ML MP C/ 18"
click at [964, 336] on div "FILME BC 269ML MP C/15" at bounding box center [954, 327] width 204 height 24
click at [968, 327] on icon at bounding box center [965, 327] width 8 height 8
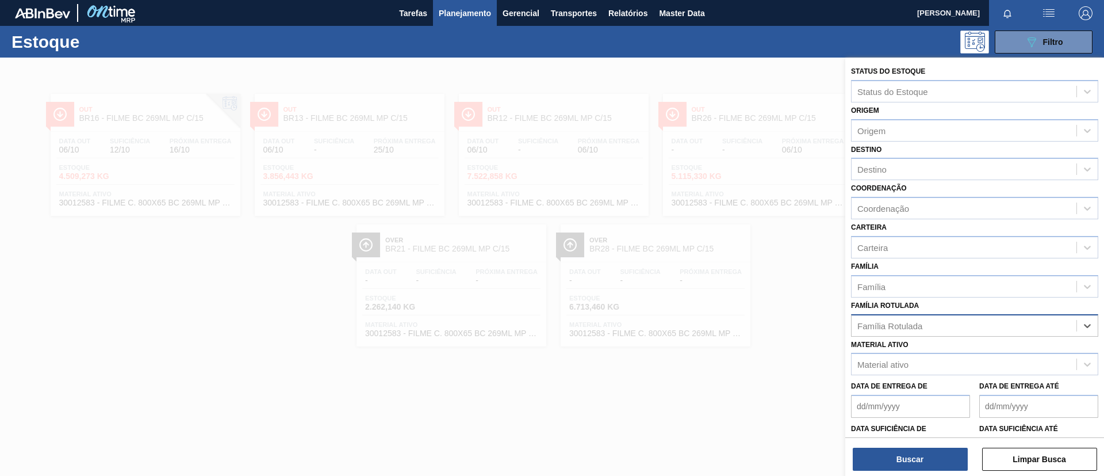
paste Rotulada "FILME SK 350ML MP C/ 18"
type Rotulada "FILME SK 350ML MP C/ 18"
click at [982, 327] on div "FILME SK 350ML MP C/ 18" at bounding box center [964, 325] width 225 height 17
paste Rotulada "FILME SK 350ML MP C/ 18"
type Rotulada "FILME SK 350ML MP C/ 18"
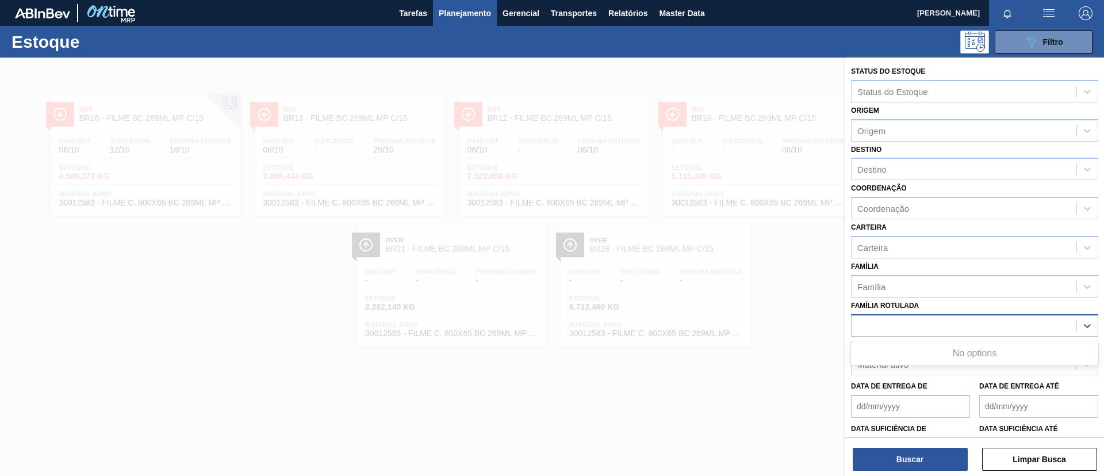
click at [982, 328] on div "FILME SK 350ML MP C/ 18" at bounding box center [964, 325] width 225 height 17
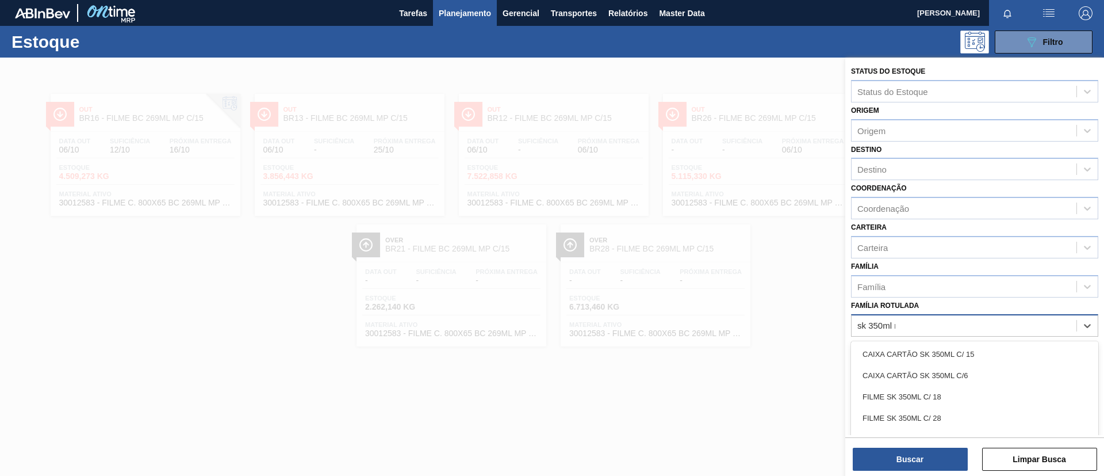
type Rotulada "sk 350ml mp"
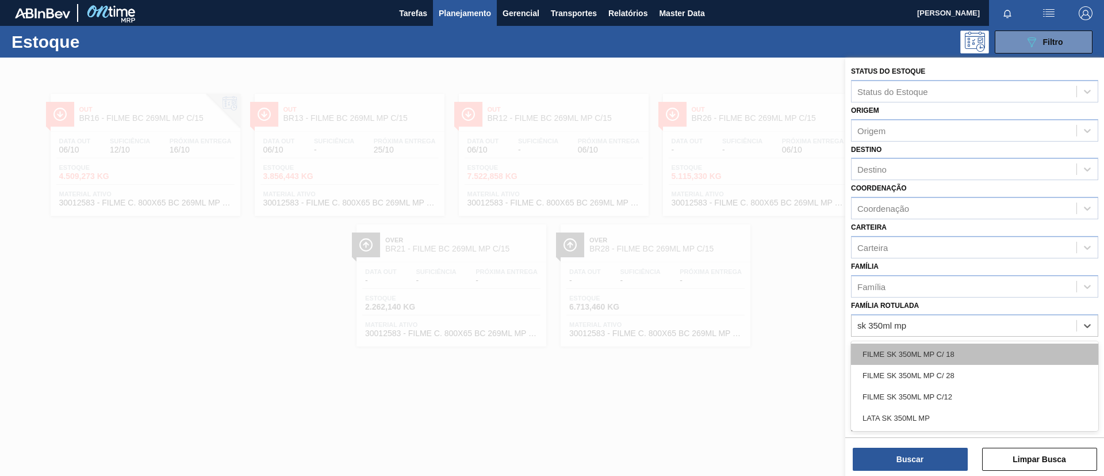
click at [993, 348] on div "FILME SK 350ML MP C/ 18" at bounding box center [974, 353] width 247 height 21
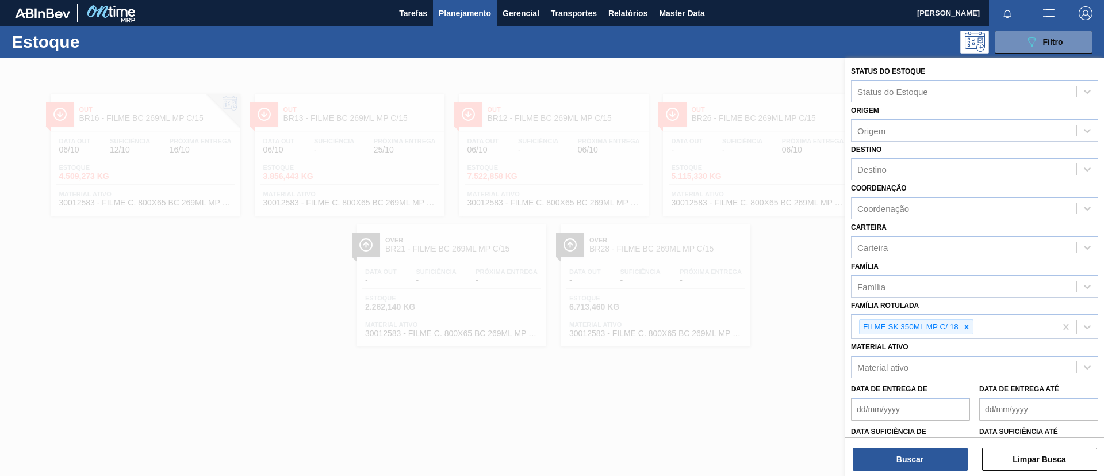
click at [937, 444] on div "Buscar Limpar Busca" at bounding box center [974, 453] width 259 height 32
click at [941, 450] on button "Buscar" at bounding box center [910, 458] width 115 height 23
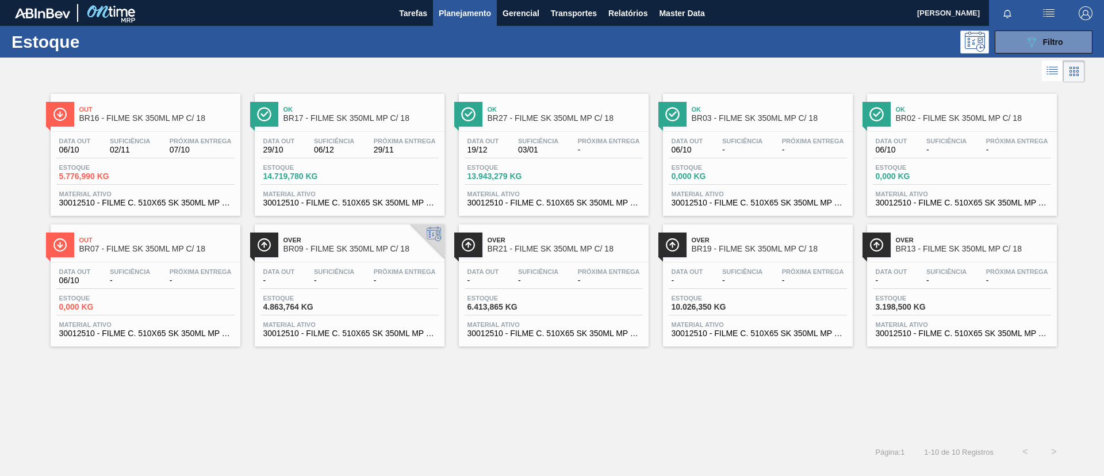
click at [303, 120] on span "BR17 - FILME SK 350ML MP C/ 18" at bounding box center [361, 118] width 155 height 9
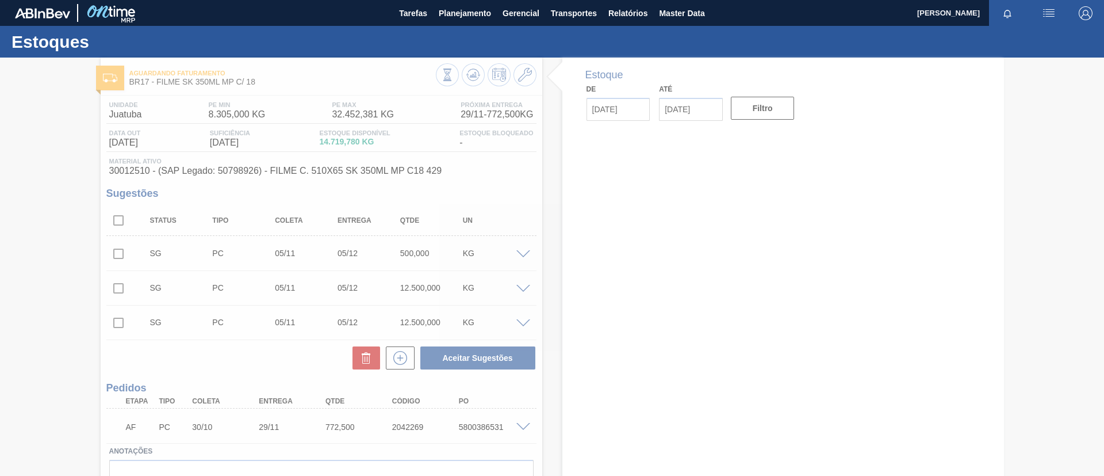
type input "[DATE]"
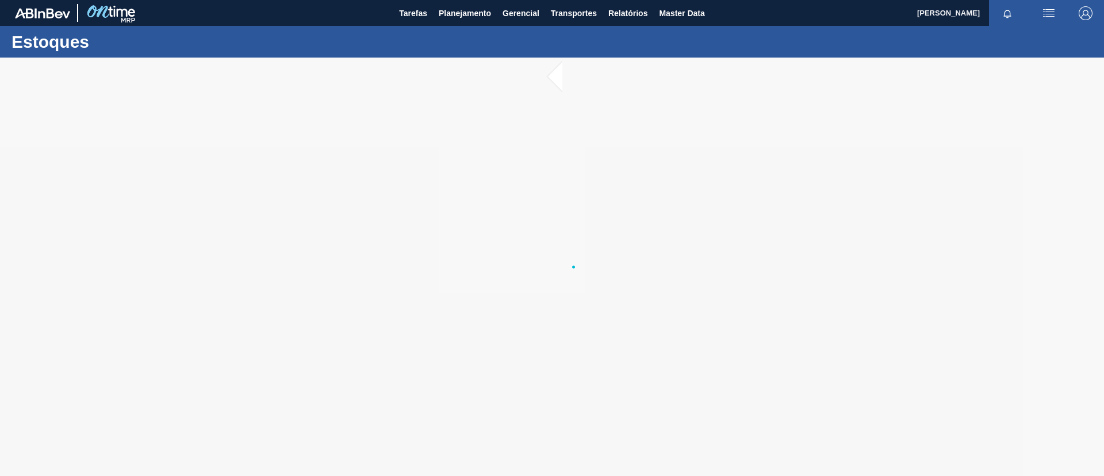
click at [571, 472] on div at bounding box center [552, 267] width 1104 height 418
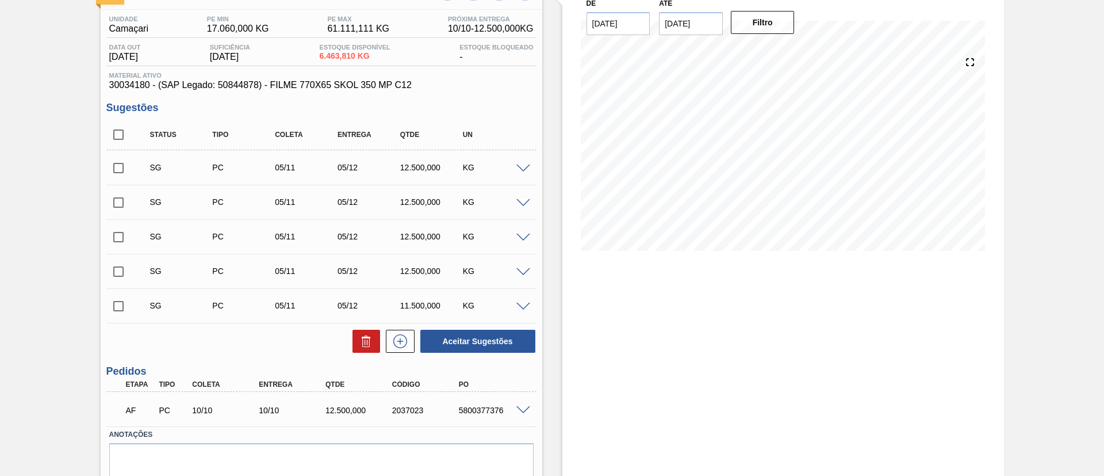
scroll to position [131, 0]
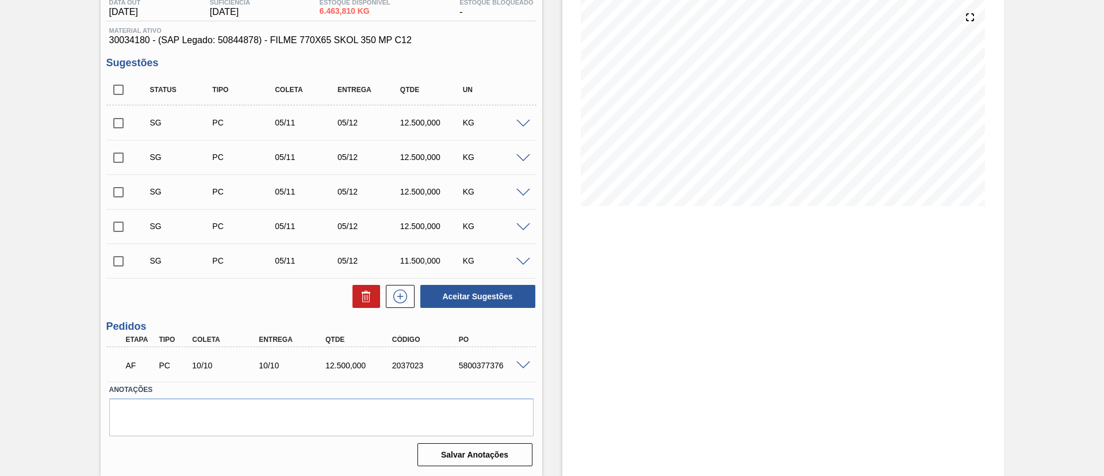
click at [521, 358] on div "AF PC 10/10 10/10 12.500,000 2037023 5800377376" at bounding box center [321, 364] width 430 height 29
click at [522, 368] on div "5800377376" at bounding box center [493, 365] width 75 height 9
click at [523, 365] on span at bounding box center [523, 365] width 14 height 9
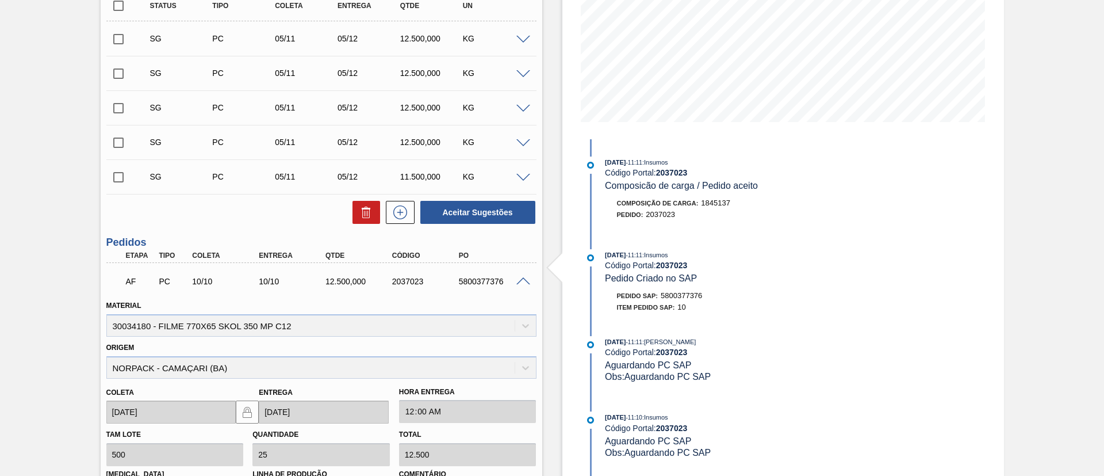
scroll to position [64, 0]
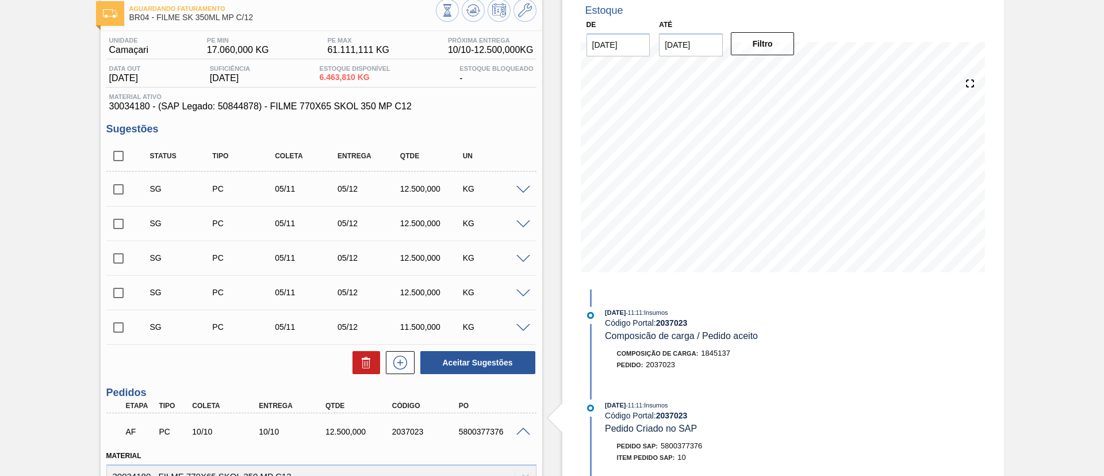
drag, startPoint x: 0, startPoint y: 267, endPoint x: 391, endPoint y: 9, distance: 469.0
click at [9, 261] on div "Aguardando Faturamento BR04 - FILME SK 350ML MP C/12 Unidade Camaçari PE MIN 17…" at bounding box center [552, 407] width 1104 height 828
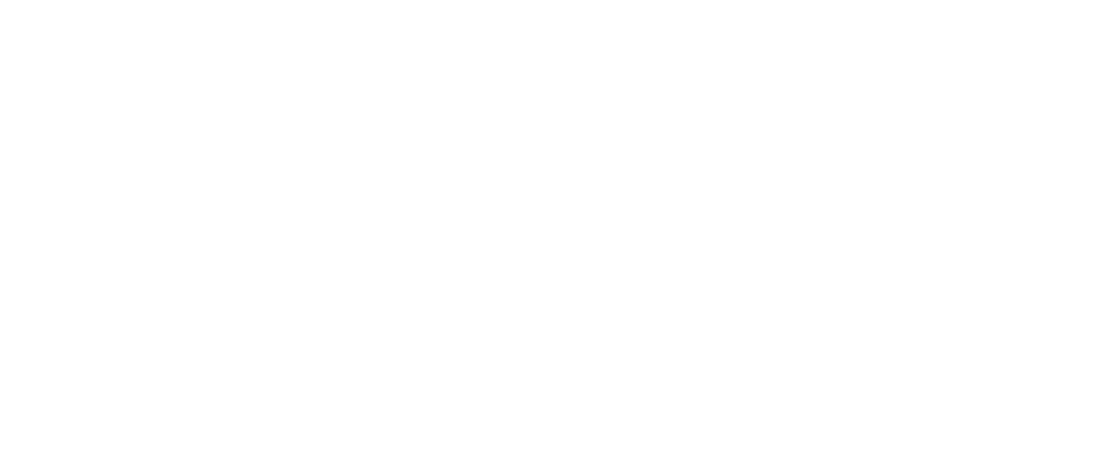
click at [576, 0] on html at bounding box center [552, 0] width 1104 height 0
